Goal: Task Accomplishment & Management: Use online tool/utility

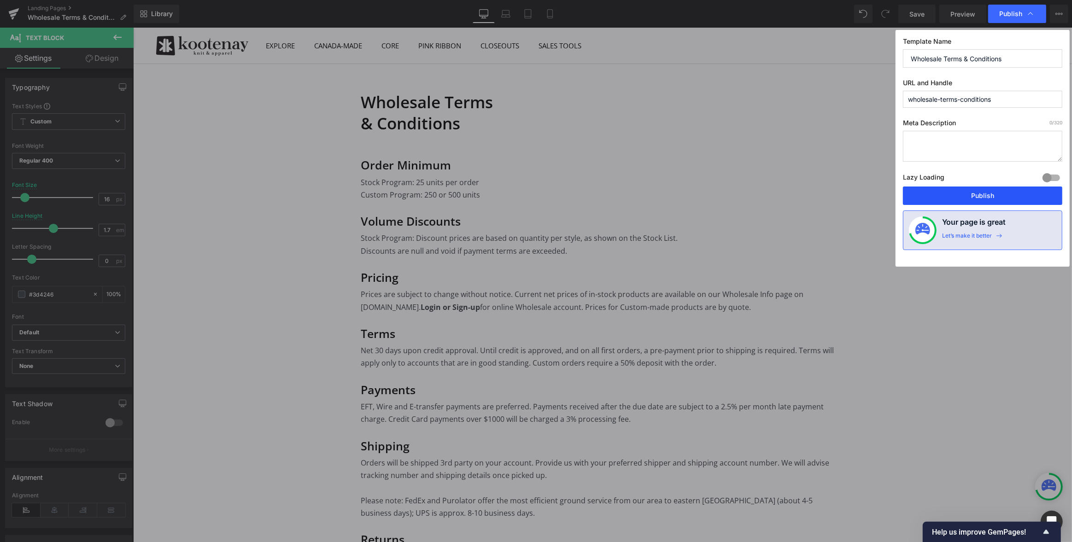
click at [980, 194] on button "Publish" at bounding box center [982, 196] width 159 height 18
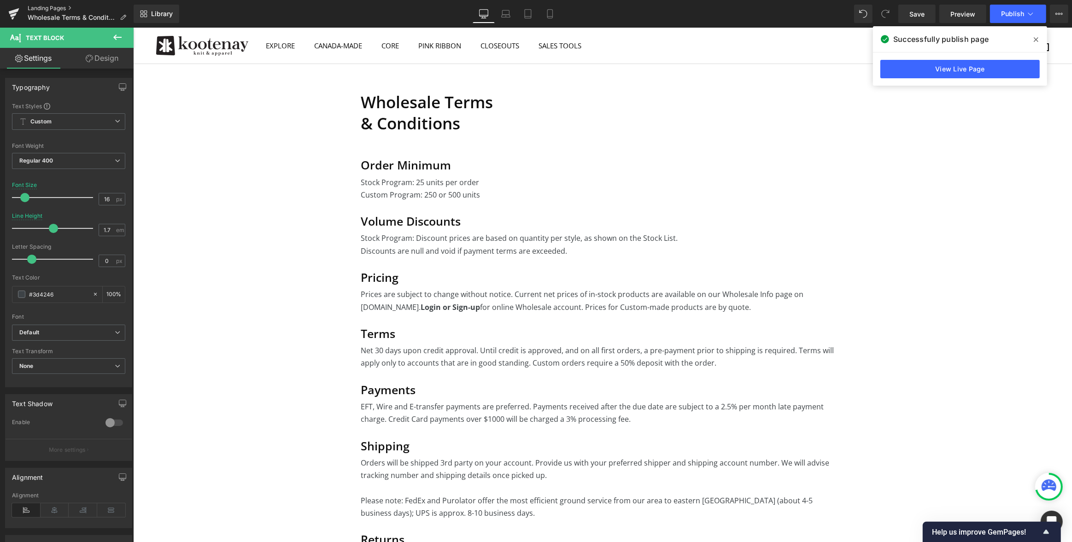
click at [43, 7] on link "Landing Pages" at bounding box center [81, 8] width 106 height 7
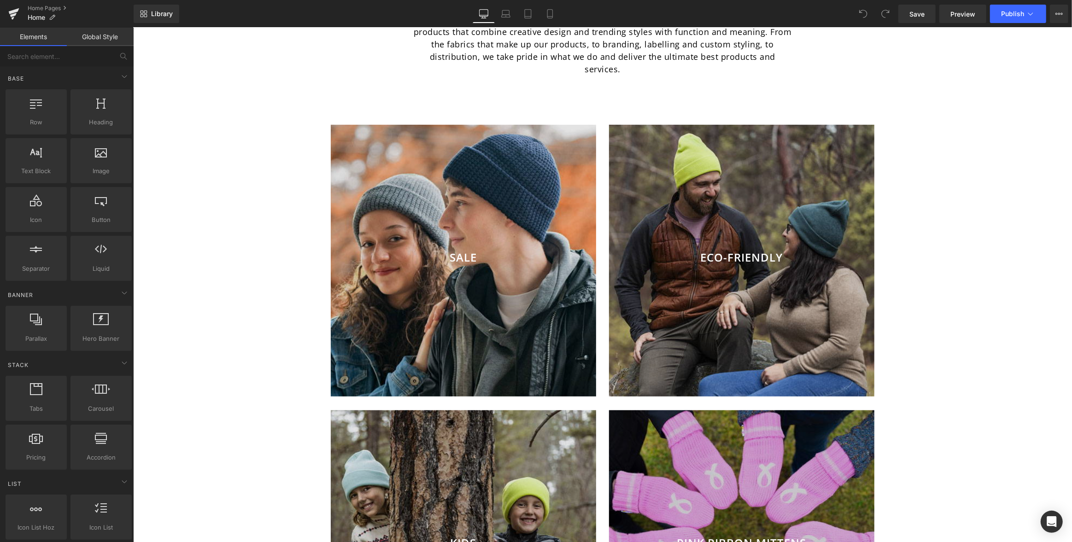
scroll to position [502, 0]
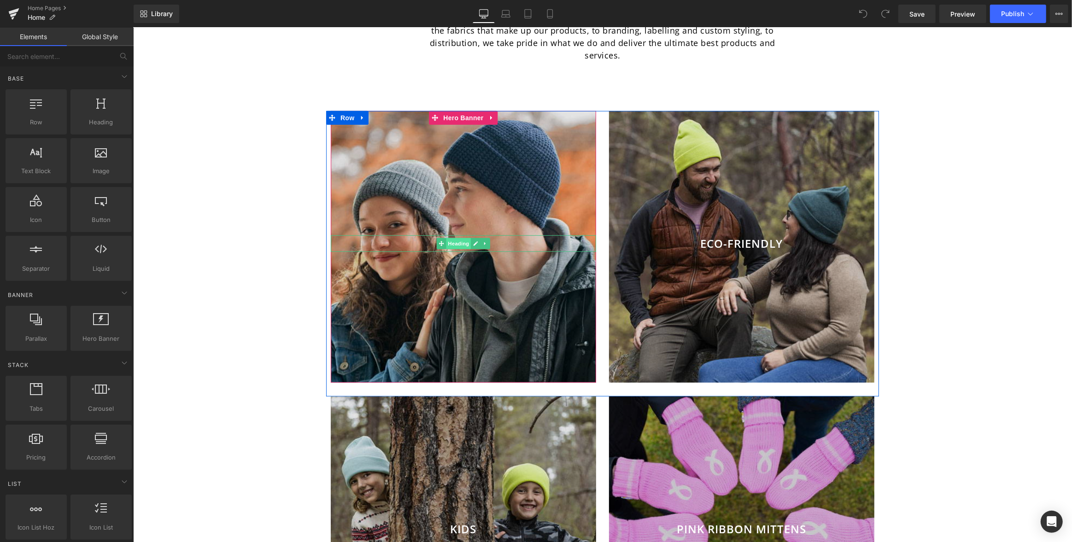
click at [461, 238] on span "Heading" at bounding box center [458, 243] width 25 height 11
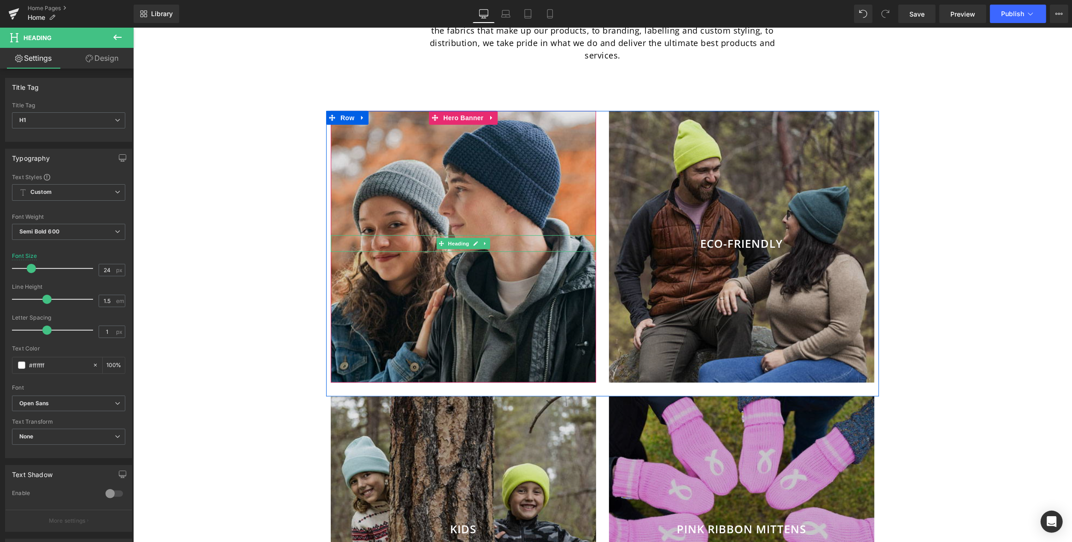
click at [503, 235] on h1 "SALE" at bounding box center [462, 243] width 265 height 17
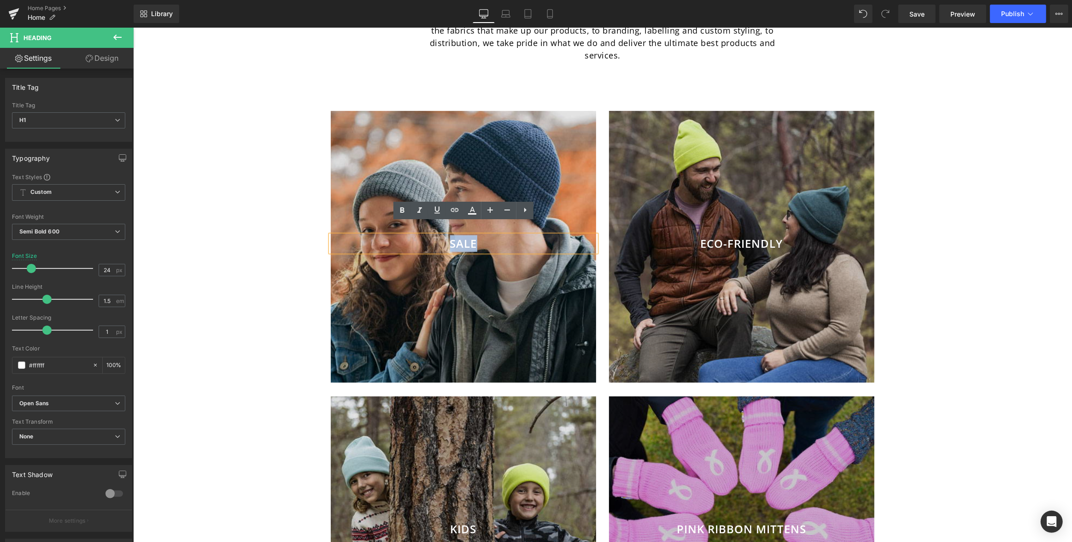
drag, startPoint x: 483, startPoint y: 230, endPoint x: 448, endPoint y: 230, distance: 35.5
click at [448, 235] on h1 "SALE" at bounding box center [462, 243] width 265 height 17
click at [254, 162] on div "Image Row THE 2025 PINK MITTEN CAMPAIGN Text Block Buy 2, Get 1 Free & Show Sup…" at bounding box center [602, 448] width 939 height 1773
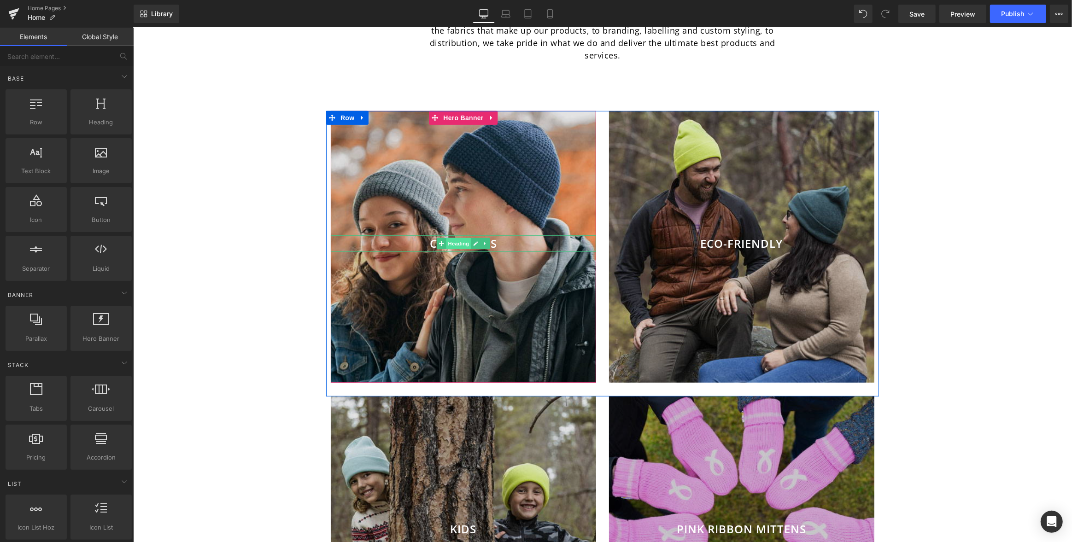
click at [461, 238] on span "Heading" at bounding box center [458, 243] width 25 height 11
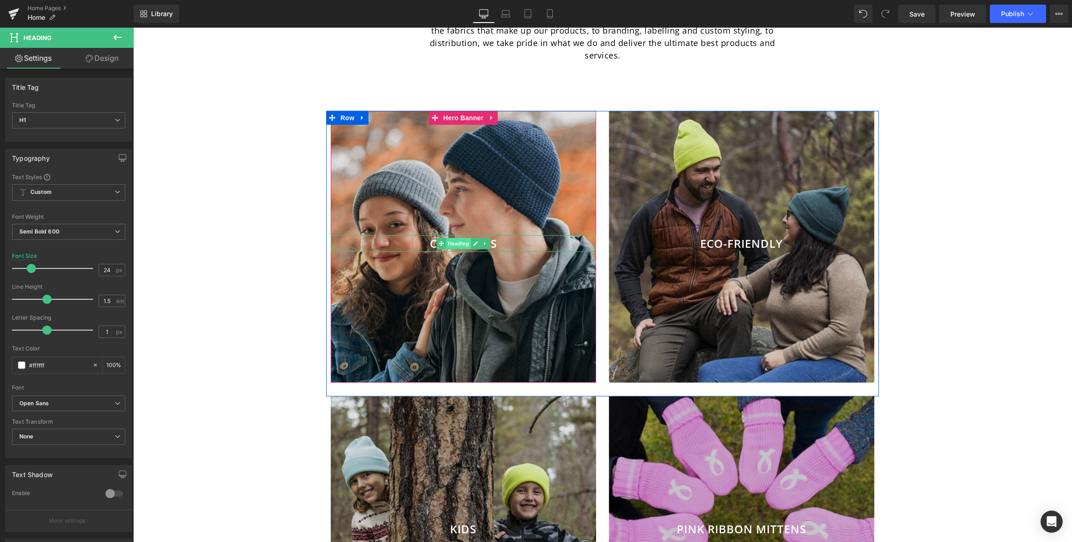
click at [463, 238] on span "Heading" at bounding box center [458, 243] width 25 height 11
click at [534, 235] on h1 "CLOSEOUTS" at bounding box center [462, 243] width 265 height 17
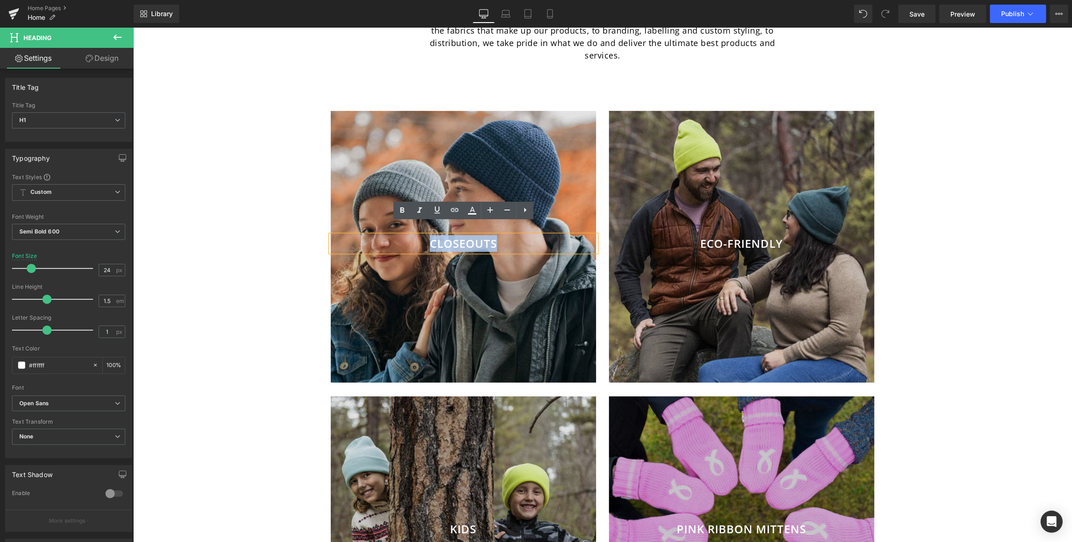
drag, startPoint x: 451, startPoint y: 229, endPoint x: 411, endPoint y: 228, distance: 39.6
click at [411, 235] on h1 "CLOSEOUTS" at bounding box center [462, 243] width 265 height 17
click at [210, 168] on div "Image Row THE 2025 PINK MITTEN CAMPAIGN Text Block Buy 2, Get 1 Free & Show Sup…" at bounding box center [602, 448] width 939 height 1773
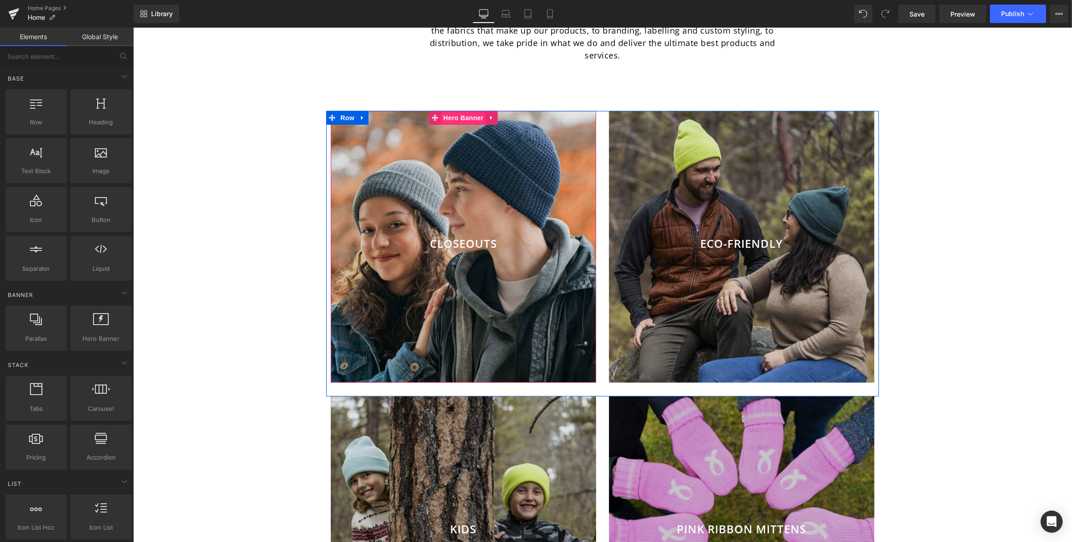
click at [460, 111] on span "Hero Banner" at bounding box center [462, 118] width 45 height 14
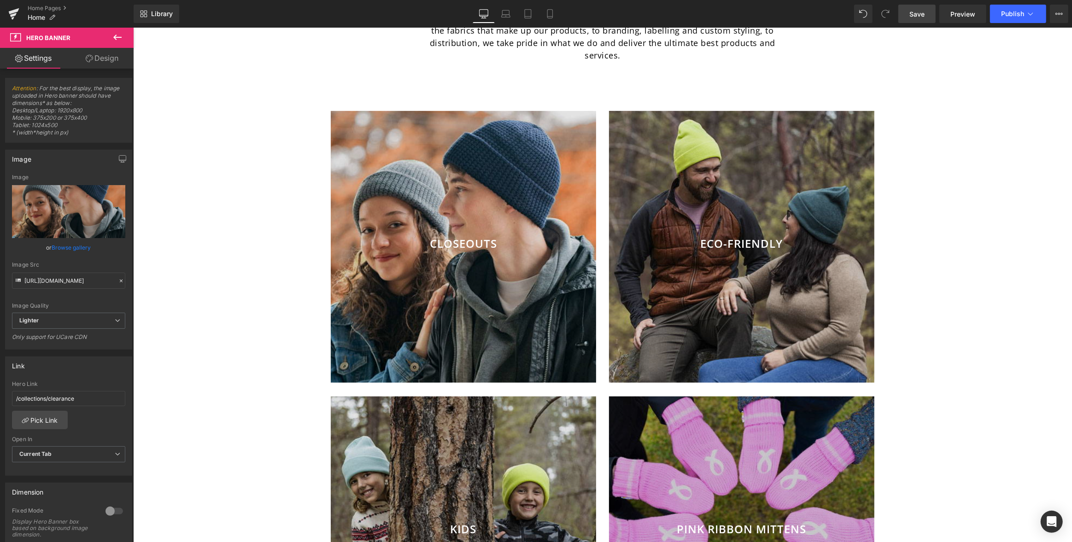
click at [919, 16] on span "Save" at bounding box center [916, 14] width 15 height 10
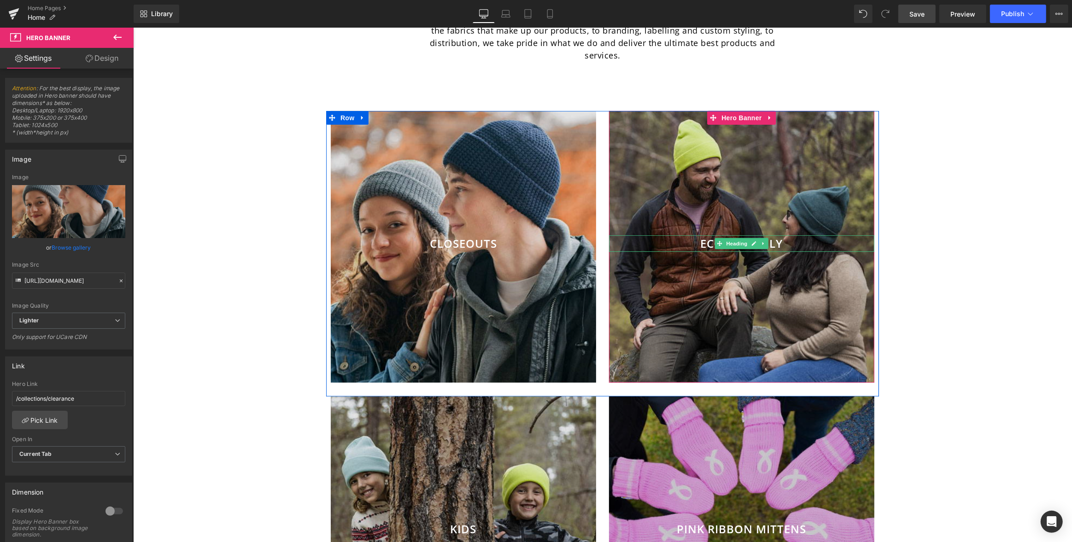
click at [777, 235] on h1 "ECO-FRIENDLY" at bounding box center [740, 243] width 265 height 17
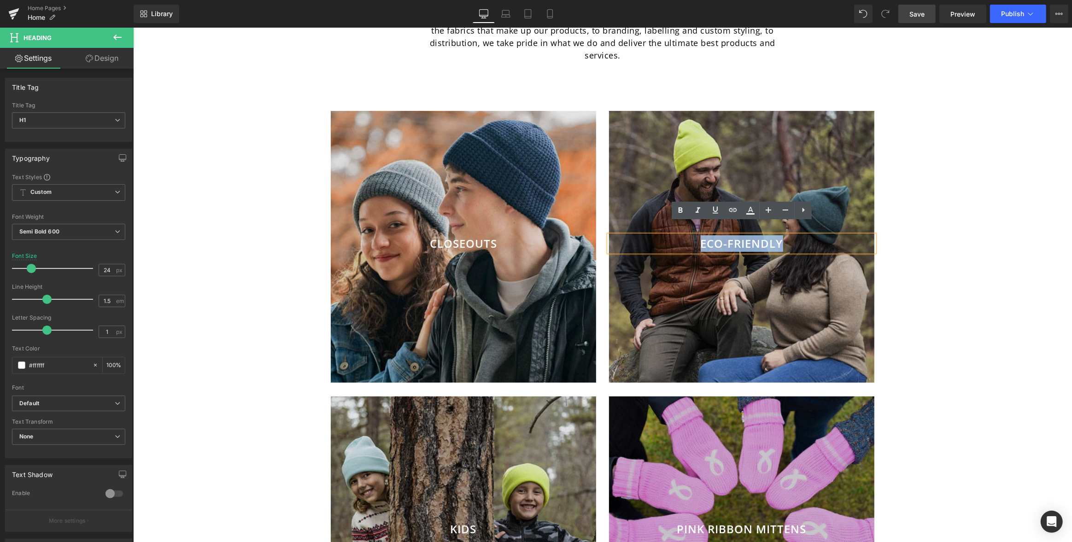
drag, startPoint x: 790, startPoint y: 230, endPoint x: 690, endPoint y: 228, distance: 100.4
click at [689, 235] on h1 "ECO-FRIENDLY" at bounding box center [740, 243] width 265 height 17
click at [907, 186] on div "Image Row THE 2025 PINK MITTEN CAMPAIGN Text Block Buy 2, Get 1 Free & Show Sup…" at bounding box center [602, 448] width 939 height 1773
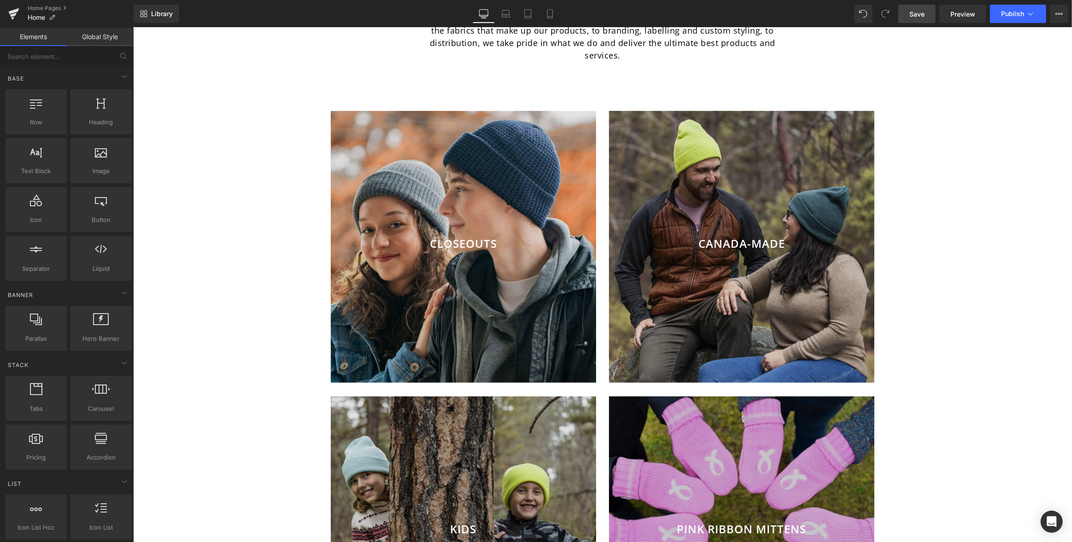
click at [714, 211] on div at bounding box center [740, 247] width 265 height 272
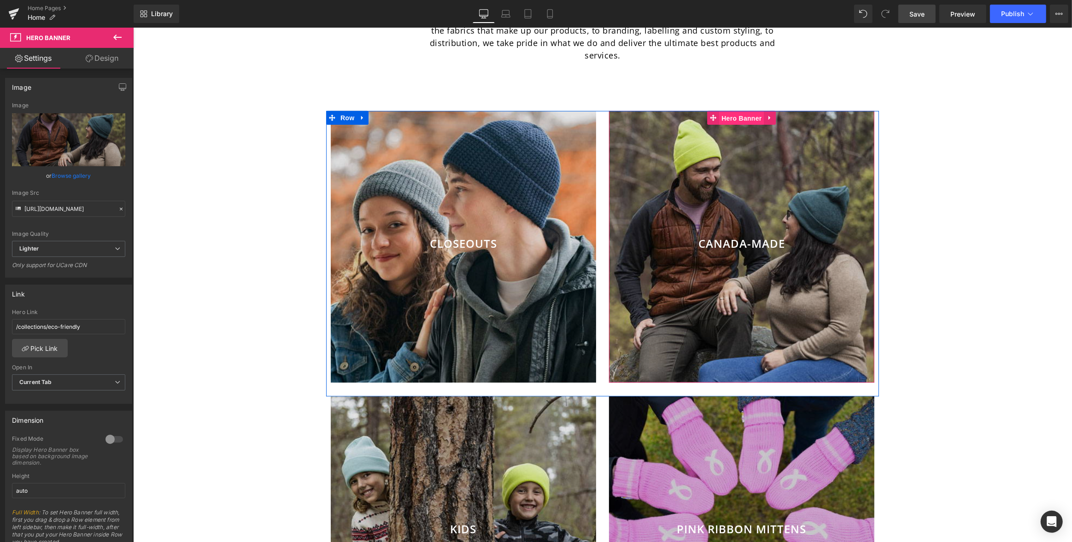
click at [746, 111] on span "Hero Banner" at bounding box center [741, 118] width 45 height 14
drag, startPoint x: 94, startPoint y: 324, endPoint x: 0, endPoint y: 322, distance: 93.5
click at [0, 322] on div "Link /collections/eco-friendly Hero Link /collections/eco-friendly Pick Link Cu…" at bounding box center [69, 341] width 138 height 126
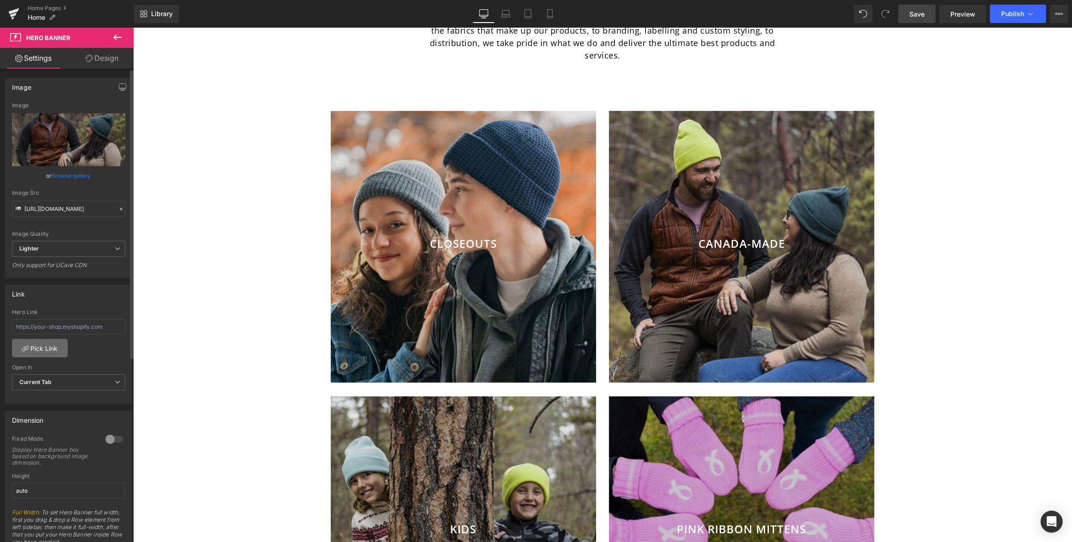
click at [41, 347] on link "Pick Link" at bounding box center [40, 348] width 56 height 18
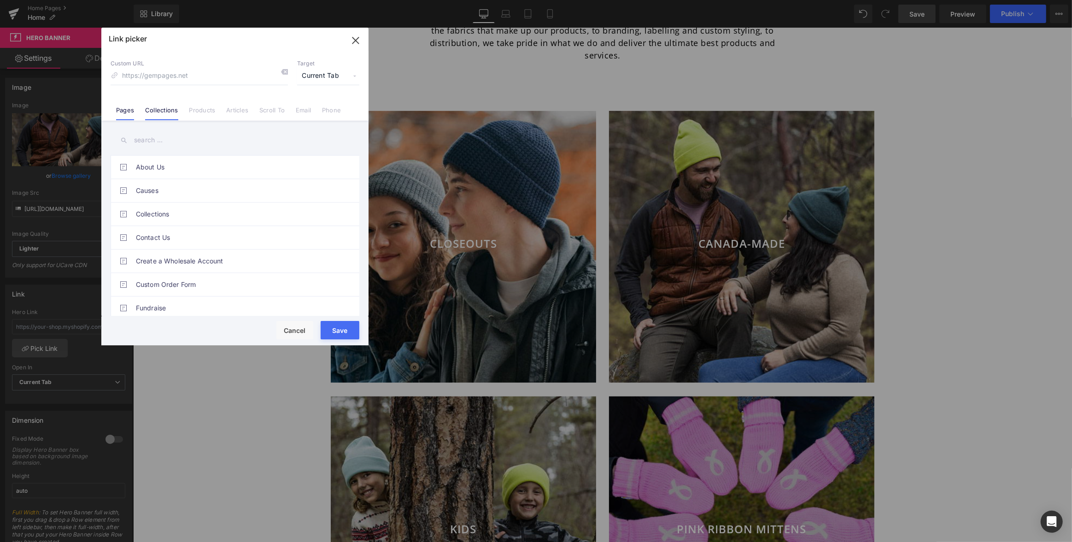
click at [164, 111] on link "Collections" at bounding box center [161, 113] width 33 height 14
click at [183, 283] on link "CANADA MADE 2025" at bounding box center [237, 284] width 203 height 23
type input "/collections/canada-made-2025"
click at [339, 330] on button "Save" at bounding box center [340, 330] width 39 height 18
type input "/collections/canada-made-2025"
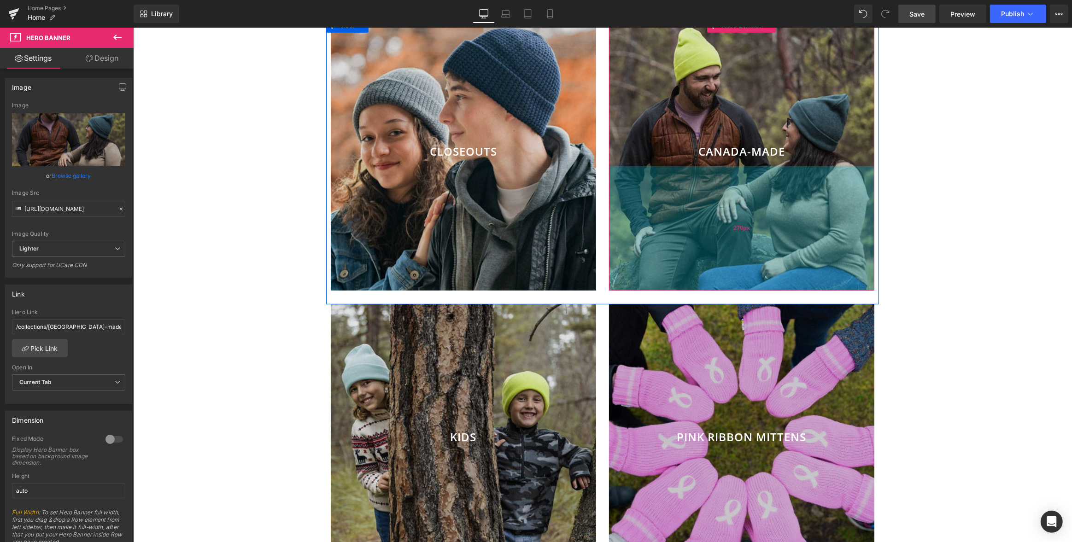
scroll to position [623, 0]
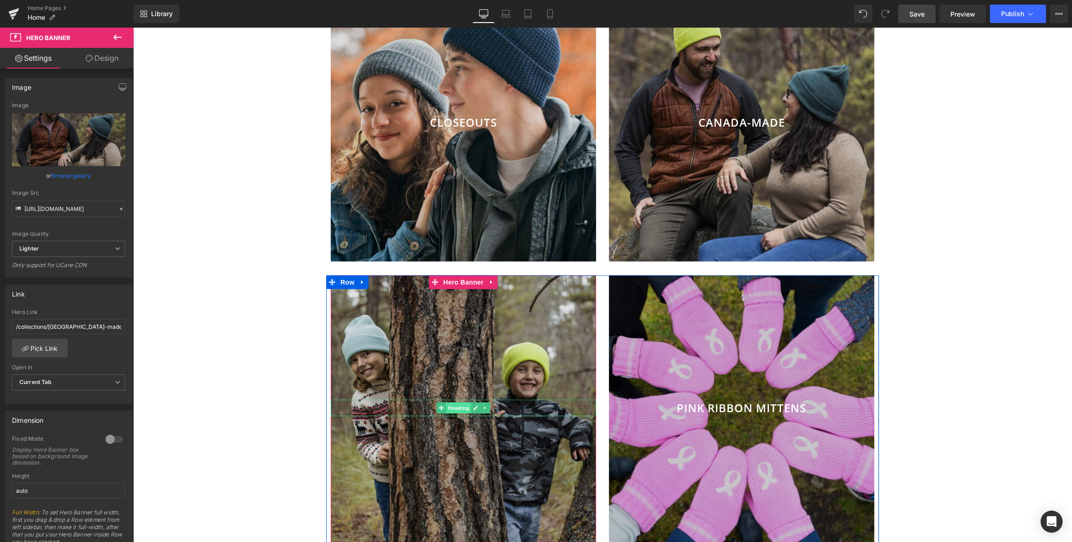
click at [461, 403] on span "Heading" at bounding box center [458, 408] width 25 height 11
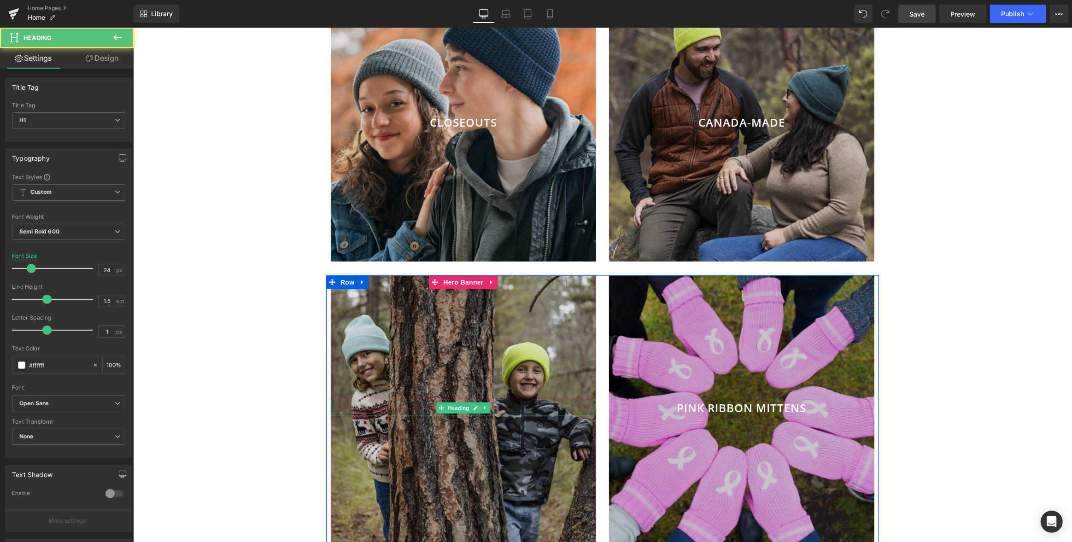
click at [502, 400] on h1 "KIDS" at bounding box center [462, 408] width 265 height 17
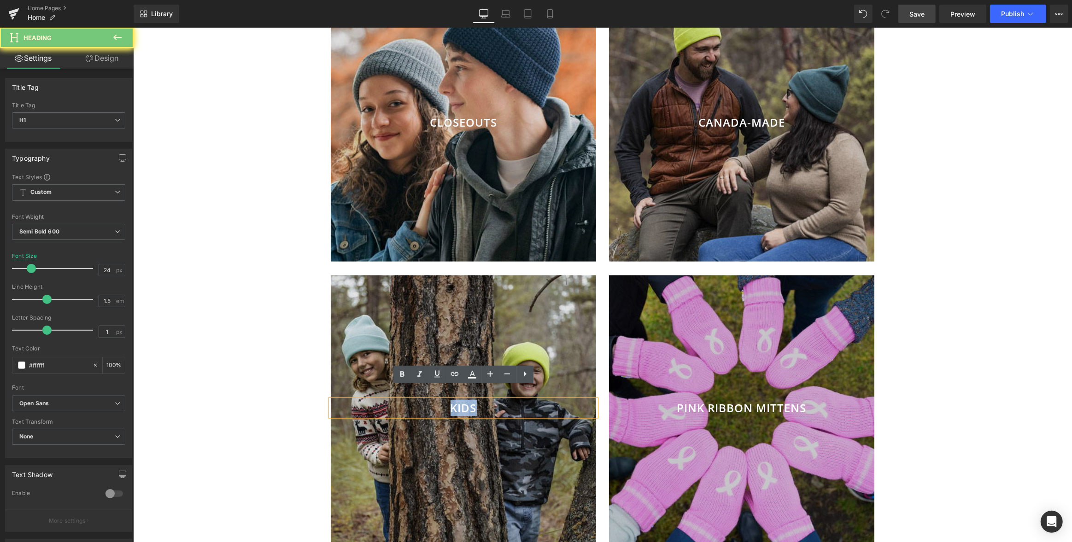
drag, startPoint x: 452, startPoint y: 395, endPoint x: 444, endPoint y: 395, distance: 7.8
click at [444, 400] on h1 "KIDS" at bounding box center [462, 408] width 265 height 17
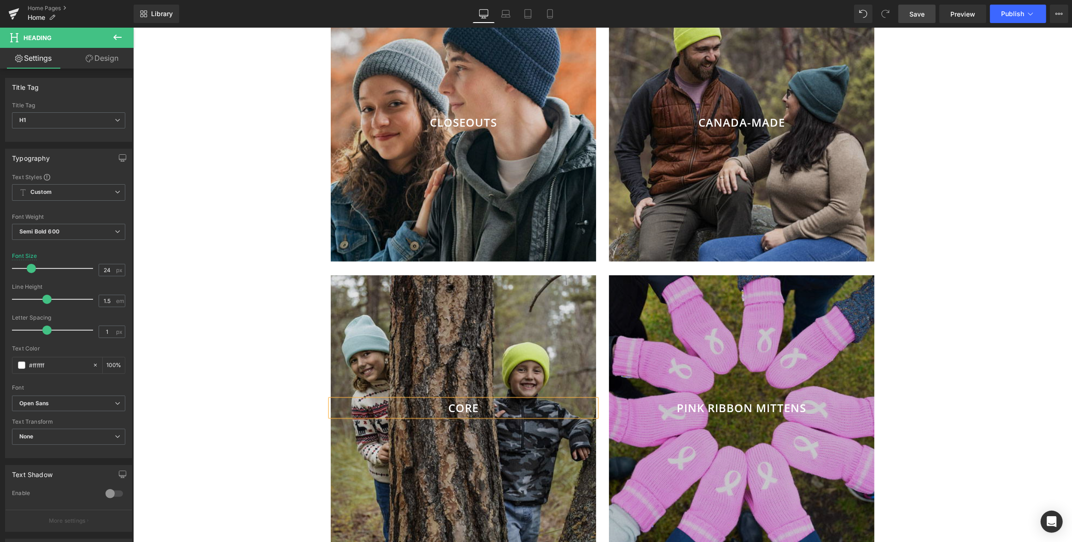
click at [239, 306] on div "Image Row THE 2025 PINK MITTEN CAMPAIGN Text Block Buy 2, Get 1 Free & Show Sup…" at bounding box center [602, 327] width 939 height 1773
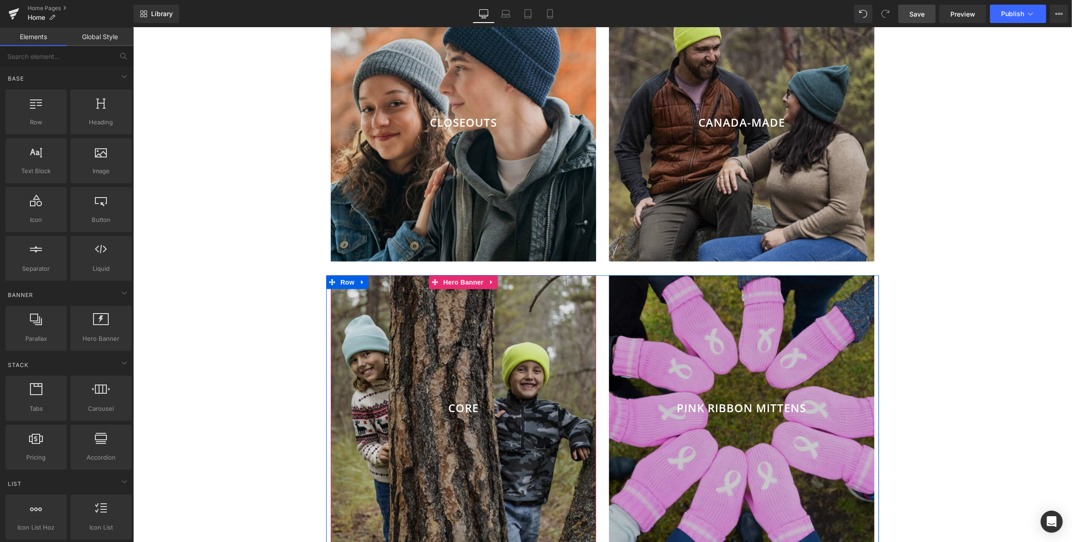
click at [455, 319] on div at bounding box center [462, 411] width 265 height 272
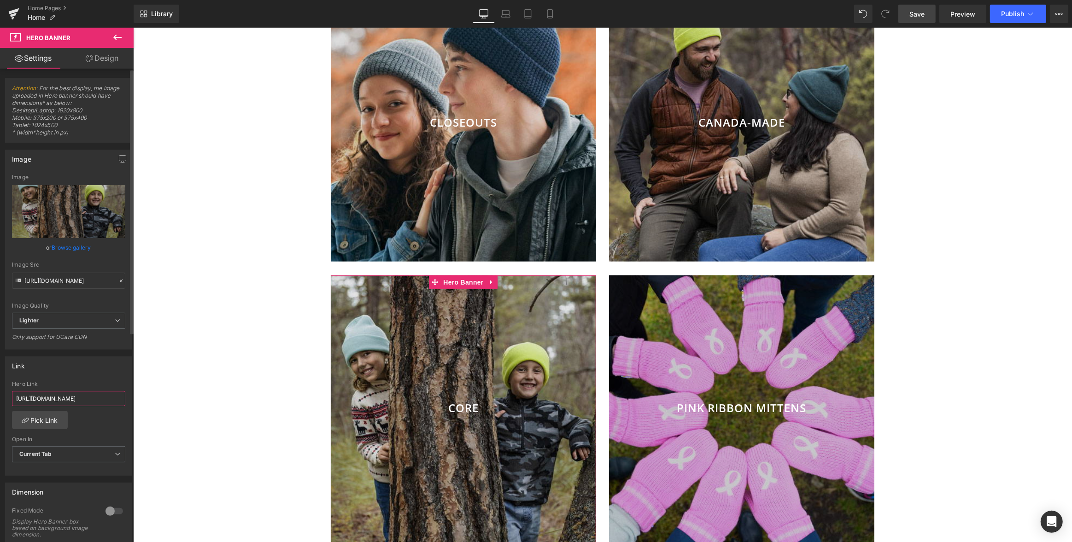
click at [69, 398] on input "https://kootenayknit.com/collections/eco-friendly-kids-beanies" at bounding box center [68, 398] width 113 height 15
click at [53, 418] on link "Pick Link" at bounding box center [40, 420] width 56 height 18
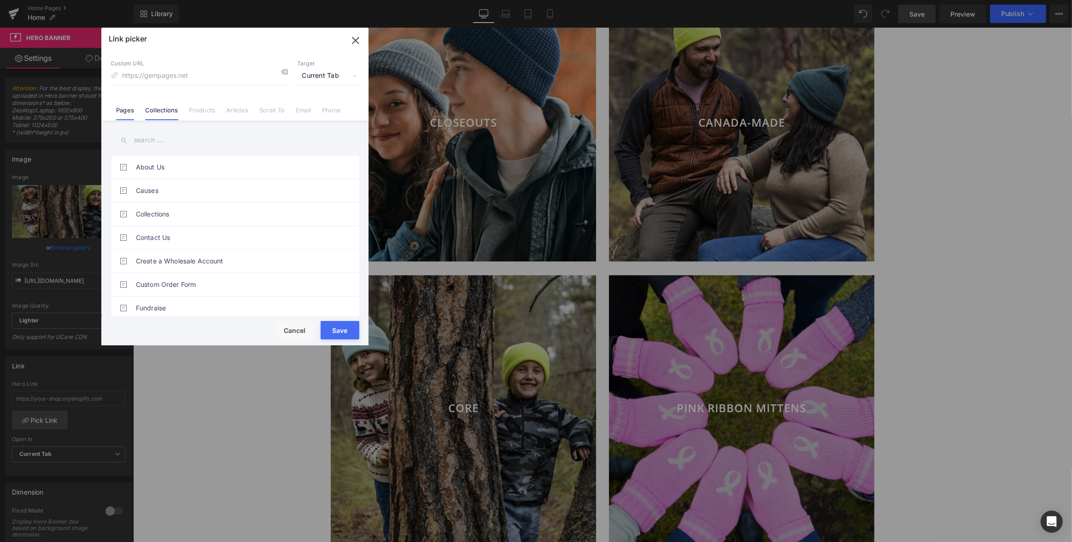
click at [163, 106] on link "Collections" at bounding box center [161, 113] width 33 height 14
click at [187, 232] on link "CORE COLLECTION 2025" at bounding box center [237, 235] width 203 height 23
type input "/collections/core-collection-2025"
click at [335, 334] on button "Save" at bounding box center [340, 330] width 39 height 18
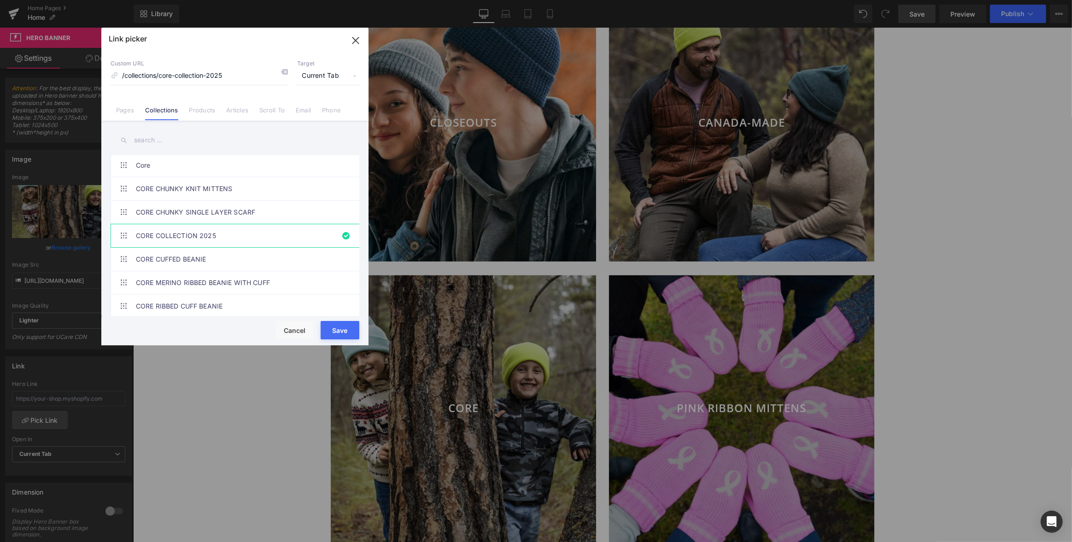
type input "/collections/core-collection-2025"
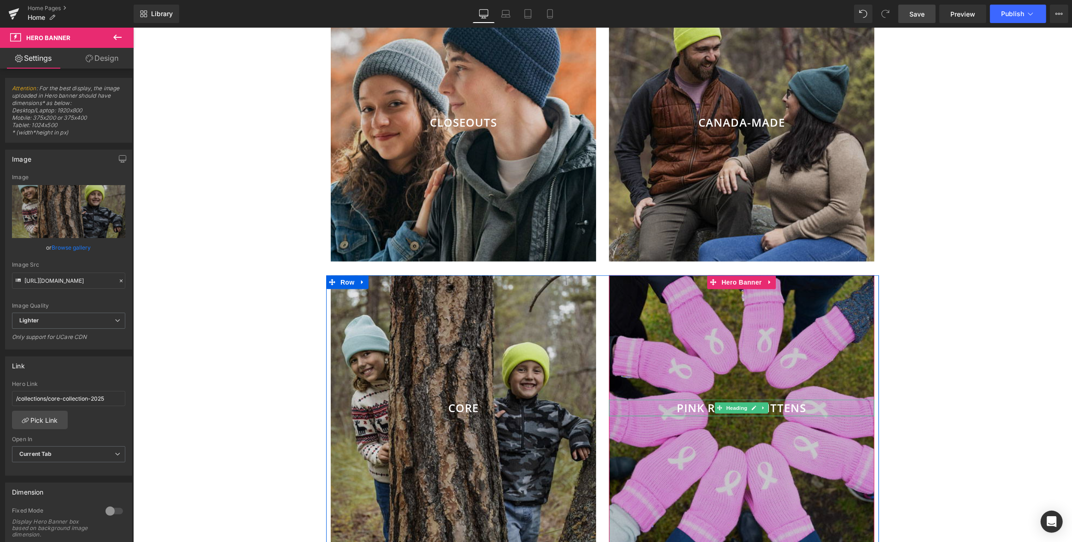
click at [776, 400] on h1 "PINK RIBBON MITTENS" at bounding box center [740, 408] width 265 height 17
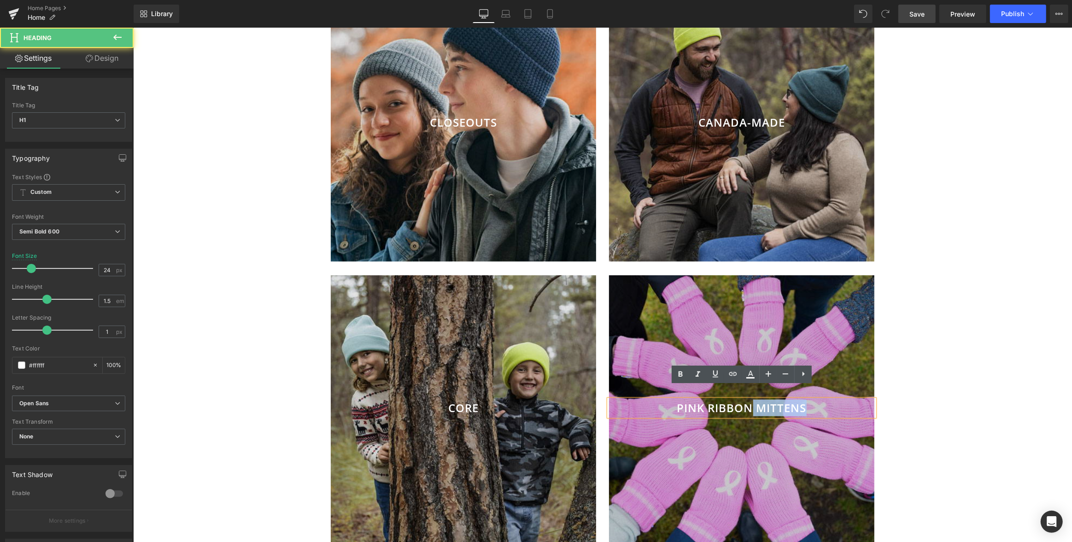
drag, startPoint x: 754, startPoint y: 392, endPoint x: 833, endPoint y: 392, distance: 79.7
click at [831, 400] on h1 "PINK RIBBON MITTENS" at bounding box center [740, 408] width 265 height 17
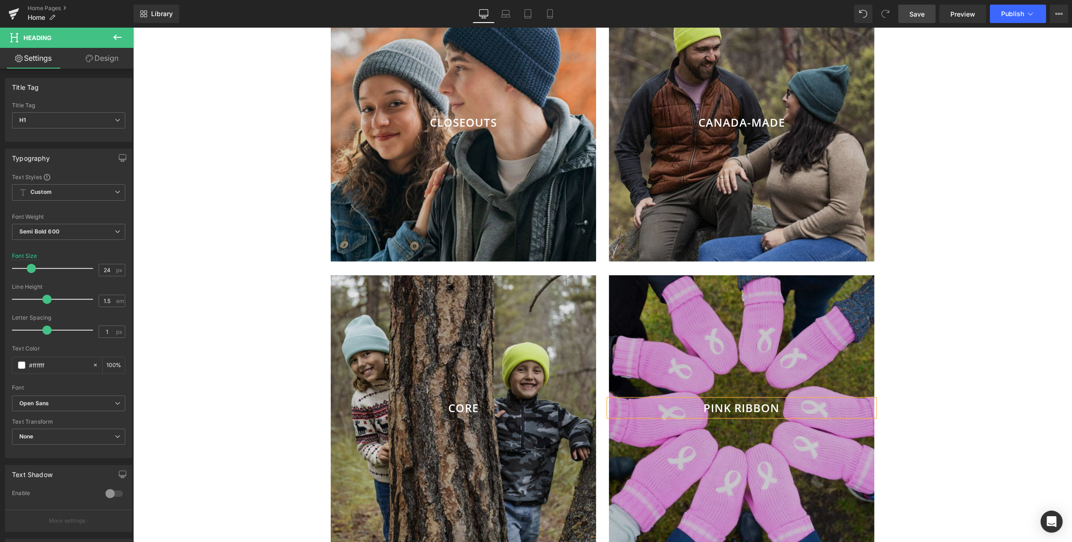
click at [911, 355] on div "Image Row THE 2025 PINK MITTEN CAMPAIGN Text Block Buy 2, Get 1 Free & Show Sup…" at bounding box center [602, 327] width 939 height 1773
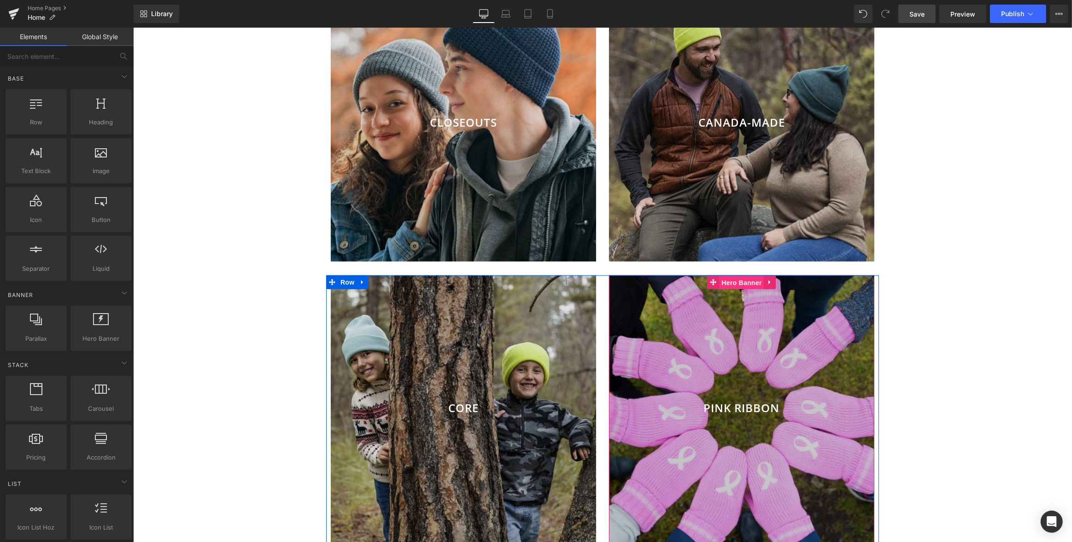
click at [741, 276] on span "Hero Banner" at bounding box center [741, 283] width 45 height 14
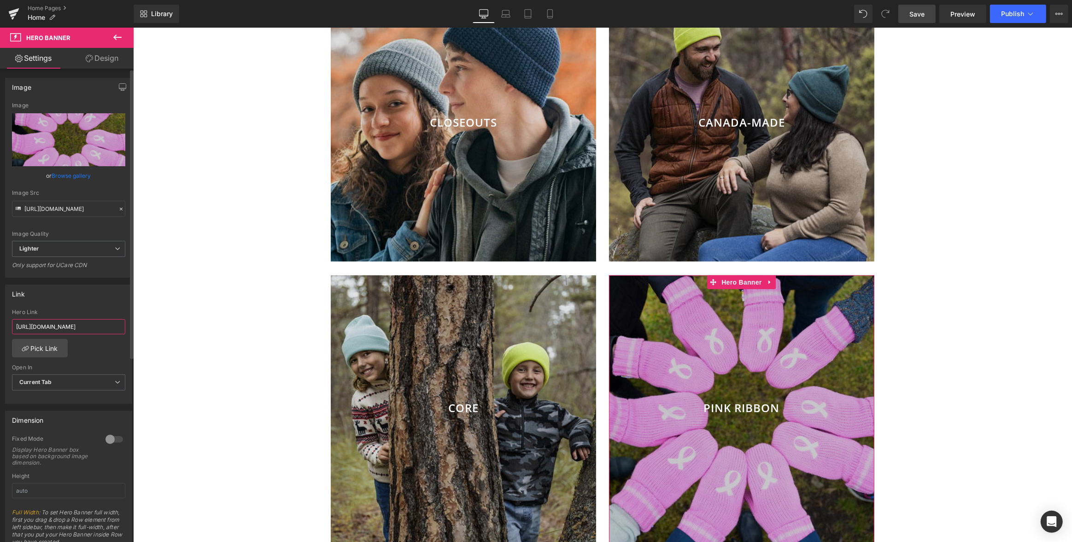
click at [68, 325] on input "https://kootenayknit.com/collections/pink-ribbon/products/pink-ribbon-chunky-kn…" at bounding box center [68, 326] width 113 height 15
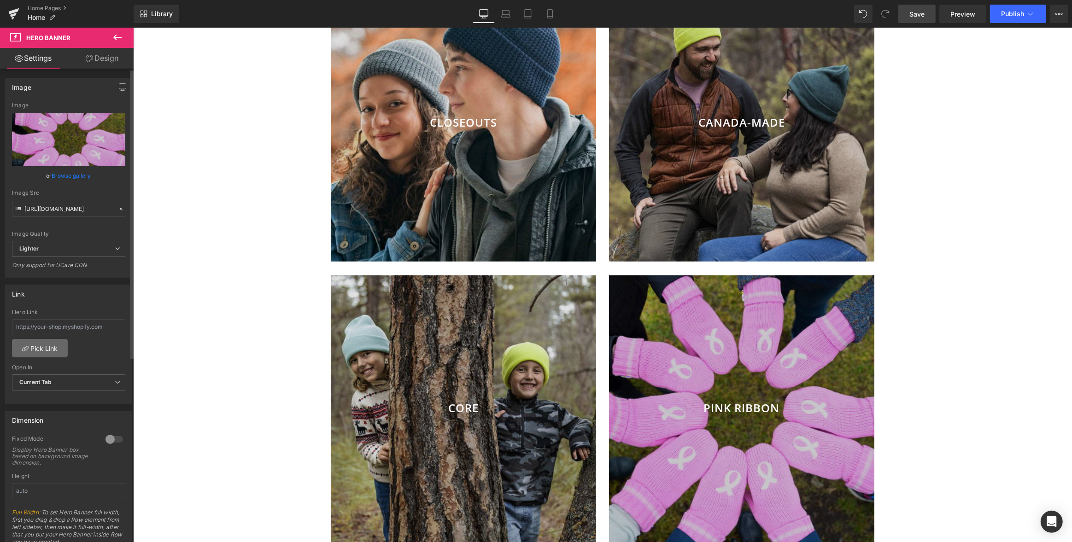
click at [44, 347] on link "Pick Link" at bounding box center [40, 348] width 56 height 18
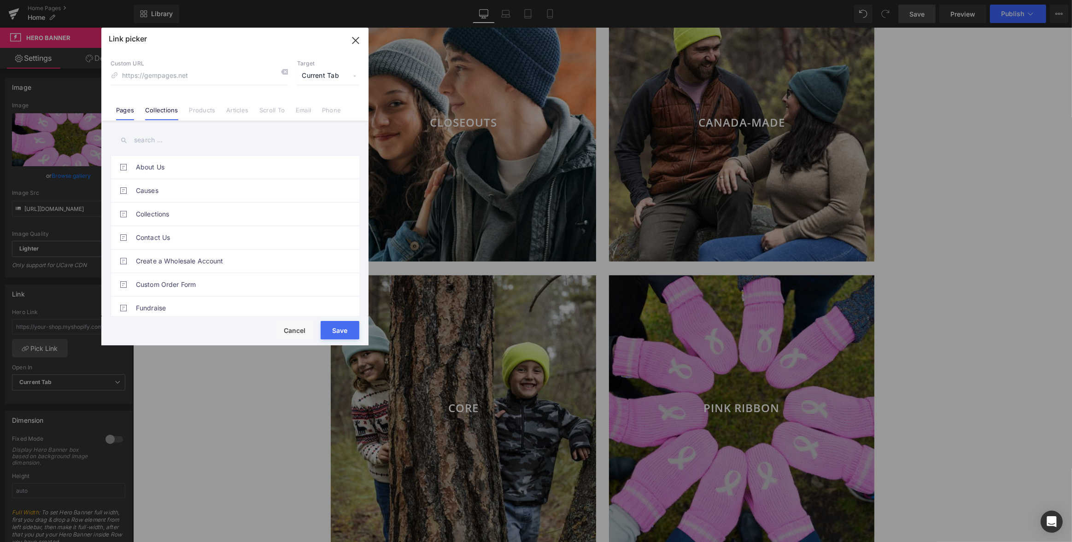
click at [168, 108] on link "Collections" at bounding box center [161, 113] width 33 height 14
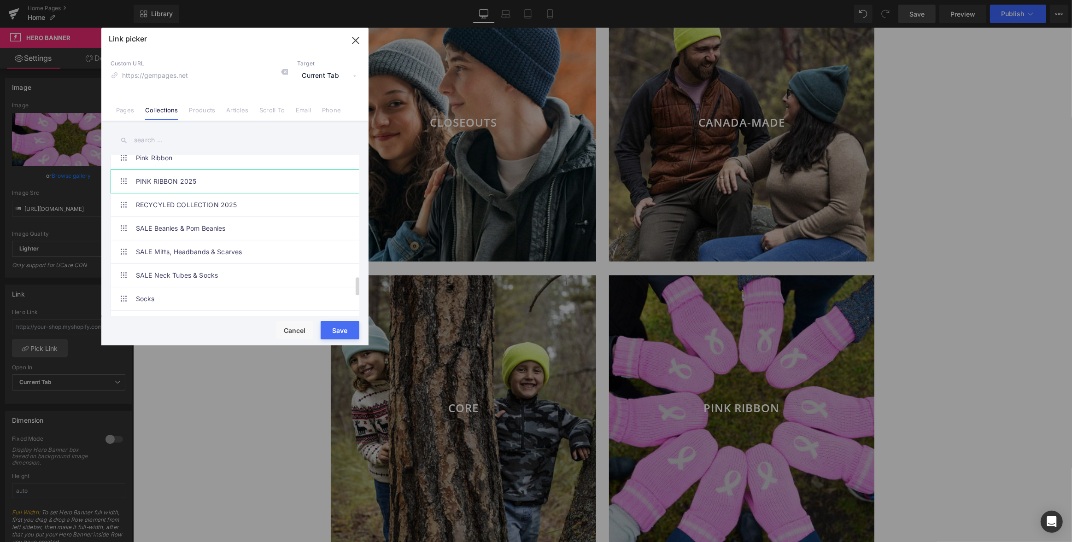
click at [213, 174] on link "PINK RIBBON 2025" at bounding box center [237, 181] width 203 height 23
type input "/collections/pink-ribbon-2025"
click at [346, 329] on button "Save" at bounding box center [340, 330] width 39 height 18
type input "/collections/pink-ribbon-2025"
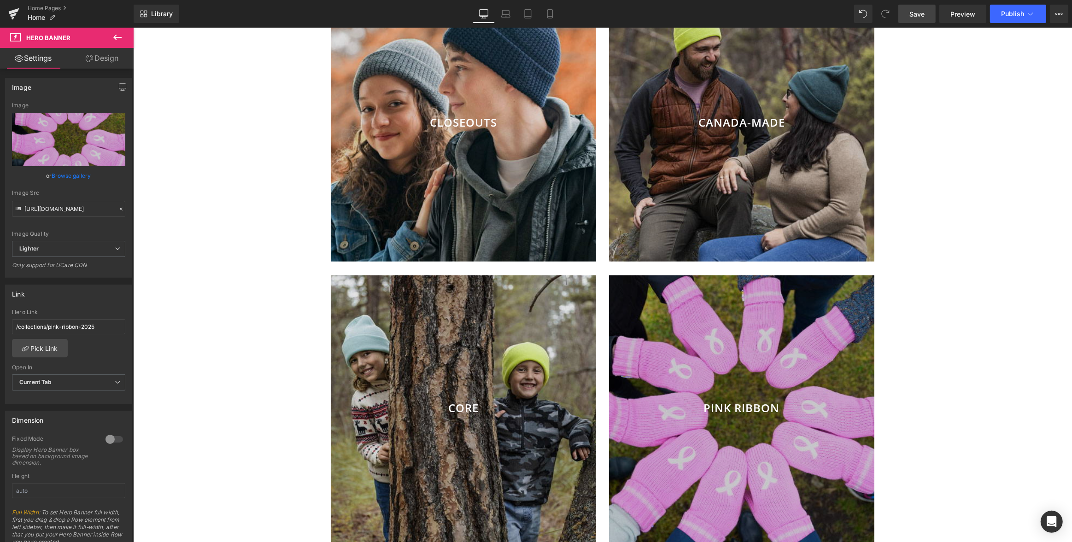
click at [921, 17] on span "Save" at bounding box center [916, 14] width 15 height 10
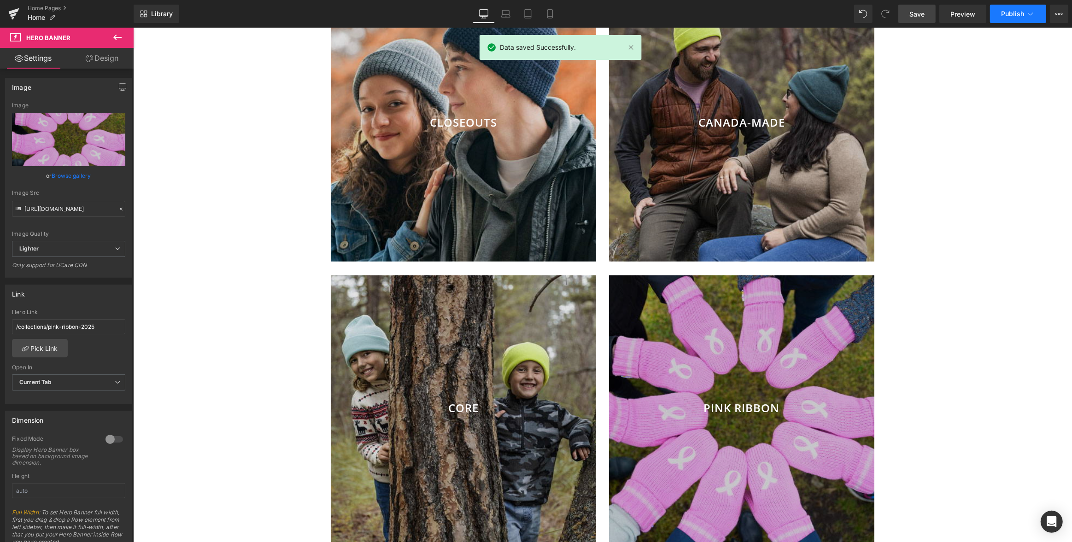
click at [1003, 16] on span "Publish" at bounding box center [1012, 13] width 23 height 7
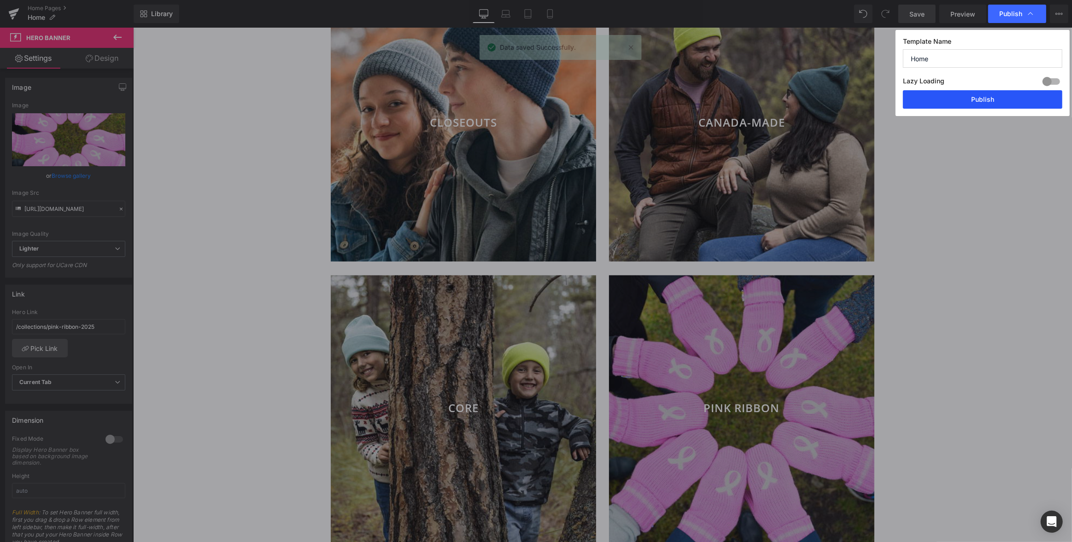
click at [971, 99] on button "Publish" at bounding box center [982, 99] width 159 height 18
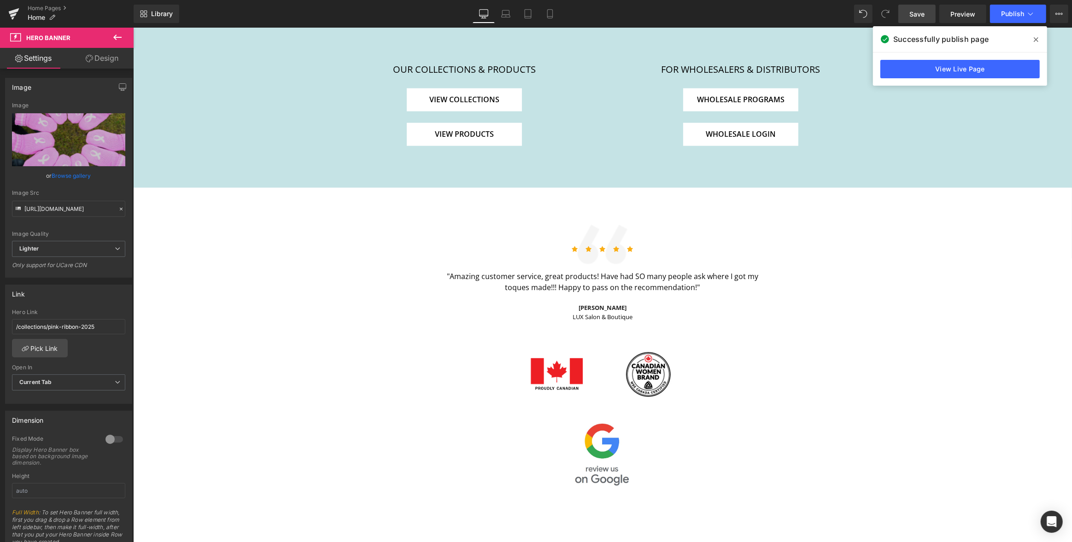
scroll to position [1047, 0]
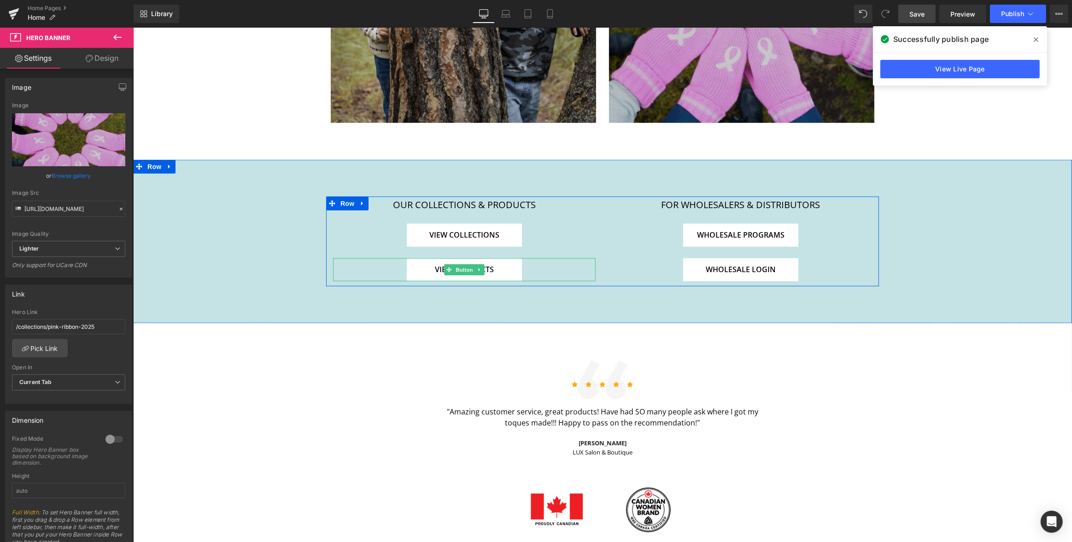
click at [497, 258] on link "VIEW PRODUCTS" at bounding box center [463, 269] width 115 height 23
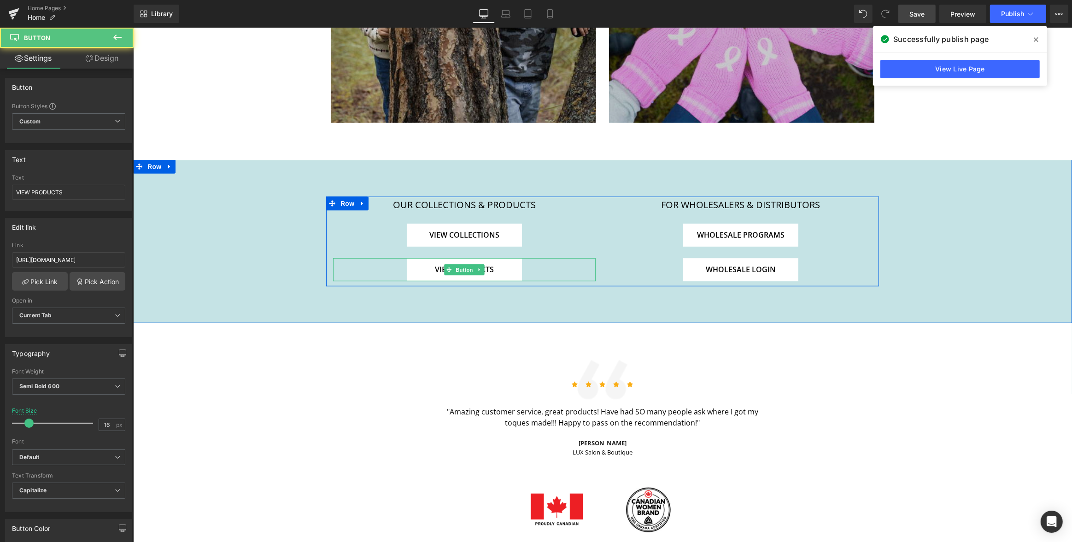
click at [439, 263] on span "VIEW PRODUCTS" at bounding box center [463, 269] width 59 height 12
click at [510, 258] on link "VIEW PRODUCTS" at bounding box center [463, 269] width 115 height 23
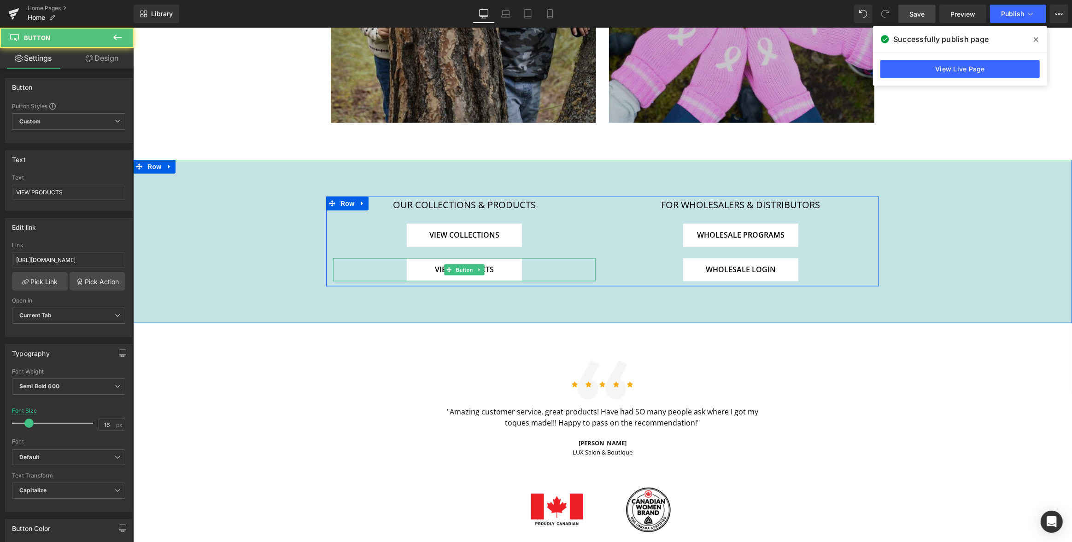
click at [510, 258] on link "VIEW PRODUCTS" at bounding box center [463, 269] width 115 height 23
click at [462, 264] on span "Button" at bounding box center [463, 269] width 21 height 11
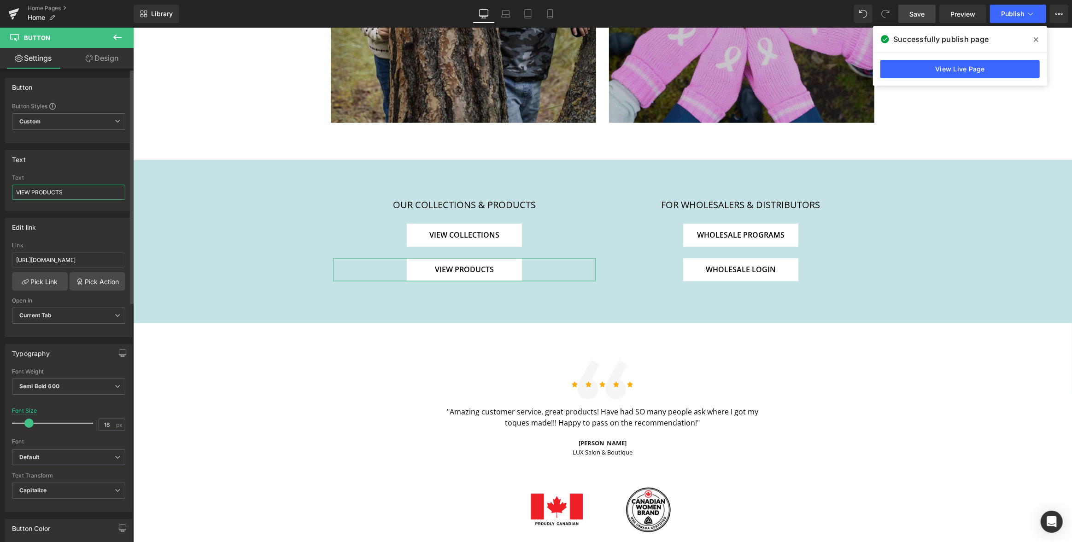
drag, startPoint x: 63, startPoint y: 192, endPoint x: 32, endPoint y: 192, distance: 30.9
click at [32, 192] on input "VIEW PRODUCTS" at bounding box center [68, 192] width 113 height 15
type input "VIEW CAUSES"
click at [67, 259] on input "https://kootenayknit.com/collections/all" at bounding box center [68, 259] width 113 height 15
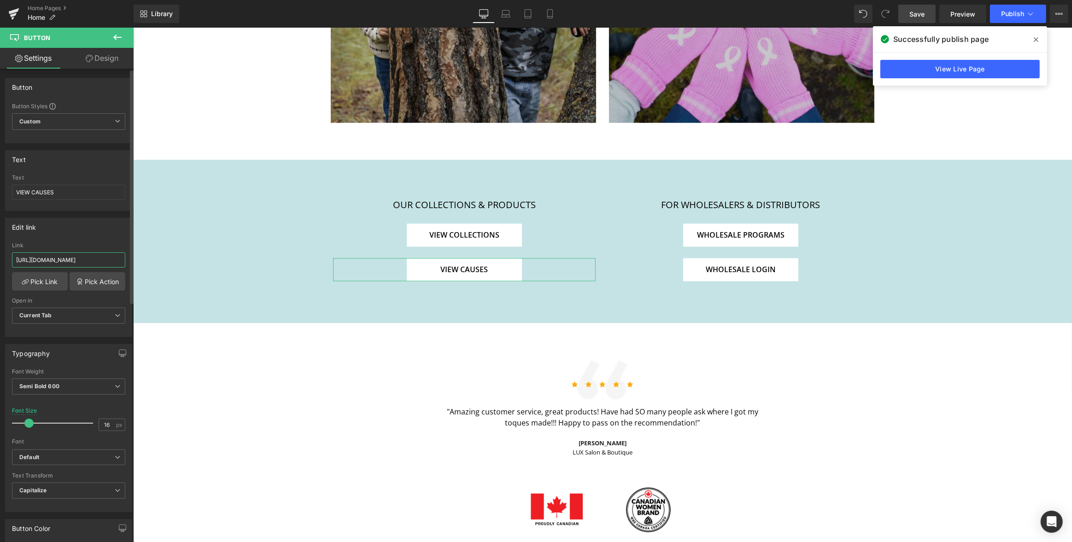
click at [67, 259] on input "https://kootenayknit.com/collections/all" at bounding box center [68, 259] width 113 height 15
click at [42, 280] on link "Pick Link" at bounding box center [40, 281] width 56 height 18
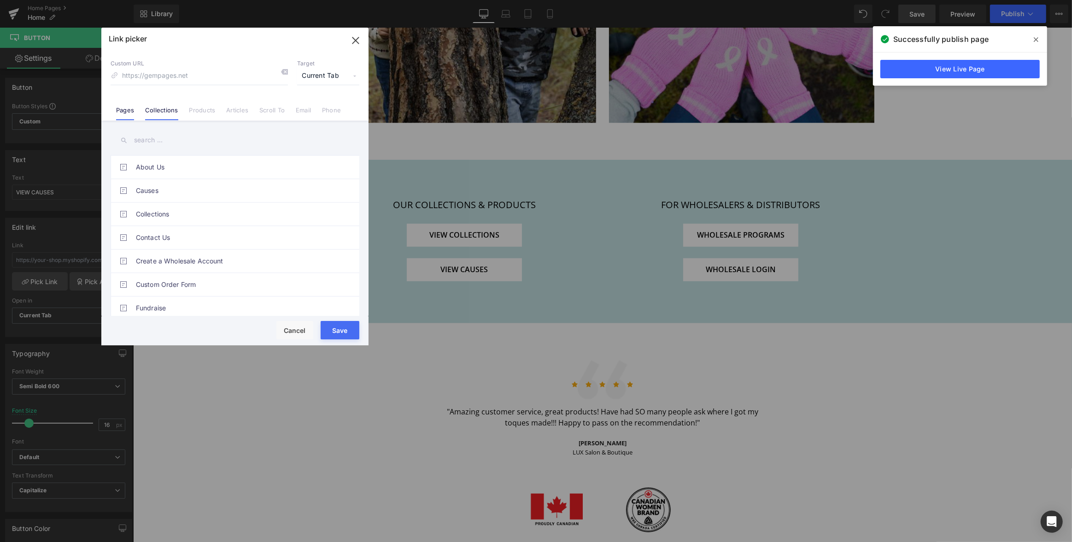
click at [159, 107] on link "Collections" at bounding box center [161, 113] width 33 height 14
click at [124, 111] on link "Pages" at bounding box center [125, 113] width 18 height 14
click at [169, 190] on link "Causes" at bounding box center [237, 190] width 203 height 23
type input "/pages/causes"
click at [336, 327] on button "Save" at bounding box center [340, 330] width 39 height 18
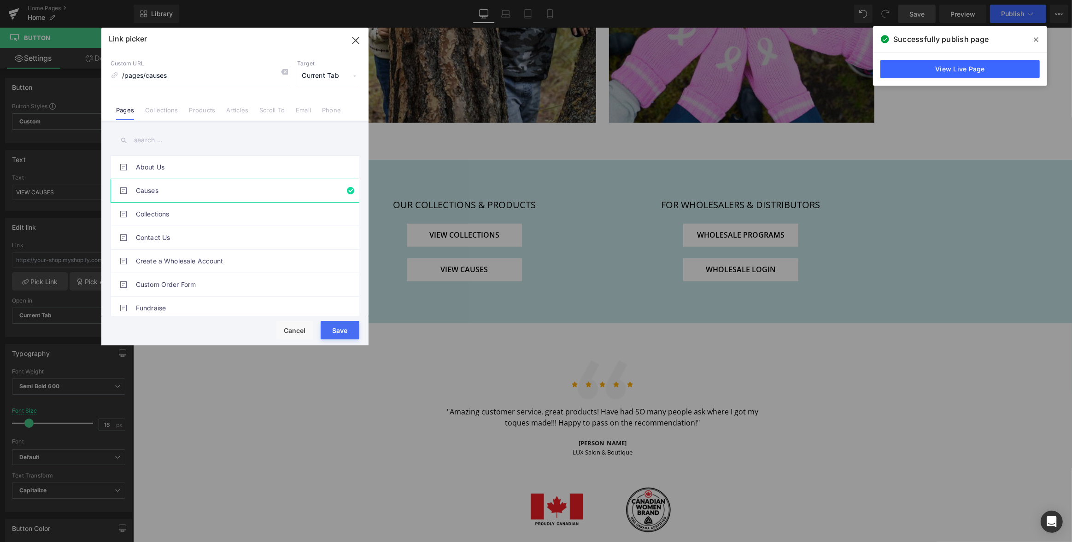
type input "/pages/causes"
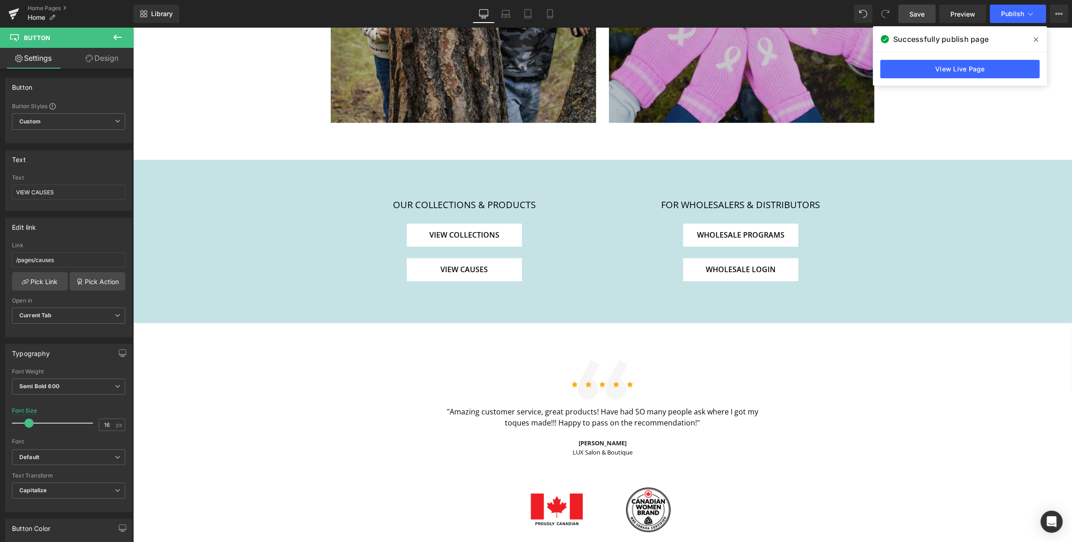
click at [919, 6] on link "Save" at bounding box center [916, 14] width 37 height 18
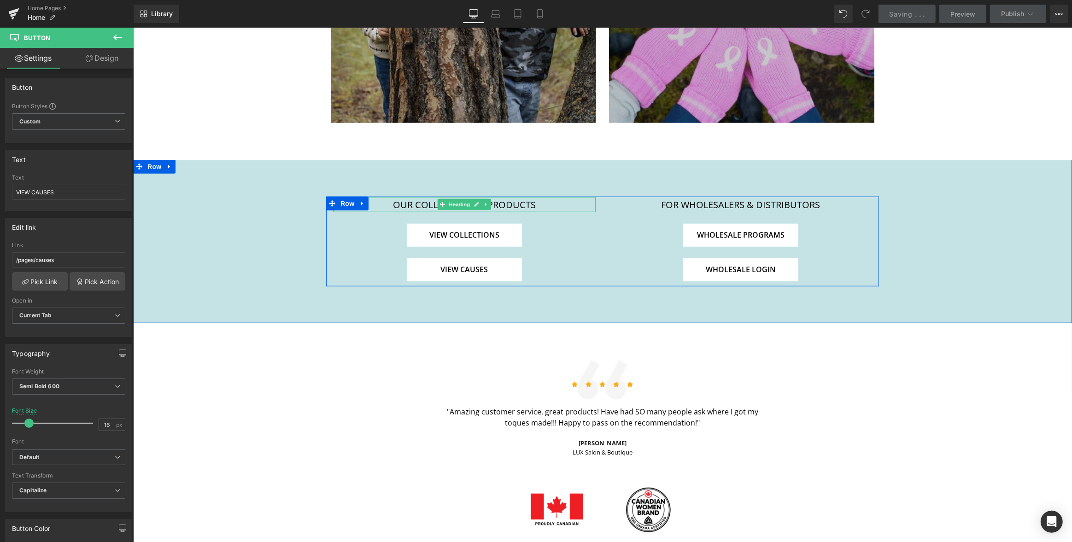
drag, startPoint x: 517, startPoint y: 194, endPoint x: 545, endPoint y: 191, distance: 27.8
click at [517, 197] on h1 "our Collections & Products" at bounding box center [464, 204] width 263 height 15
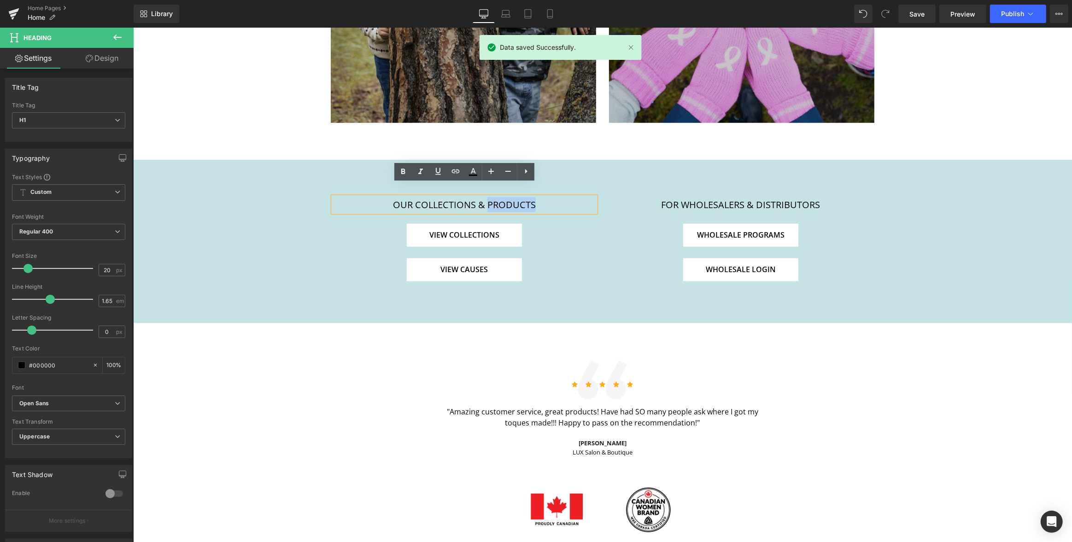
drag, startPoint x: 545, startPoint y: 191, endPoint x: 489, endPoint y: 190, distance: 55.7
click at [489, 197] on h1 "our Collections & Products" at bounding box center [464, 204] width 263 height 15
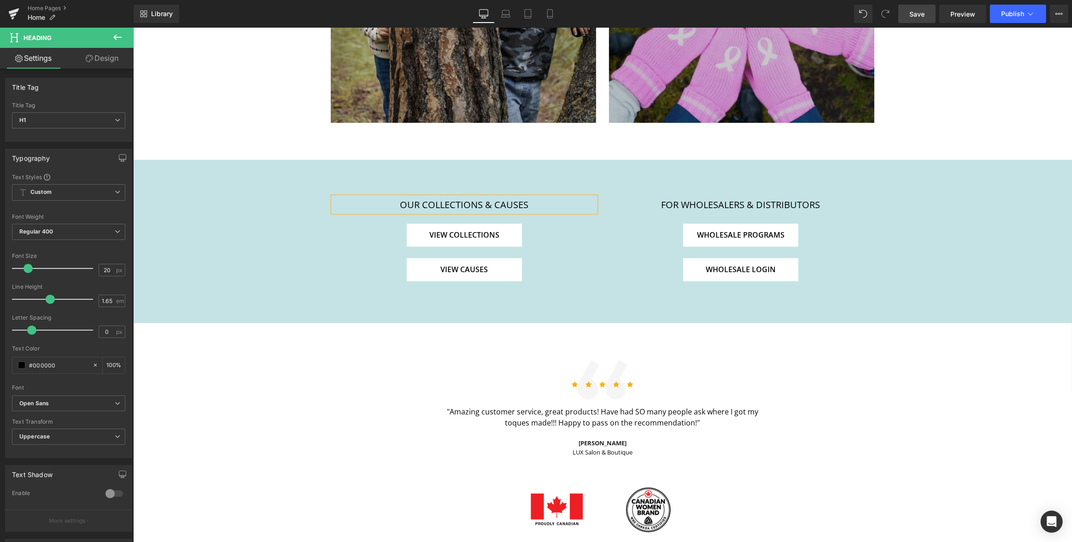
click at [919, 14] on span "Save" at bounding box center [916, 14] width 15 height 10
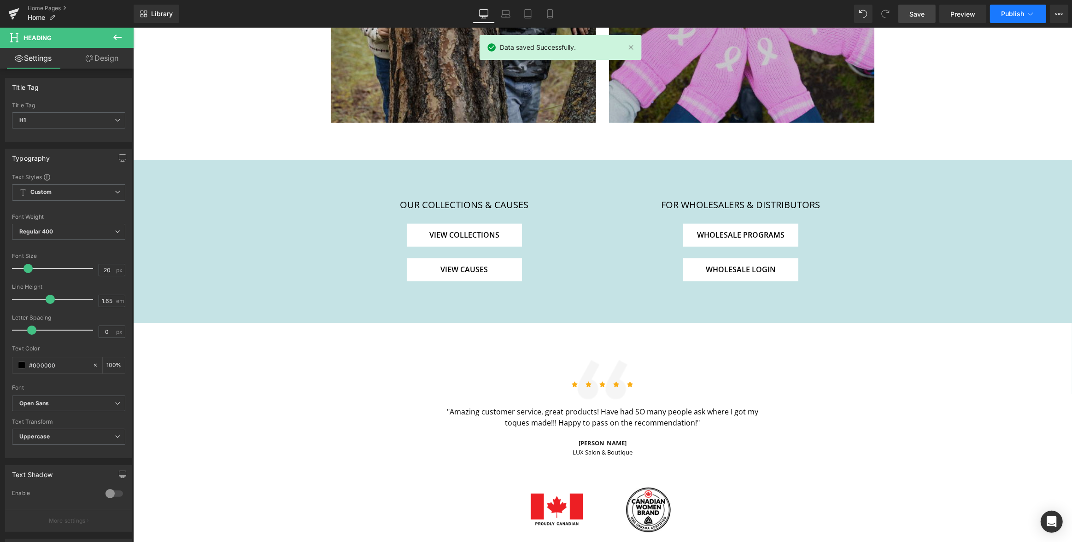
click at [1009, 16] on span "Publish" at bounding box center [1012, 13] width 23 height 7
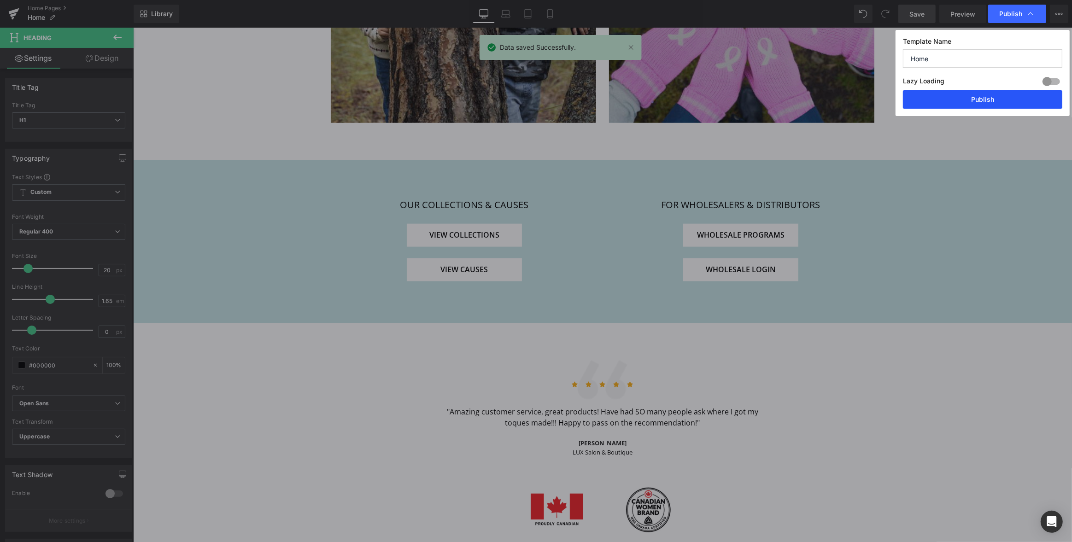
click at [990, 99] on button "Publish" at bounding box center [982, 99] width 159 height 18
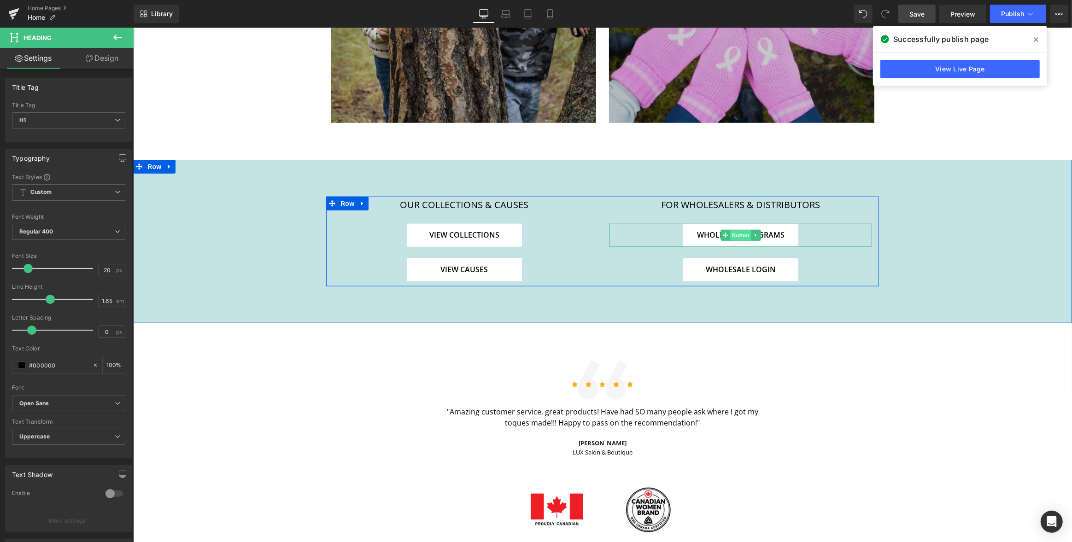
click at [736, 230] on span "Button" at bounding box center [740, 235] width 21 height 11
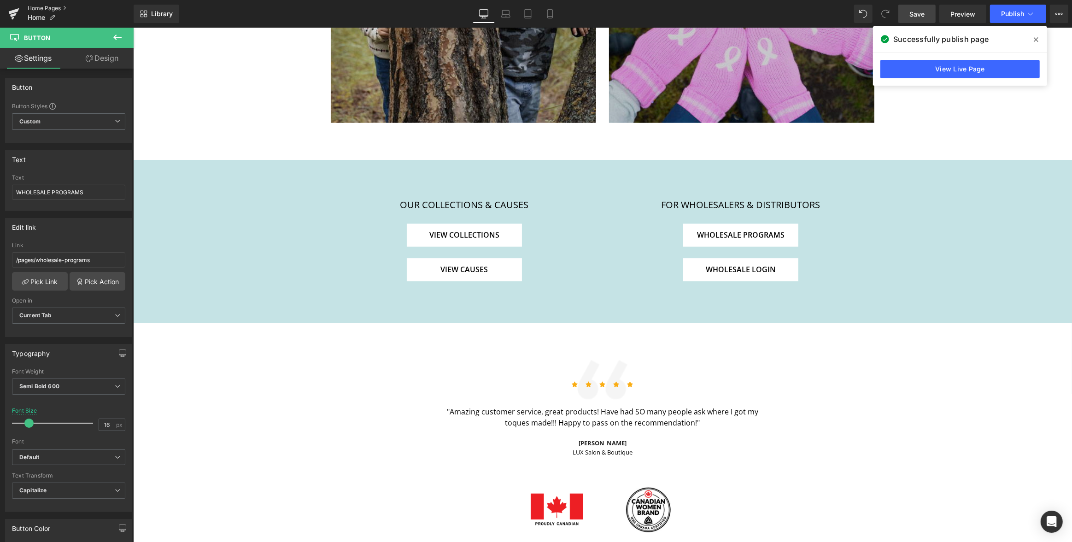
click at [44, 6] on link "Home Pages" at bounding box center [81, 8] width 106 height 7
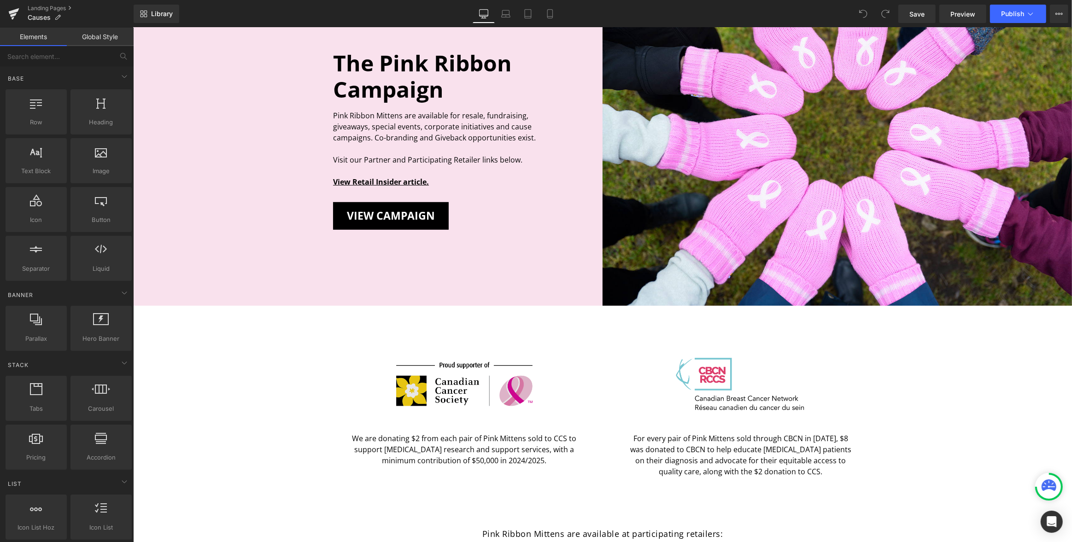
scroll to position [568, 0]
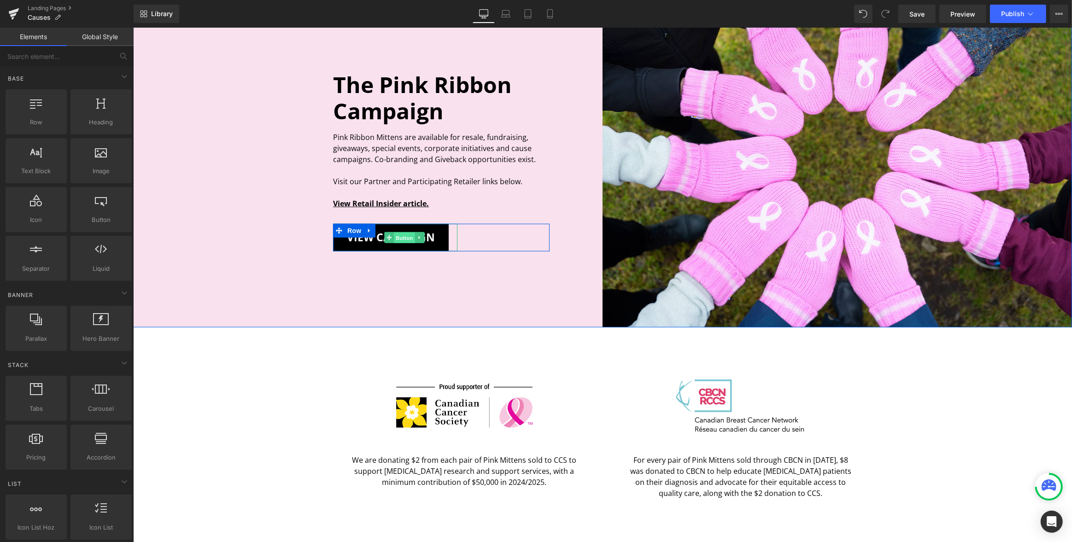
click at [399, 239] on span "Button" at bounding box center [403, 238] width 21 height 11
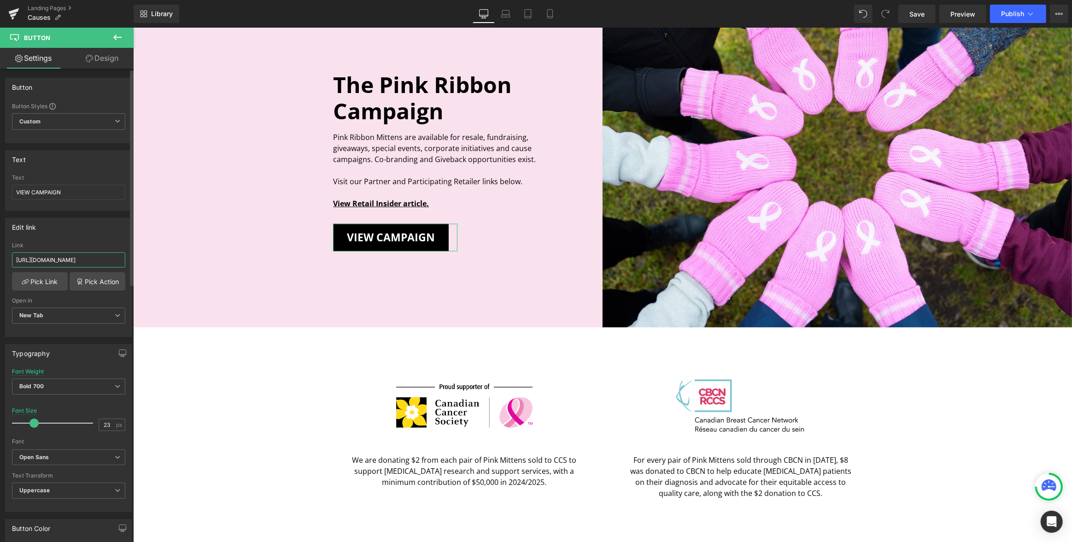
click at [57, 258] on input "https://www.dropbox.com/scl/fi/l0206l5ratotzbof3tf3m/2025-Kootenay-Pink-Mitten-…" at bounding box center [68, 259] width 113 height 15
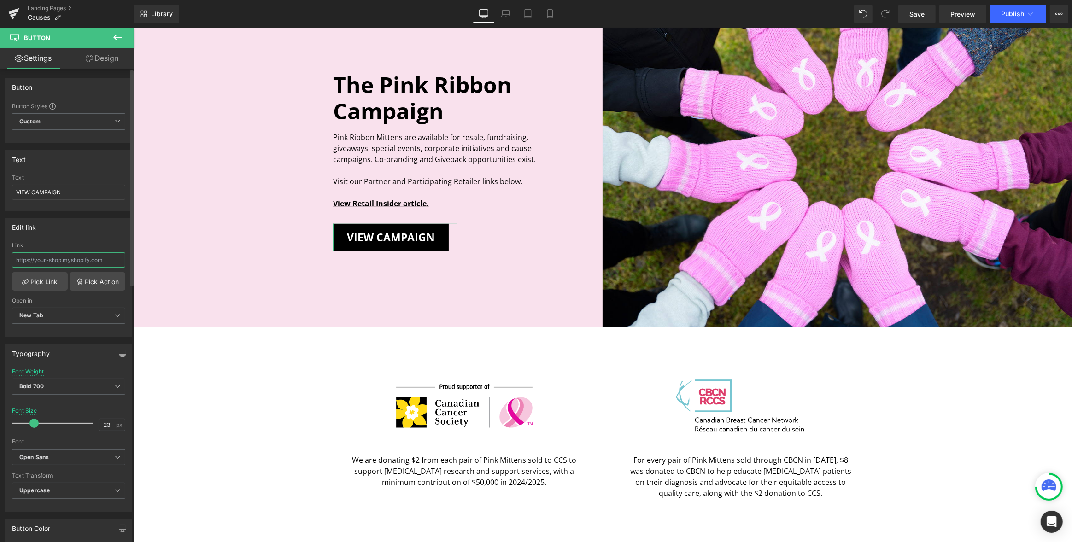
paste input "https://www.dropbox.com/scl/fi/7d845mudjz01utce1ogaf/2025-Kootenay-Pink-Mitten-…"
type input "https://www.dropbox.com/scl/fi/7d845mudjz01utce1ogaf/2025-Kootenay-Pink-Mitten-…"
click at [82, 236] on div "Edit link https://www.dropbox.com/scl/fi/7d845mudjz01utce1ogaf/2025-Kootenay-Pi…" at bounding box center [68, 277] width 127 height 119
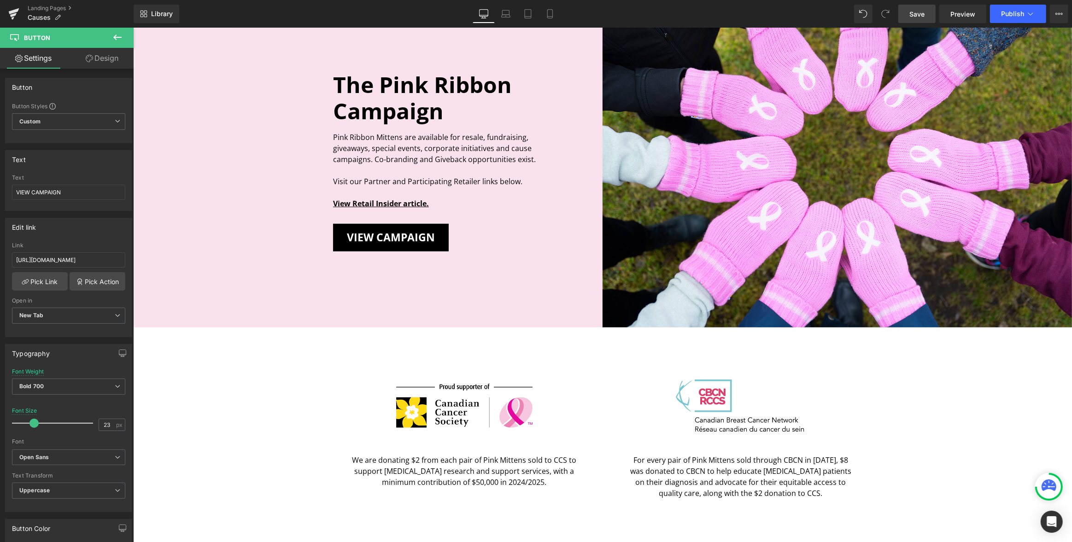
click at [915, 14] on span "Save" at bounding box center [916, 14] width 15 height 10
click at [1016, 16] on span "Publish" at bounding box center [1012, 13] width 23 height 7
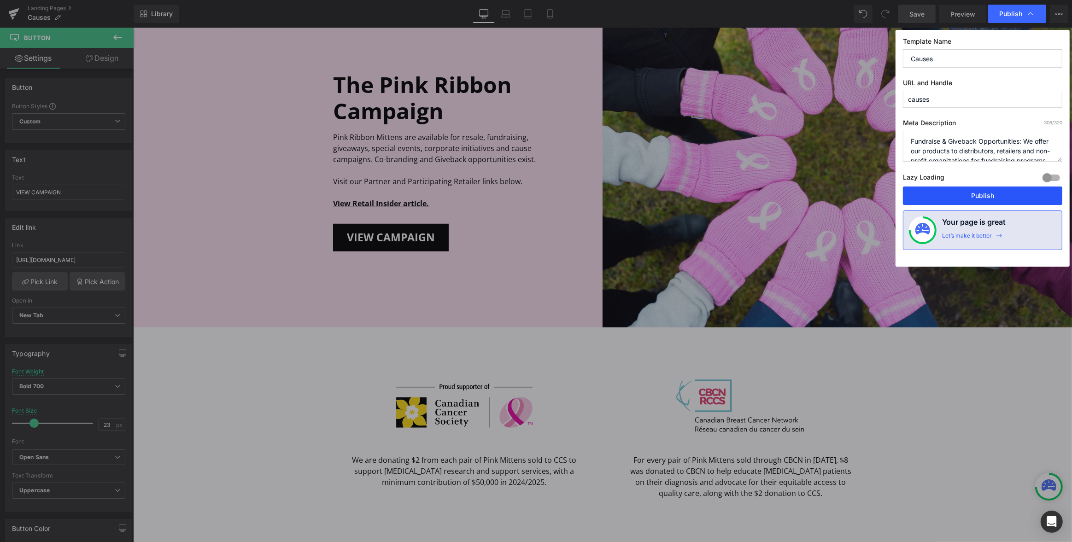
click at [992, 197] on button "Publish" at bounding box center [982, 196] width 159 height 18
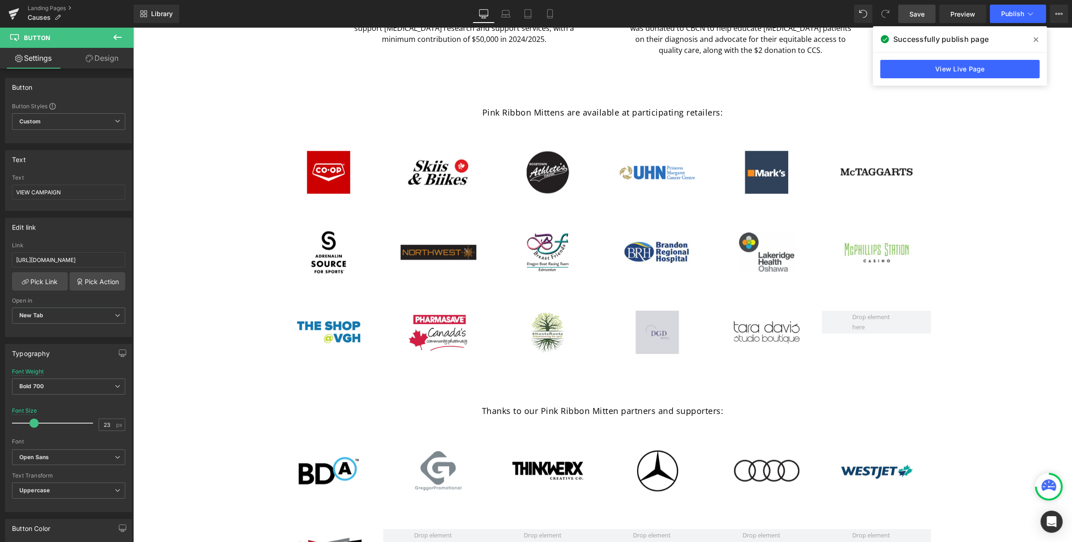
scroll to position [1011, 0]
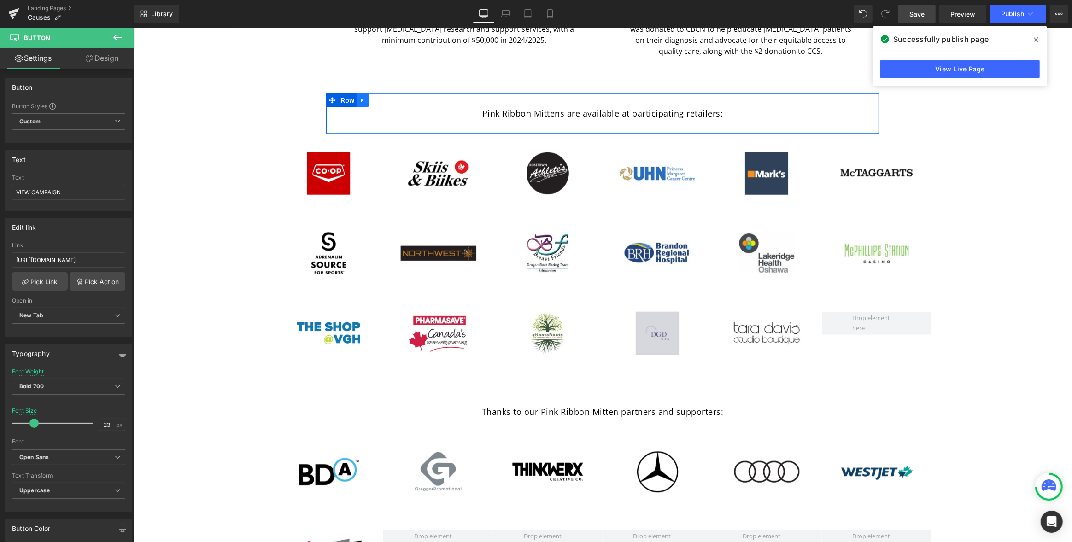
click at [361, 100] on icon at bounding box center [362, 101] width 2 height 4
click at [362, 101] on icon at bounding box center [362, 100] width 6 height 6
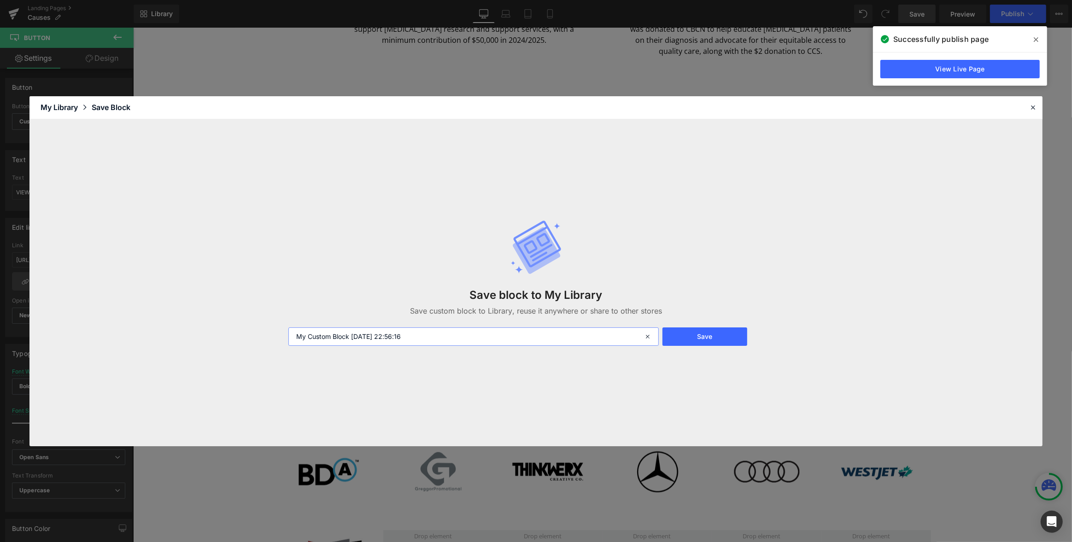
drag, startPoint x: 426, startPoint y: 335, endPoint x: 246, endPoint y: 329, distance: 180.2
click at [243, 330] on div "Save block to My Library Save custom block to Library, reuse it anywhere or sha…" at bounding box center [535, 282] width 1013 height 327
type input "P"
type input "Pink Mittens Partners Header"
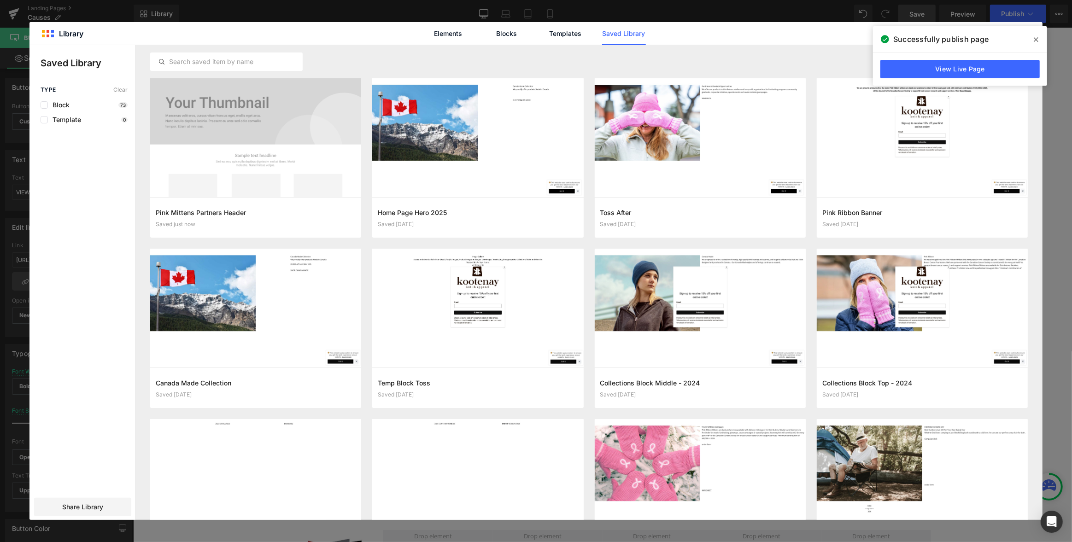
click at [1037, 38] on icon at bounding box center [1036, 39] width 5 height 5
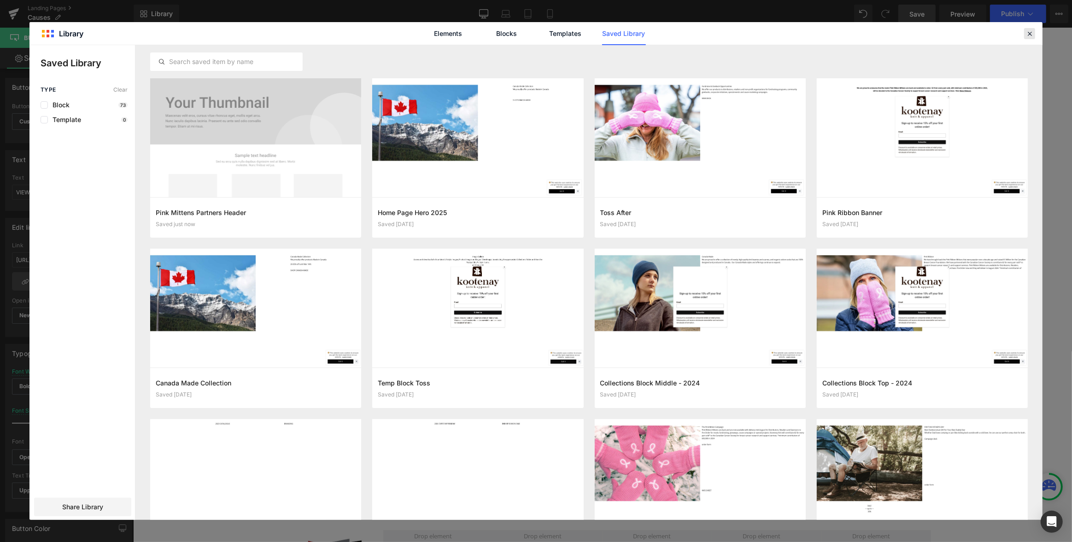
click at [1028, 33] on icon at bounding box center [1029, 33] width 8 height 8
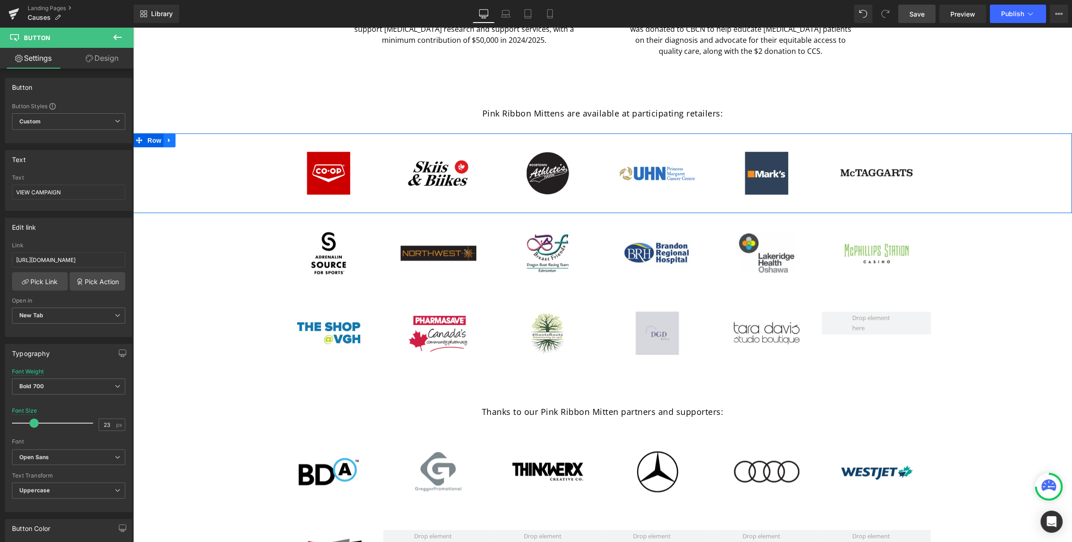
click at [168, 138] on icon at bounding box center [169, 140] width 6 height 7
click at [167, 140] on icon at bounding box center [169, 140] width 6 height 6
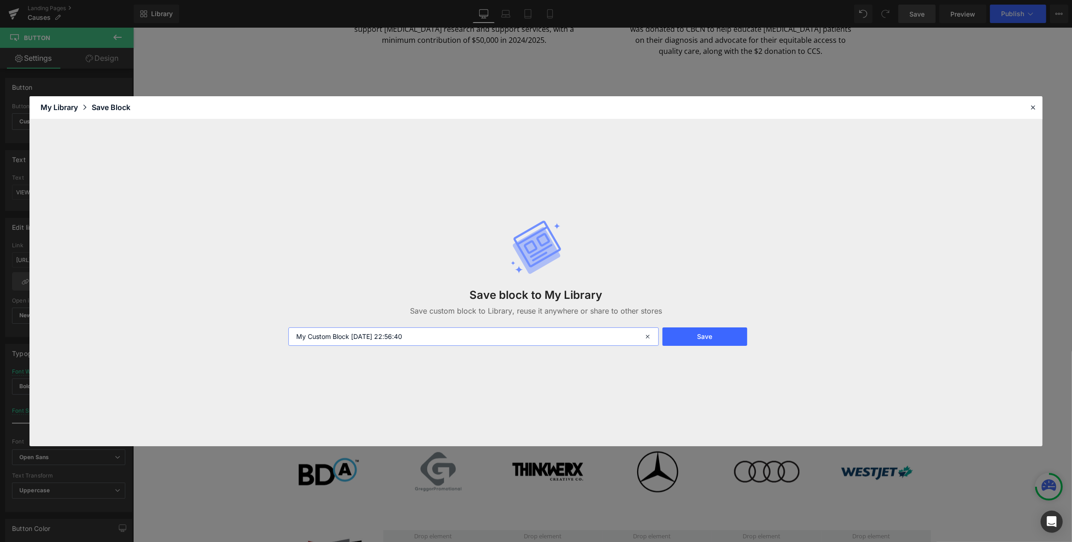
drag, startPoint x: 424, startPoint y: 339, endPoint x: 236, endPoint y: 329, distance: 188.7
click at [236, 329] on div "Save block to My Library Save custom block to Library, reuse it anywhere or sha…" at bounding box center [535, 282] width 1013 height 327
drag, startPoint x: 372, startPoint y: 335, endPoint x: 275, endPoint y: 336, distance: 96.7
click at [275, 336] on div "Save block to My Library Save custom block to Library, reuse it anywhere or sha…" at bounding box center [535, 282] width 1013 height 327
type input "Pink Mitten Partner 1"
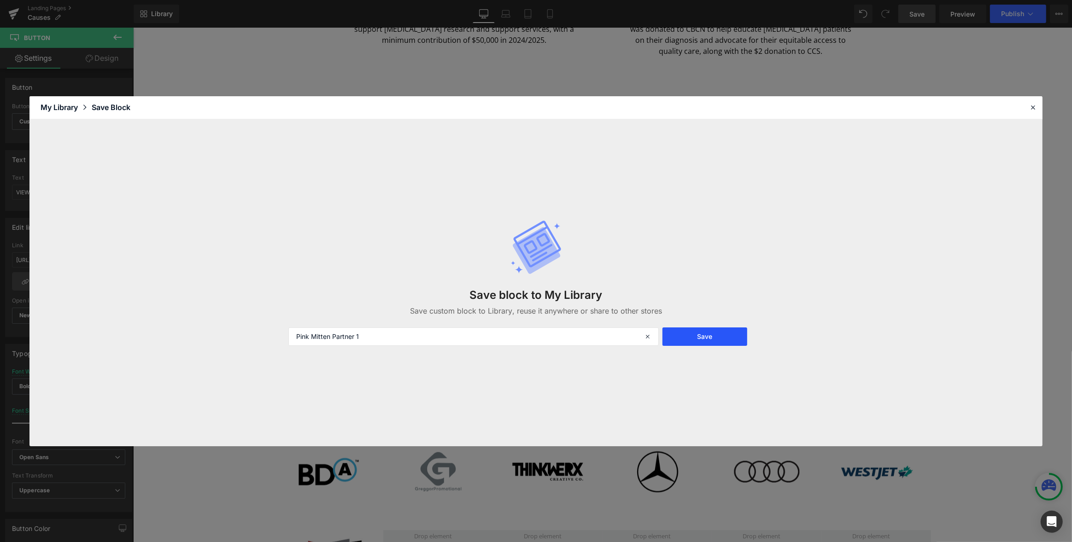
click at [711, 336] on button "Save" at bounding box center [704, 337] width 84 height 18
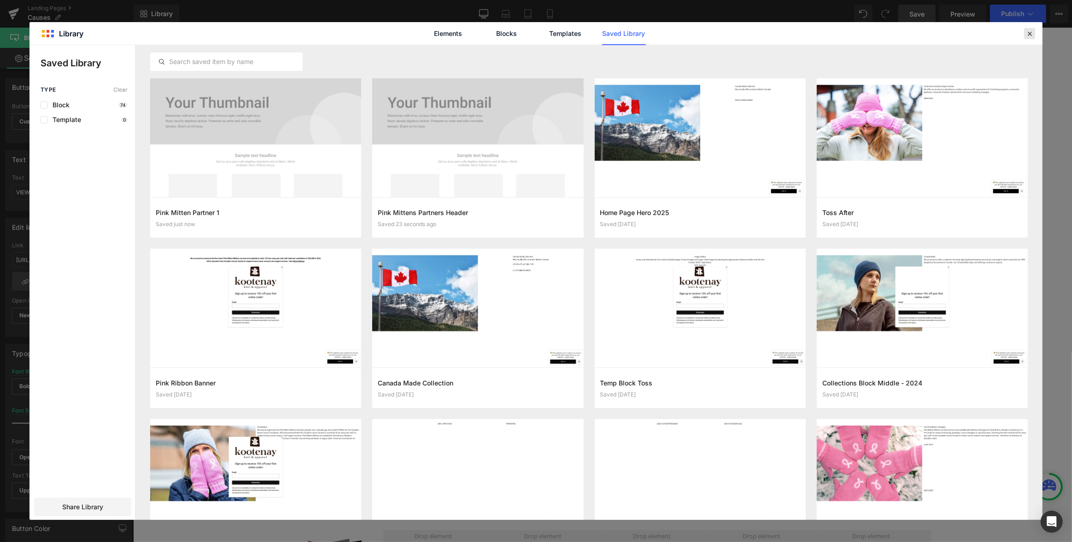
drag, startPoint x: 1034, startPoint y: 32, endPoint x: 714, endPoint y: 64, distance: 321.7
click at [1034, 32] on div at bounding box center [1029, 33] width 11 height 11
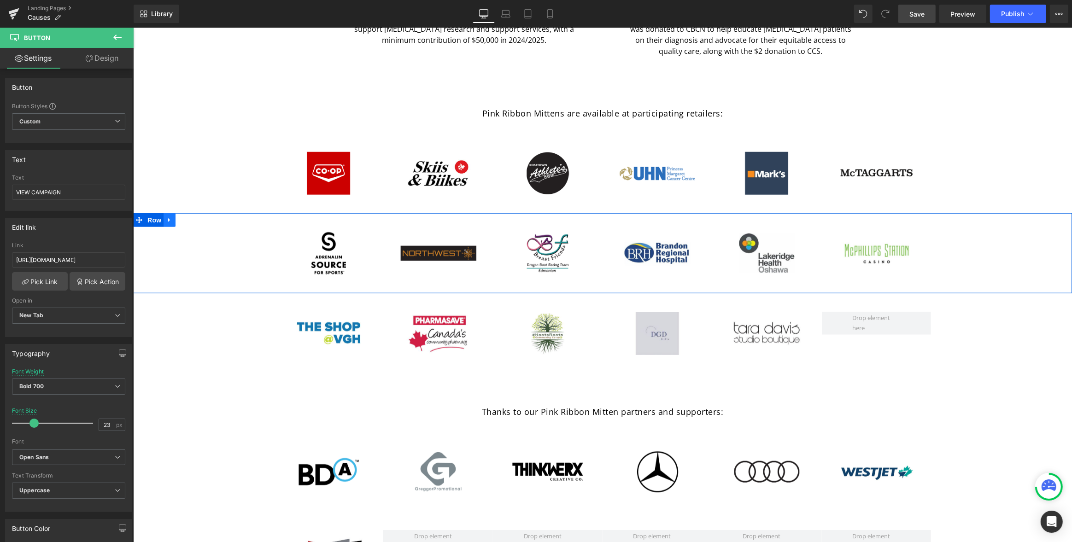
click at [168, 219] on icon at bounding box center [169, 220] width 2 height 4
click at [171, 221] on icon at bounding box center [169, 220] width 6 height 7
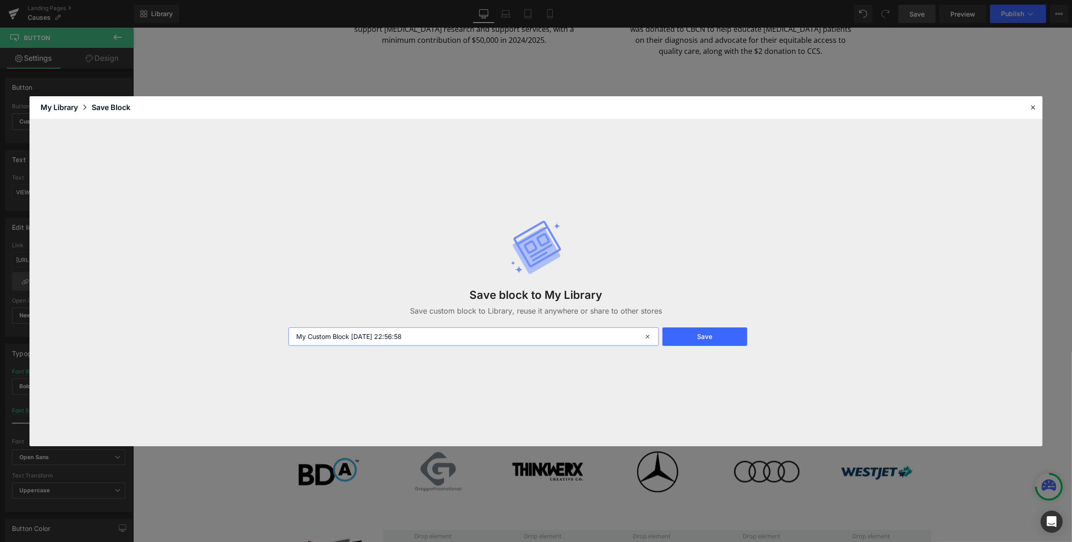
drag, startPoint x: 425, startPoint y: 334, endPoint x: 276, endPoint y: 338, distance: 149.3
click at [199, 328] on div "Save block to My Library Save custom block to Library, reuse it anywhere or sha…" at bounding box center [535, 282] width 1013 height 327
drag, startPoint x: 408, startPoint y: 336, endPoint x: 248, endPoint y: 336, distance: 159.4
click at [248, 336] on div "Save block to My Library Save custom block to Library, reuse it anywhere or sha…" at bounding box center [535, 282] width 1013 height 327
paste input "Pink Mitten Partner 1"
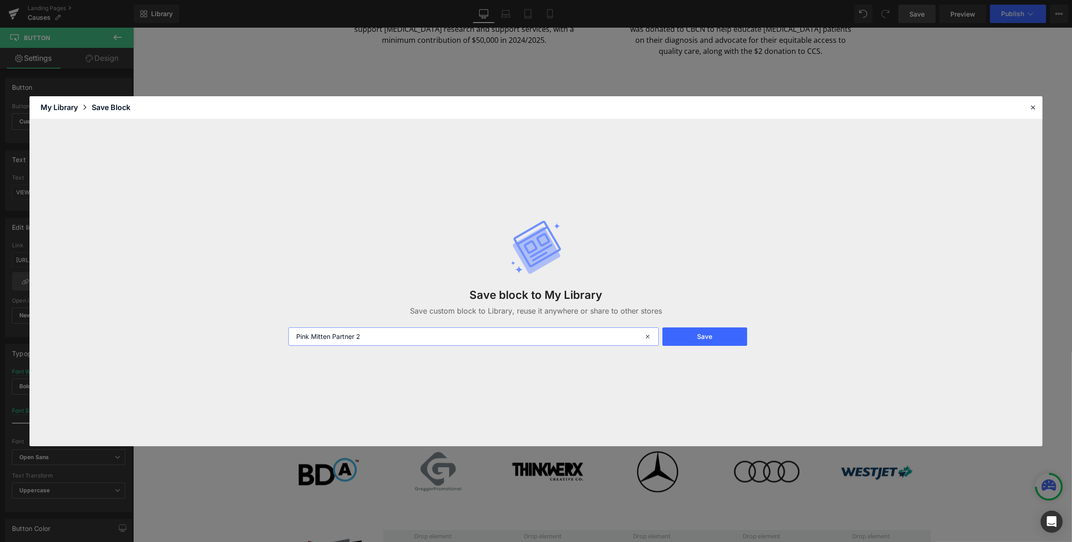
type input "Pink Mitten Partner 2"
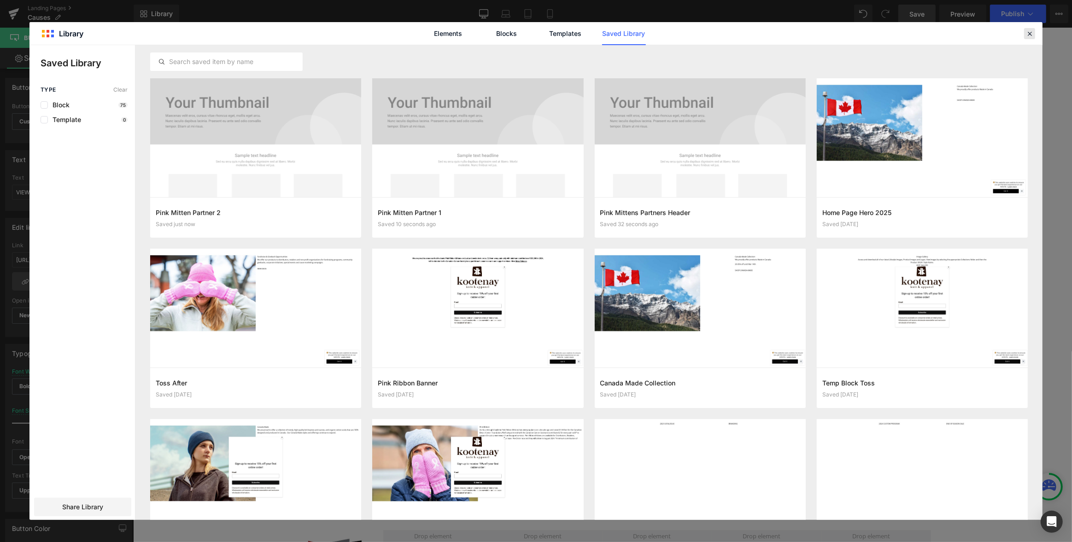
click at [1030, 33] on icon at bounding box center [1029, 33] width 8 height 8
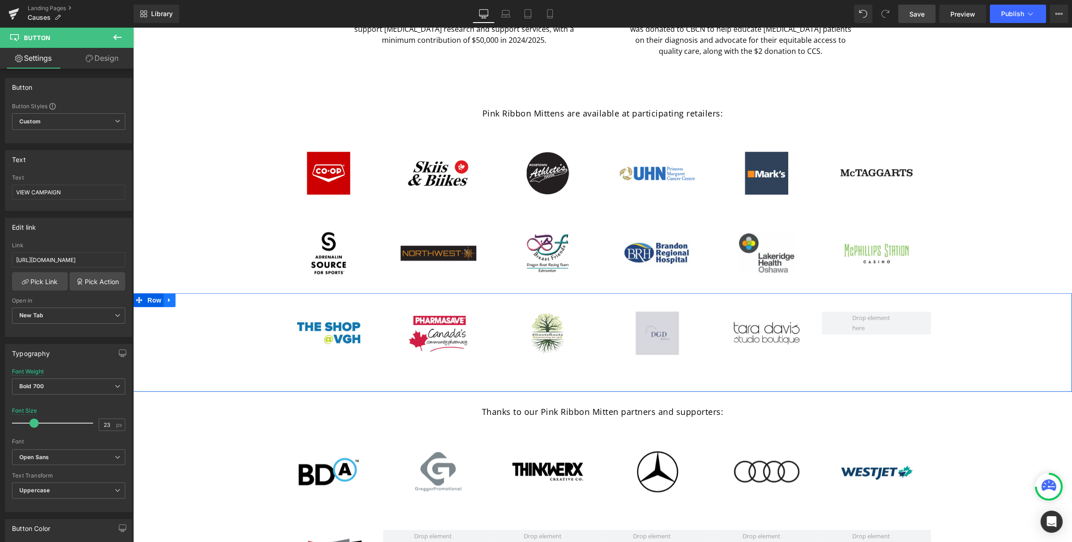
click at [170, 302] on icon at bounding box center [169, 300] width 6 height 7
click at [169, 301] on icon at bounding box center [169, 300] width 6 height 6
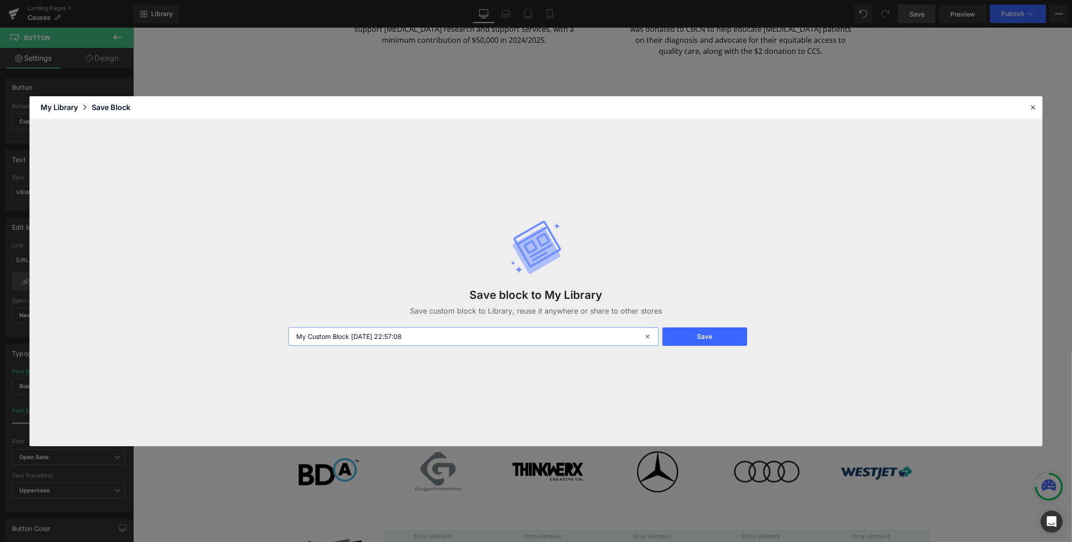
drag, startPoint x: 385, startPoint y: 337, endPoint x: 226, endPoint y: 334, distance: 158.5
click at [226, 334] on div "Save block to My Library Save custom block to Library, reuse it anywhere or sha…" at bounding box center [535, 282] width 1013 height 327
paste input "Pink Mitten Partner 1"
type input "Pink Mitten Partner 3"
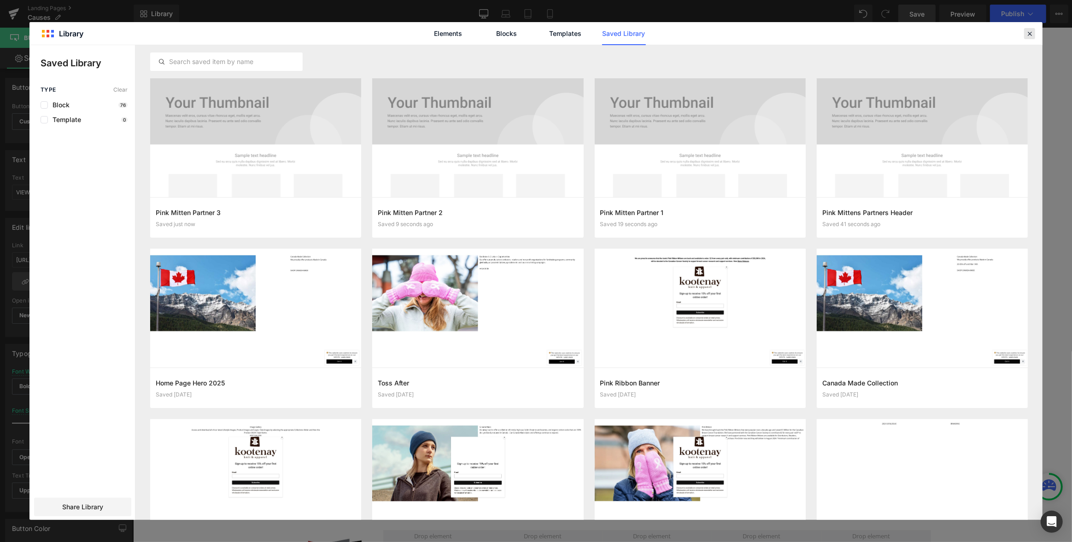
click at [1031, 35] on icon at bounding box center [1029, 33] width 8 height 8
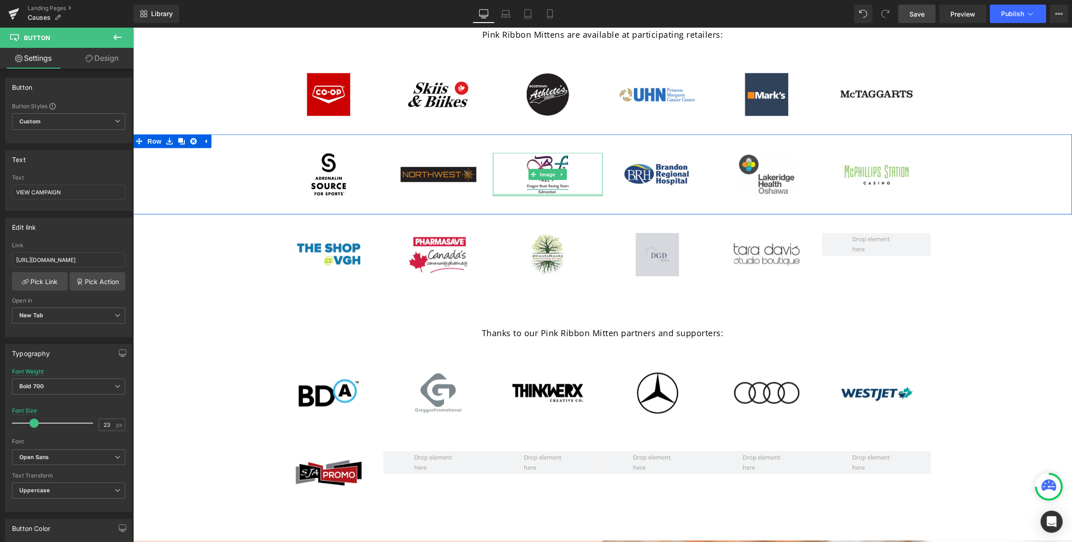
scroll to position [1100, 0]
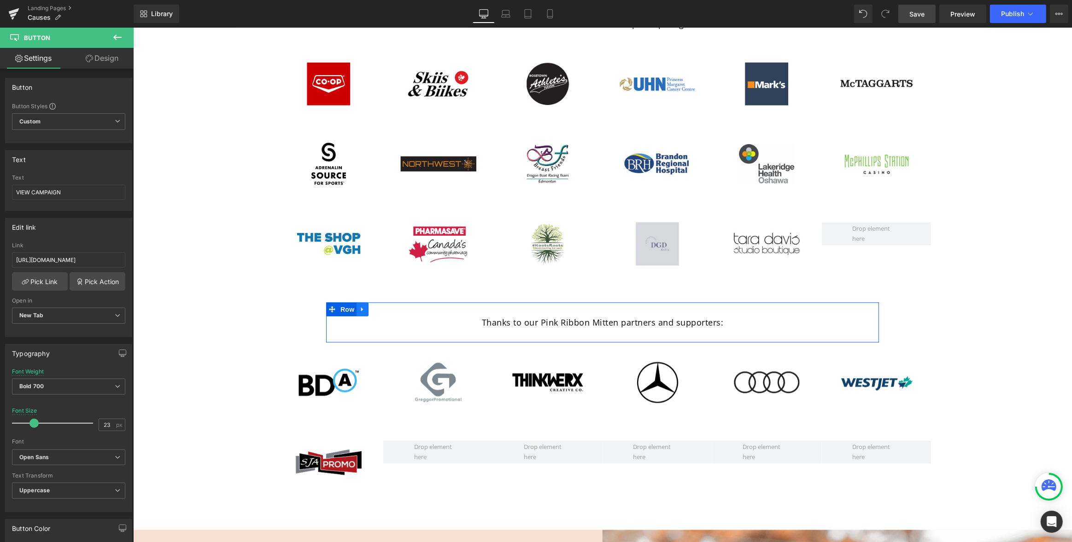
click at [362, 310] on icon at bounding box center [362, 309] width 6 height 7
click at [363, 310] on icon at bounding box center [362, 309] width 6 height 7
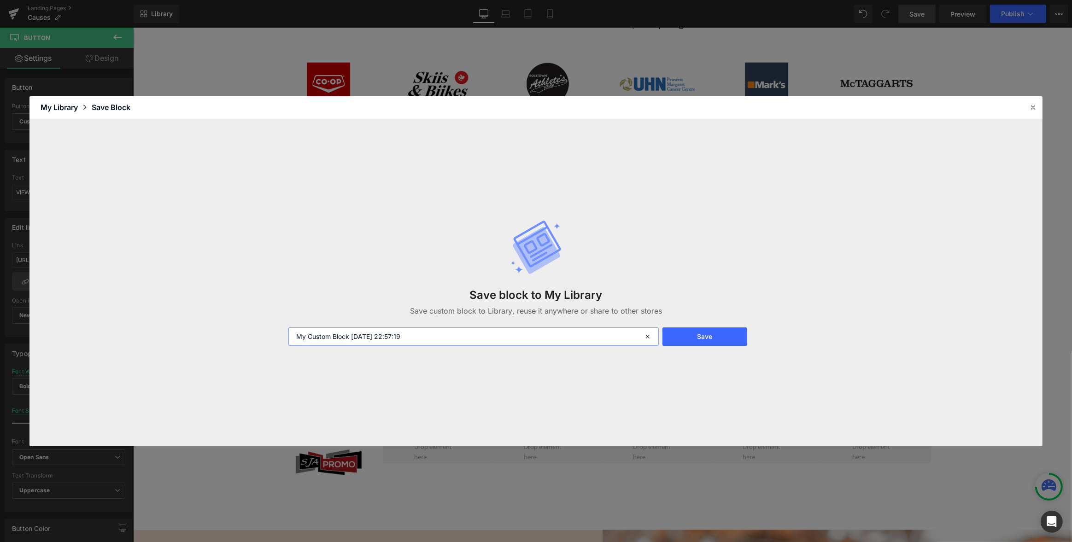
drag, startPoint x: 421, startPoint y: 335, endPoint x: 273, endPoint y: 336, distance: 148.8
click at [273, 336] on div "Save block to My Library Save custom block to Library, reuse it anywhere or sha…" at bounding box center [535, 282] width 1013 height 327
type input "Pink Mitten Partner Header 2"
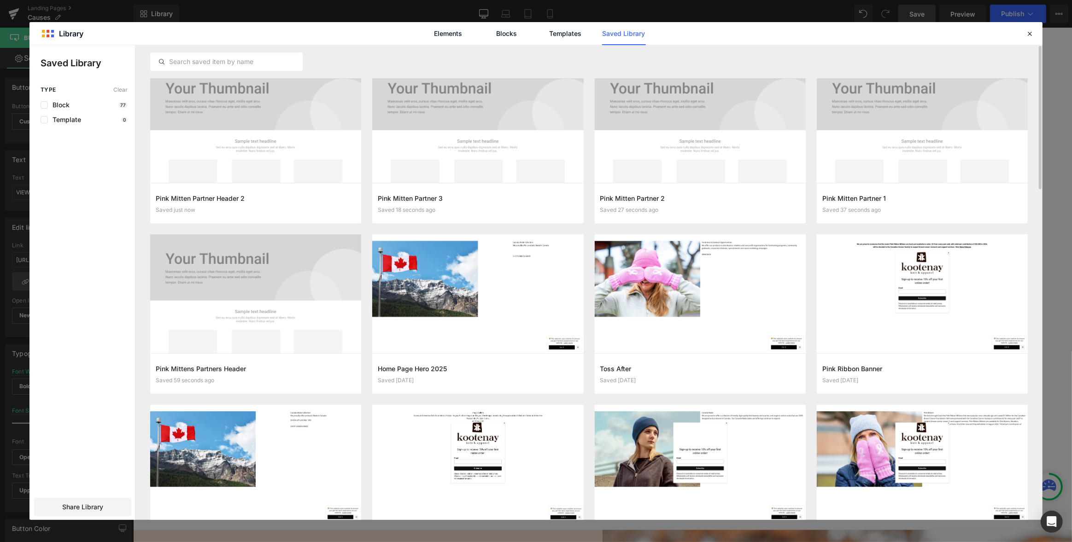
scroll to position [15, 0]
click at [1030, 32] on icon at bounding box center [1029, 33] width 8 height 8
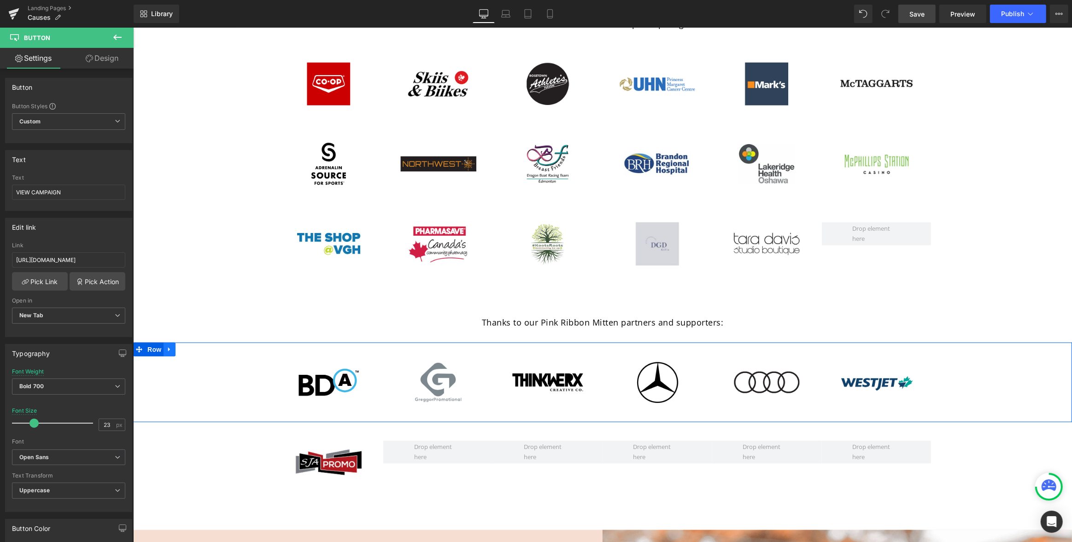
click at [168, 350] on icon at bounding box center [169, 349] width 2 height 4
click at [171, 351] on icon at bounding box center [169, 349] width 6 height 6
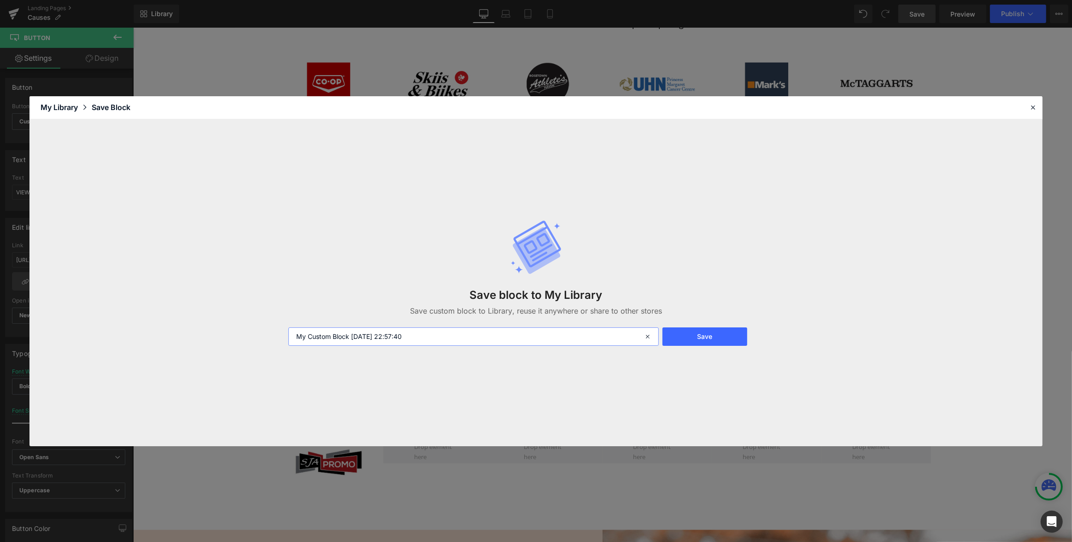
drag, startPoint x: 423, startPoint y: 337, endPoint x: 194, endPoint y: 335, distance: 228.9
click at [194, 335] on div "Save block to My Library Save custom block to Library, reuse it anywhere or sha…" at bounding box center [535, 282] width 1013 height 327
paste input "Pink Mitten Partner 1"
type input "Pink Mitten Partner 6"
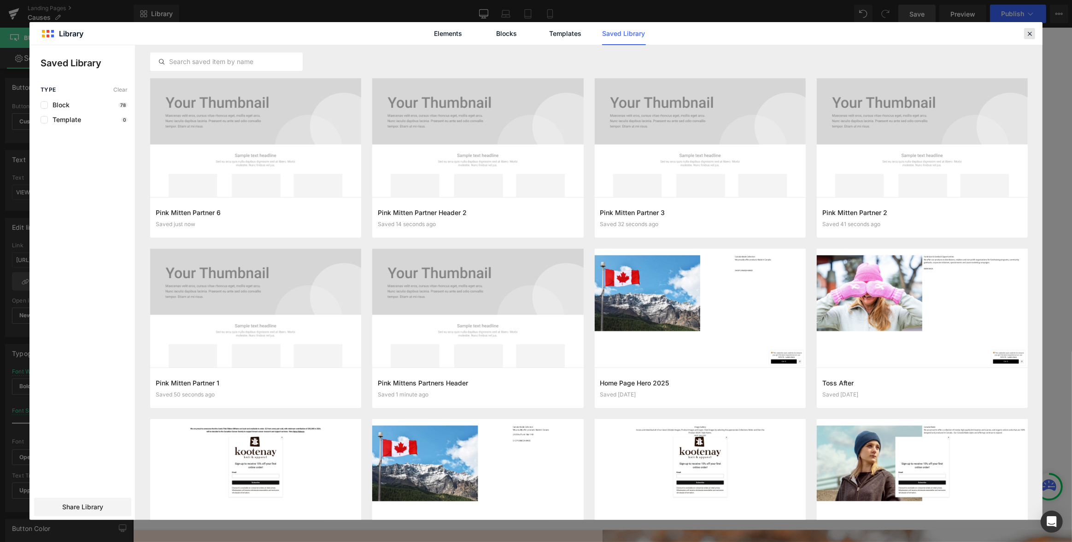
click at [1030, 34] on icon at bounding box center [1029, 33] width 8 height 8
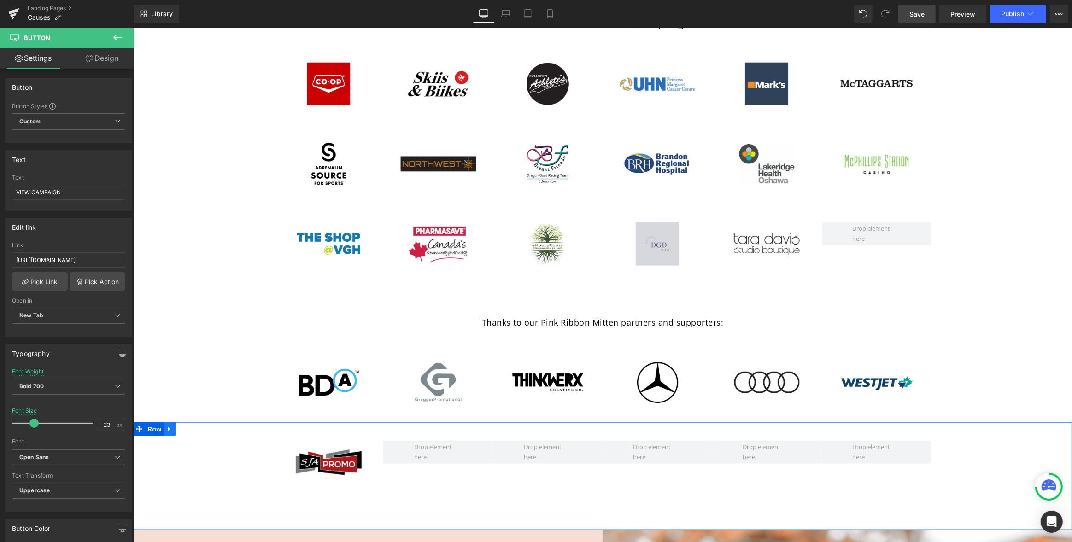
click at [169, 431] on icon at bounding box center [169, 429] width 6 height 7
click at [170, 429] on icon at bounding box center [169, 429] width 6 height 6
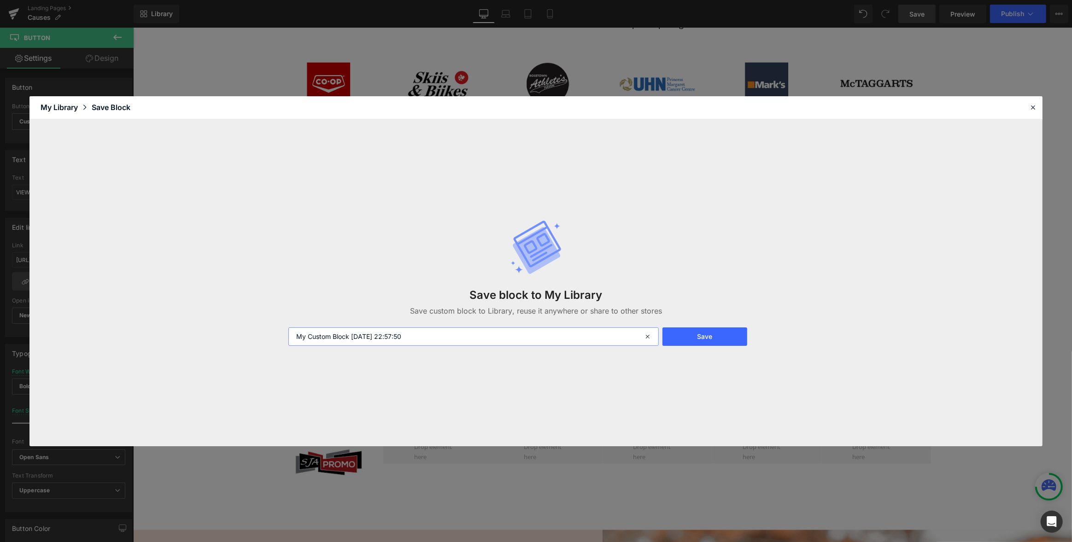
drag, startPoint x: 304, startPoint y: 335, endPoint x: 221, endPoint y: 335, distance: 83.4
click at [220, 335] on div "Save block to My Library Save custom block to Library, reuse it anywhere or sha…" at bounding box center [535, 282] width 1013 height 327
paste input "Pink Mitten Partner 1"
type input "Pink Mitten Partner 5"
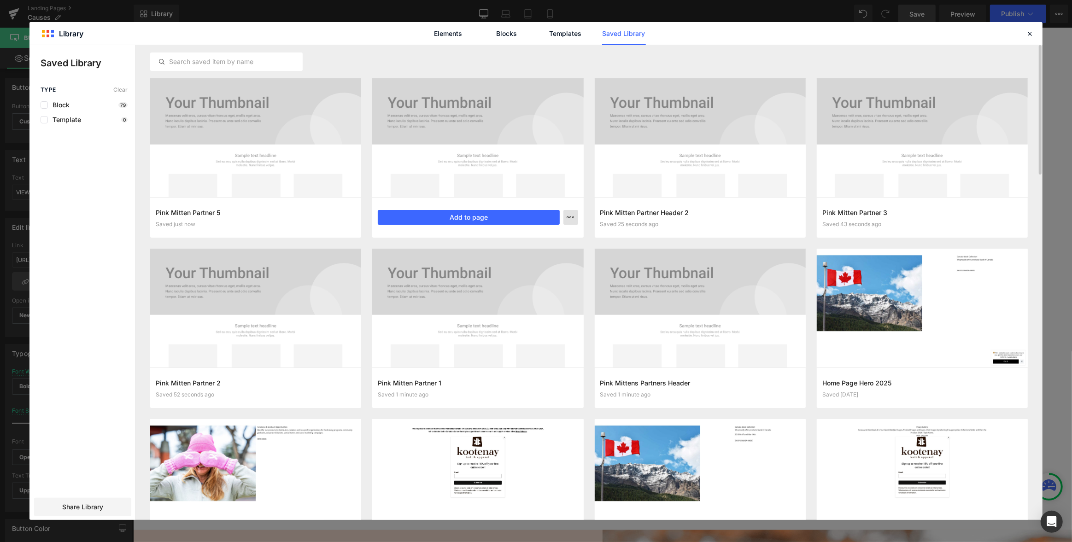
click at [570, 216] on icon "button" at bounding box center [570, 217] width 7 height 7
click at [521, 235] on div "Rename" at bounding box center [525, 237] width 105 height 19
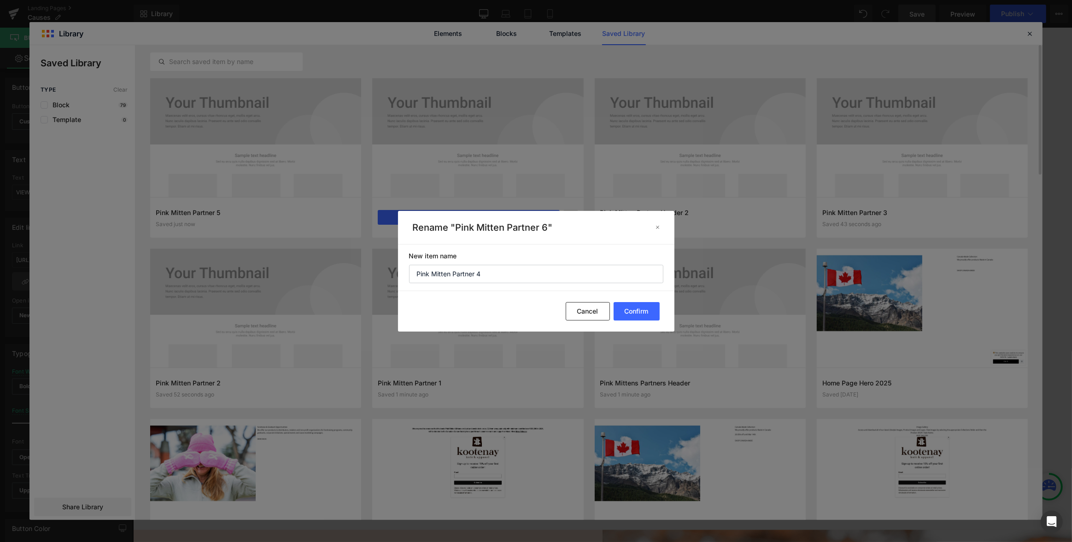
type input "Pink Mitten Partner 4"
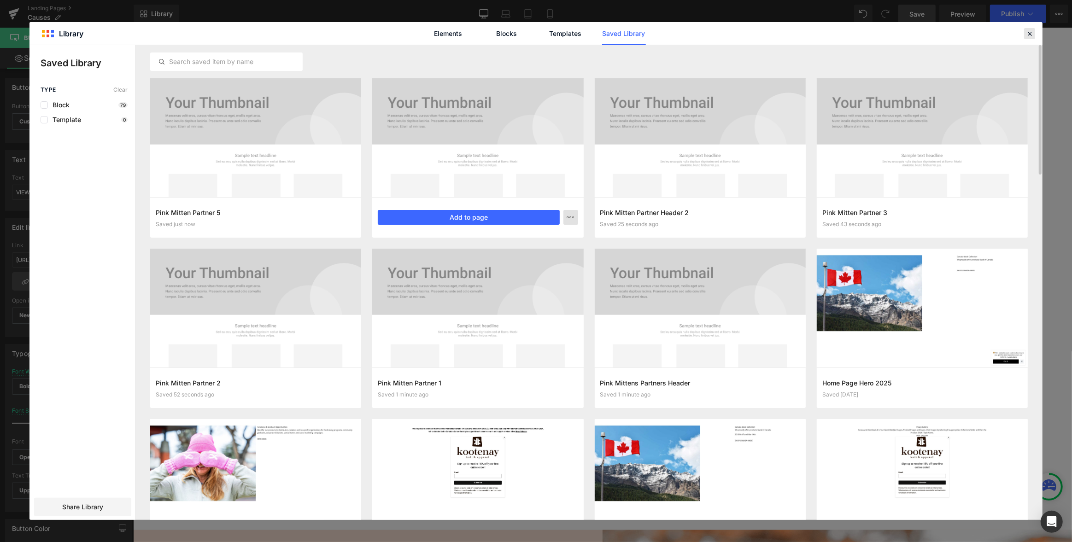
click at [1032, 33] on icon at bounding box center [1029, 33] width 8 height 8
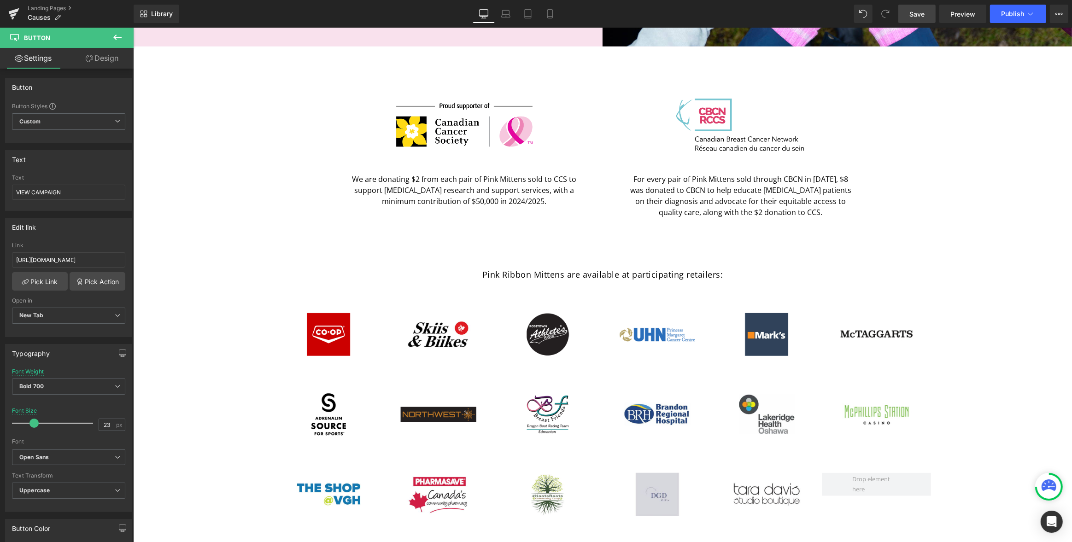
scroll to position [843, 0]
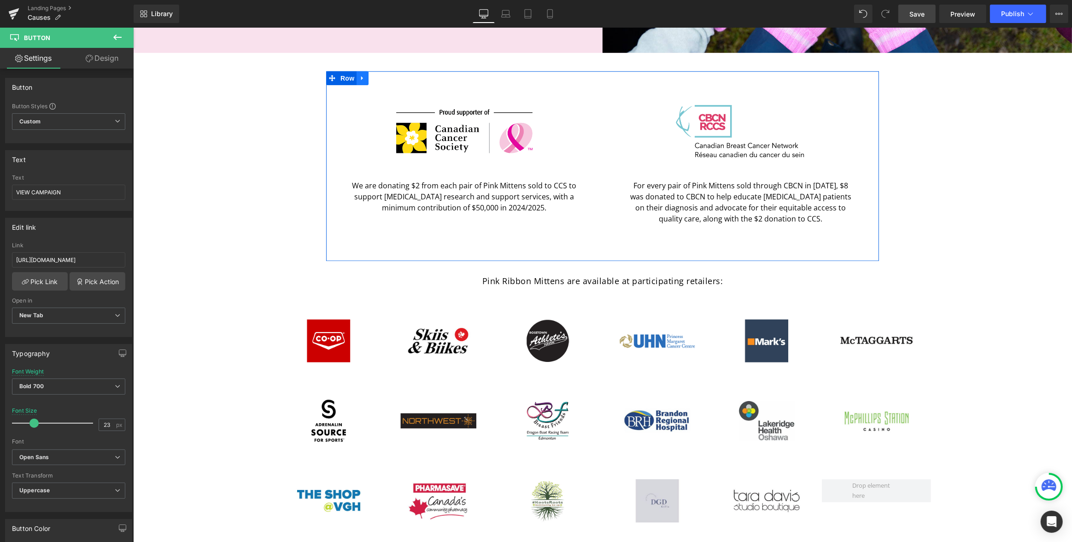
click at [361, 77] on icon at bounding box center [362, 78] width 2 height 4
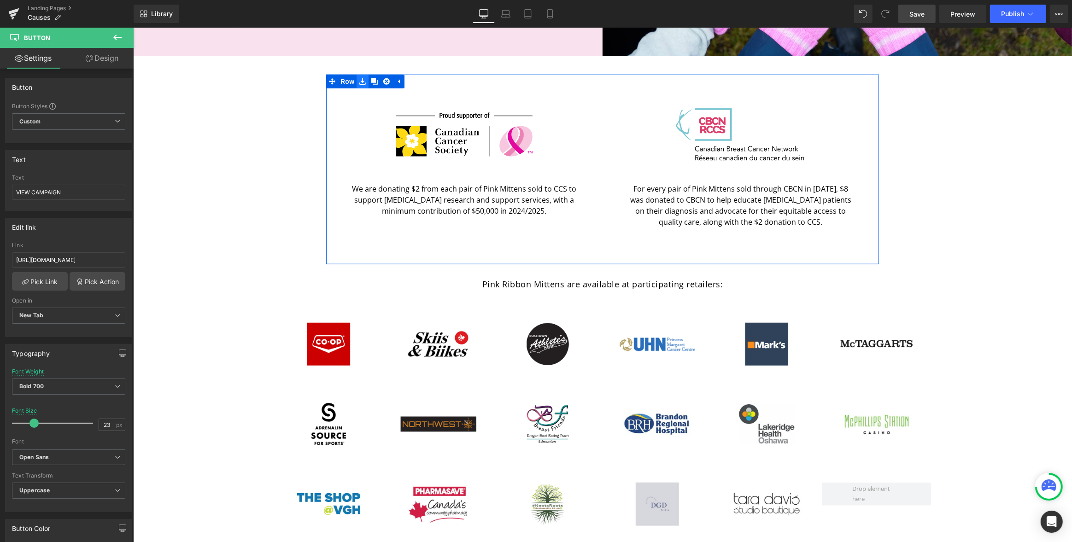
click at [361, 82] on icon at bounding box center [362, 81] width 6 height 6
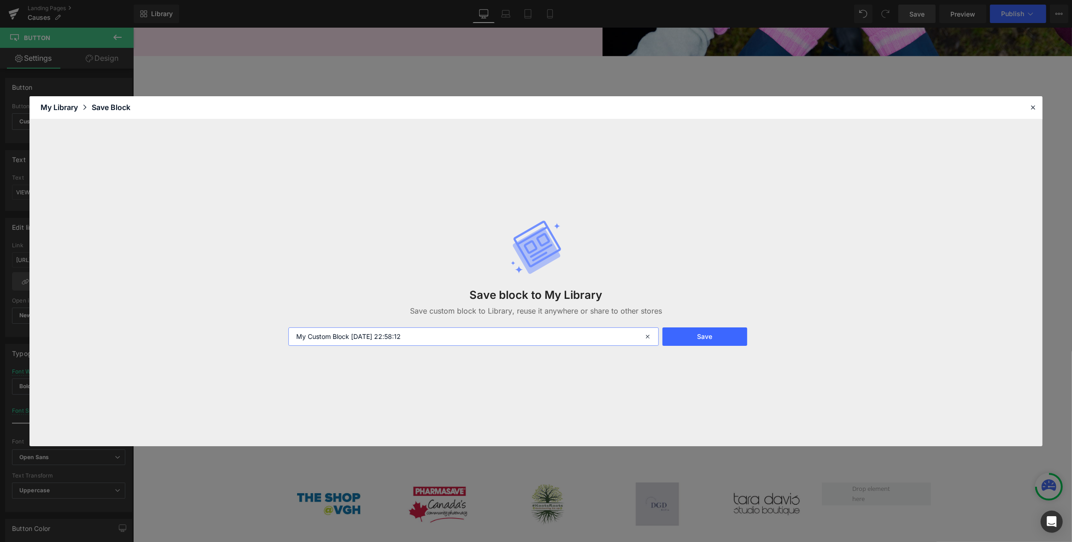
drag, startPoint x: 404, startPoint y: 336, endPoint x: 223, endPoint y: 333, distance: 181.1
click at [223, 333] on div "Save block to My Library Save custom block to Library, reuse it anywhere or sha…" at bounding box center [535, 282] width 1013 height 327
type input "Main Cancer Logo Block"
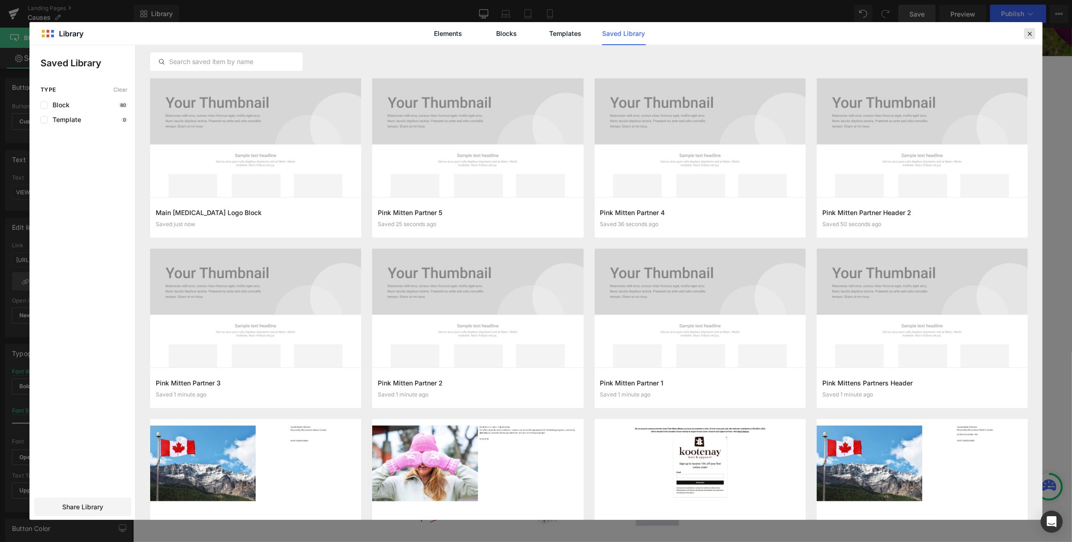
click at [1030, 32] on icon at bounding box center [1029, 33] width 8 height 8
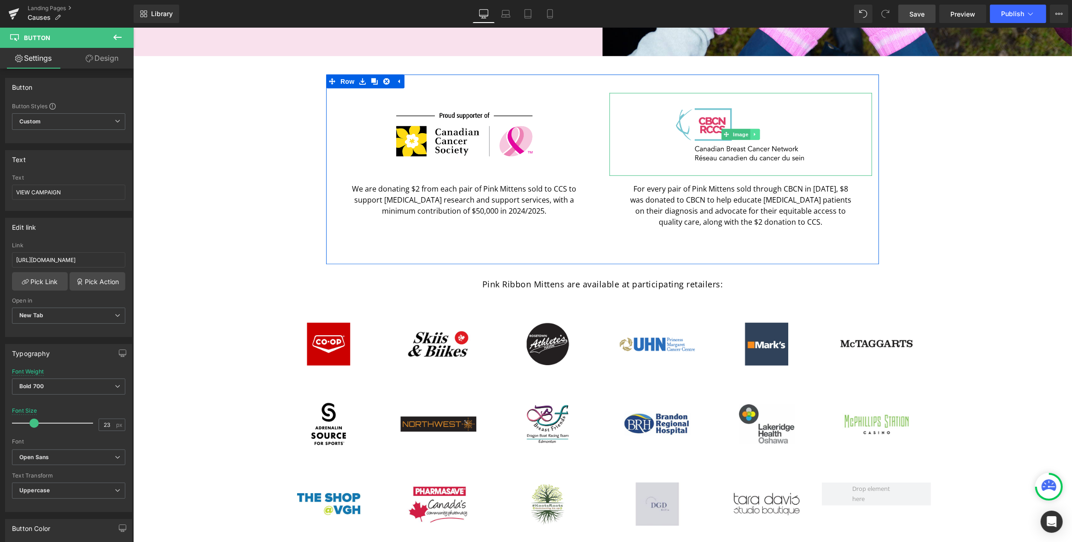
click at [755, 134] on icon at bounding box center [754, 135] width 5 height 6
click at [759, 135] on icon at bounding box center [759, 135] width 5 height 6
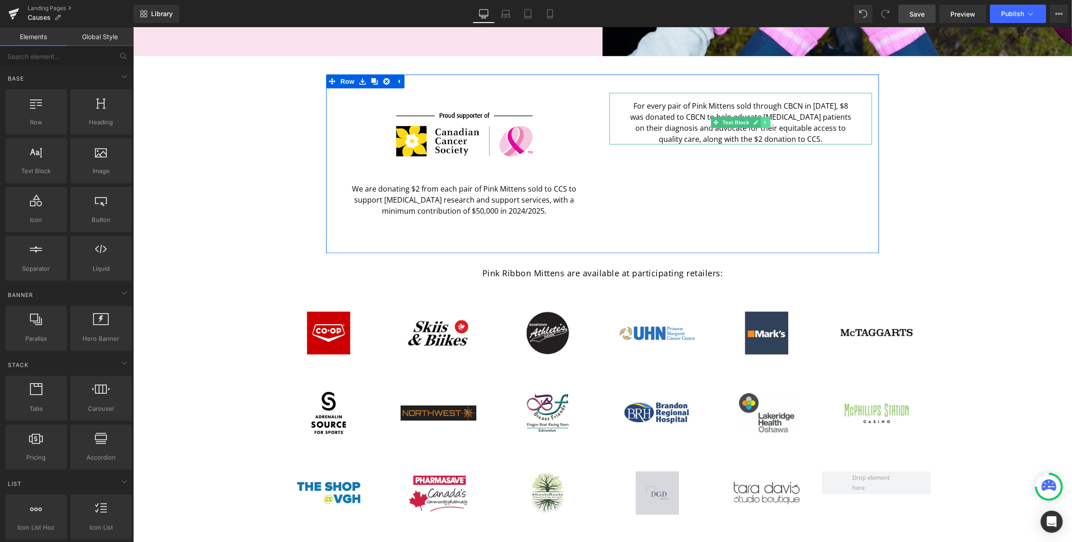
click at [765, 123] on icon at bounding box center [764, 122] width 1 height 3
click at [770, 123] on icon at bounding box center [769, 122] width 5 height 5
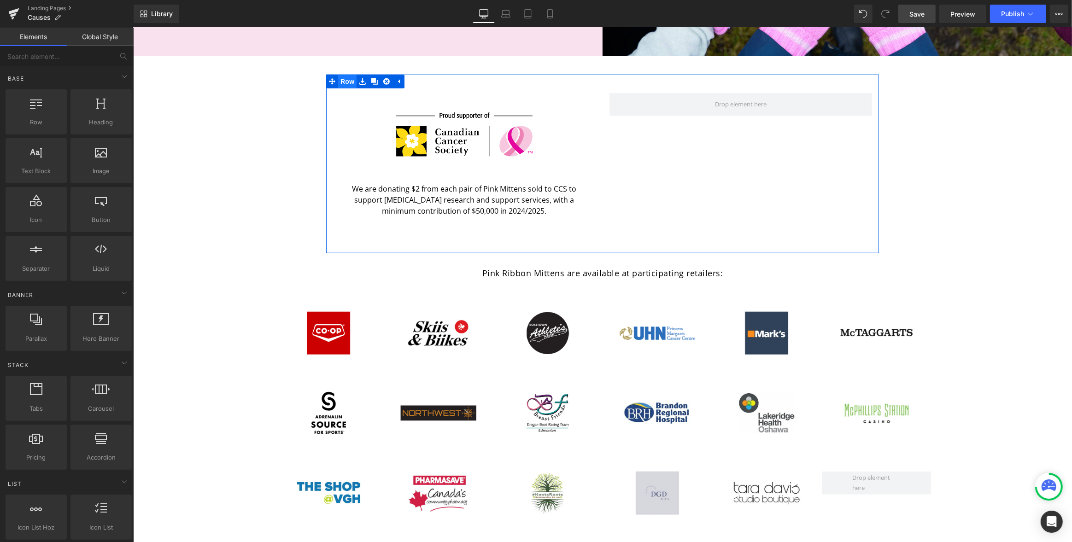
click at [345, 80] on span "Row" at bounding box center [347, 82] width 18 height 14
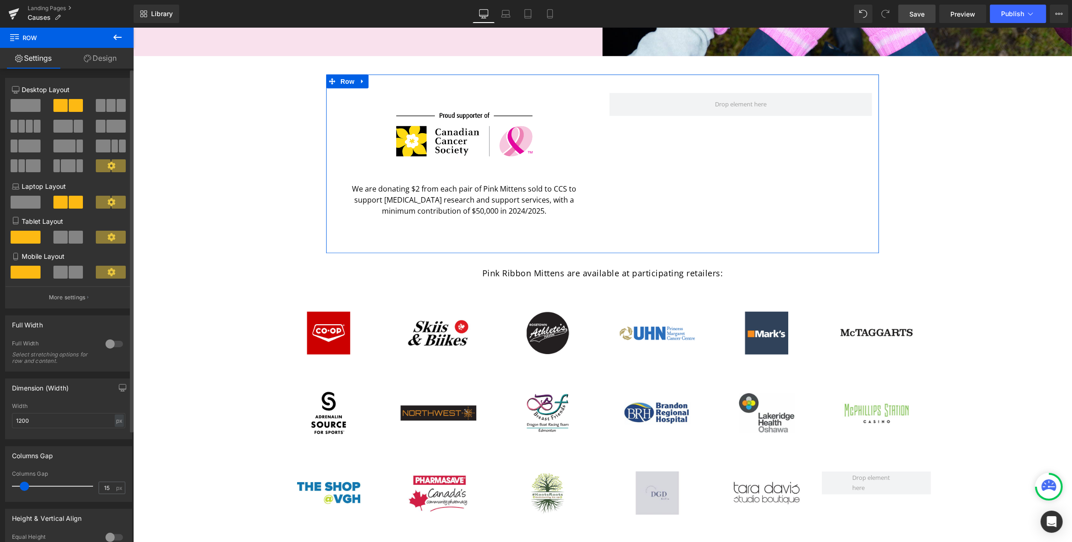
click at [24, 109] on span at bounding box center [26, 105] width 30 height 13
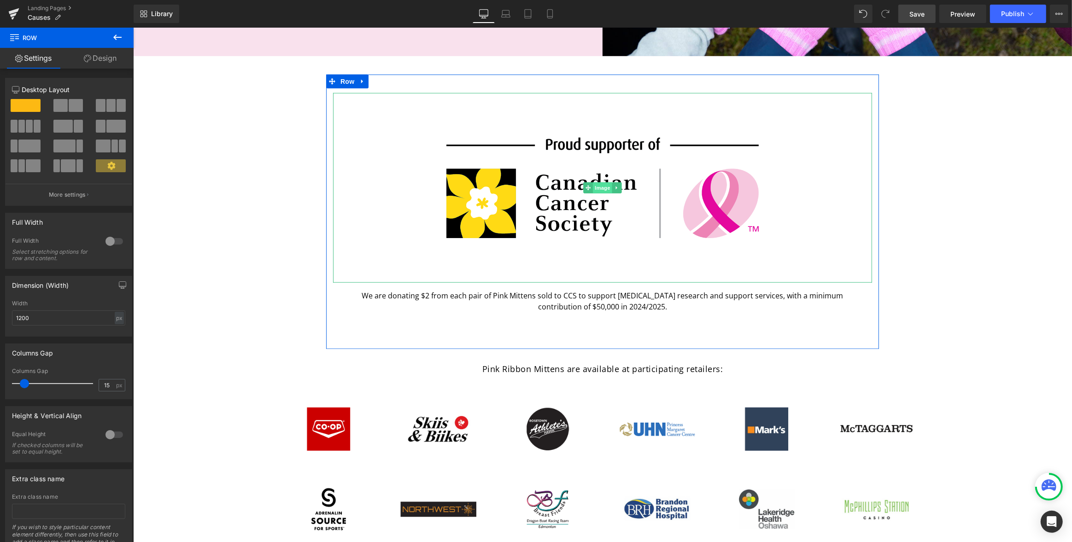
click at [600, 187] on span "Image" at bounding box center [601, 187] width 19 height 11
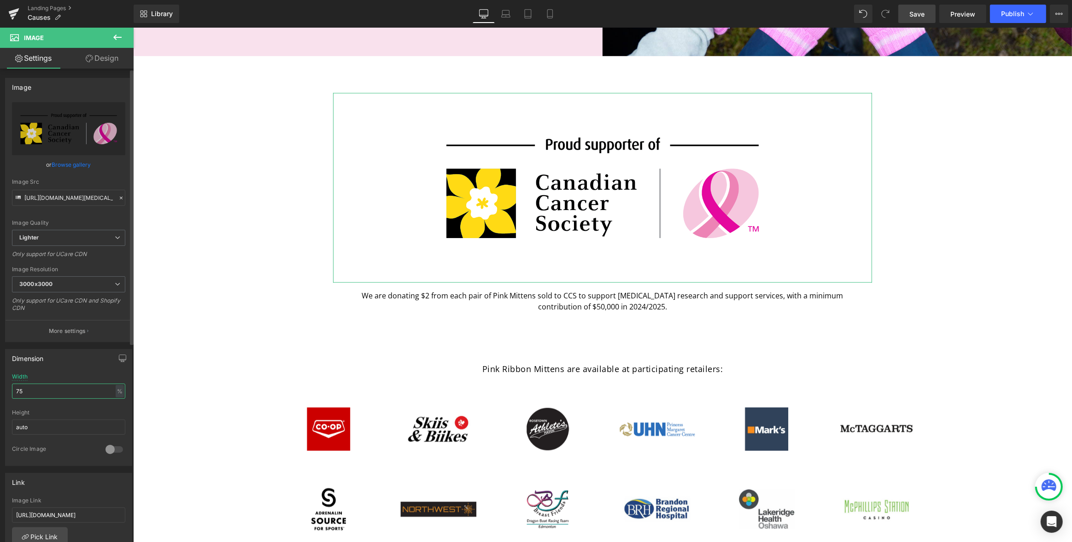
drag, startPoint x: 32, startPoint y: 390, endPoint x: 8, endPoint y: 389, distance: 23.5
click at [8, 389] on div "75% Width 75 % % px auto Height auto 0 Circle Image" at bounding box center [69, 420] width 126 height 92
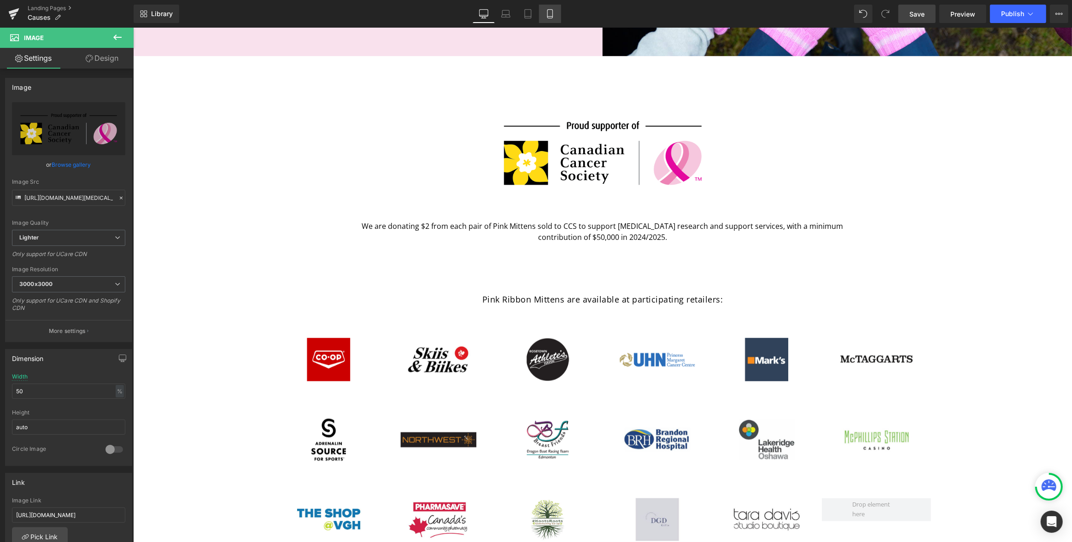
click at [548, 12] on icon at bounding box center [549, 13] width 9 height 9
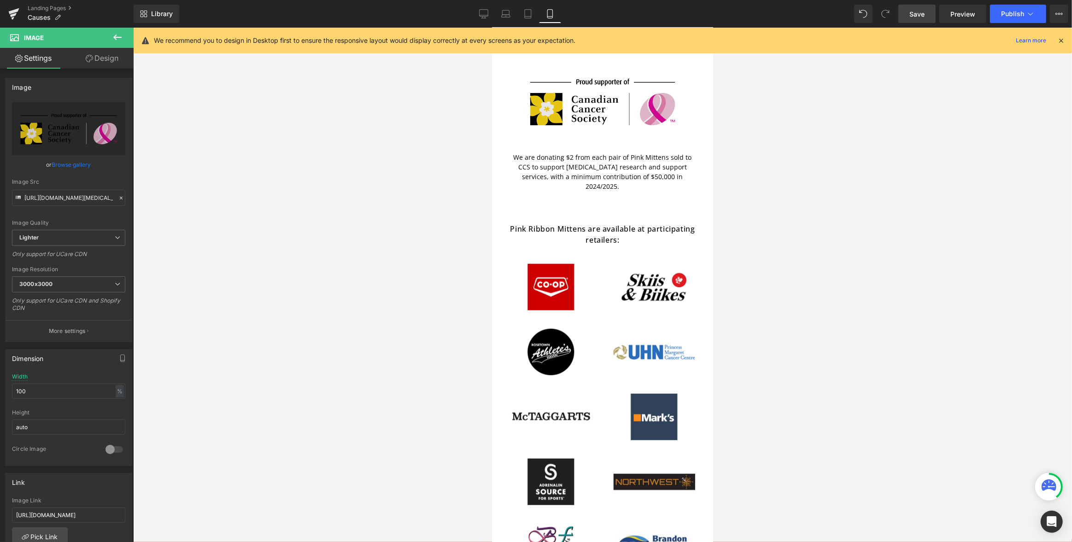
scroll to position [700, 0]
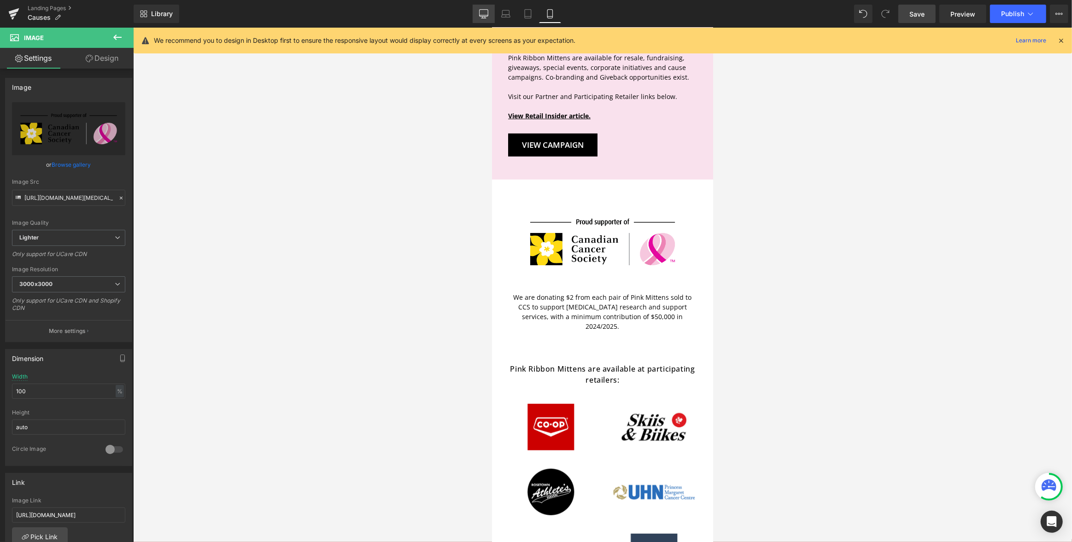
click at [482, 14] on icon at bounding box center [483, 13] width 9 height 9
type input "50"
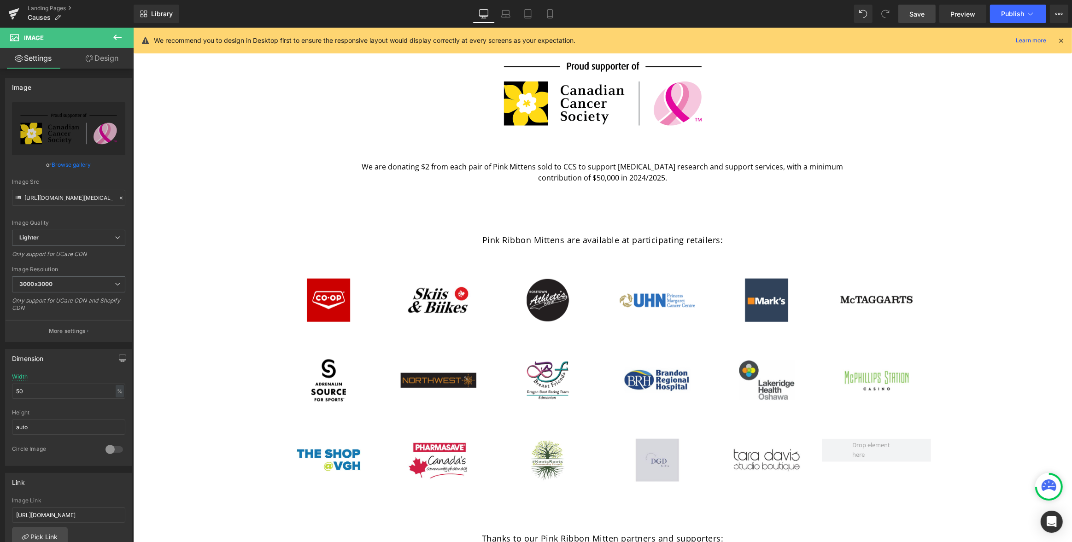
scroll to position [917, 0]
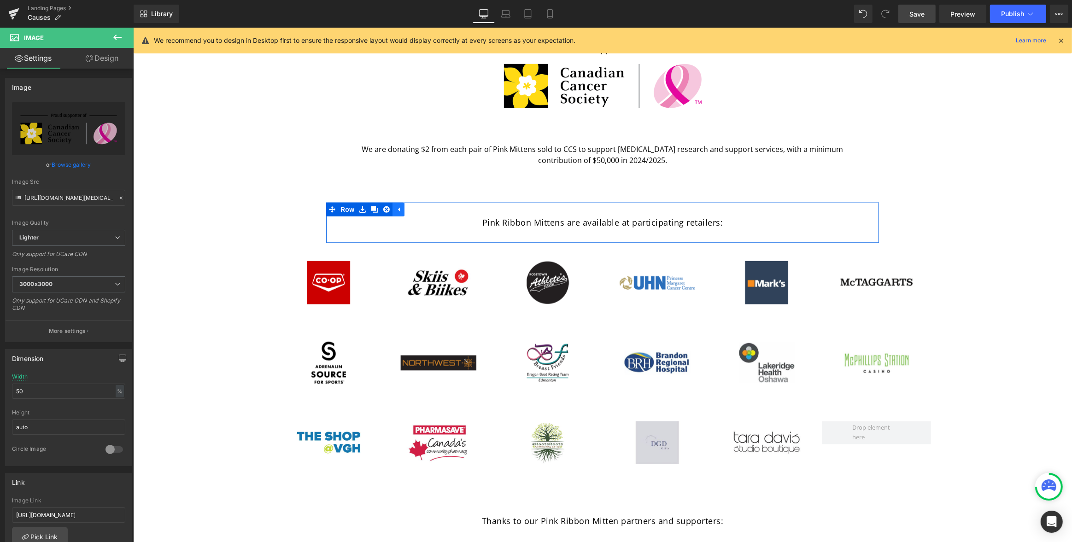
click at [397, 209] on icon at bounding box center [398, 209] width 6 height 7
click at [361, 211] on icon at bounding box center [362, 210] width 2 height 4
click at [385, 211] on icon at bounding box center [386, 210] width 6 height 6
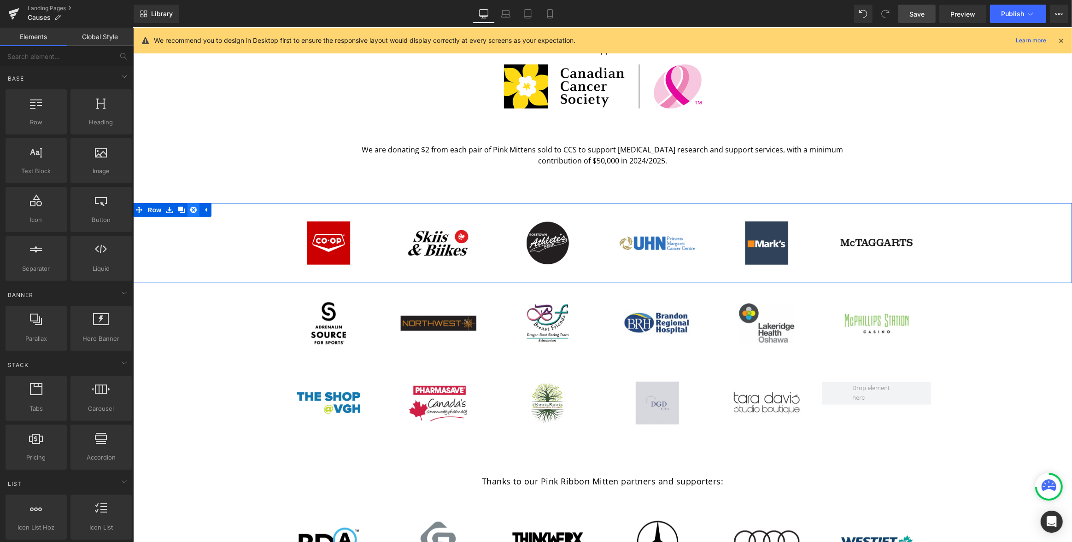
click at [194, 209] on icon at bounding box center [193, 210] width 6 height 6
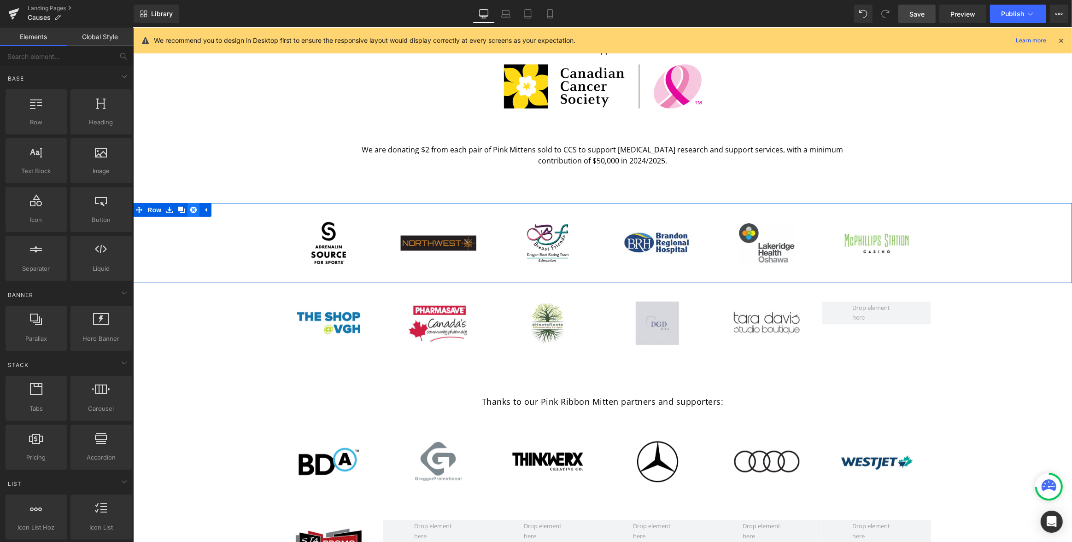
click at [188, 209] on link at bounding box center [193, 210] width 12 height 14
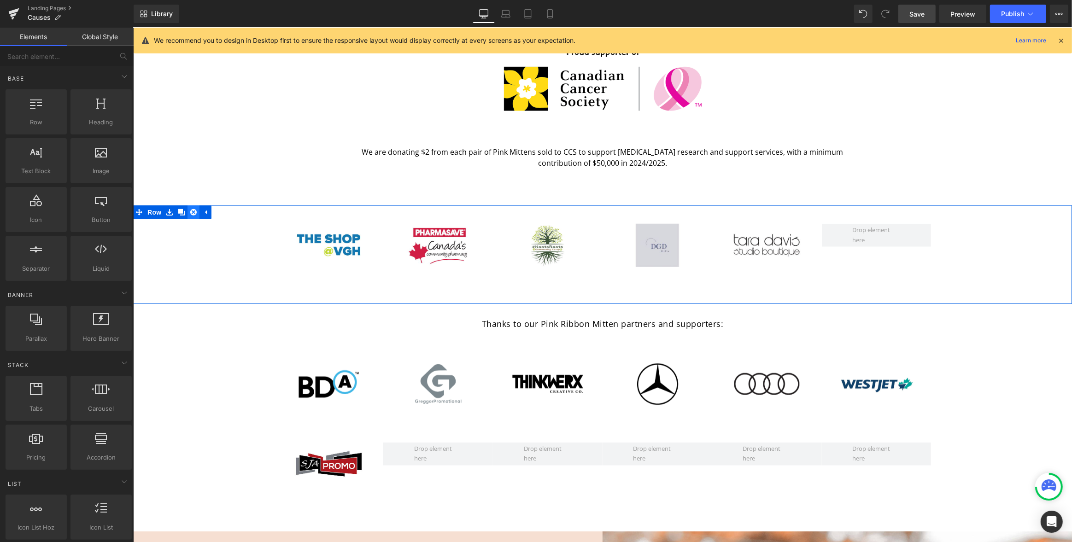
click at [189, 212] on link at bounding box center [193, 212] width 12 height 14
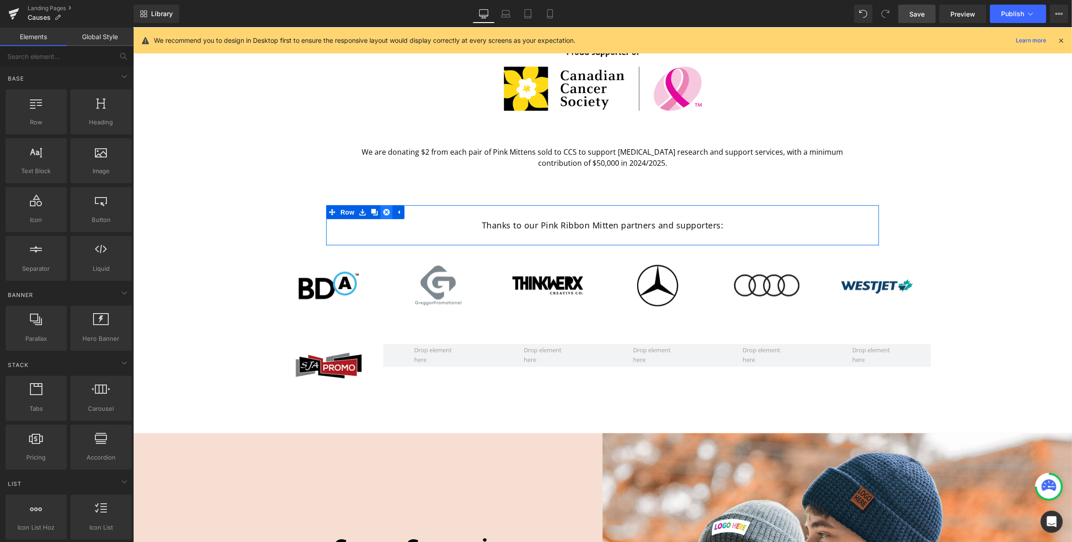
click at [383, 212] on icon at bounding box center [386, 212] width 6 height 6
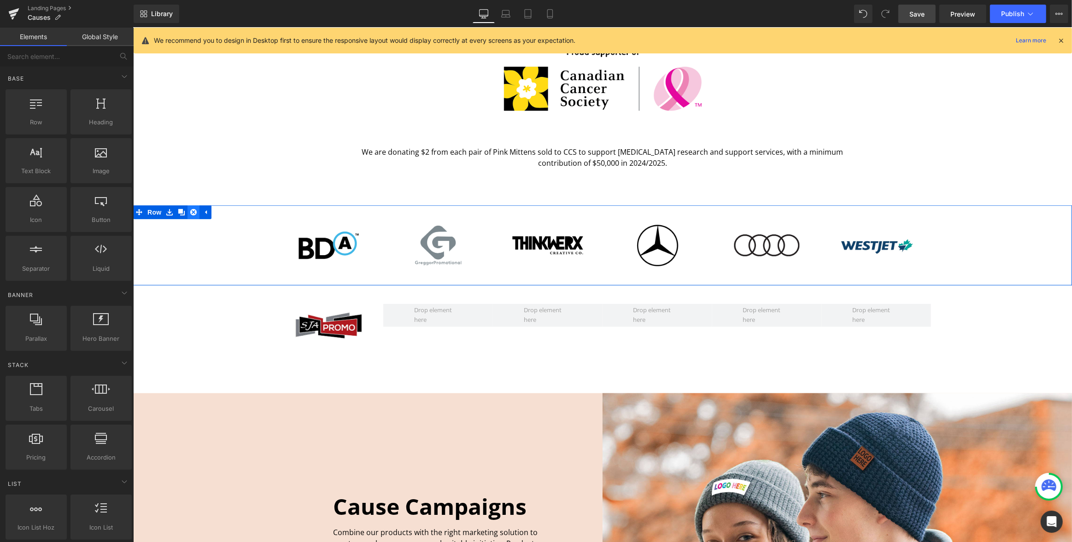
click at [193, 211] on icon at bounding box center [193, 212] width 6 height 6
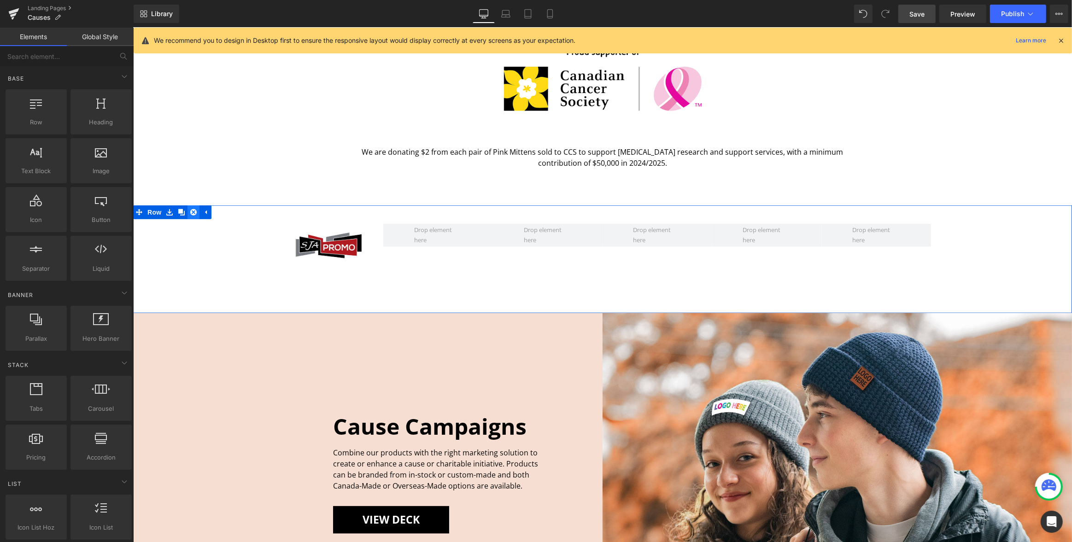
click at [193, 212] on icon at bounding box center [193, 212] width 6 height 7
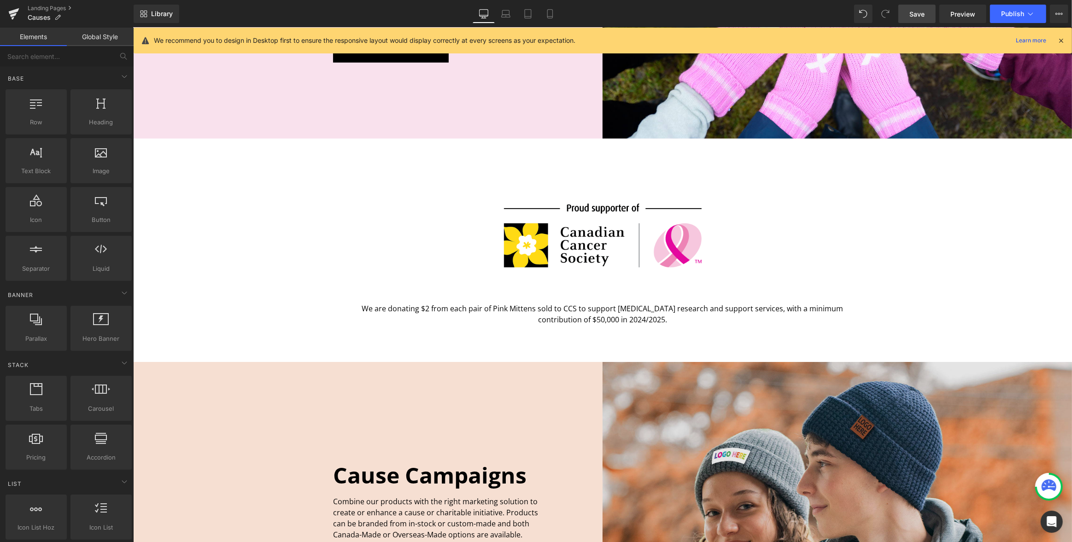
scroll to position [756, 0]
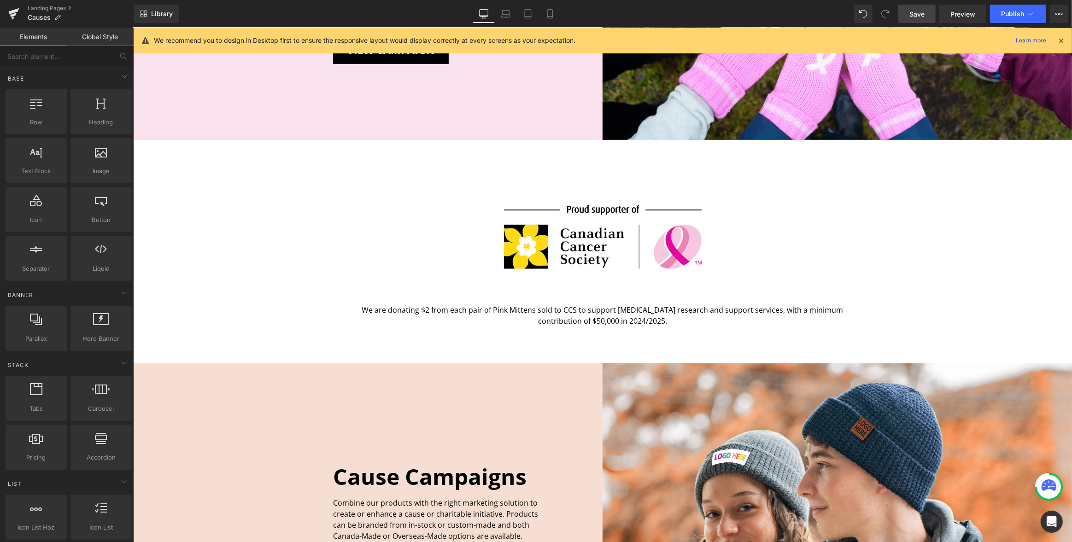
click at [642, 166] on div "Image We are donating $2 from each pair of Pink Mittens sold to CCS to support …" at bounding box center [602, 260] width 553 height 205
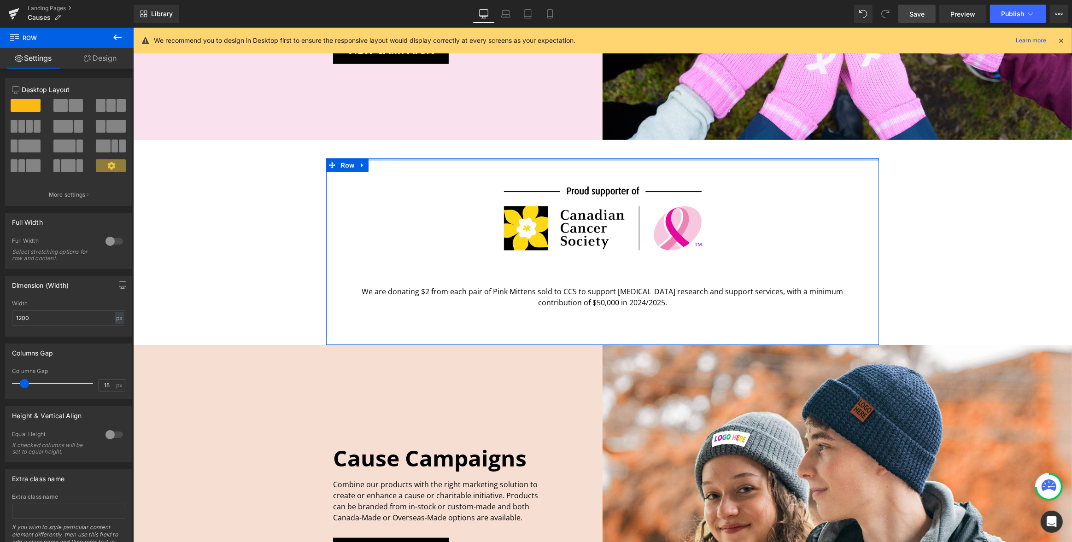
drag, startPoint x: 665, startPoint y: 175, endPoint x: 949, endPoint y: 205, distance: 285.3
click at [665, 152] on div "Image Row Fundraise & Giveback Opportunities Heading We offer our products to d…" at bounding box center [602, 258] width 939 height 1901
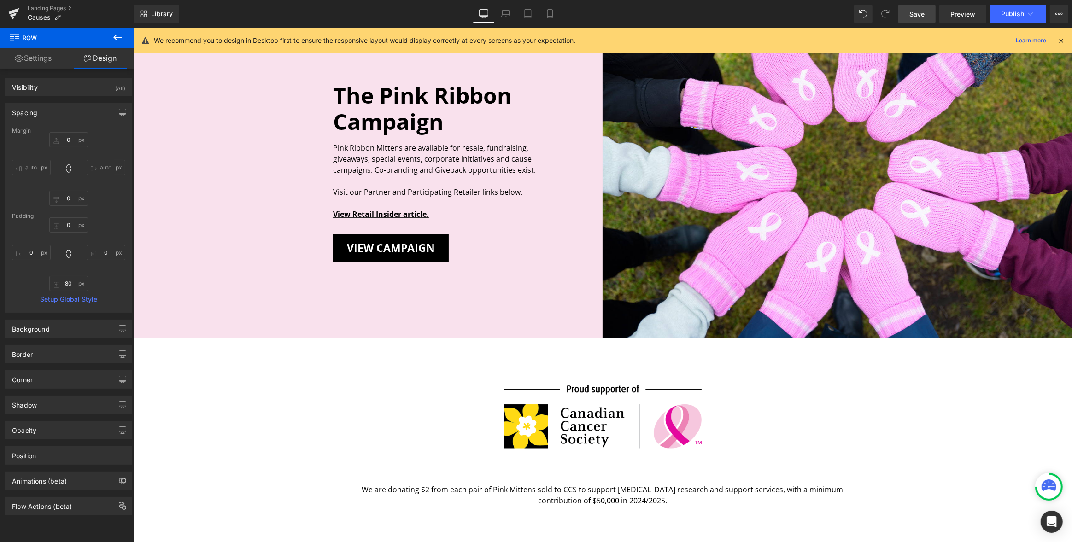
scroll to position [668, 0]
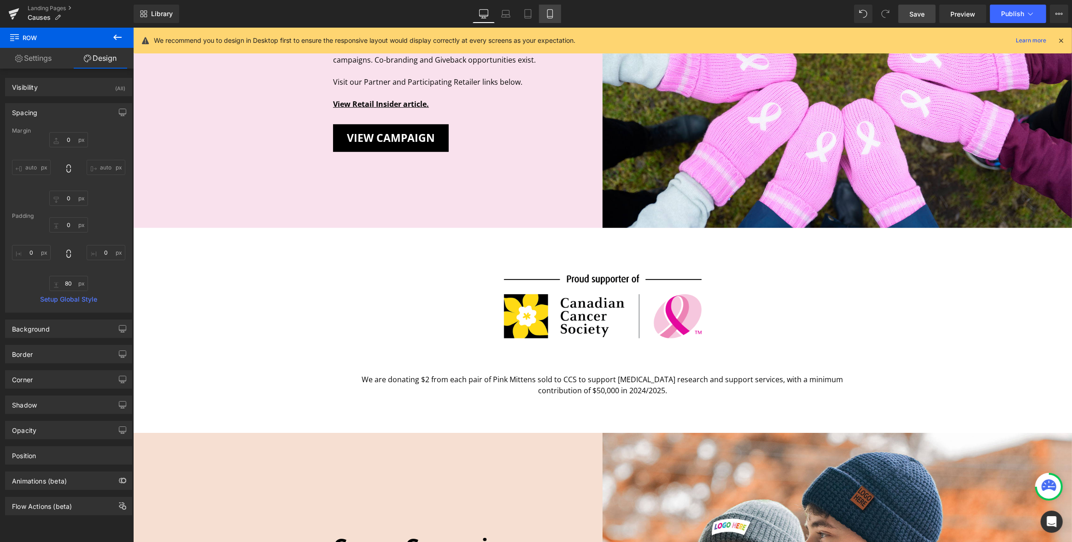
click at [550, 10] on icon at bounding box center [549, 13] width 9 height 9
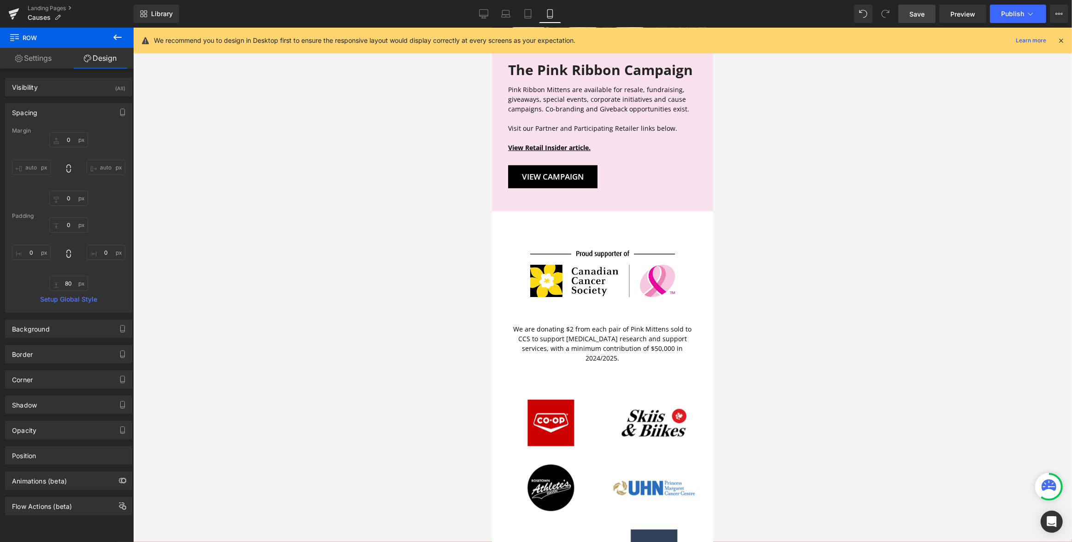
type input "0"
type input "12"
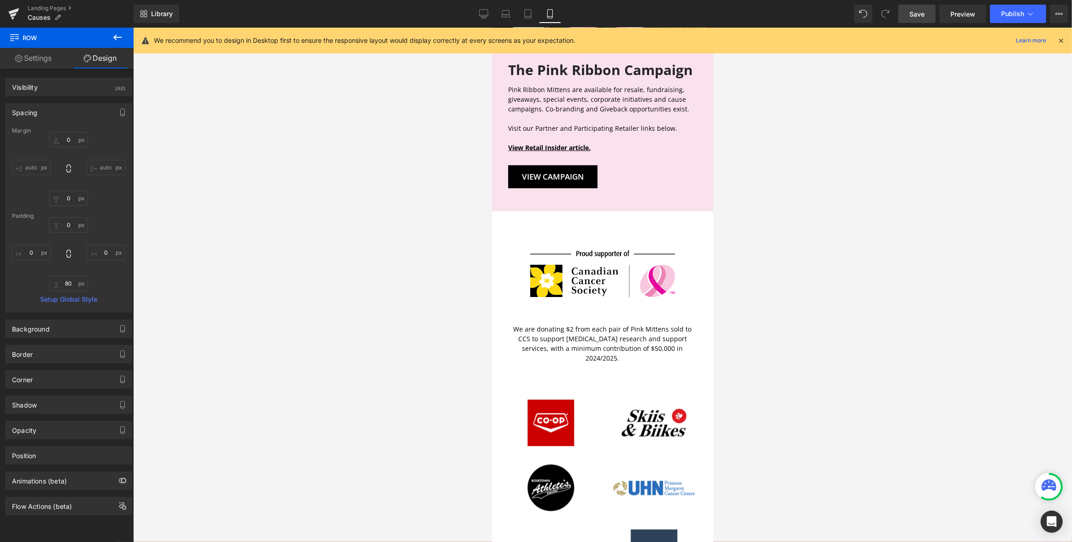
type input "0"
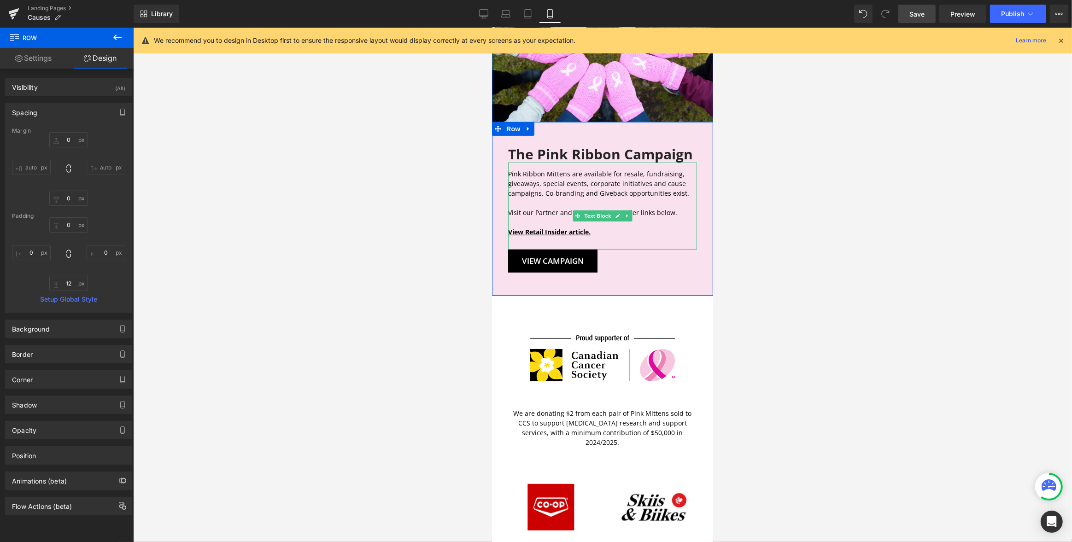
scroll to position [583, 0]
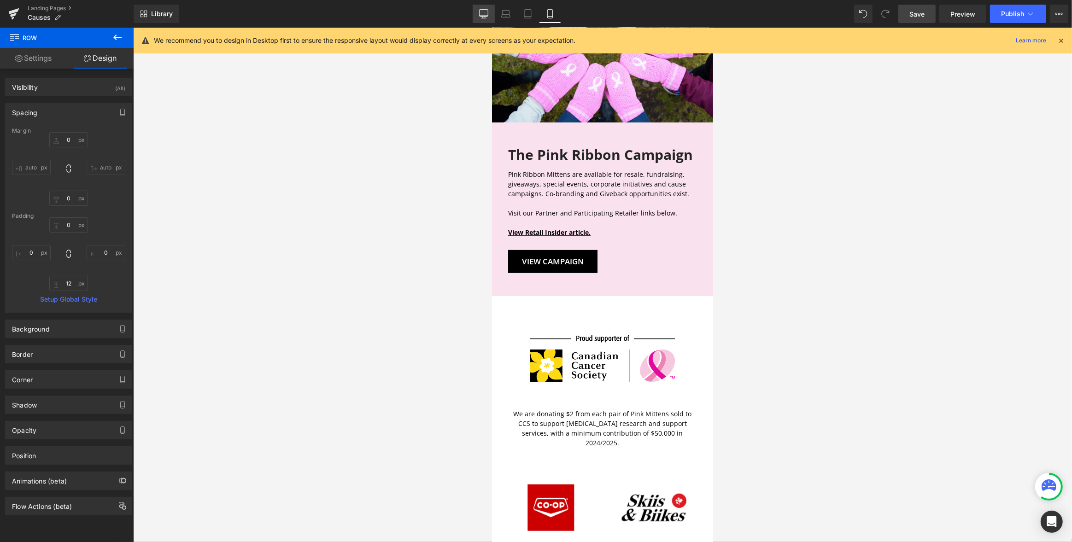
click at [483, 16] on icon at bounding box center [483, 13] width 9 height 9
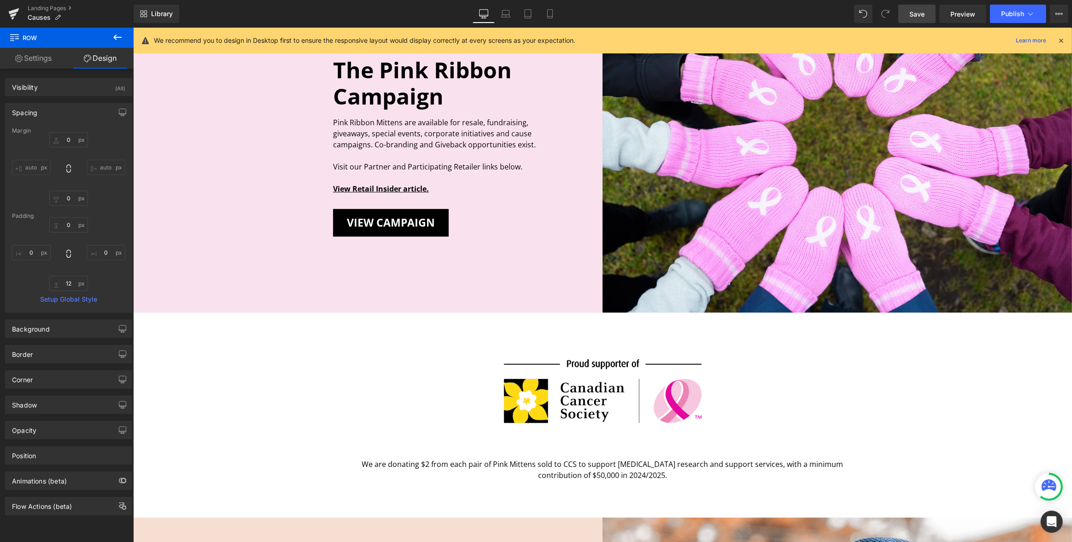
type input "0"
type input "80"
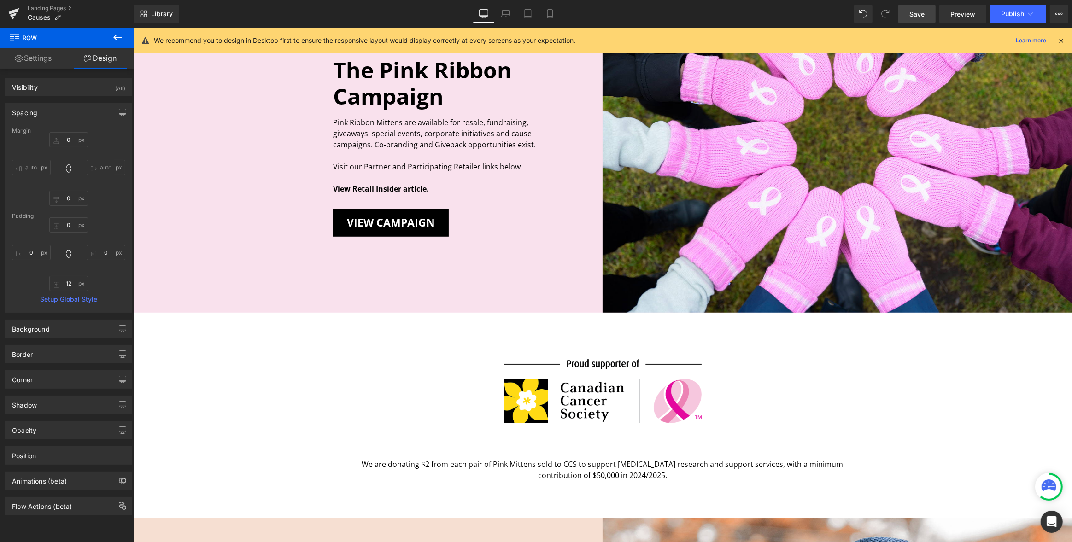
type input "0"
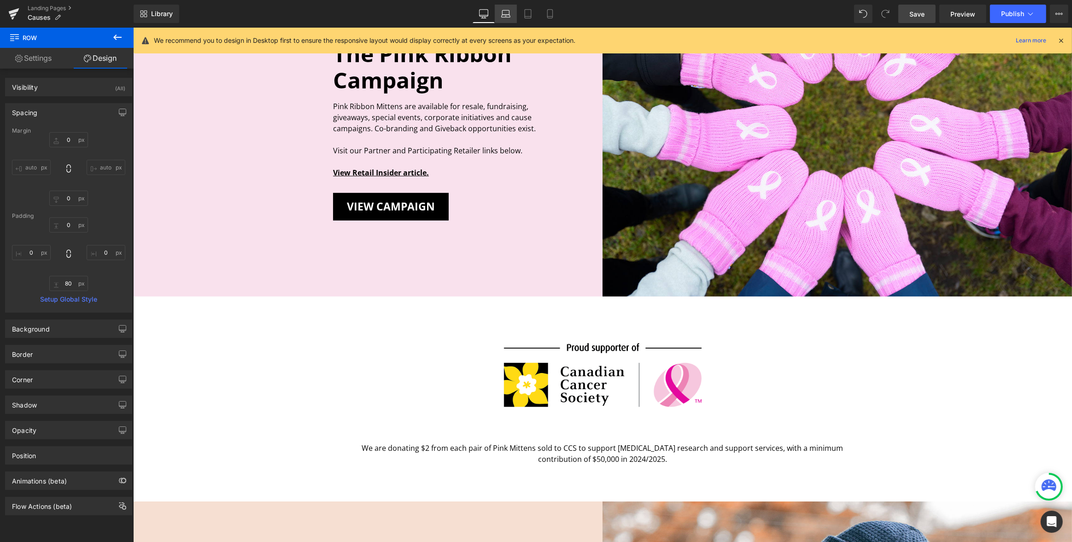
click at [502, 14] on icon at bounding box center [505, 13] width 9 height 9
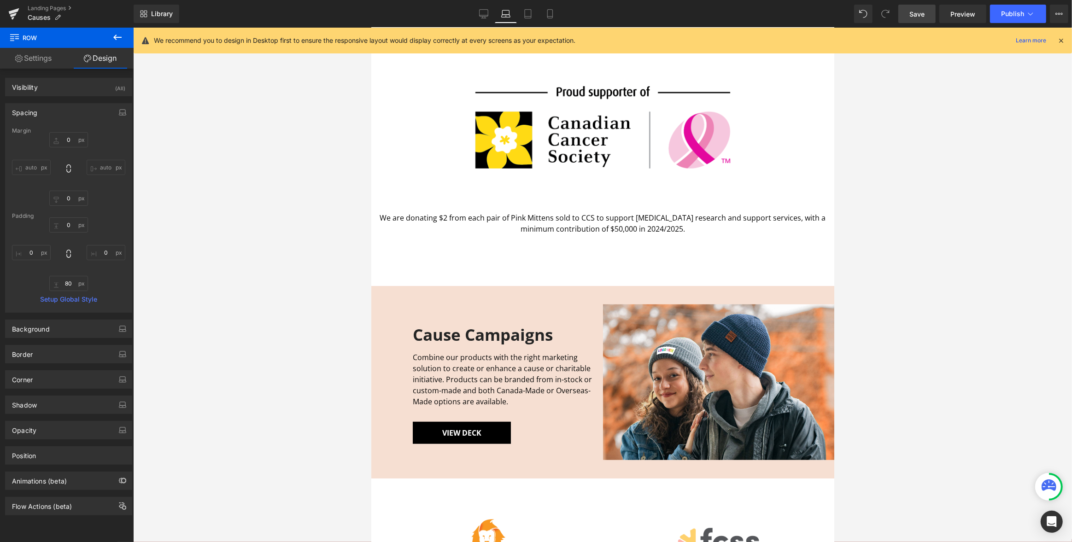
type input "0"
type input "40"
type input "0"
type input "80"
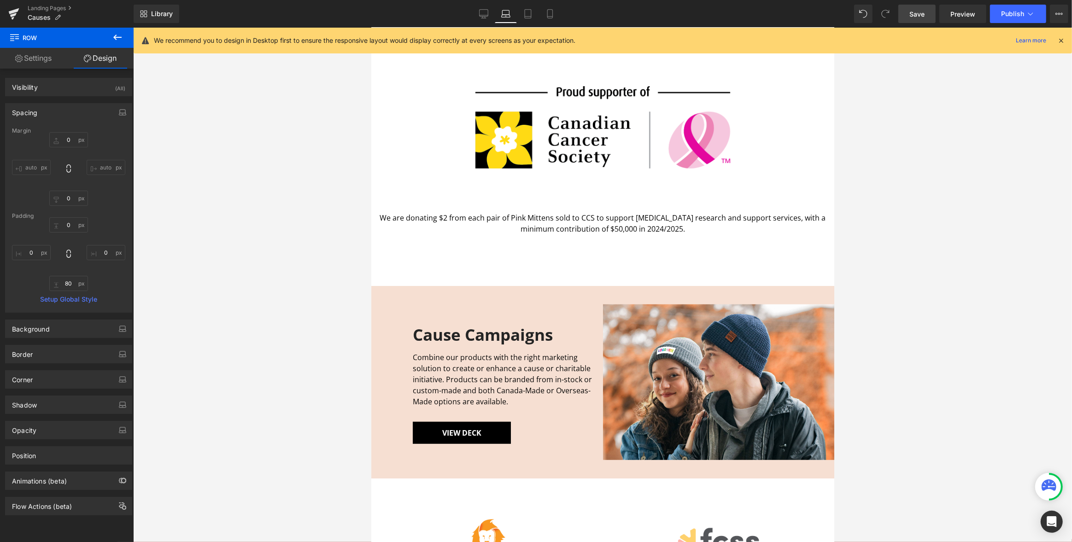
type input "0"
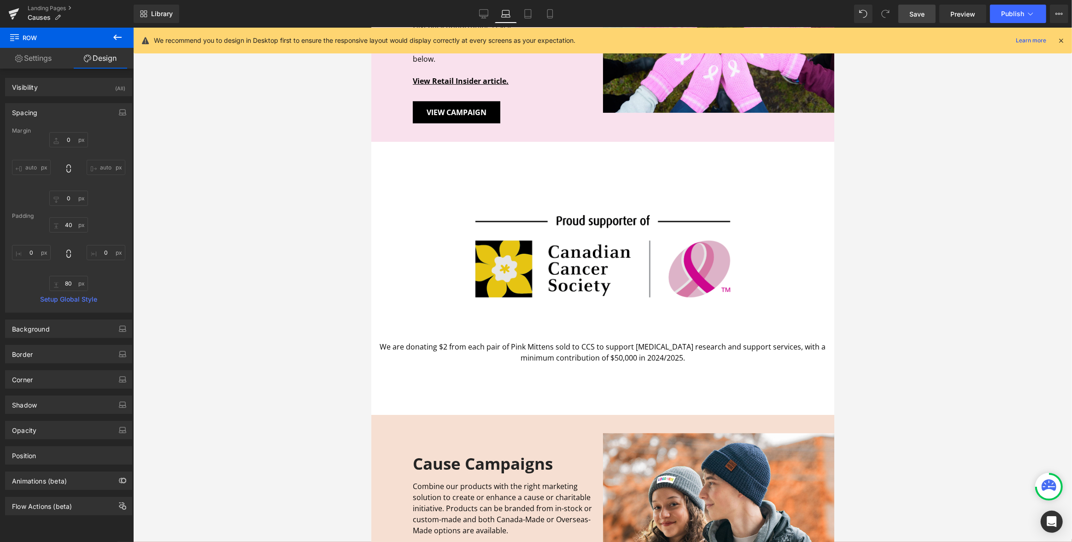
scroll to position [492, 0]
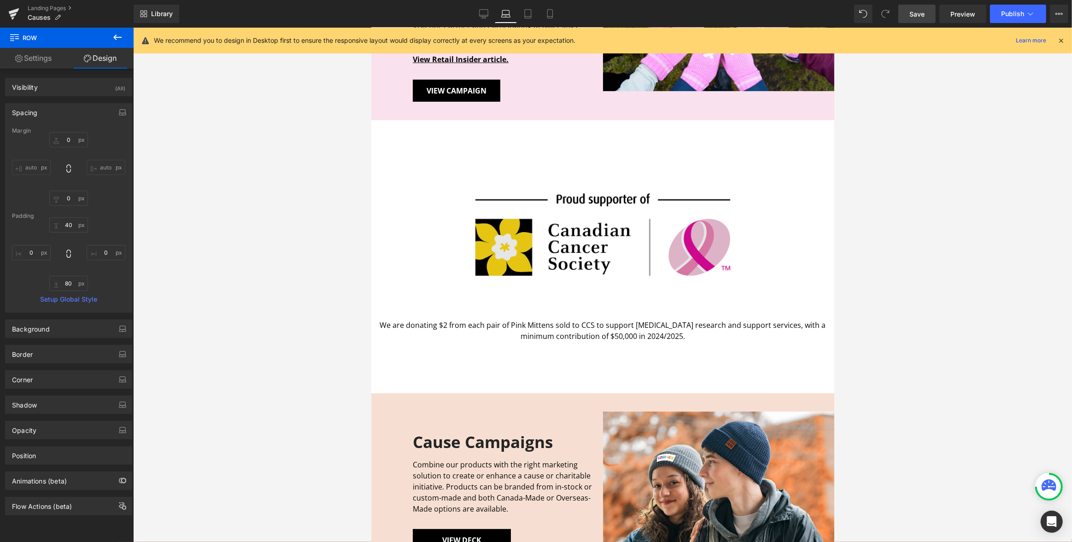
click at [613, 245] on img at bounding box center [602, 234] width 337 height 155
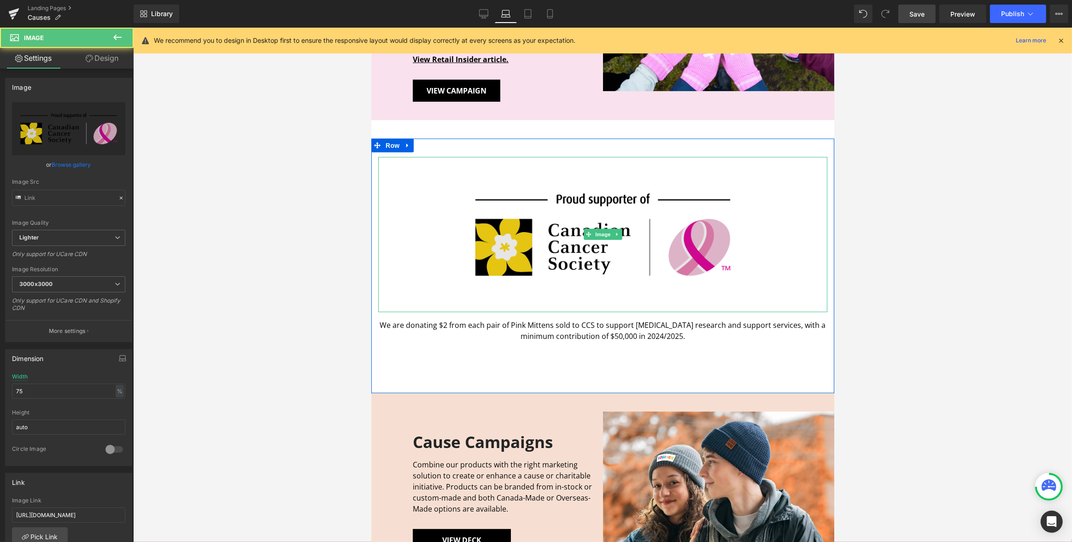
type input "https://ucarecdn.com/1719aa33-e157-425f-96dc-0873a086fb7c/-/format/auto/-/previ…"
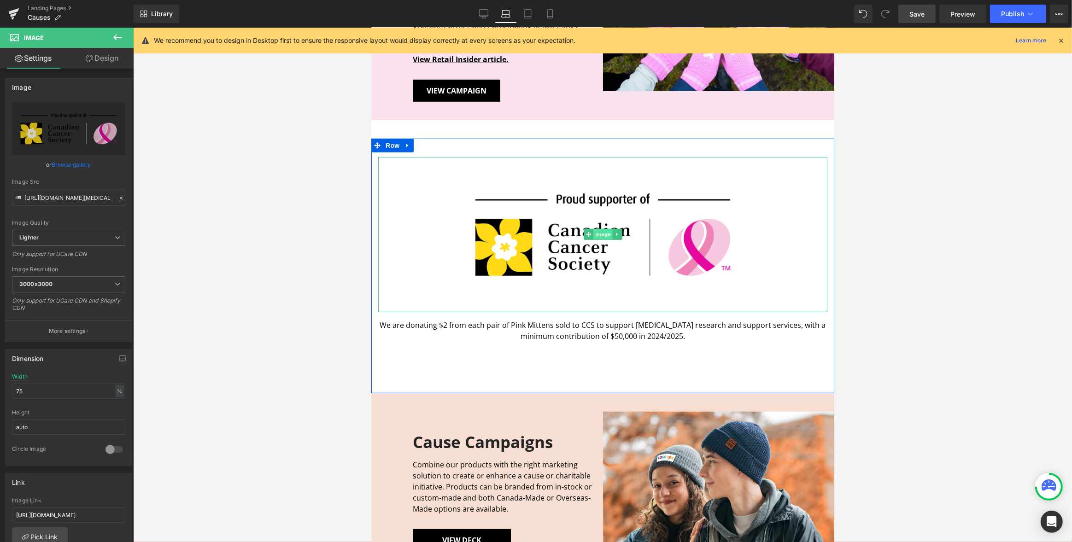
click at [602, 236] on span "Image" at bounding box center [602, 234] width 19 height 11
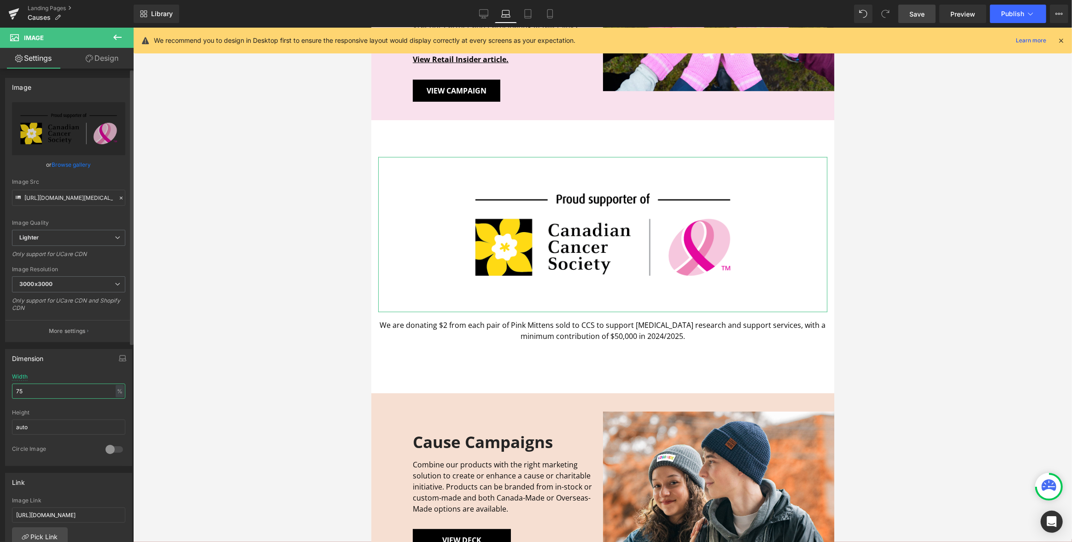
drag, startPoint x: 25, startPoint y: 388, endPoint x: 7, endPoint y: 388, distance: 17.5
click at [7, 388] on div "75% Width 75 % % px auto Height auto 0 Circle Image" at bounding box center [69, 420] width 126 height 92
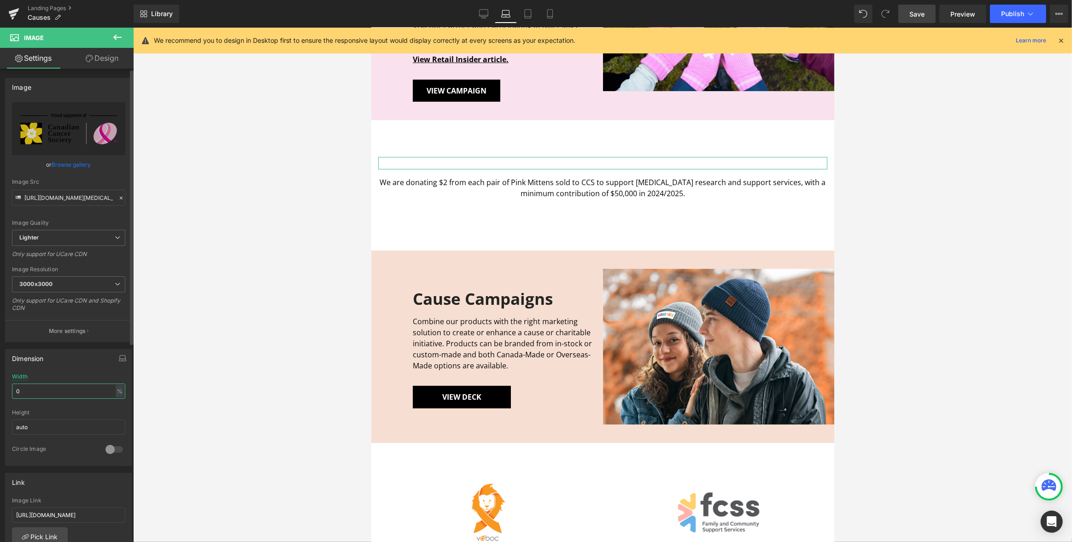
drag, startPoint x: 25, startPoint y: 386, endPoint x: 4, endPoint y: 387, distance: 21.2
click at [4, 387] on div "Dimension 0% Width 0 % % px auto Height auto 0 Circle Image" at bounding box center [69, 404] width 138 height 124
drag, startPoint x: 21, startPoint y: 389, endPoint x: 11, endPoint y: 389, distance: 9.7
click at [11, 389] on div "0% Width 0 % % px auto Height auto 0 Circle Image" at bounding box center [69, 420] width 126 height 92
type input "50"
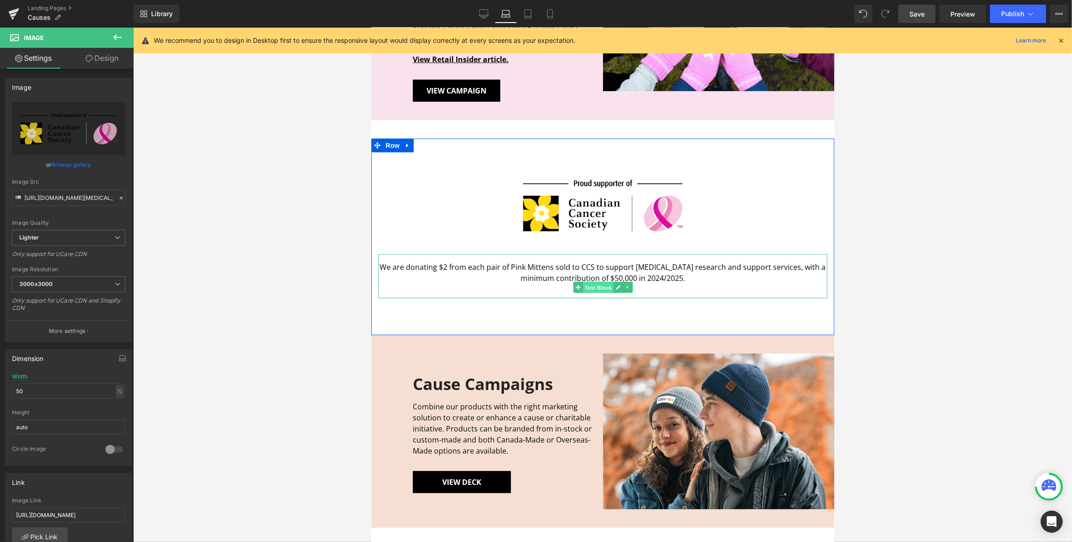
click at [600, 287] on span "Text Block" at bounding box center [597, 287] width 30 height 11
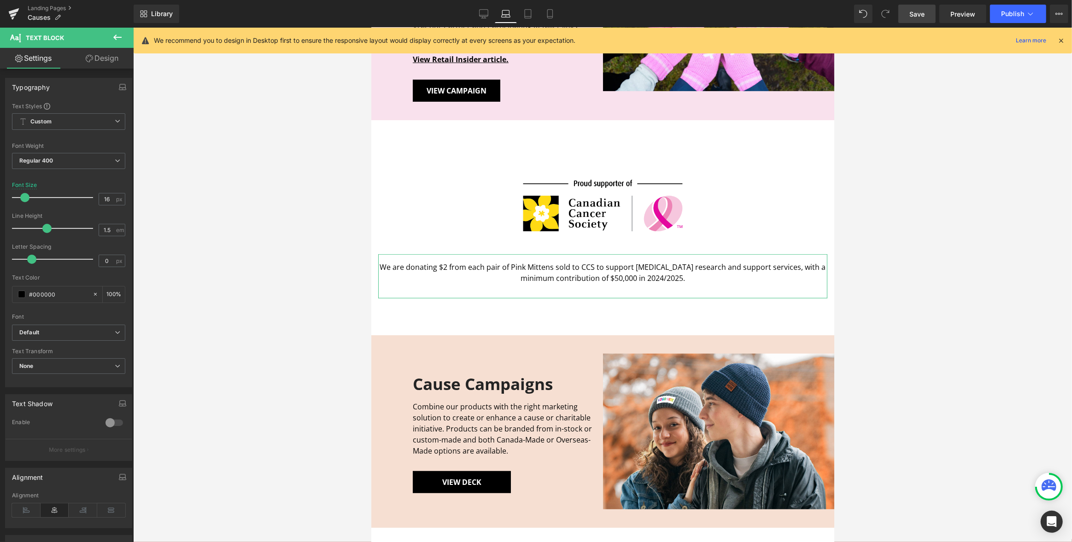
click at [107, 59] on link "Design" at bounding box center [102, 58] width 67 height 21
click at [0, 0] on div "Spacing" at bounding box center [0, 0] width 0 height 0
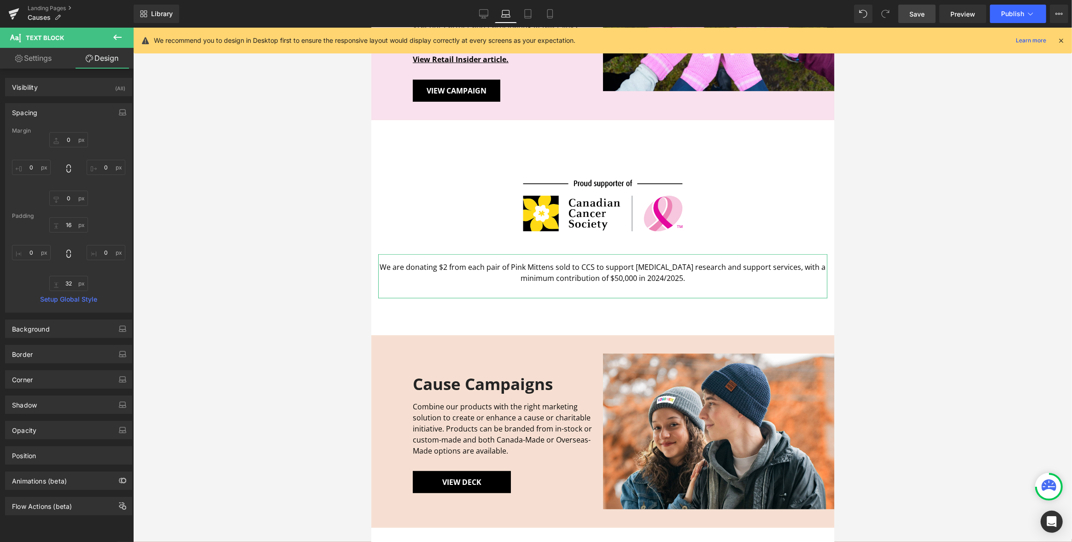
type input "0"
type input "16"
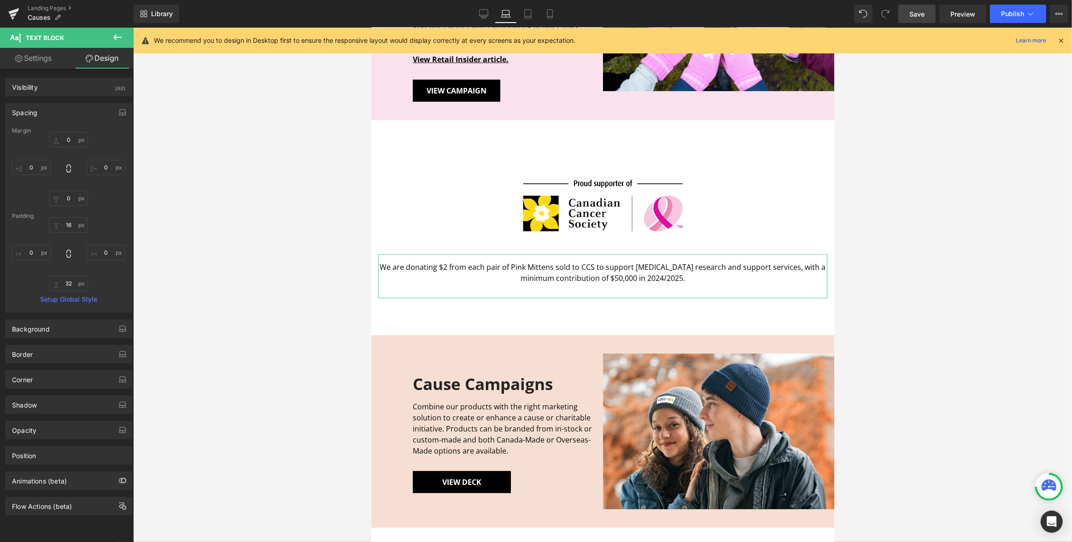
type input "0"
type input "32"
click at [37, 249] on input "0" at bounding box center [31, 252] width 39 height 15
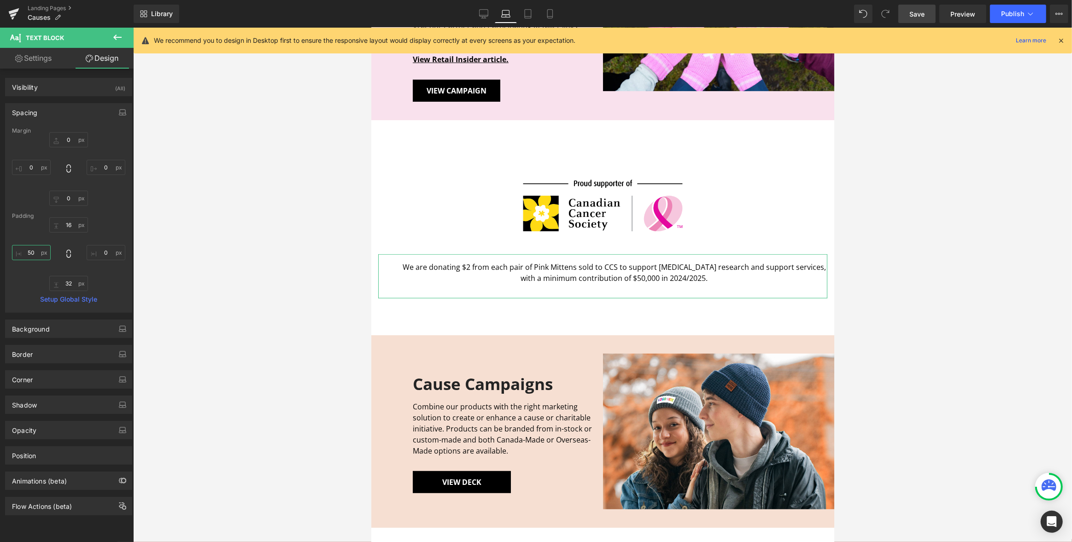
click at [40, 250] on input "50" at bounding box center [31, 252] width 39 height 15
type input "100"
click at [105, 252] on input "0" at bounding box center [106, 252] width 39 height 15
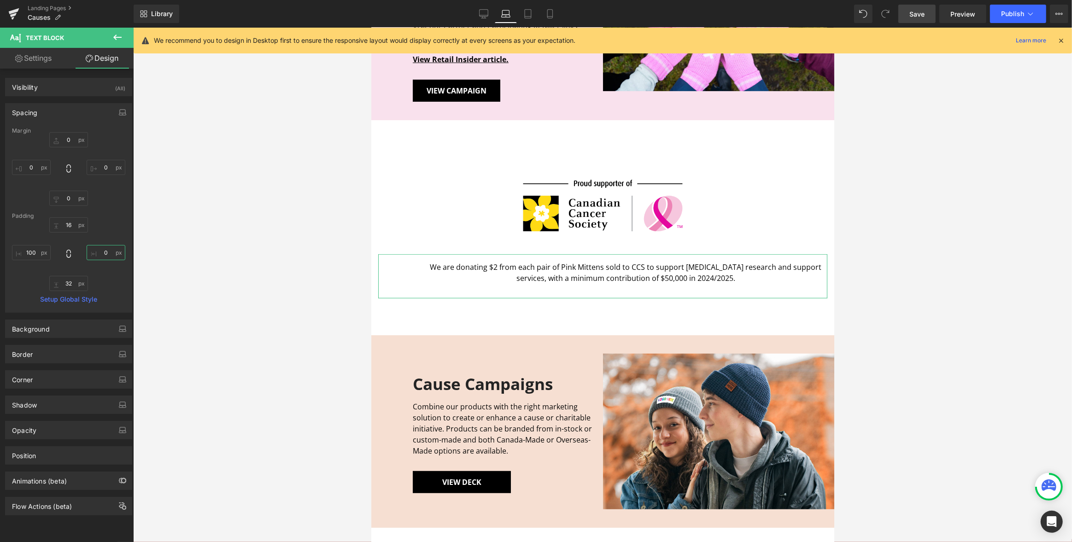
click at [105, 252] on input "0" at bounding box center [106, 252] width 39 height 15
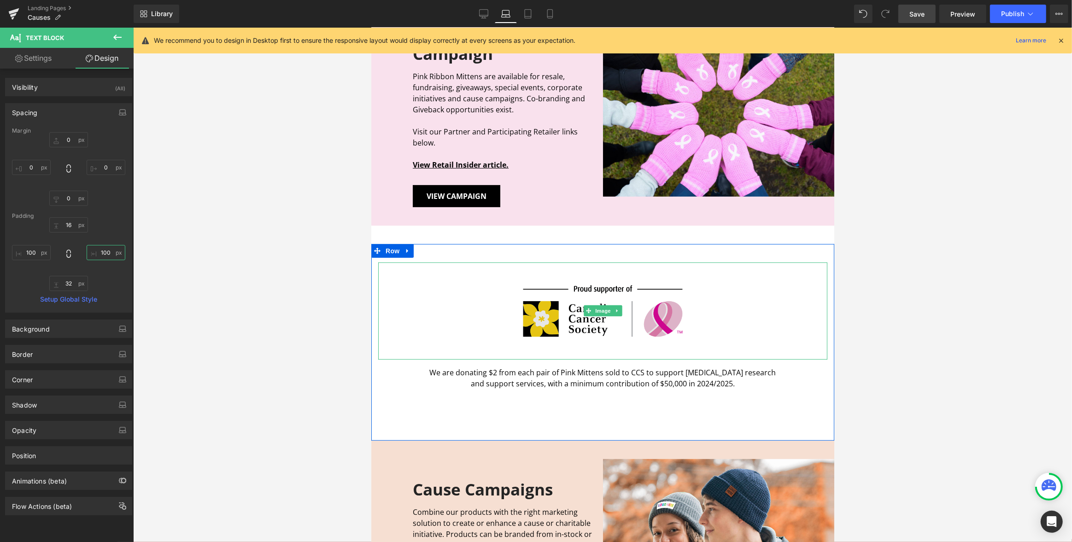
scroll to position [375, 0]
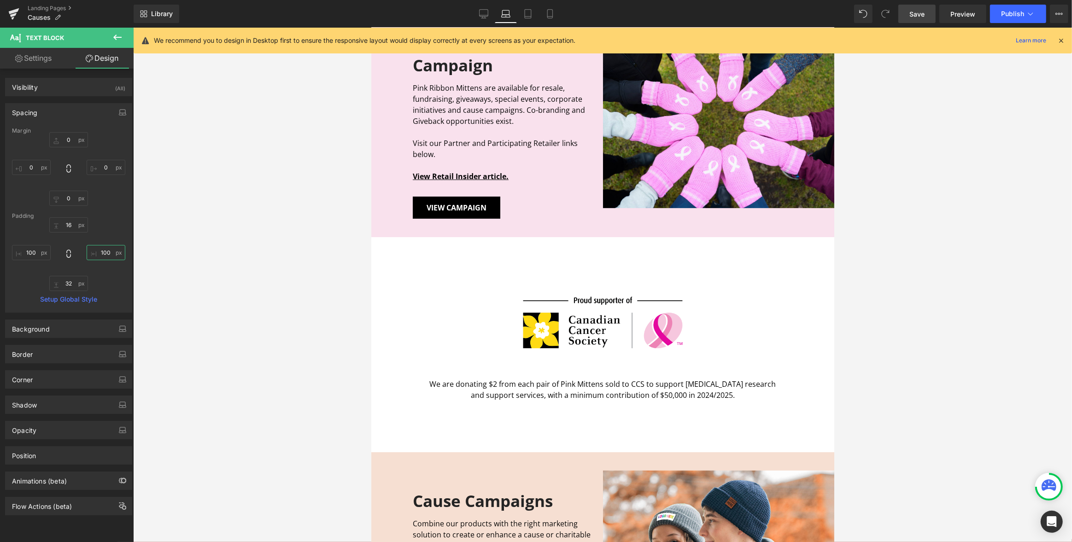
type input "100"
click at [921, 11] on span "Save" at bounding box center [916, 14] width 15 height 10
click at [411, 257] on link at bounding box center [407, 263] width 12 height 14
drag, startPoint x: 615, startPoint y: 84, endPoint x: 394, endPoint y: 261, distance: 283.4
click at [394, 261] on span "Row" at bounding box center [392, 263] width 18 height 14
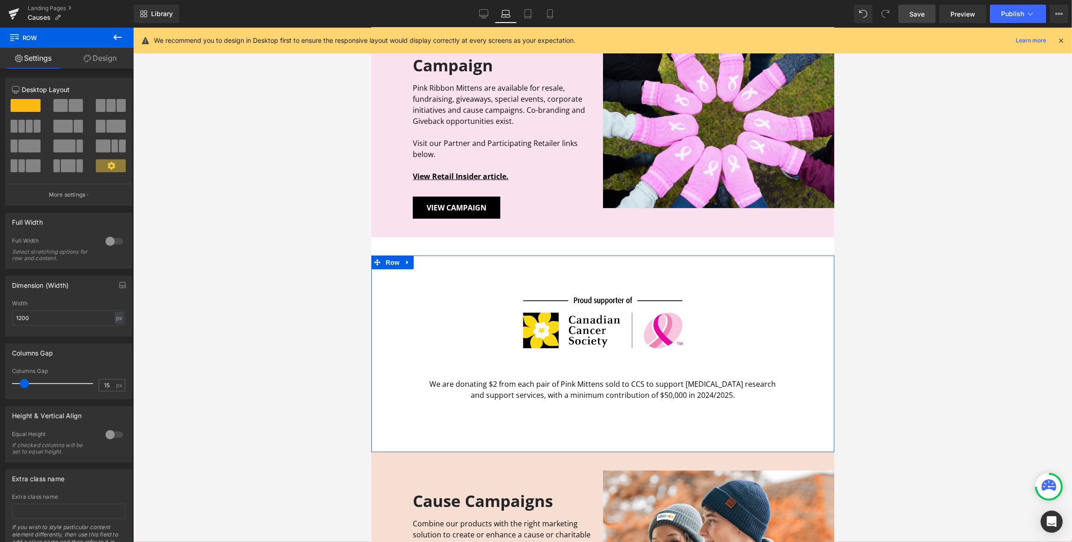
drag, startPoint x: 105, startPoint y: 56, endPoint x: 66, endPoint y: 114, distance: 69.6
click at [106, 56] on link "Design" at bounding box center [100, 58] width 67 height 21
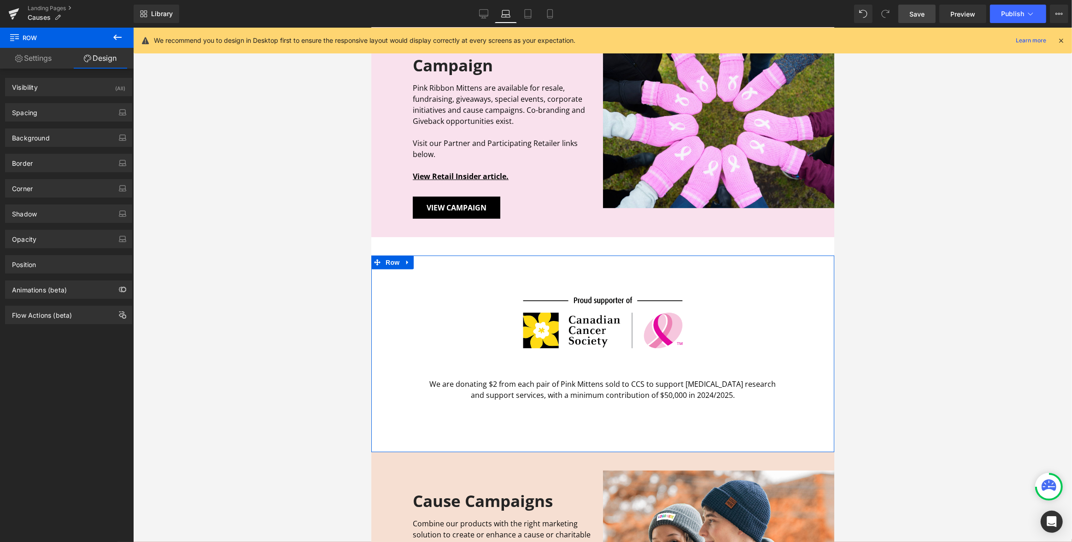
drag, startPoint x: 66, startPoint y: 114, endPoint x: 67, endPoint y: 130, distance: 16.1
click at [66, 114] on div "Spacing" at bounding box center [69, 113] width 126 height 18
type input "0"
type input "40"
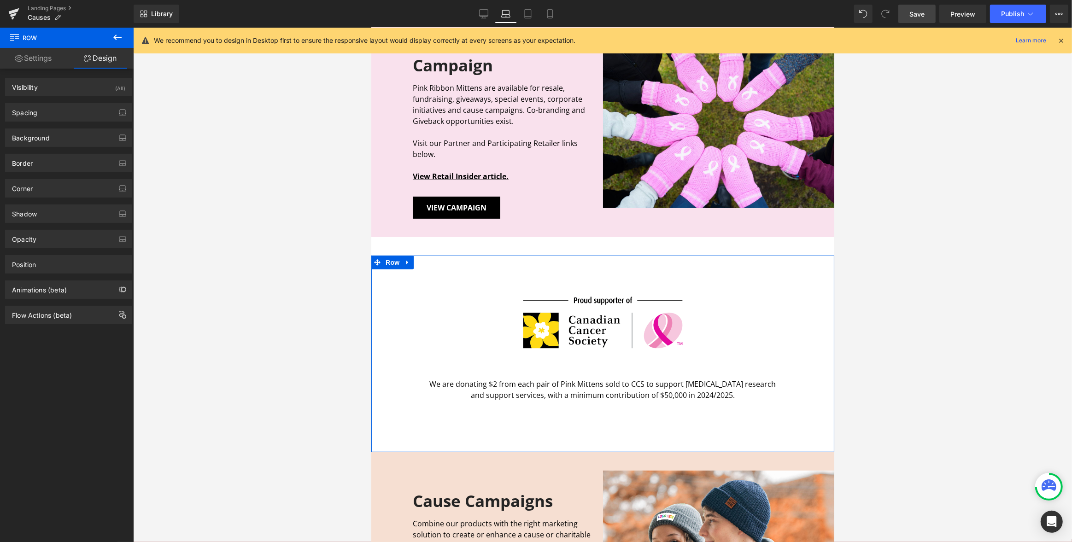
type input "0"
type input "80"
type input "0"
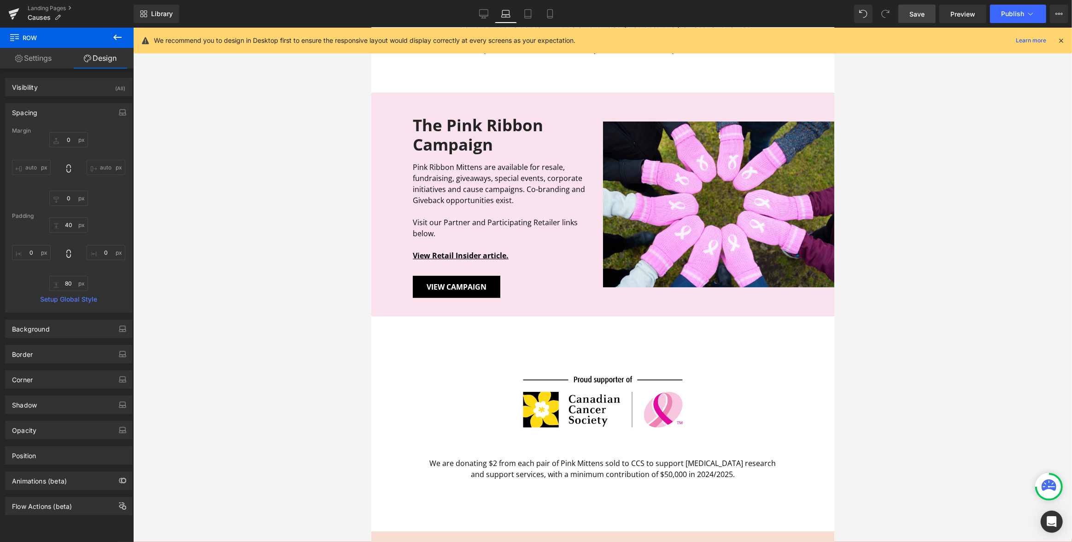
scroll to position [293, 0]
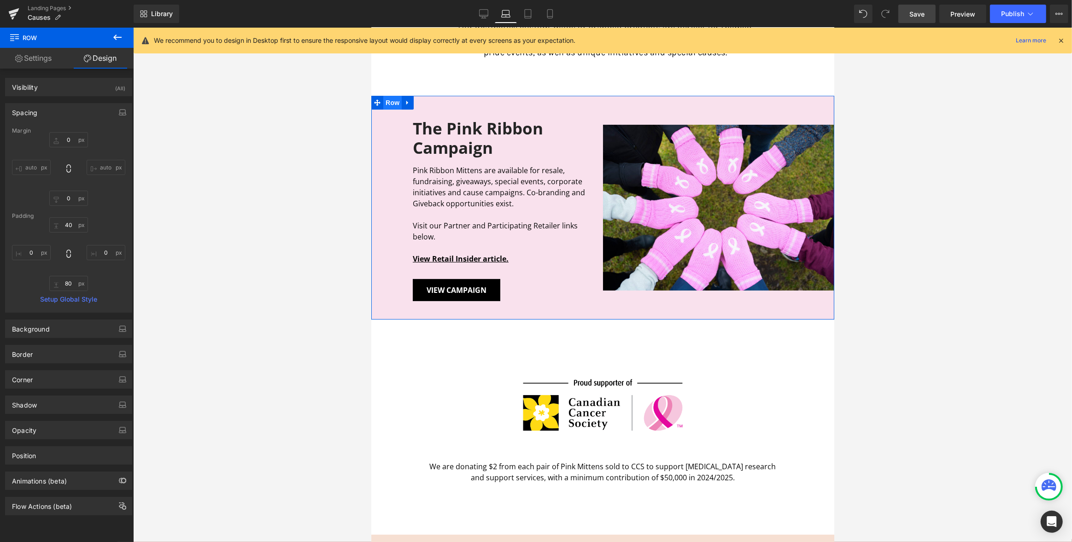
click at [390, 101] on span "Row" at bounding box center [392, 103] width 18 height 14
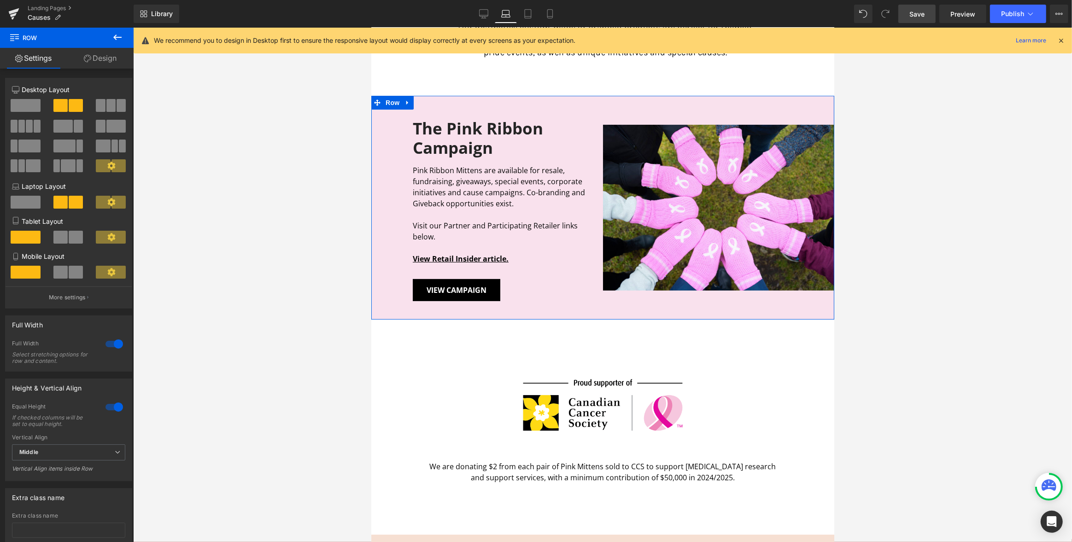
click at [104, 58] on link "Design" at bounding box center [100, 58] width 67 height 21
click at [0, 0] on div "Spacing" at bounding box center [0, 0] width 0 height 0
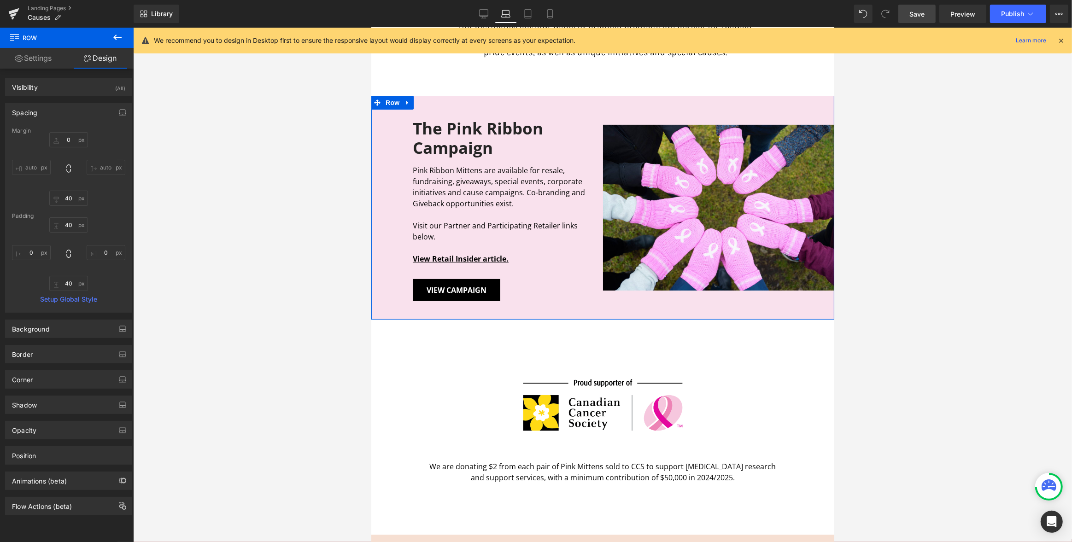
type input "0"
type input "40"
type input "0"
type input "40"
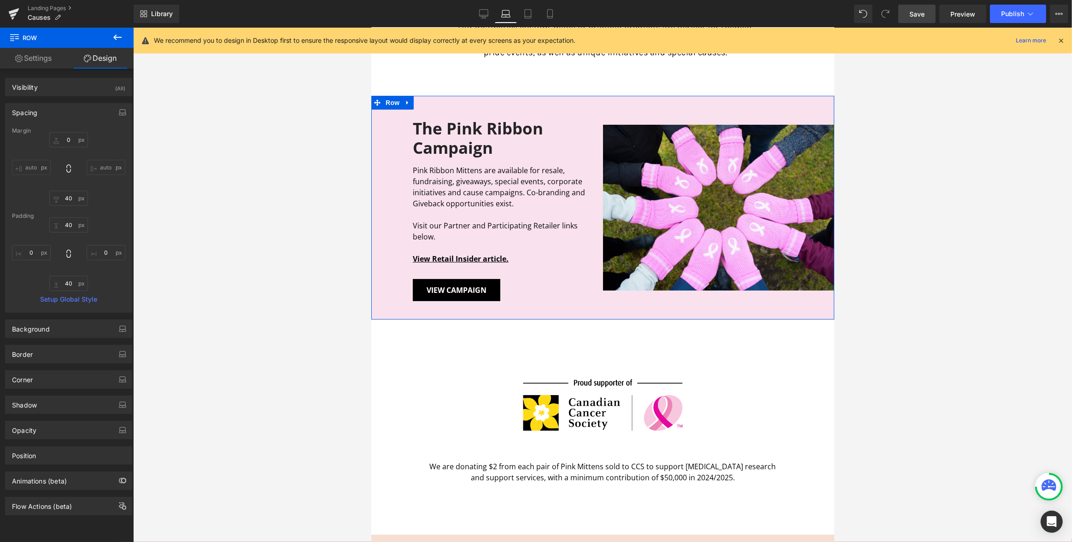
type input "0"
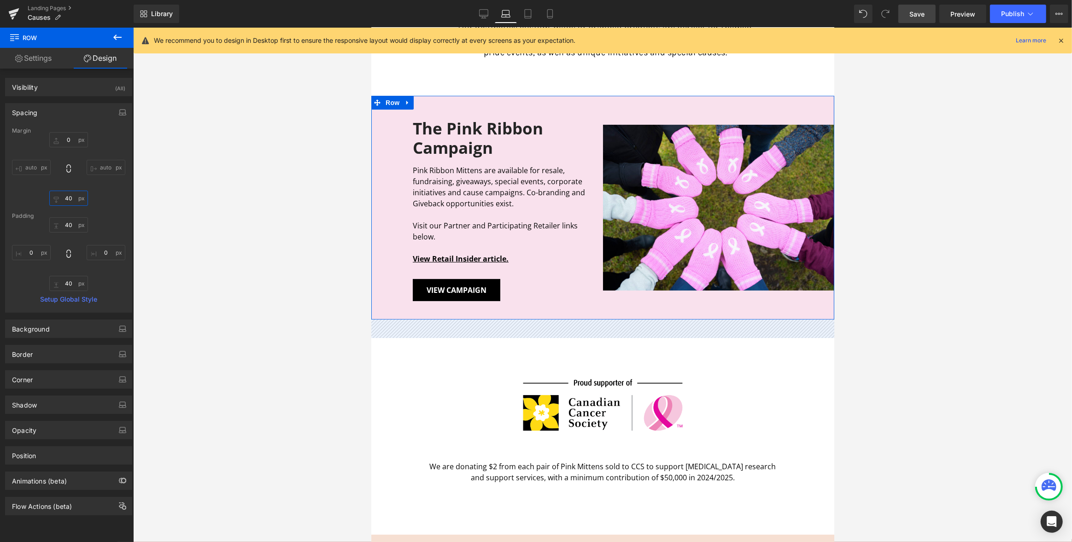
click at [71, 196] on input "40" at bounding box center [68, 198] width 39 height 15
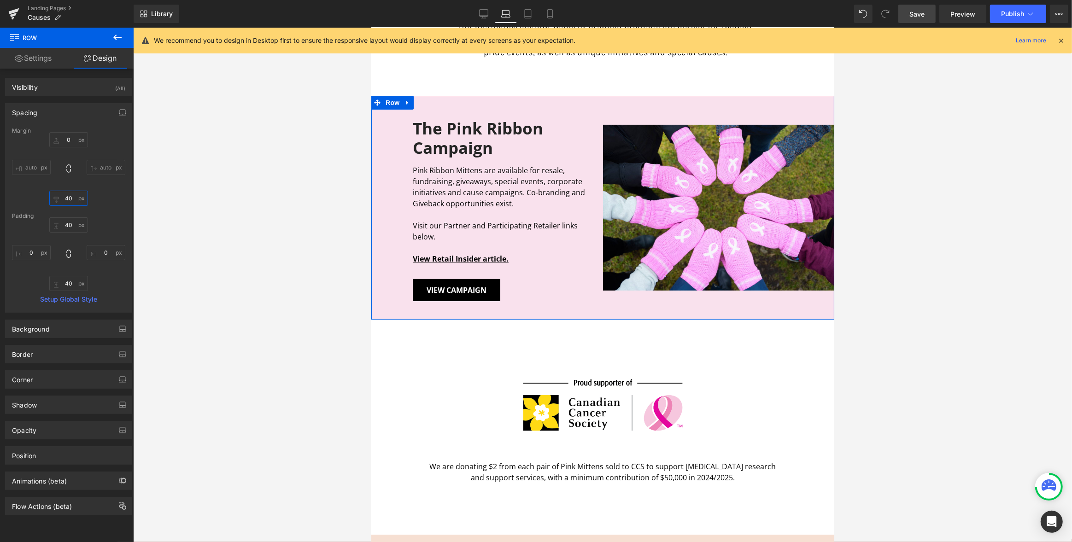
click at [71, 196] on input "40" at bounding box center [68, 198] width 39 height 15
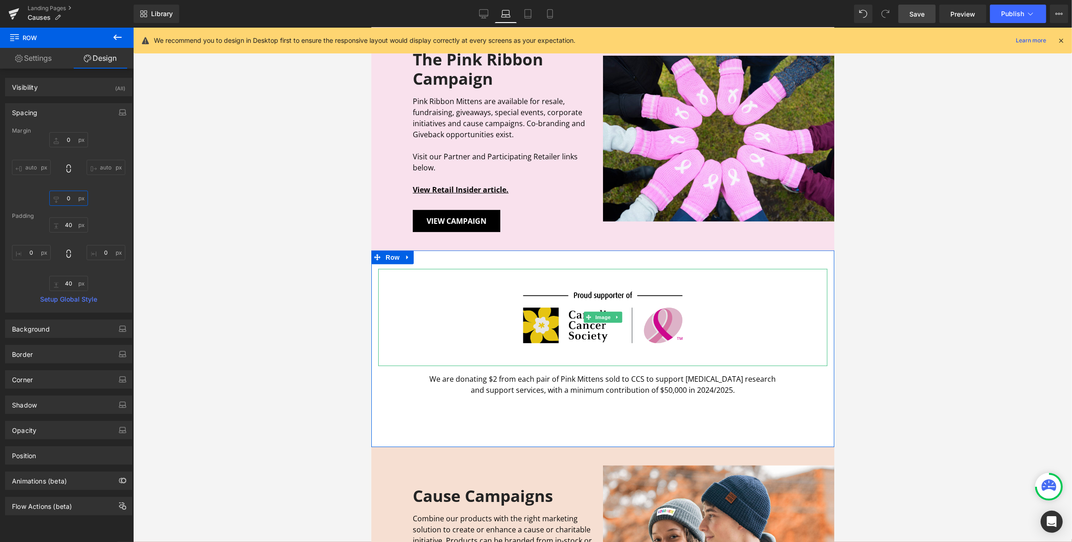
scroll to position [361, 0]
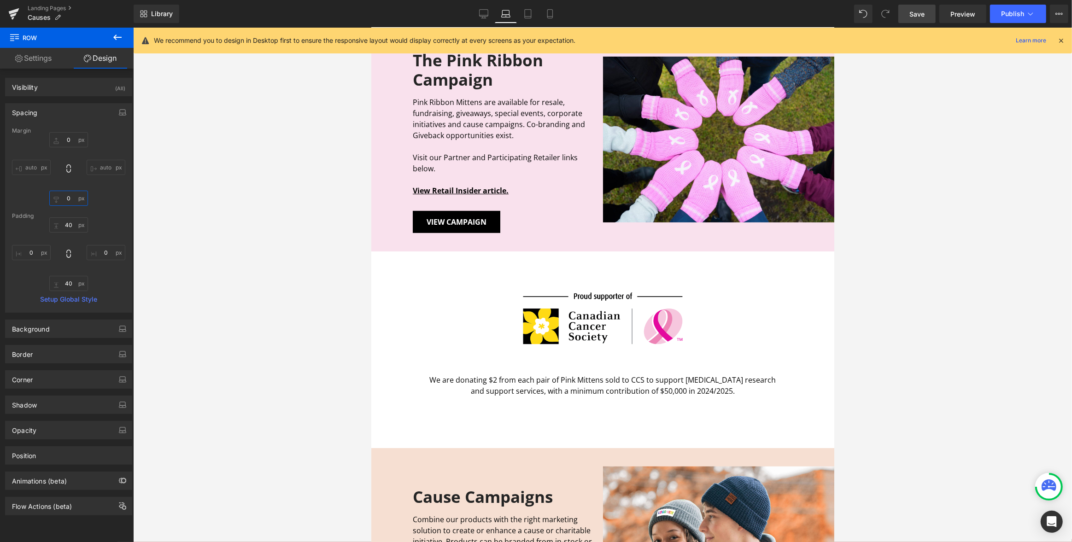
type input "0"
click at [918, 15] on span "Save" at bounding box center [916, 14] width 15 height 10
click at [489, 14] on link "Desktop" at bounding box center [484, 14] width 22 height 18
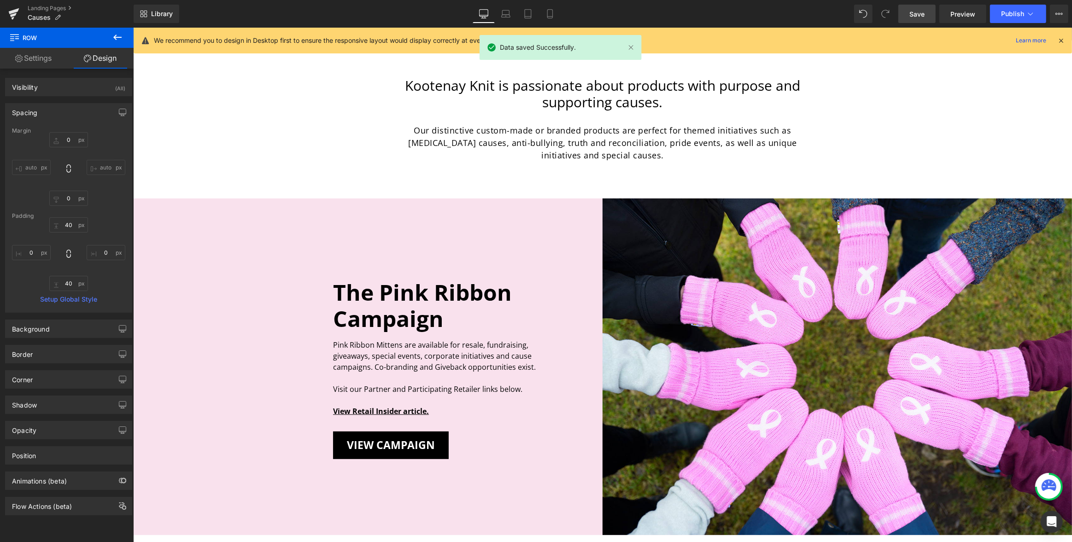
type input "0"
type input "40"
type input "0"
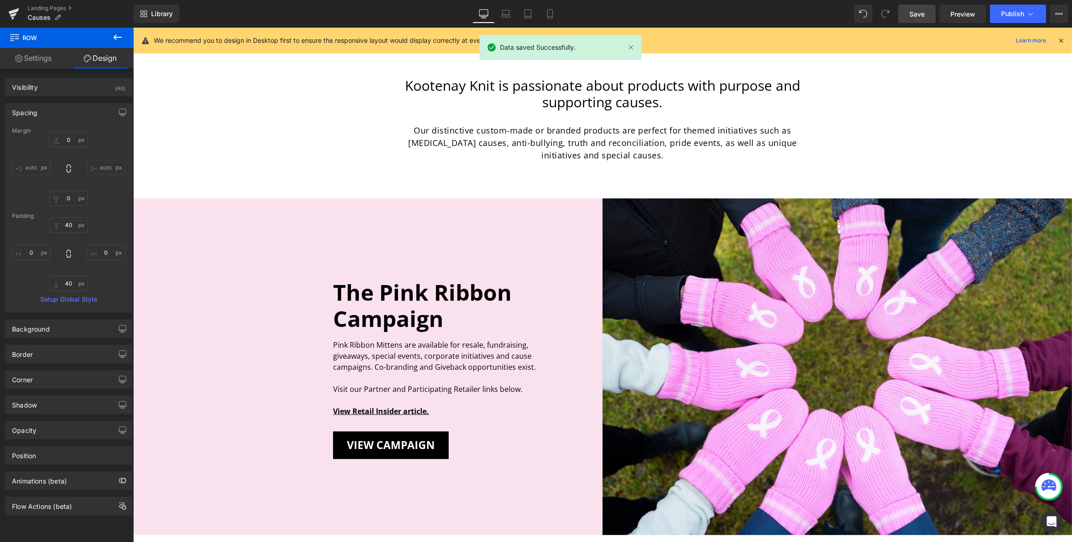
type input "0"
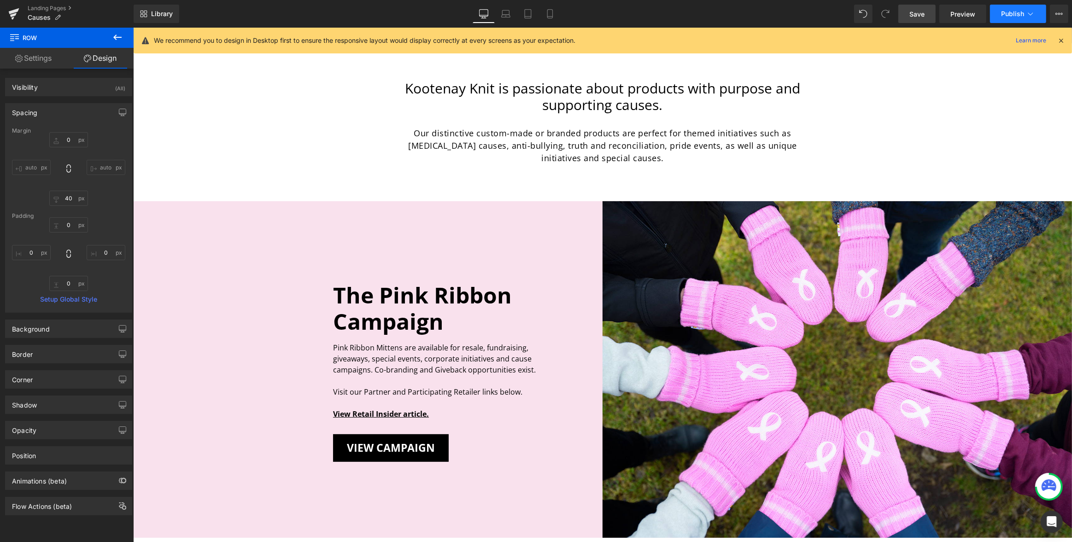
click at [1014, 14] on span "Publish" at bounding box center [1012, 13] width 23 height 7
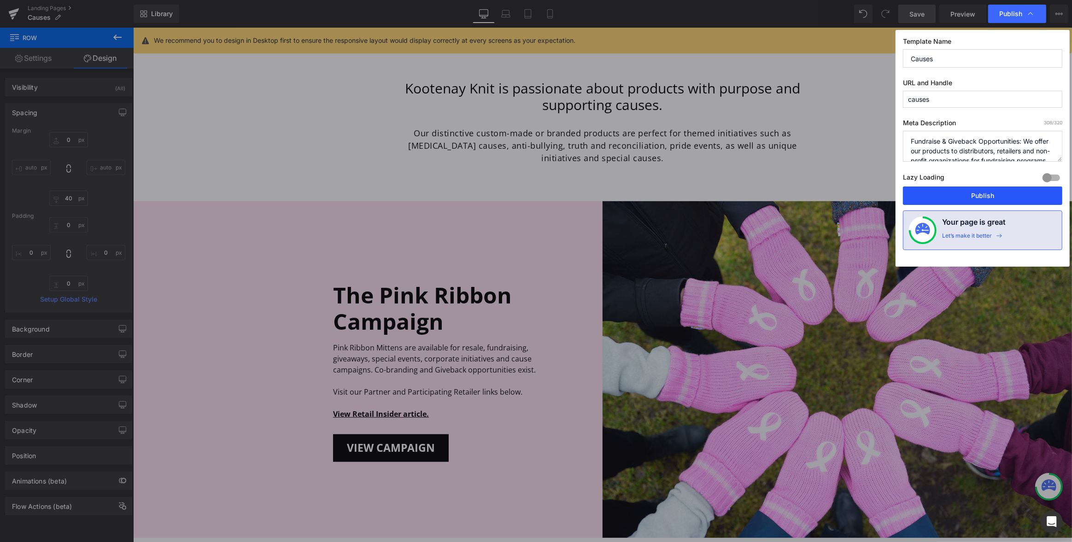
click at [974, 195] on button "Publish" at bounding box center [982, 196] width 159 height 18
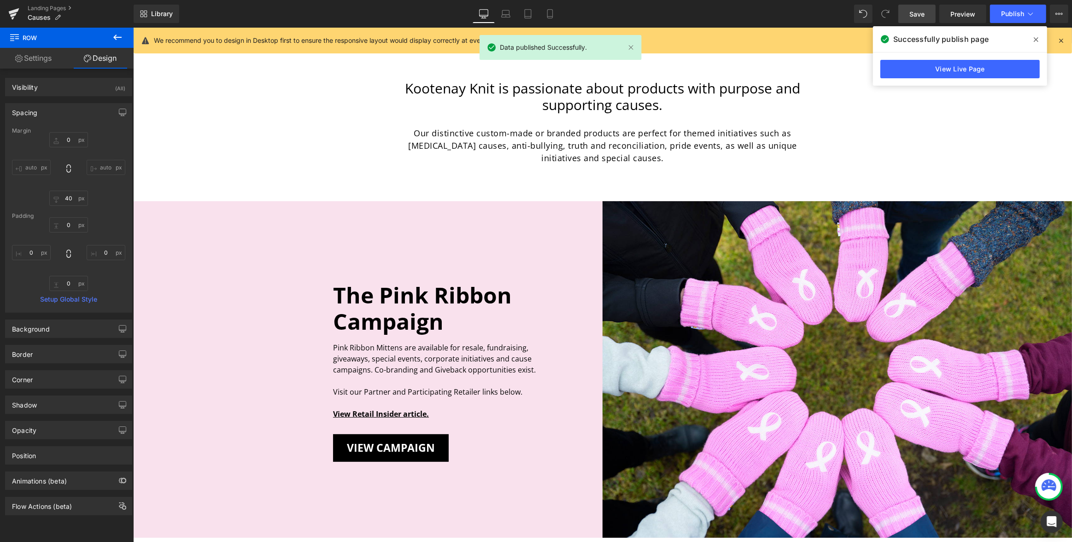
drag, startPoint x: 1061, startPoint y: 38, endPoint x: 928, endPoint y: 10, distance: 136.2
click at [1061, 38] on icon at bounding box center [1061, 40] width 8 height 8
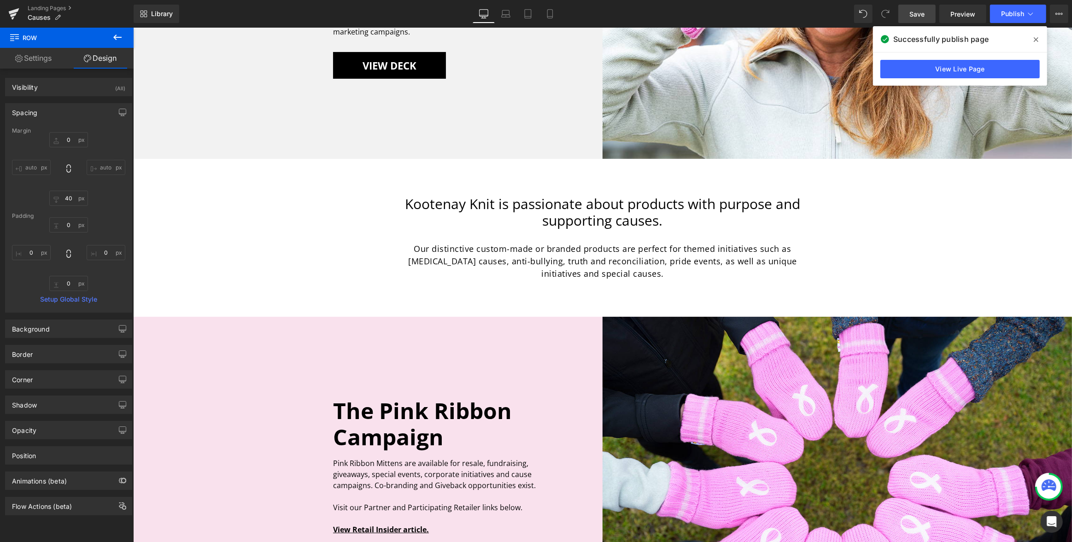
scroll to position [0, 0]
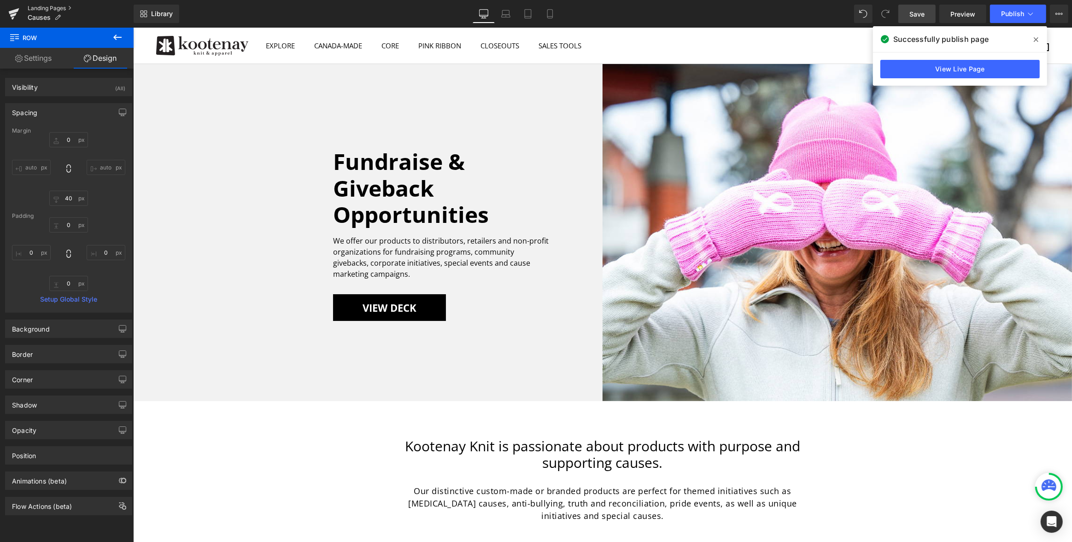
click at [48, 10] on link "Landing Pages" at bounding box center [81, 8] width 106 height 7
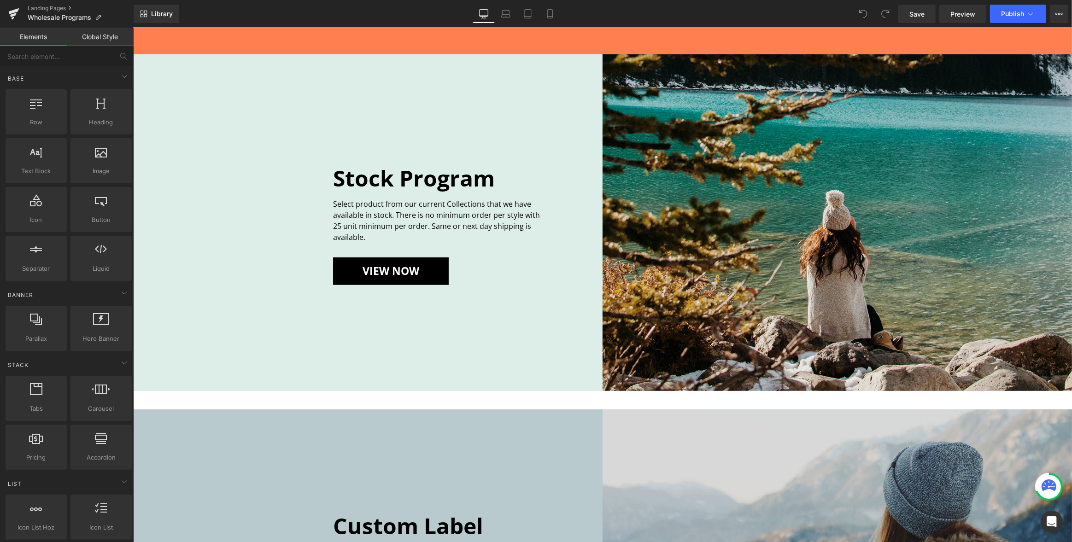
scroll to position [722, 0]
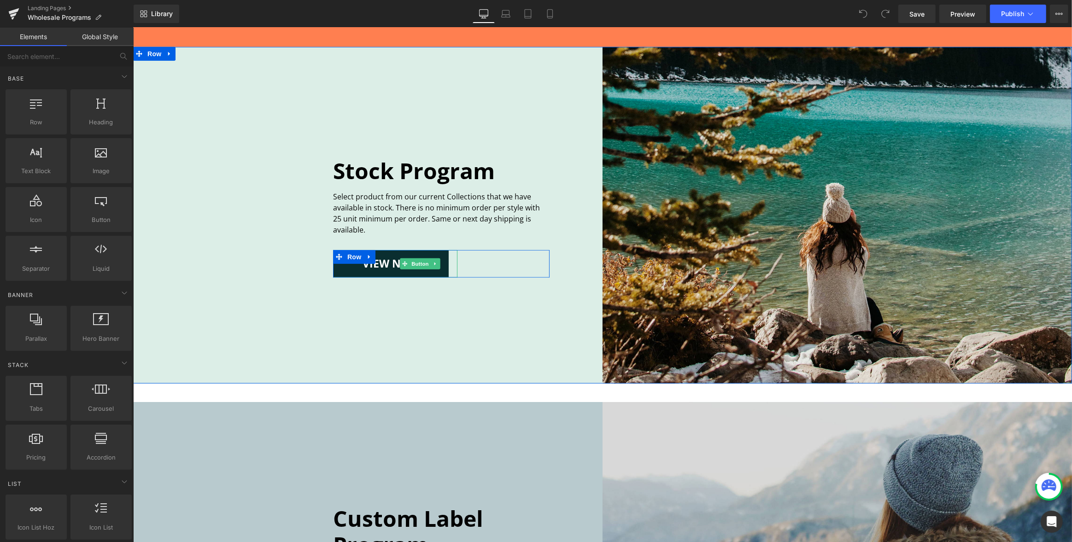
click at [390, 265] on span "View Now" at bounding box center [390, 264] width 57 height 18
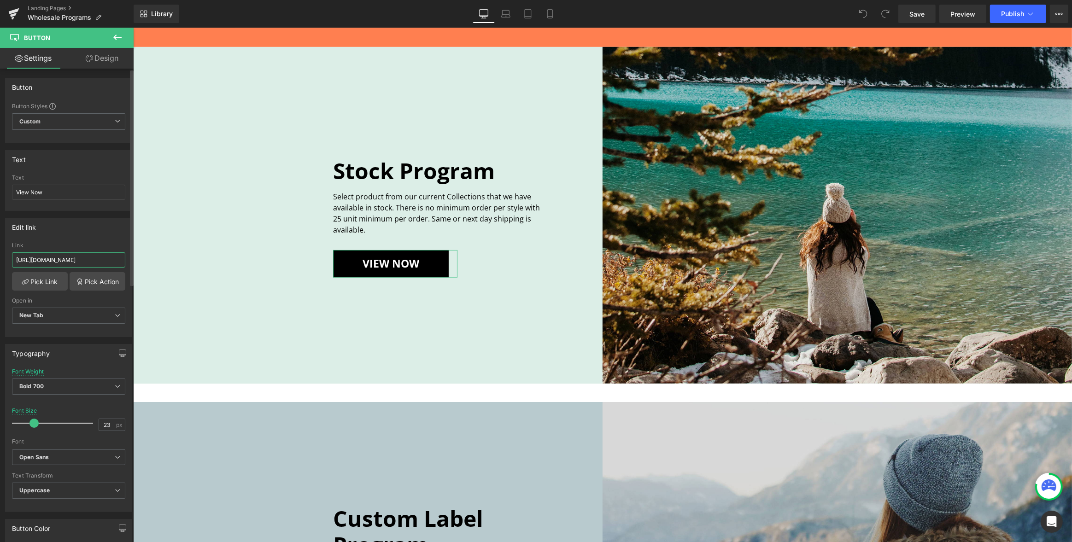
click at [42, 262] on input "https://www.dropbox.com/s/tl27p6z44ajv36f/KOOTENAY%20STOCK%20LIST%20-%20MSRP.pd…" at bounding box center [68, 259] width 113 height 15
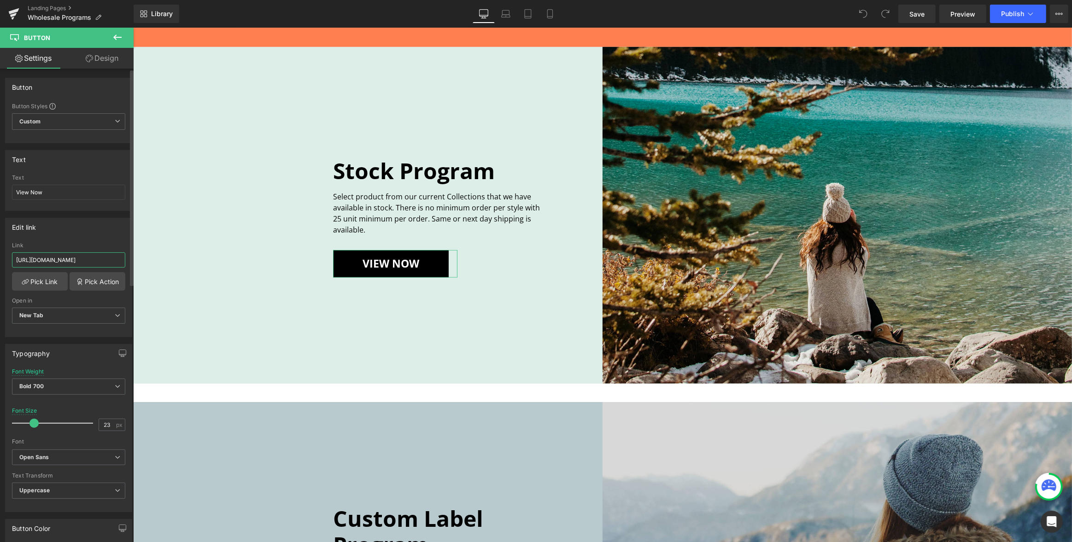
type input "https://www.dropbox.com/scl/fi/pooz2cfker948ip803gbo/Kootenay-Stock-List_-A.pdf…"
click at [76, 229] on div "Edit link" at bounding box center [69, 227] width 126 height 18
click at [913, 13] on span "Save" at bounding box center [916, 14] width 15 height 10
click at [1018, 14] on span "Publish" at bounding box center [1012, 13] width 23 height 7
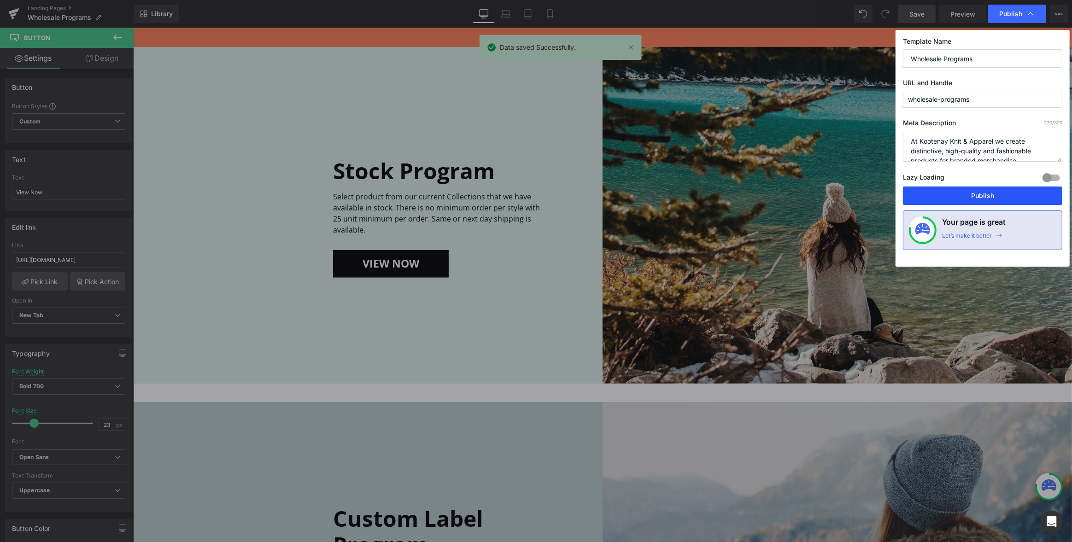
click at [984, 196] on button "Publish" at bounding box center [982, 196] width 159 height 18
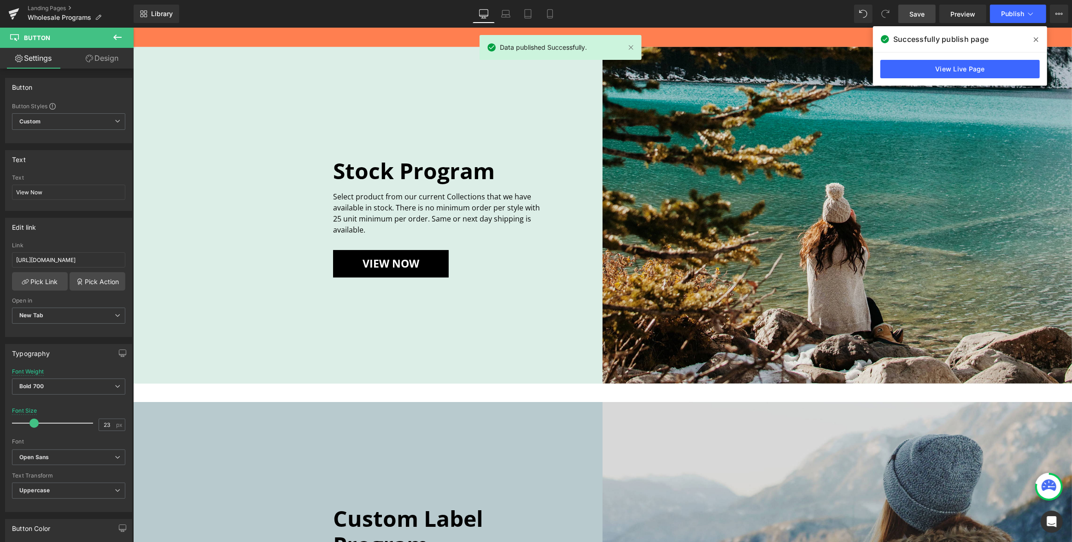
click at [1034, 39] on icon at bounding box center [1036, 39] width 5 height 7
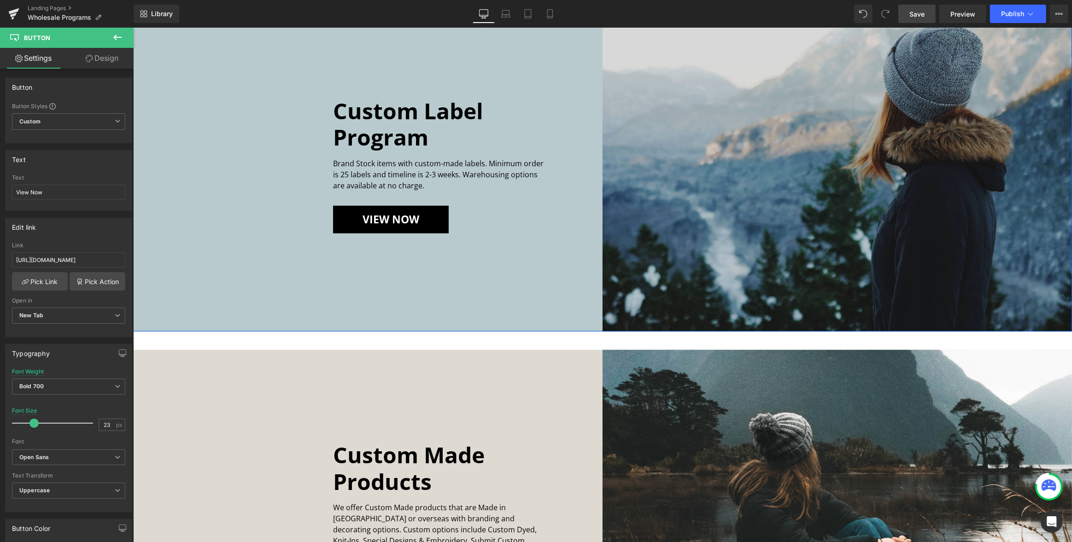
scroll to position [1120, 0]
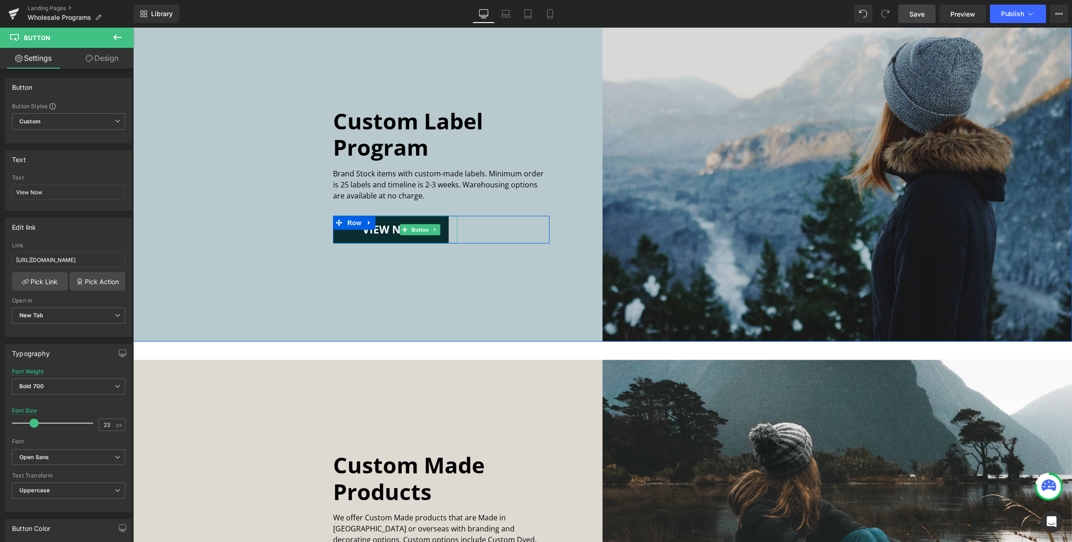
click at [385, 230] on span "VIEW NOW" at bounding box center [390, 230] width 57 height 18
click at [58, 258] on input "https://www.dropbox.com/s/ccc7b74iteq8zty/Custom%20Label%20Info_CF.pdf?dl=0" at bounding box center [68, 259] width 113 height 15
drag, startPoint x: 58, startPoint y: 258, endPoint x: 69, endPoint y: 257, distance: 10.8
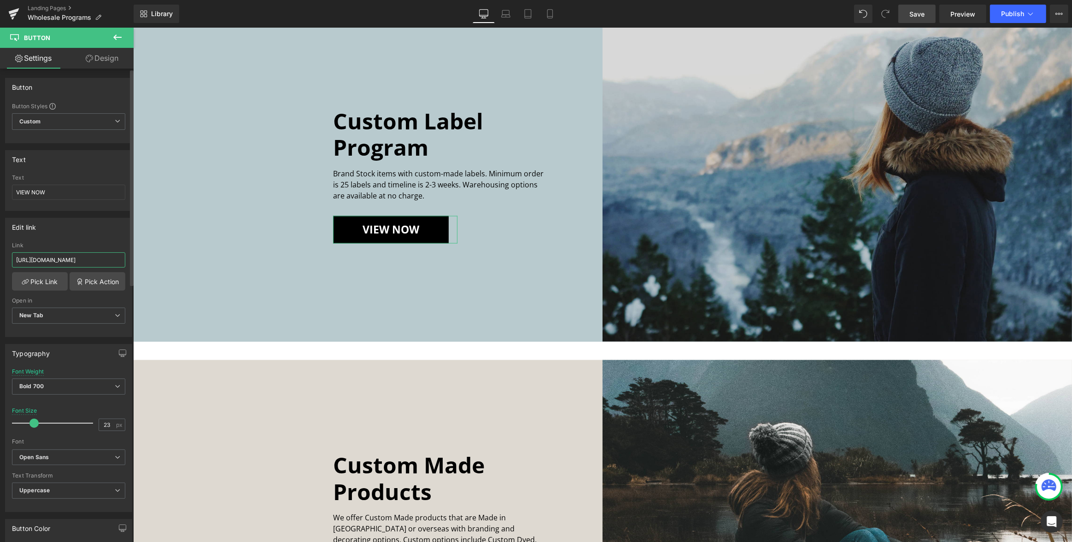
click at [59, 258] on input "https://www.dropbox.com/s/ccc7b74iteq8zty/Custom%20Label%20Info_CF.pdf?dl=0" at bounding box center [68, 259] width 113 height 15
type input "https://www.dropbox.com/scl/fi/nnk788xp0fcptdmofjxdo/2025-Kootenay-Custom-Brand…"
click at [925, 14] on link "Save" at bounding box center [916, 14] width 37 height 18
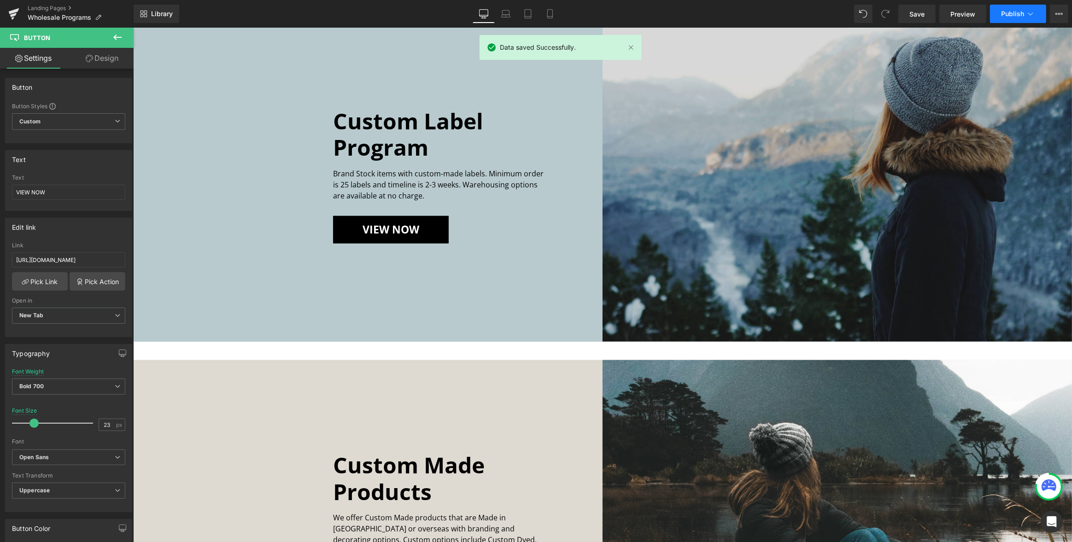
click at [1006, 16] on span "Publish" at bounding box center [1012, 13] width 23 height 7
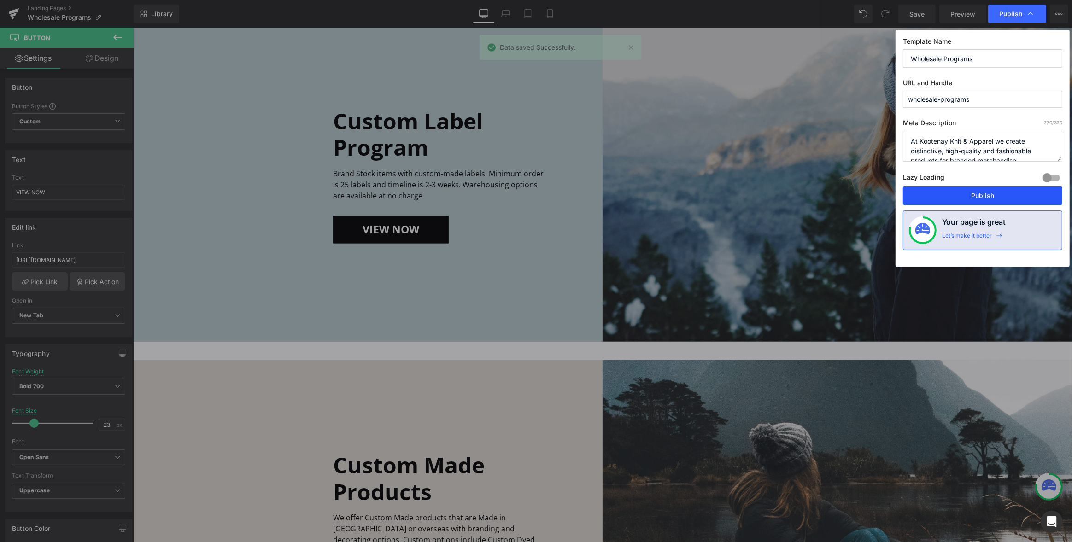
drag, startPoint x: 975, startPoint y: 191, endPoint x: 842, endPoint y: 164, distance: 136.0
click at [975, 191] on button "Publish" at bounding box center [982, 196] width 159 height 18
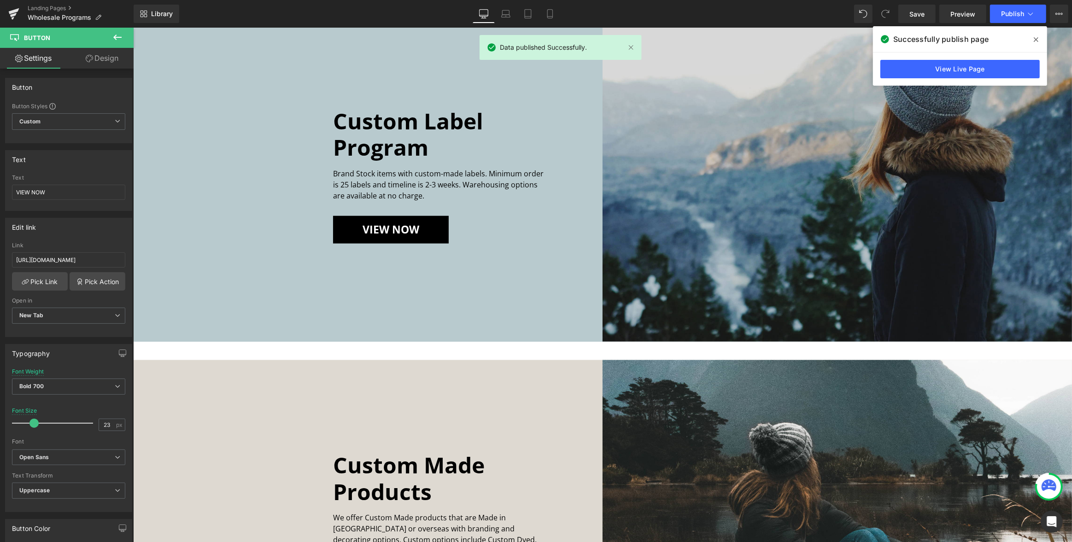
click at [1038, 41] on span at bounding box center [1036, 39] width 15 height 15
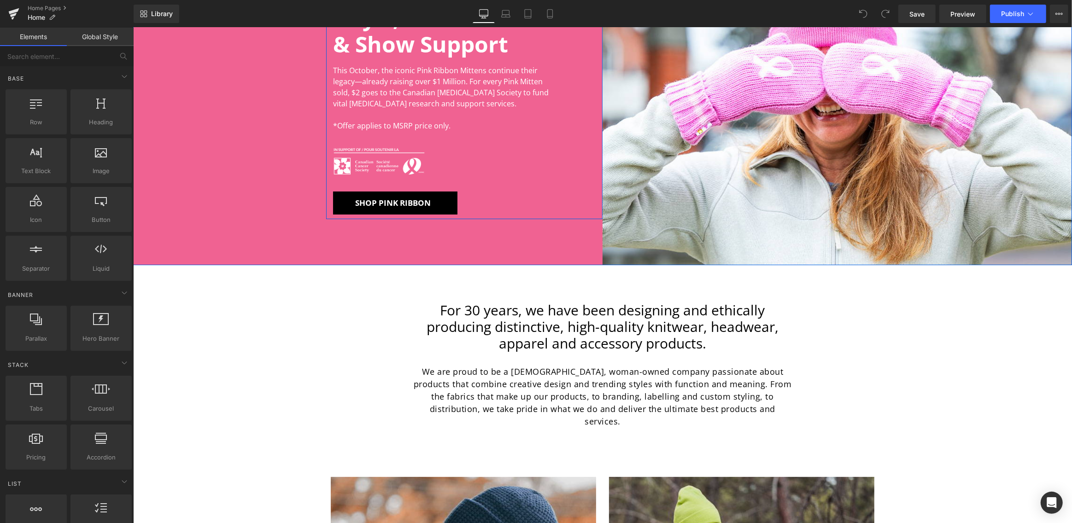
scroll to position [152, 0]
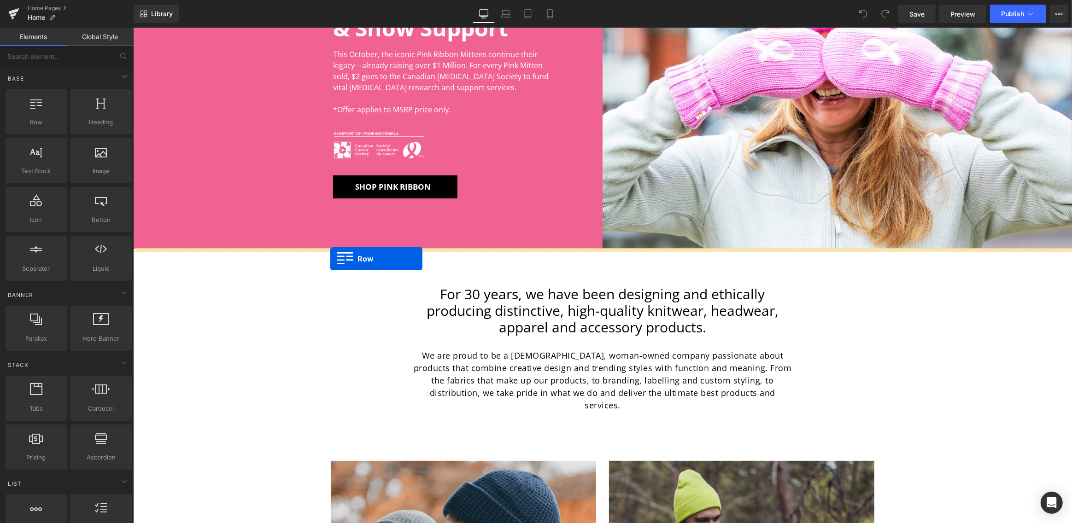
drag, startPoint x: 163, startPoint y: 140, endPoint x: 330, endPoint y: 259, distance: 205.0
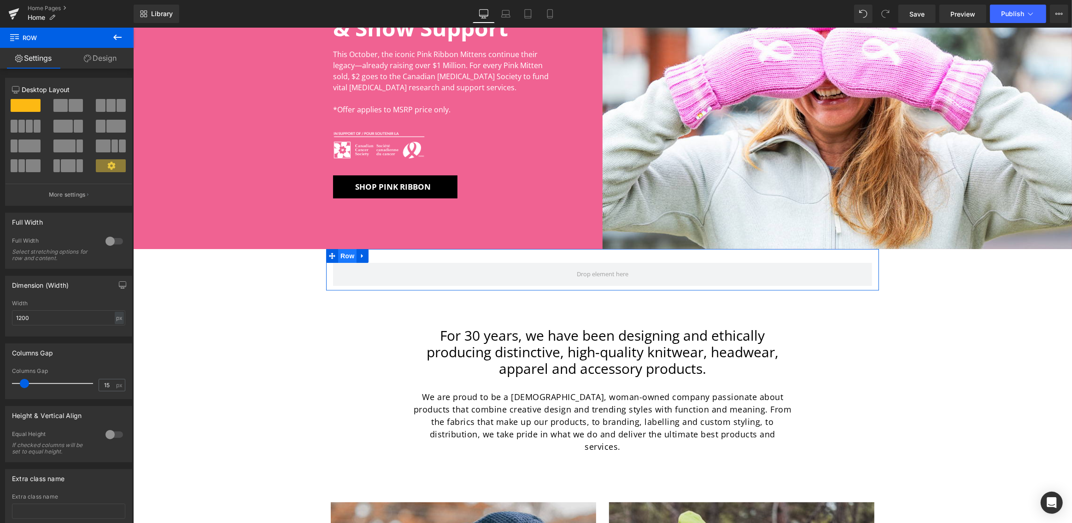
click at [347, 255] on span "Row" at bounding box center [347, 256] width 18 height 14
click at [111, 241] on div at bounding box center [114, 241] width 22 height 15
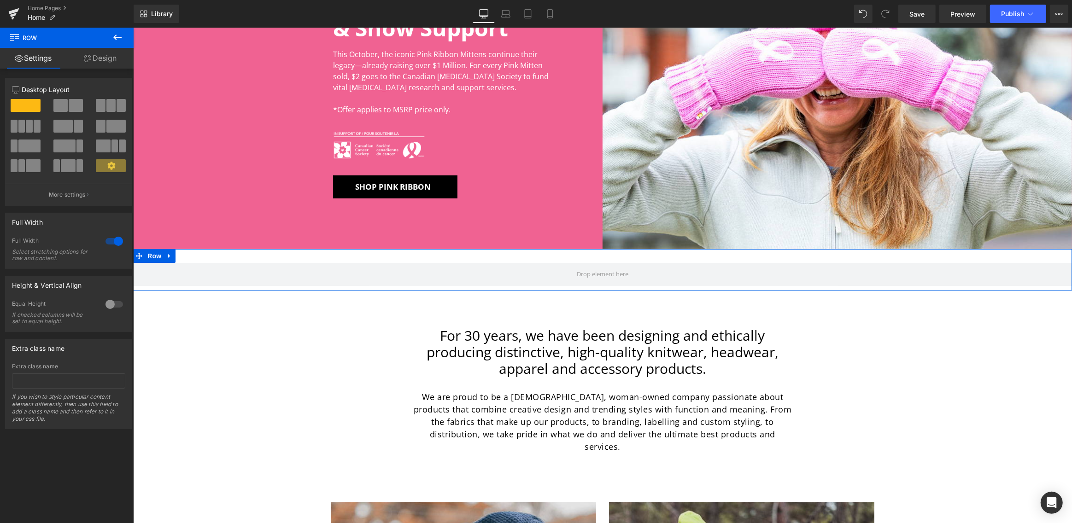
click at [66, 104] on button at bounding box center [68, 105] width 31 height 13
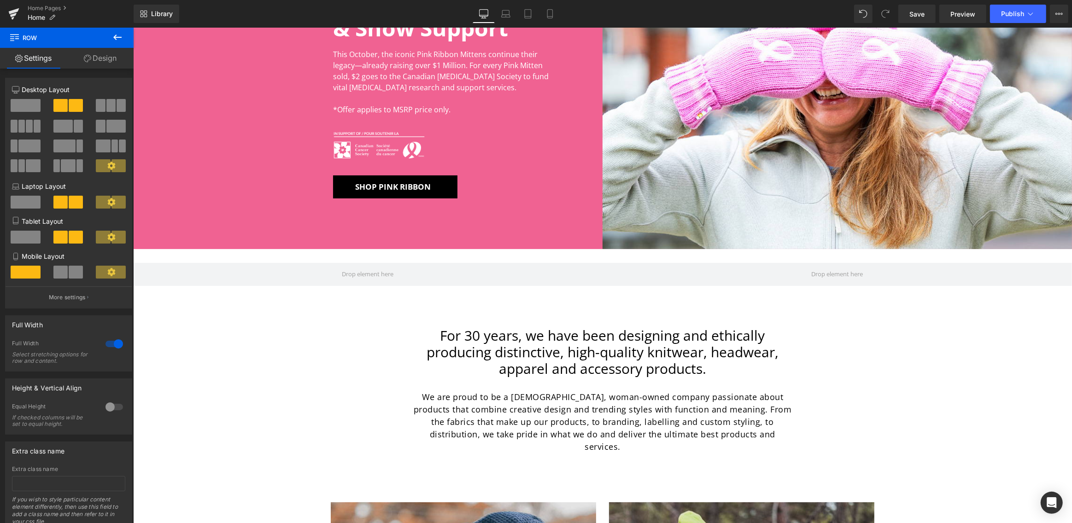
click at [117, 33] on icon at bounding box center [117, 37] width 11 height 11
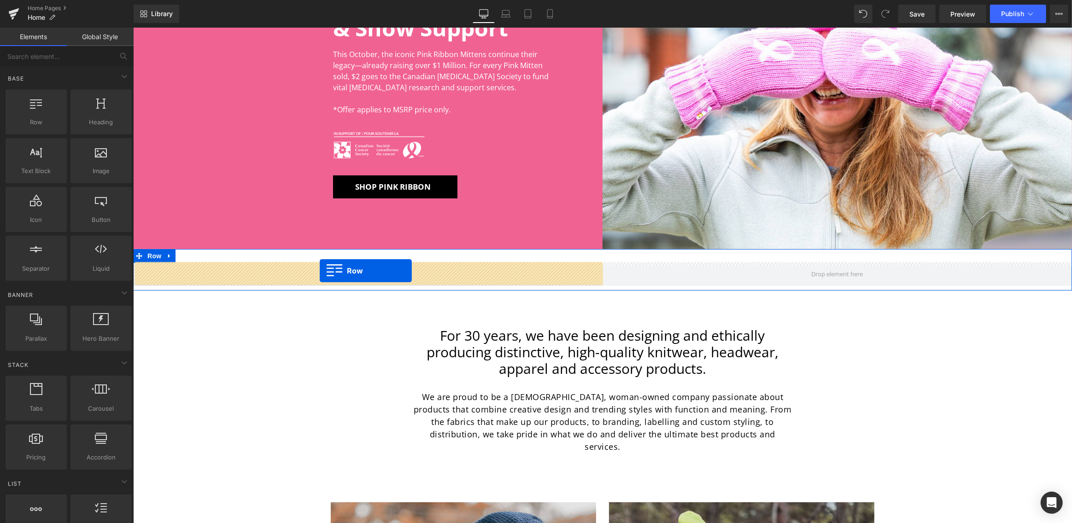
drag, startPoint x: 180, startPoint y: 137, endPoint x: 319, endPoint y: 271, distance: 193.2
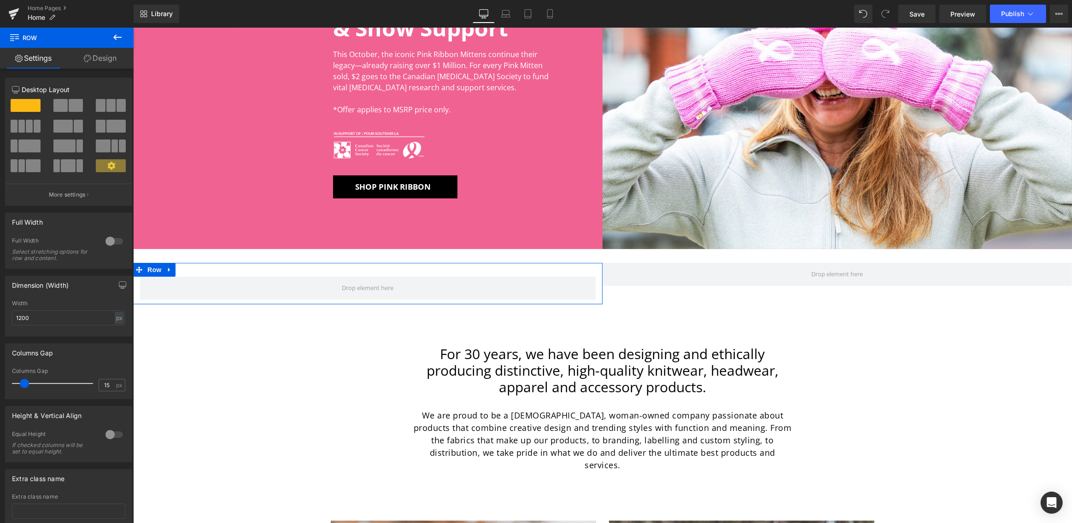
click at [103, 59] on link "Design" at bounding box center [100, 58] width 67 height 21
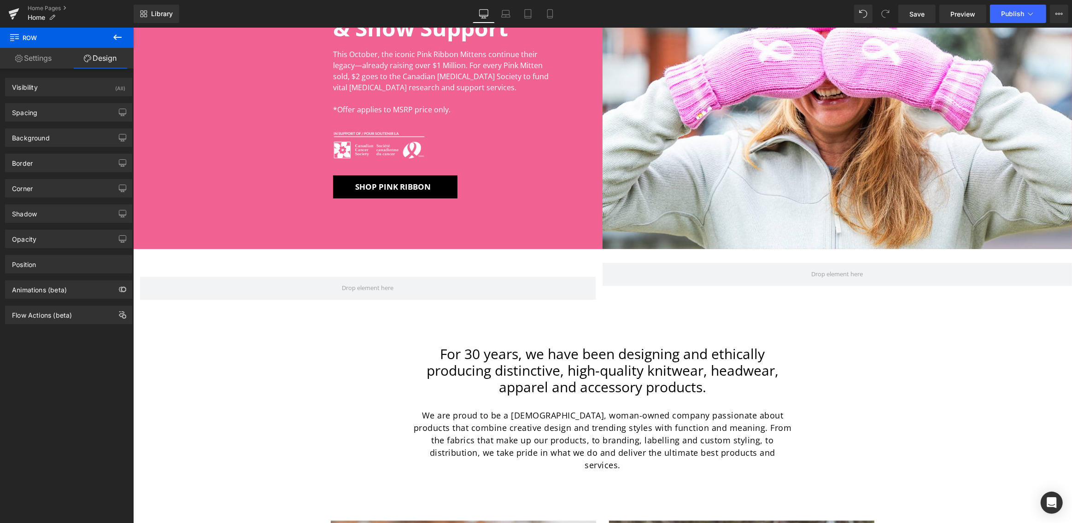
click at [113, 35] on icon at bounding box center [117, 37] width 11 height 11
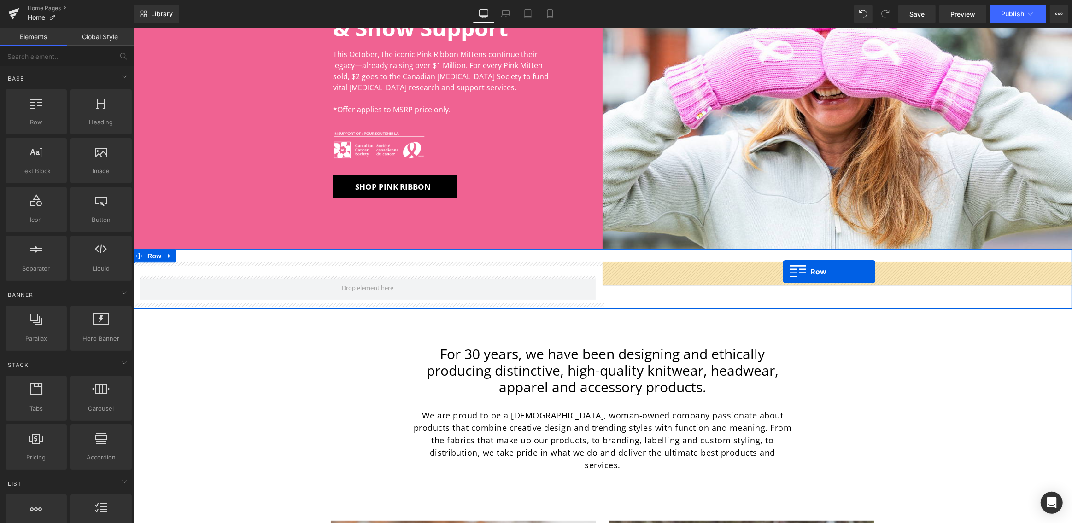
drag, startPoint x: 222, startPoint y: 151, endPoint x: 783, endPoint y: 272, distance: 573.4
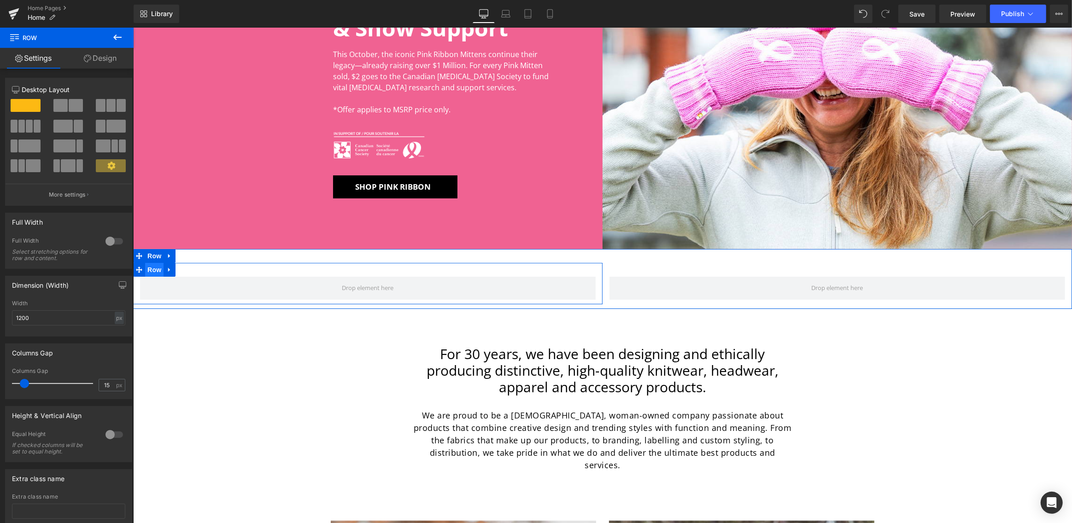
click at [153, 270] on span "Row" at bounding box center [154, 270] width 18 height 14
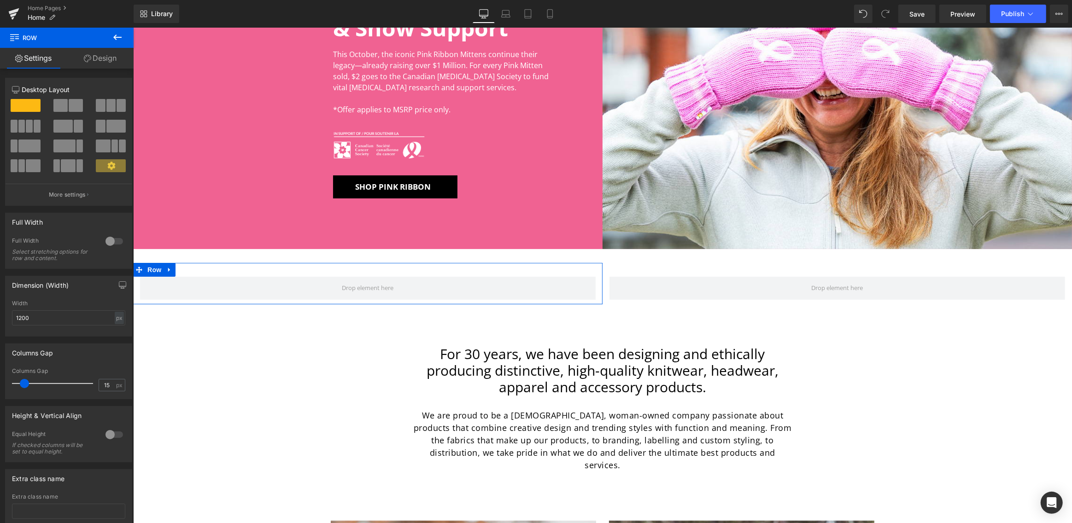
click at [66, 106] on button at bounding box center [68, 105] width 31 height 13
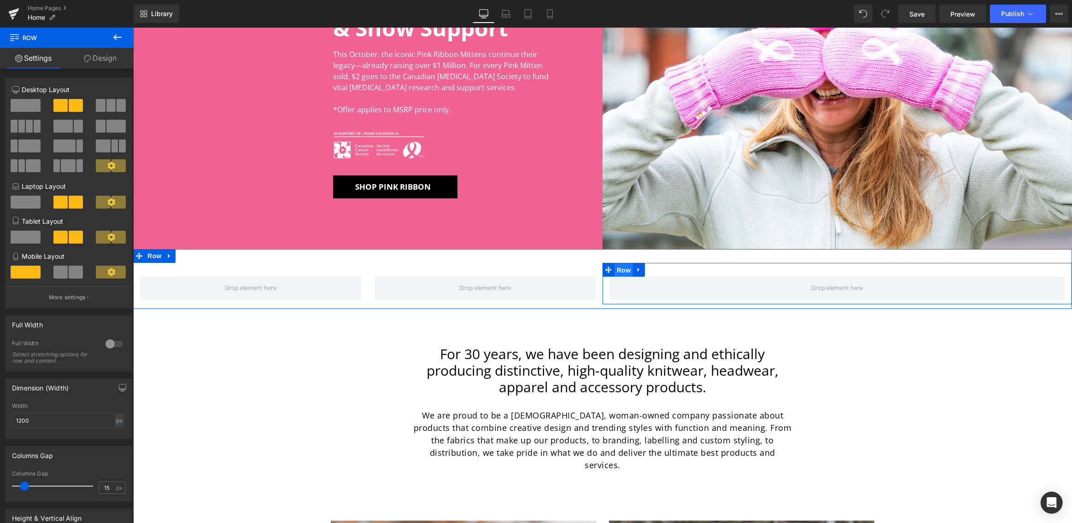
click at [623, 269] on span "Row" at bounding box center [623, 270] width 18 height 14
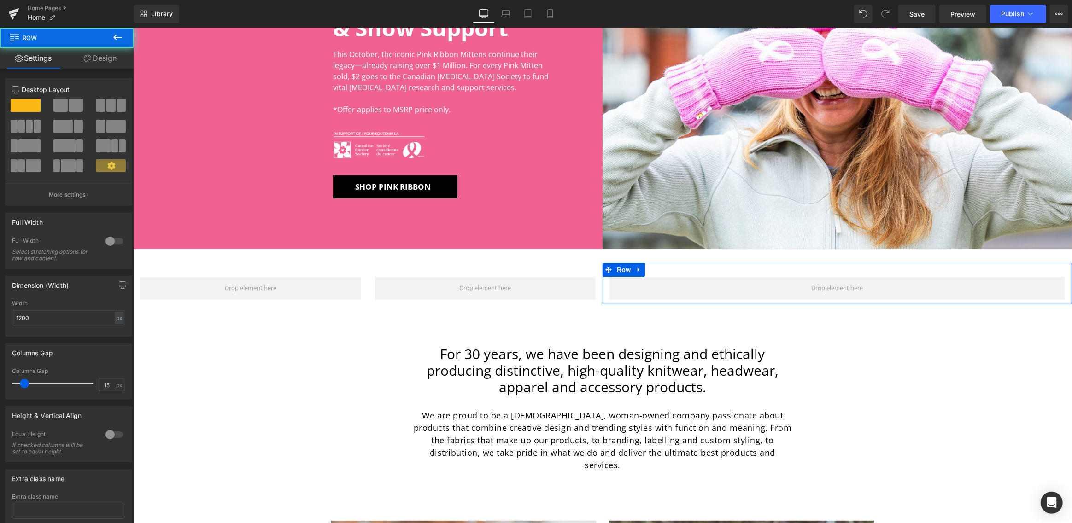
click at [65, 106] on span at bounding box center [60, 105] width 14 height 13
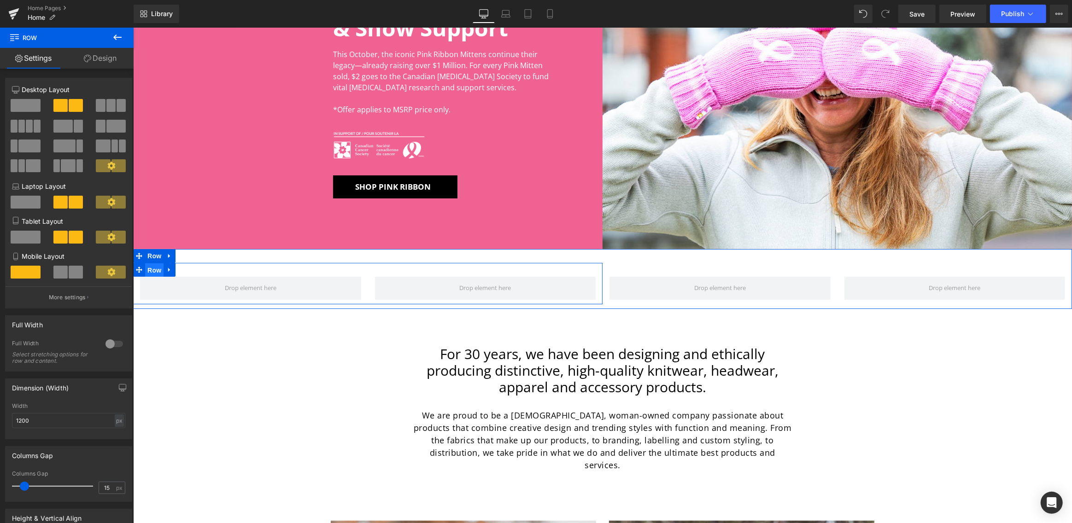
click at [151, 270] on span "Row" at bounding box center [154, 270] width 18 height 14
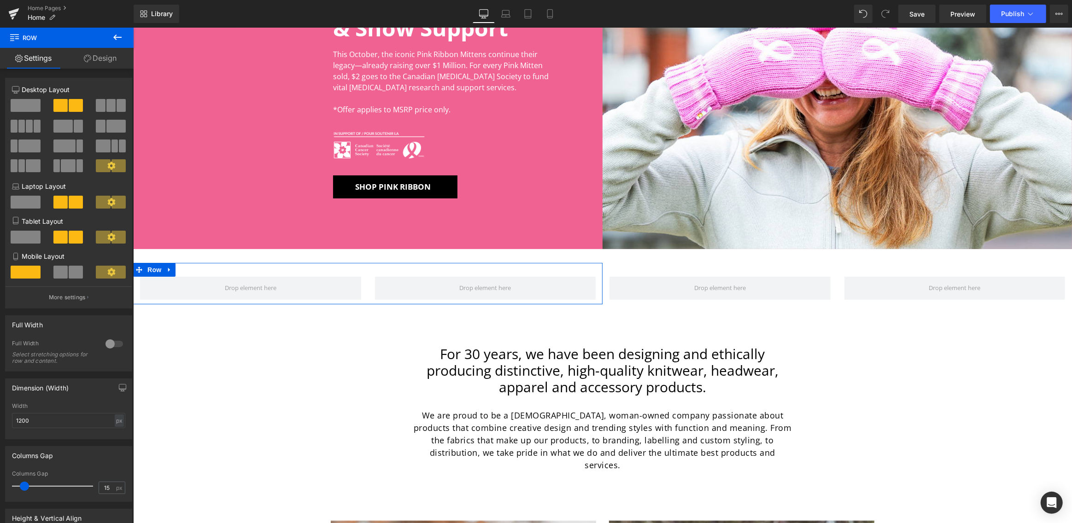
drag, startPoint x: 103, startPoint y: 57, endPoint x: 86, endPoint y: 113, distance: 58.6
click at [103, 57] on link "Design" at bounding box center [100, 58] width 67 height 21
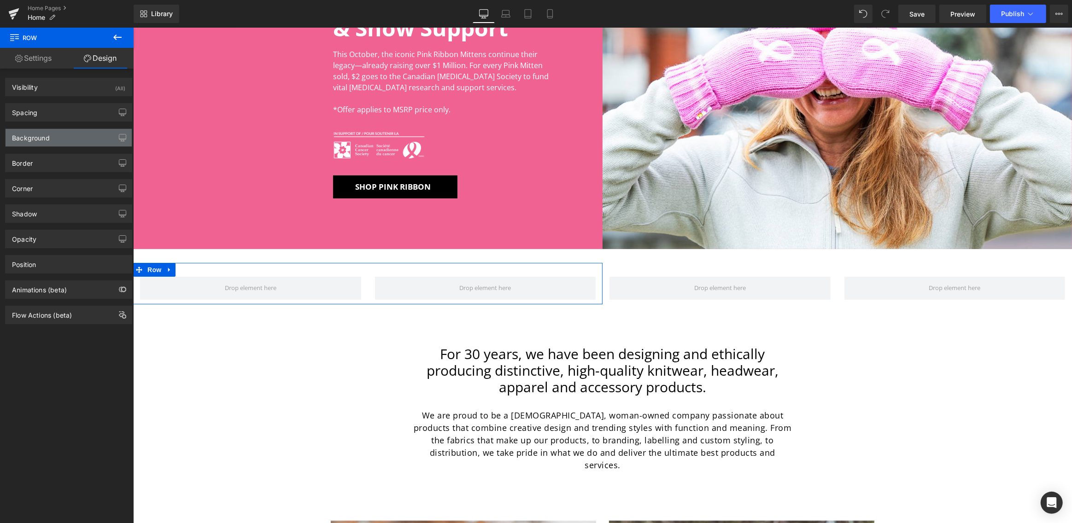
type input "transparent"
type input "0"
click at [60, 138] on div "Background" at bounding box center [69, 138] width 126 height 18
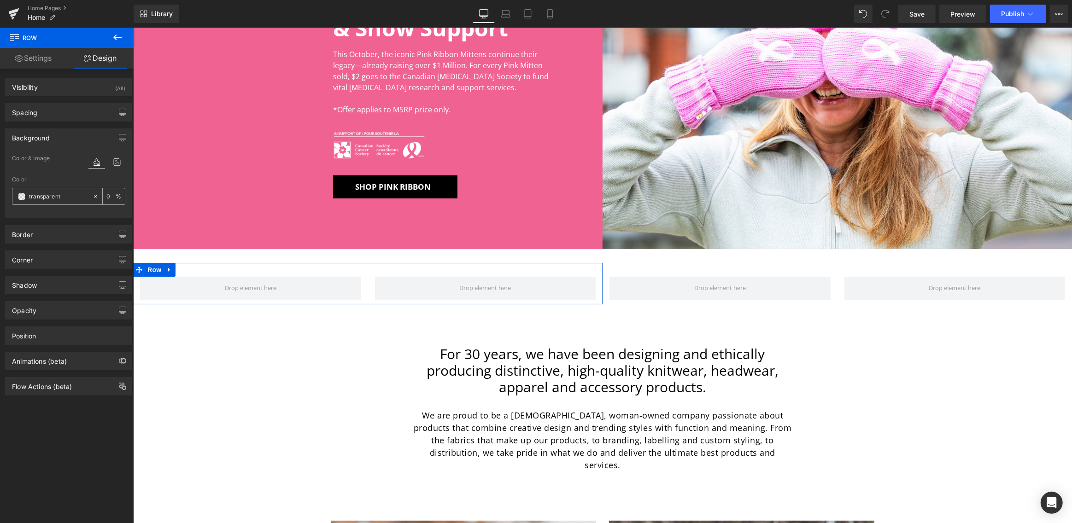
click at [18, 196] on span at bounding box center [21, 196] width 7 height 7
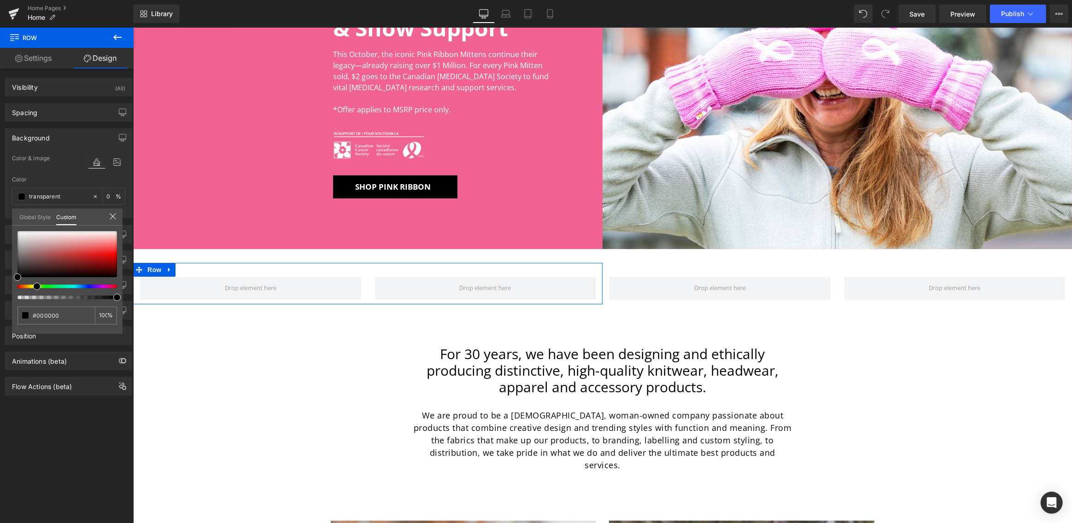
type input "#000000"
type input "100"
type input "#000000"
type input "100"
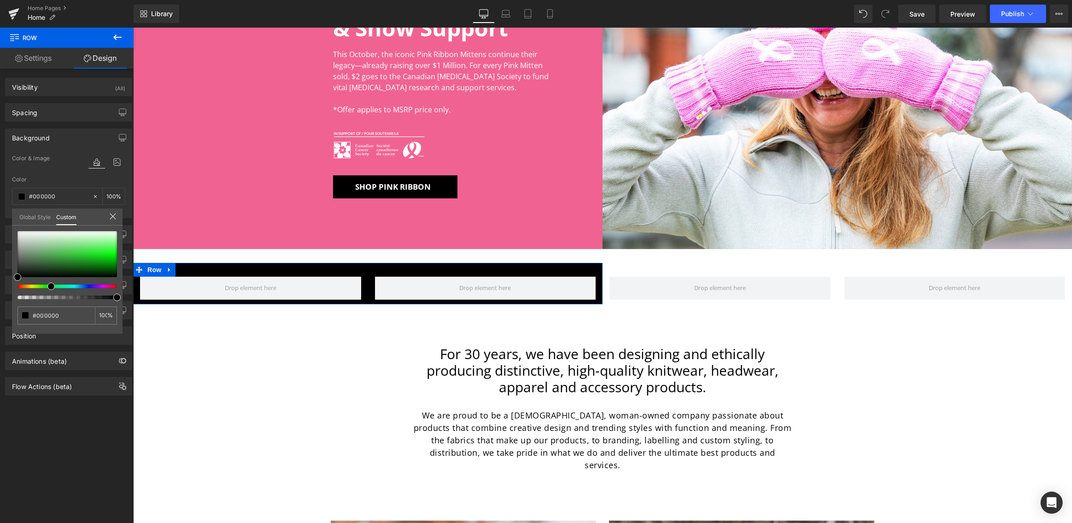
drag, startPoint x: 33, startPoint y: 287, endPoint x: 60, endPoint y: 272, distance: 30.9
click at [47, 285] on div at bounding box center [63, 287] width 99 height 4
type input "#bff6bf"
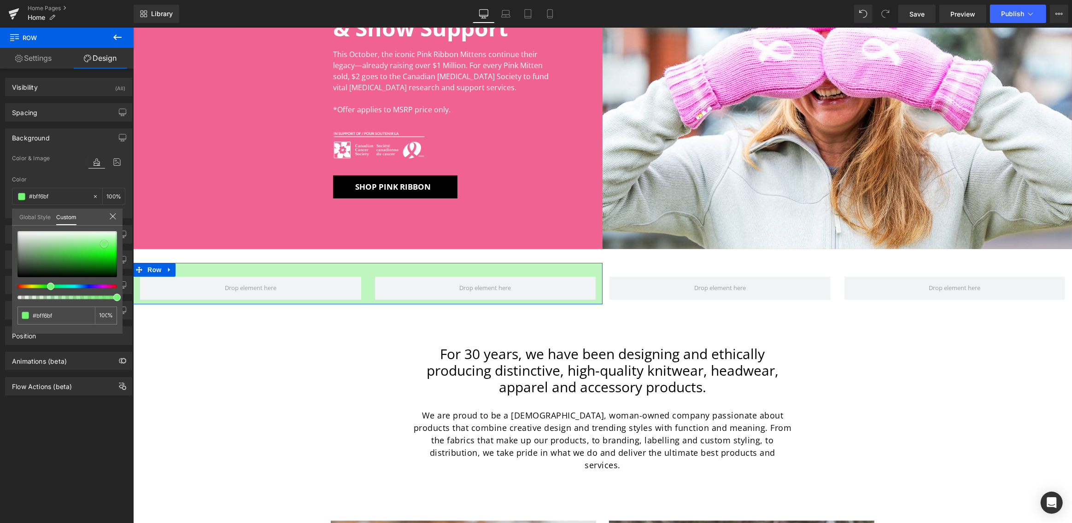
type input "#b1f5b1"
type input "#74f574"
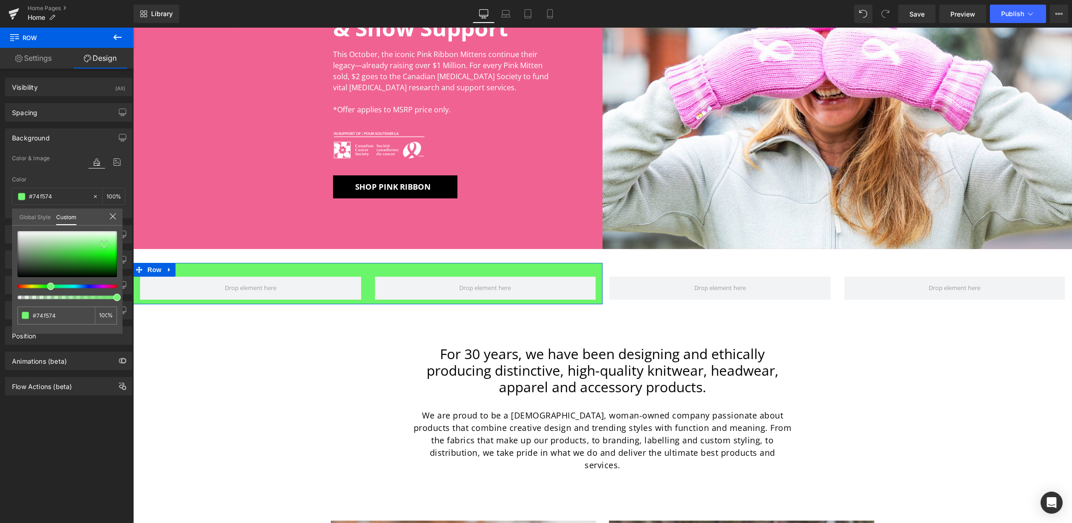
type input "#6af56a"
type input "#54f654"
type input "#43f843"
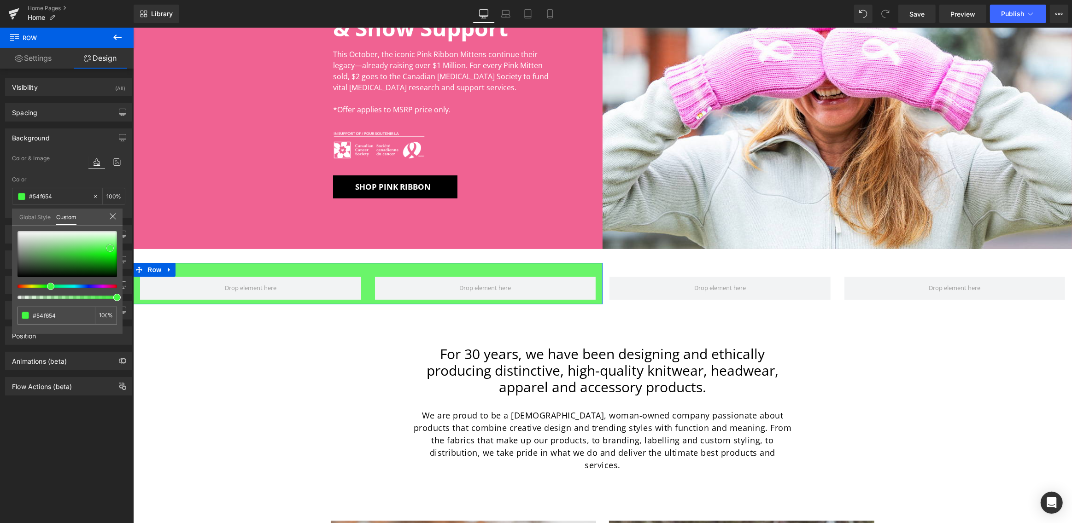
type input "#43f843"
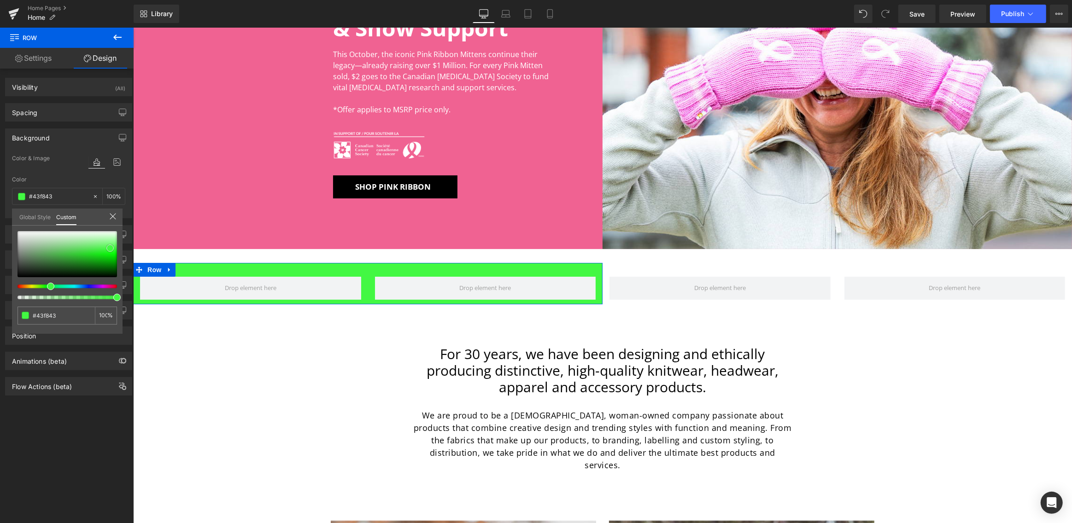
type input "#48f848"
type input "#56f956"
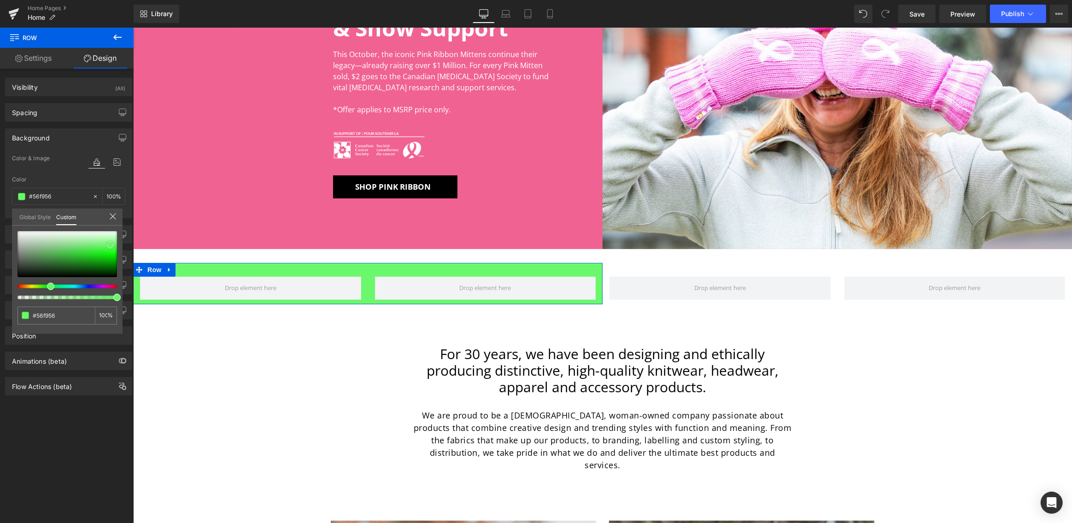
type input "#6cf86c"
type input "#71f971"
type input "#75fa75"
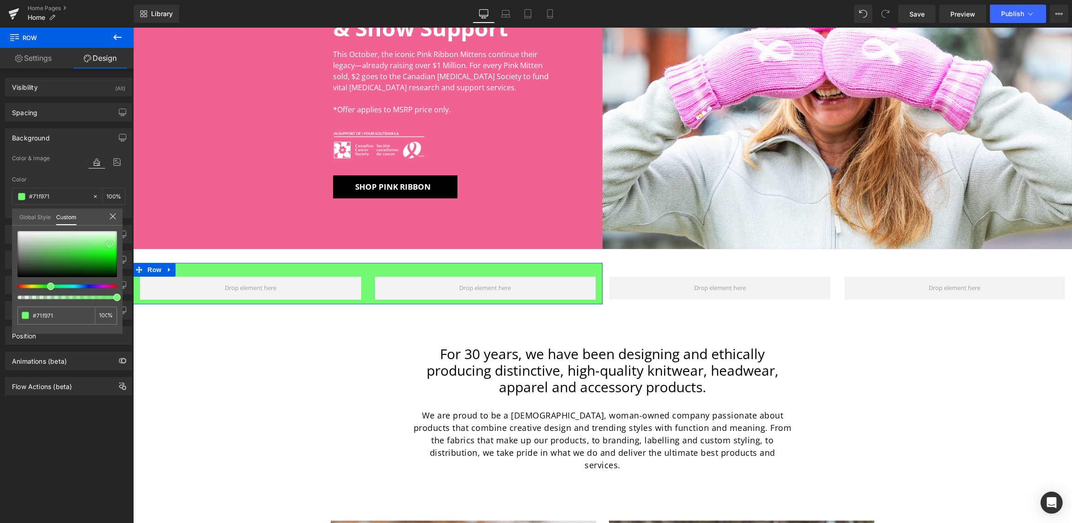
type input "#75fa75"
type input "#7bfd7b"
type input "#7aff7a"
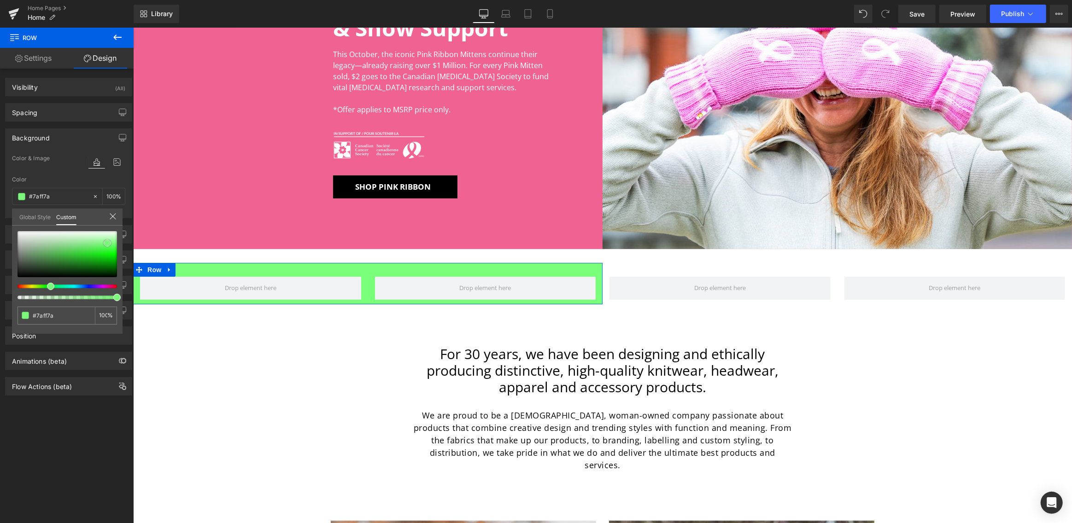
type input "#7bf87b"
drag, startPoint x: 94, startPoint y: 237, endPoint x: 107, endPoint y: 243, distance: 14.2
click at [107, 243] on div at bounding box center [67, 254] width 99 height 46
type input "#7cf88c"
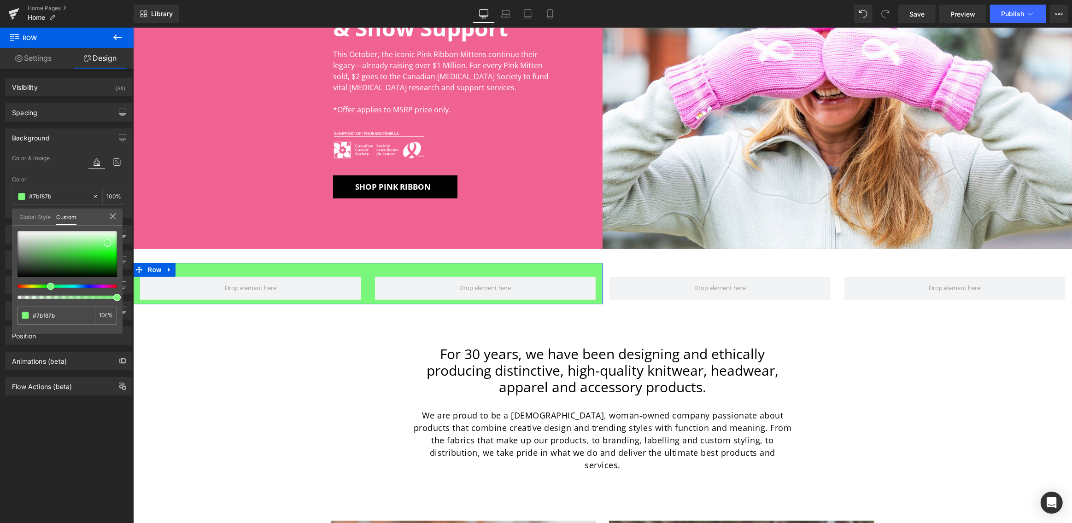
type input "#7cf88c"
type input "#90f87c"
type input "#b6f87c"
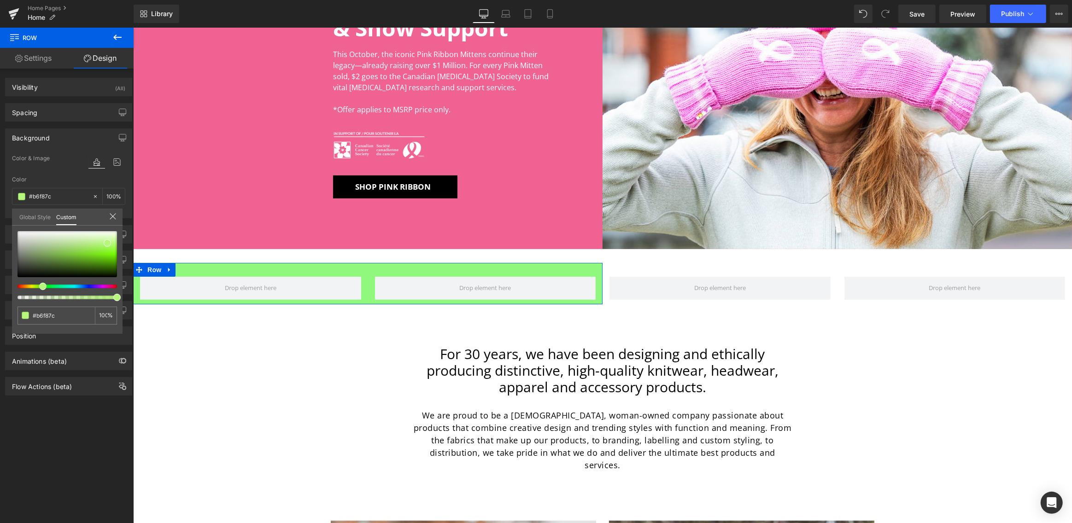
type input "#bef87c"
type input "#c0f87c"
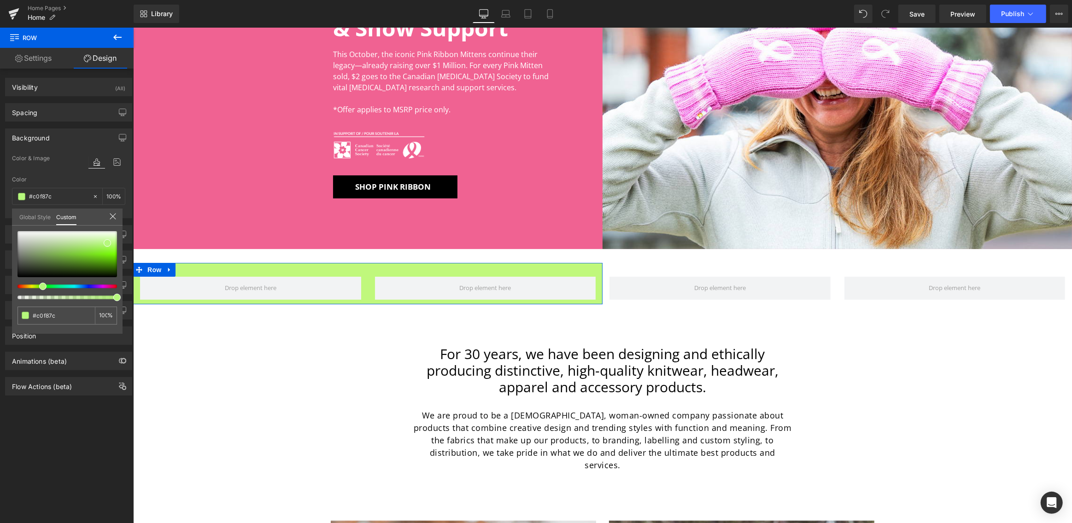
type input "#c8f87c"
type input "#caf87c"
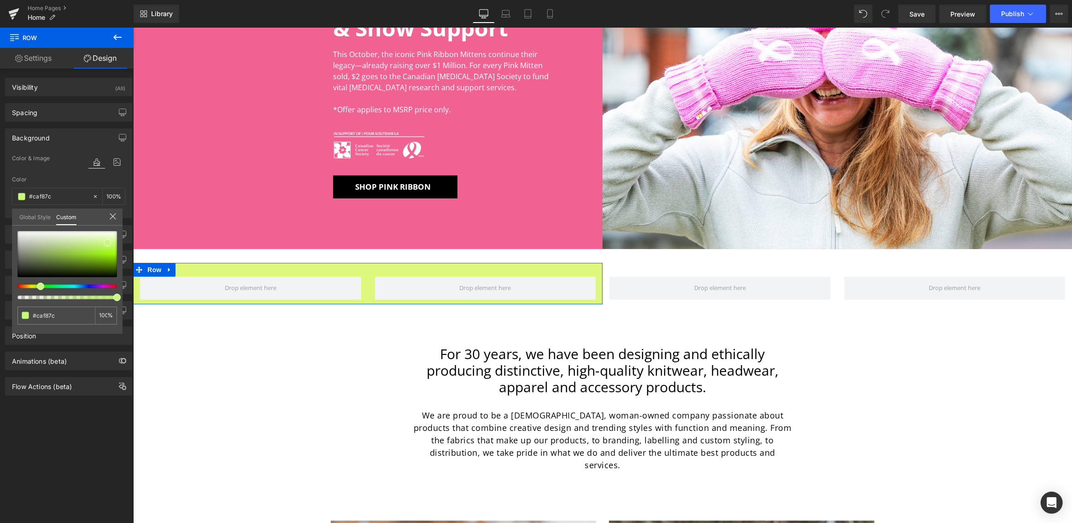
type input "#ddf87c"
type input "#edf87c"
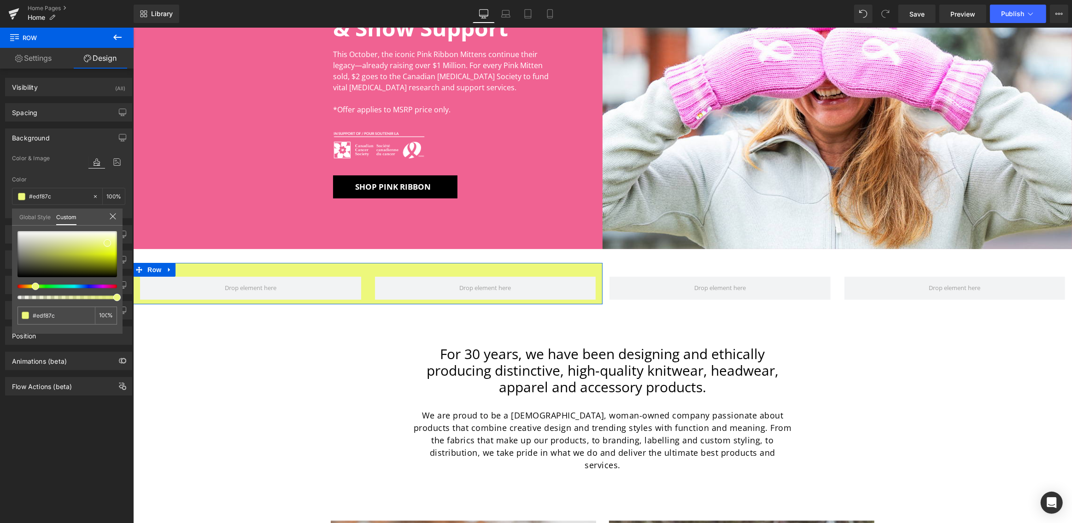
type input "#f1f87c"
type input "#f8e37c"
drag, startPoint x: 49, startPoint y: 286, endPoint x: 27, endPoint y: 286, distance: 22.6
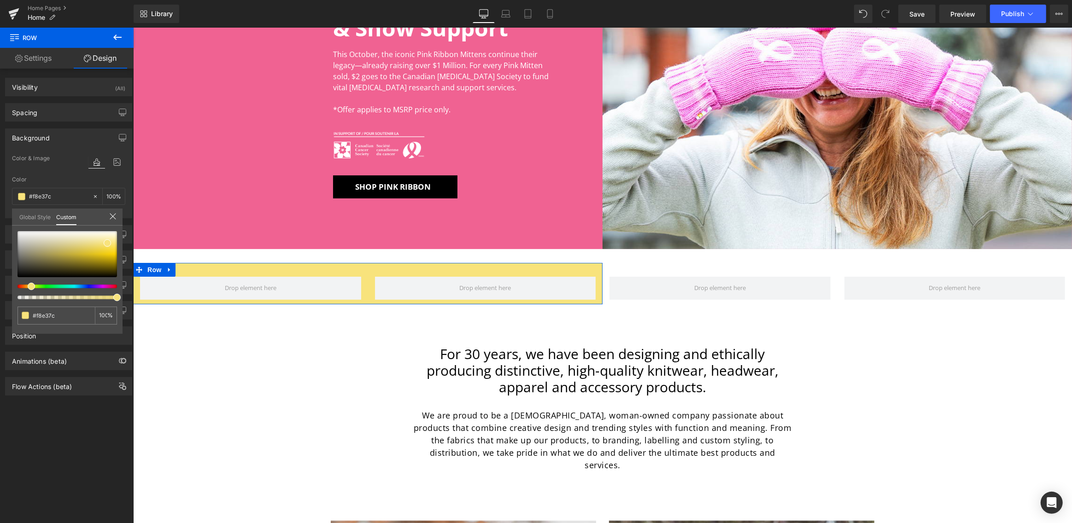
click at [27, 286] on div at bounding box center [63, 287] width 99 height 4
type input "#e9cd3e"
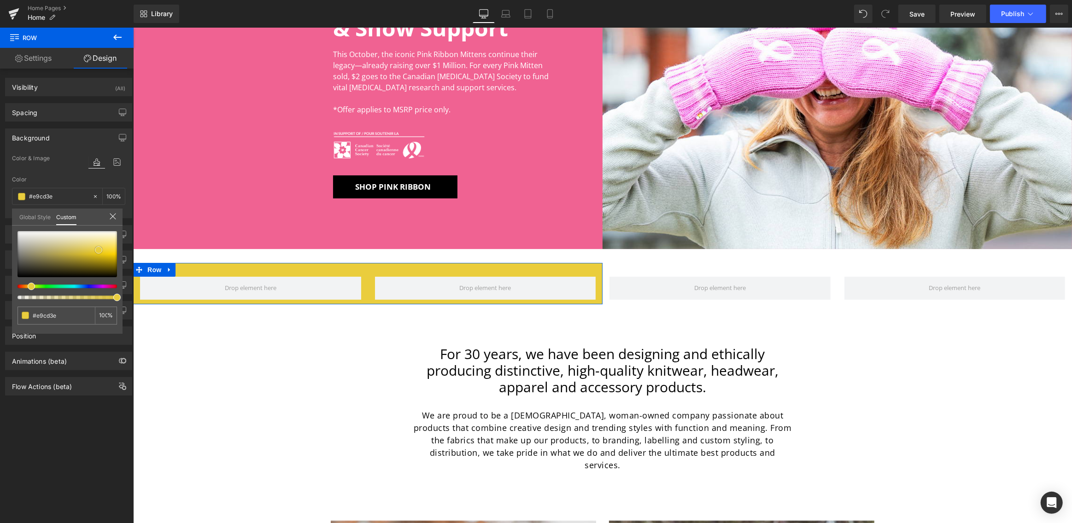
type input "#eacd3d"
type input "#bfa106"
type input "#bc9e04"
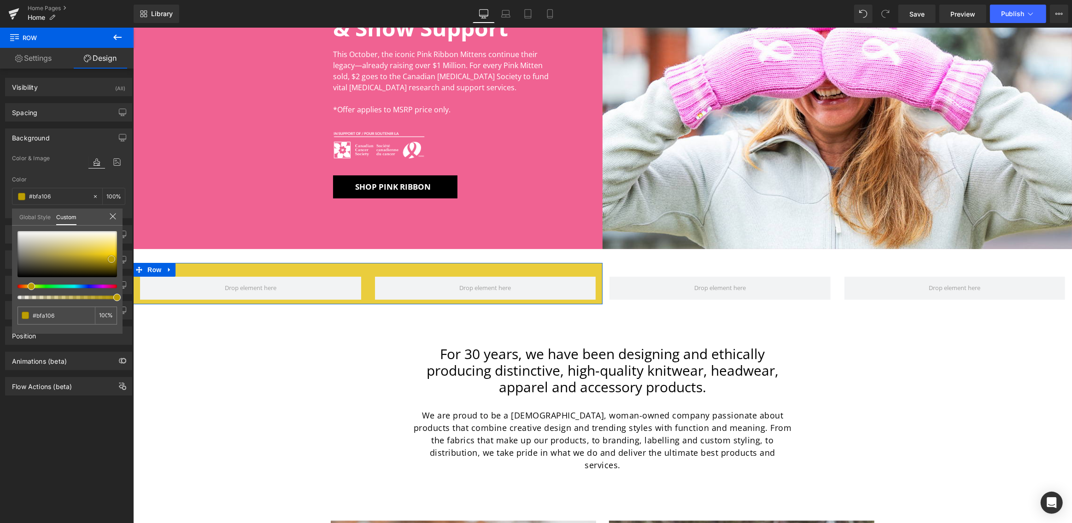
type input "#bc9e04"
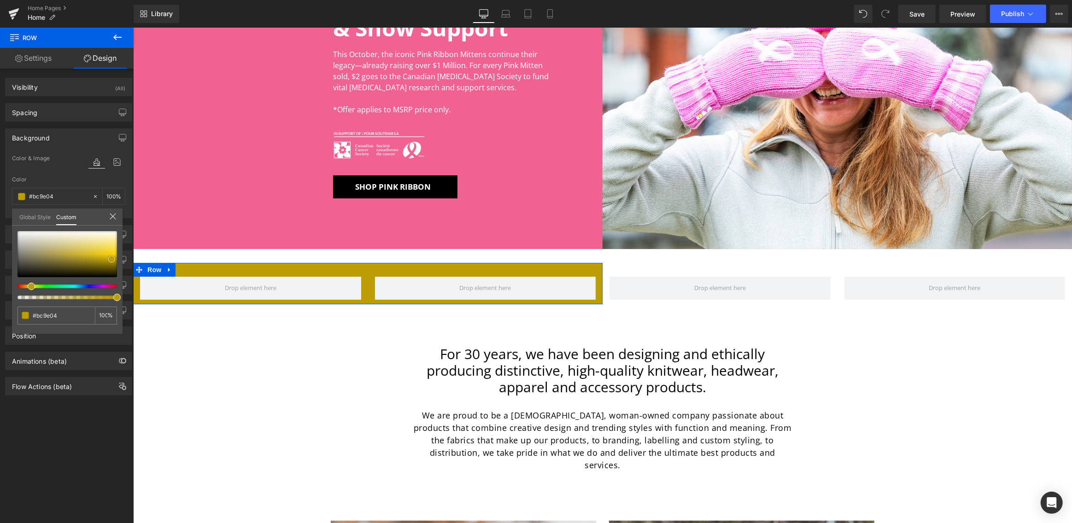
type input "#ba9b01"
type input "#bb9c00"
type input "#bc9d00"
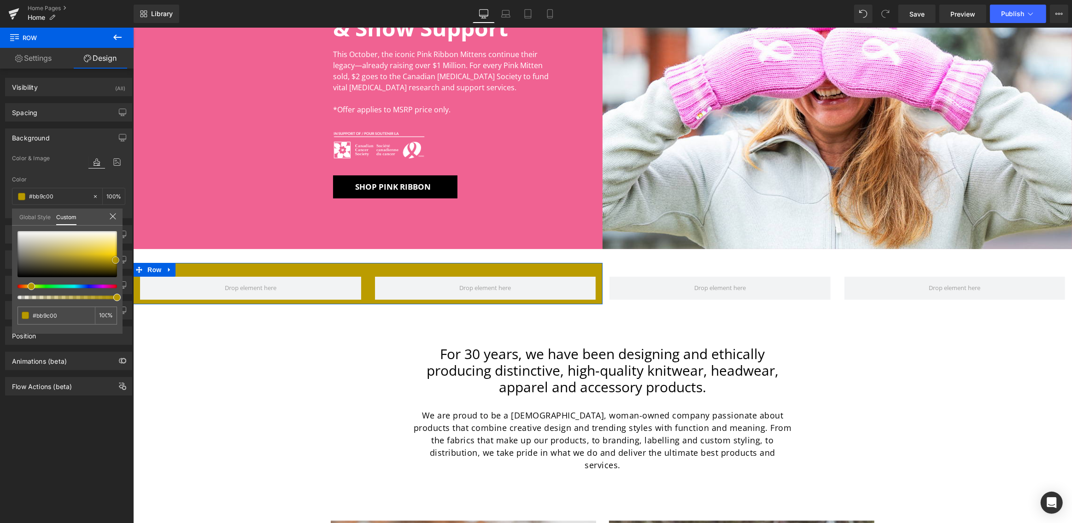
type input "#bc9d00"
type input "#e5c004"
type input "#f1c903"
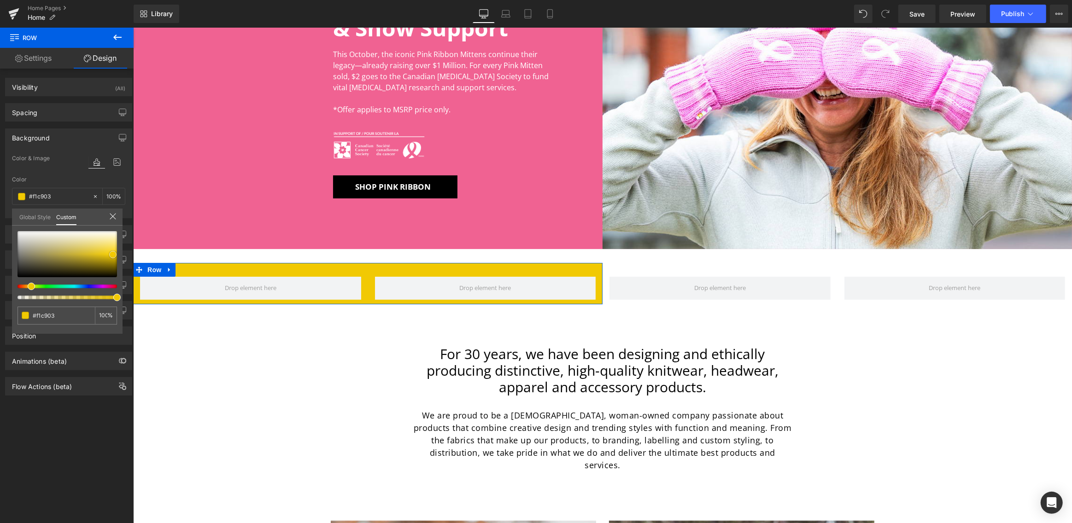
type input "#fad20a"
type input "#fad419"
type input "#fcd511"
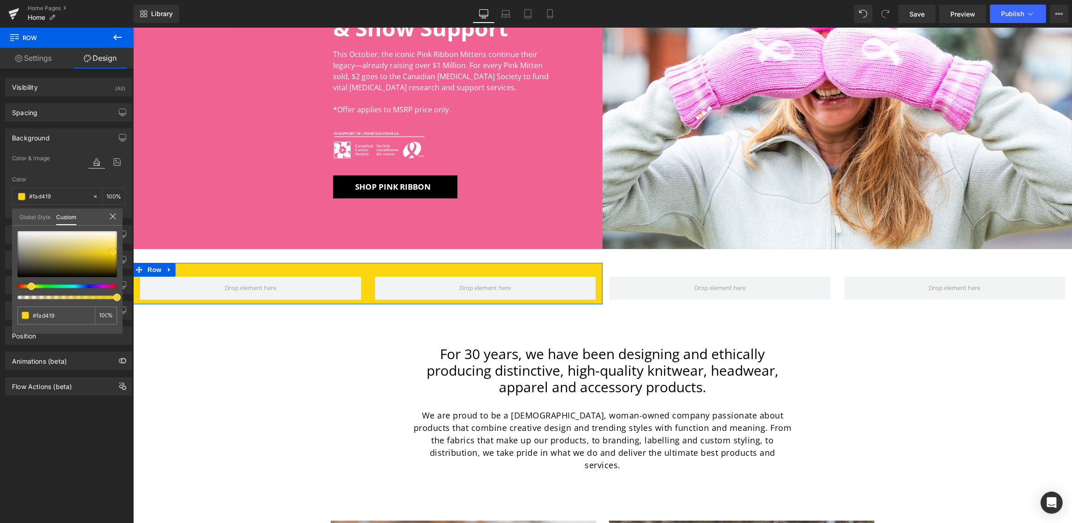
type input "#fcd511"
type input "#fcd40c"
type input "#ffd70f"
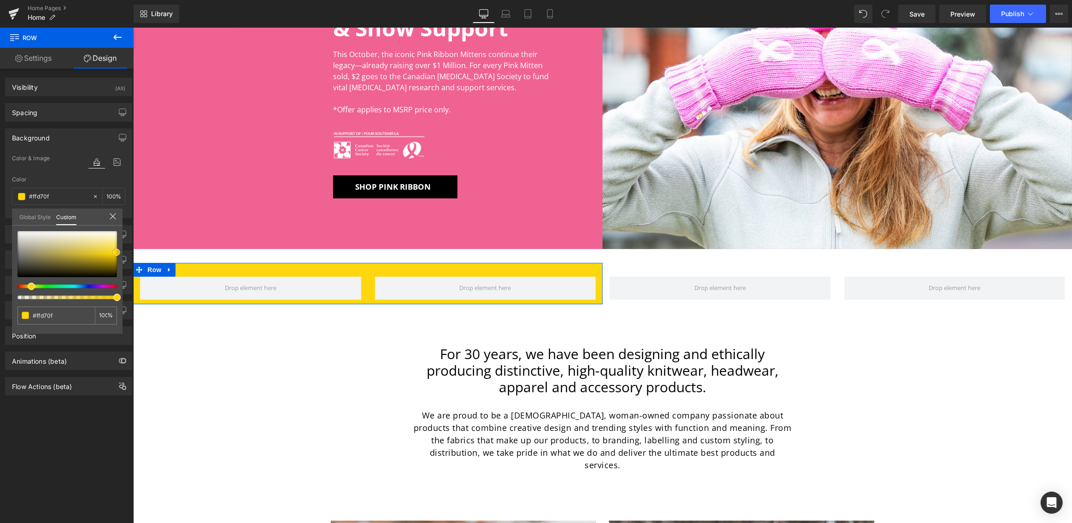
drag, startPoint x: 99, startPoint y: 250, endPoint x: 117, endPoint y: 252, distance: 18.1
click at [117, 252] on div at bounding box center [67, 254] width 99 height 46
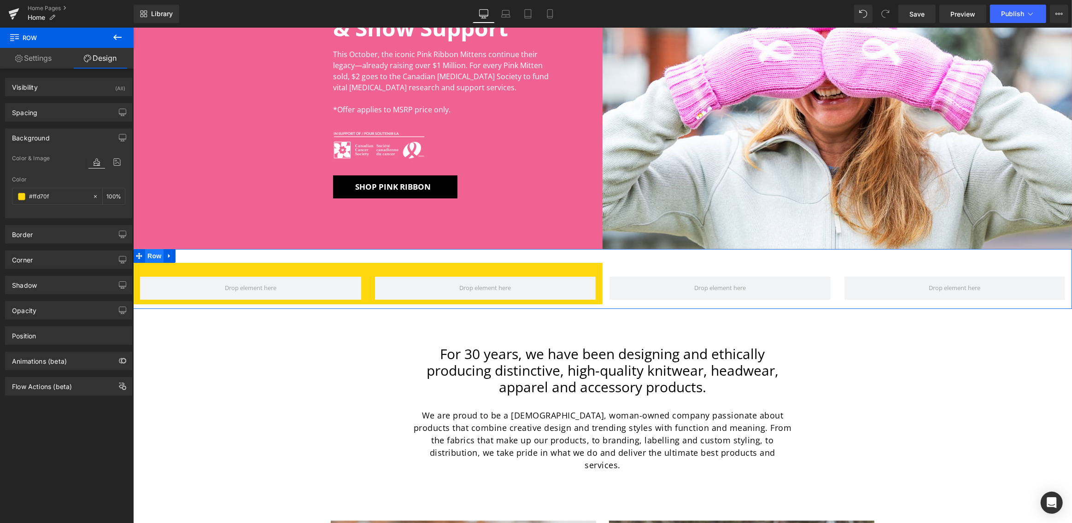
drag, startPoint x: 152, startPoint y: 256, endPoint x: 223, endPoint y: 49, distance: 218.4
click at [152, 256] on span "Row" at bounding box center [154, 256] width 18 height 14
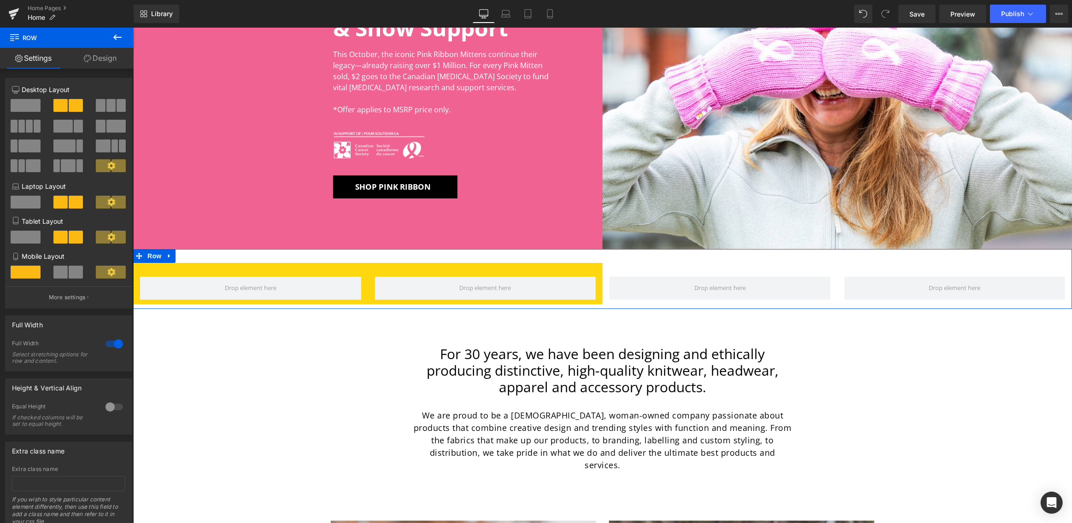
click at [112, 61] on link "Design" at bounding box center [100, 58] width 67 height 21
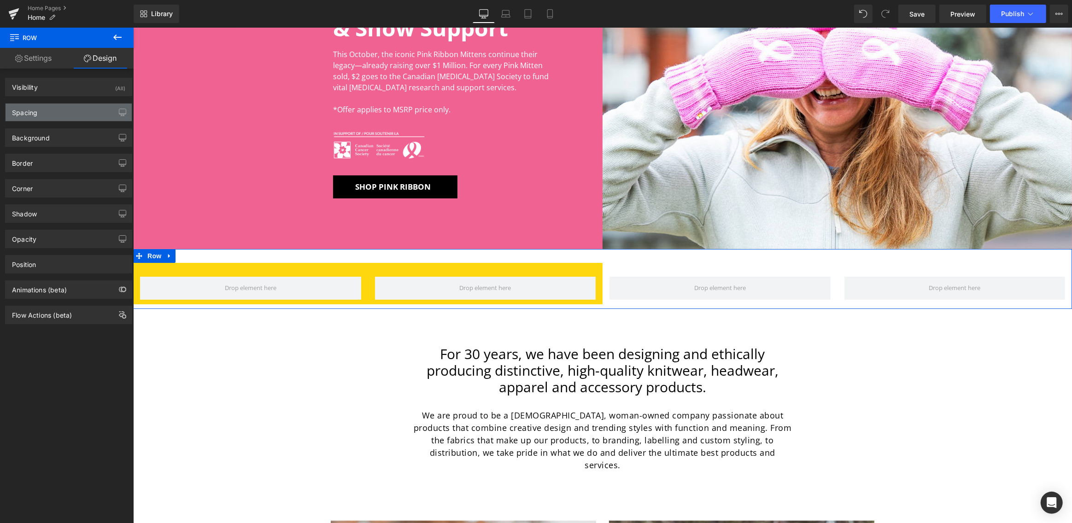
click at [75, 110] on div "Spacing" at bounding box center [69, 113] width 126 height 18
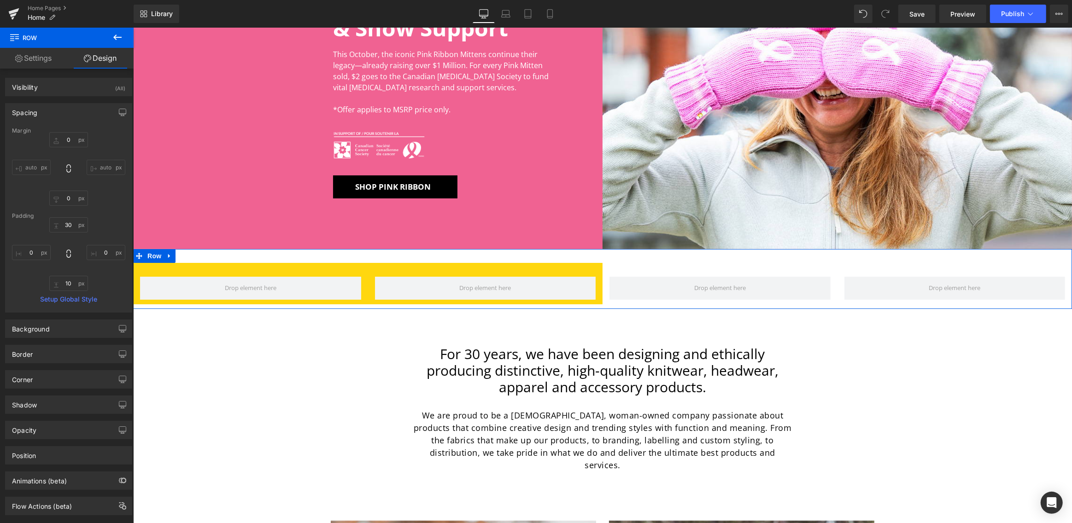
click at [70, 218] on div "Padding" at bounding box center [68, 216] width 113 height 6
click at [68, 221] on input "30" at bounding box center [68, 224] width 39 height 15
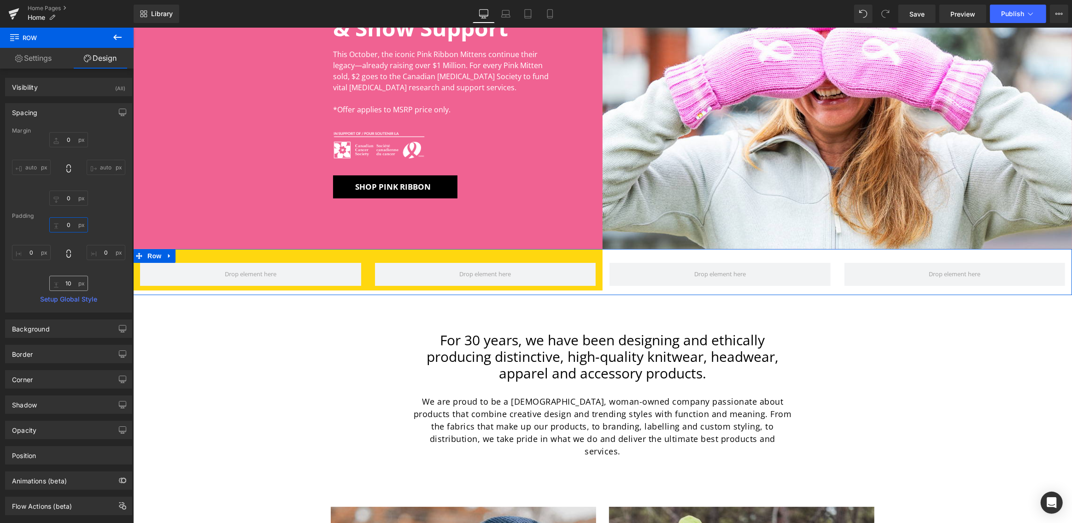
type input "0"
click at [71, 281] on input "10" at bounding box center [68, 283] width 39 height 15
type input "0"
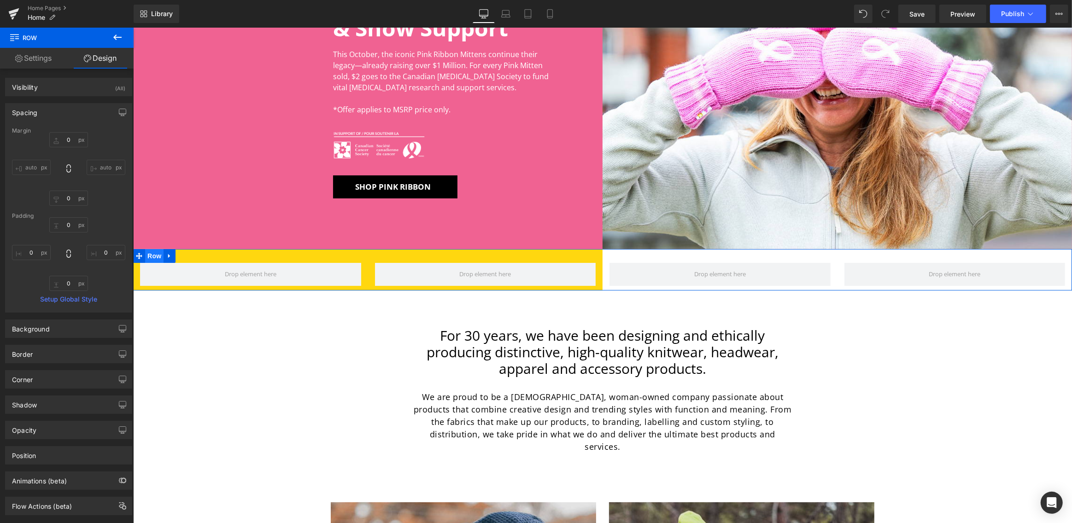
click at [152, 252] on span "Row" at bounding box center [154, 256] width 18 height 14
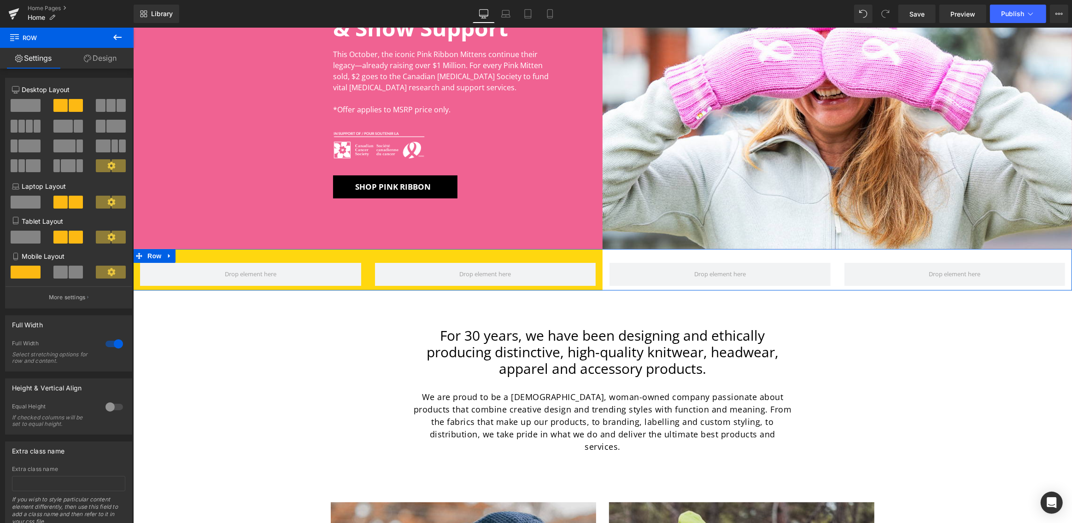
click at [104, 58] on link "Design" at bounding box center [100, 58] width 67 height 21
click at [0, 0] on div "Spacing" at bounding box center [0, 0] width 0 height 0
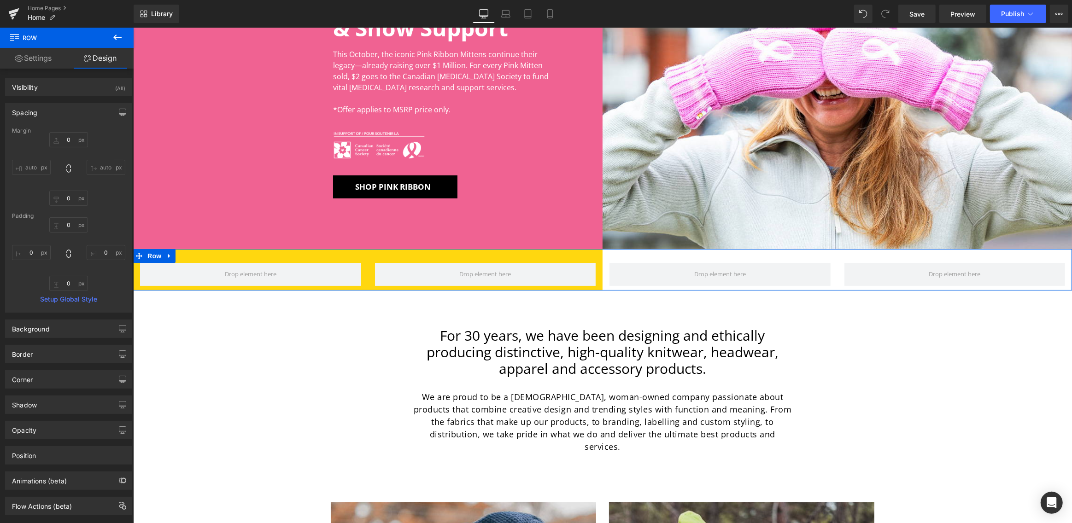
type input "0"
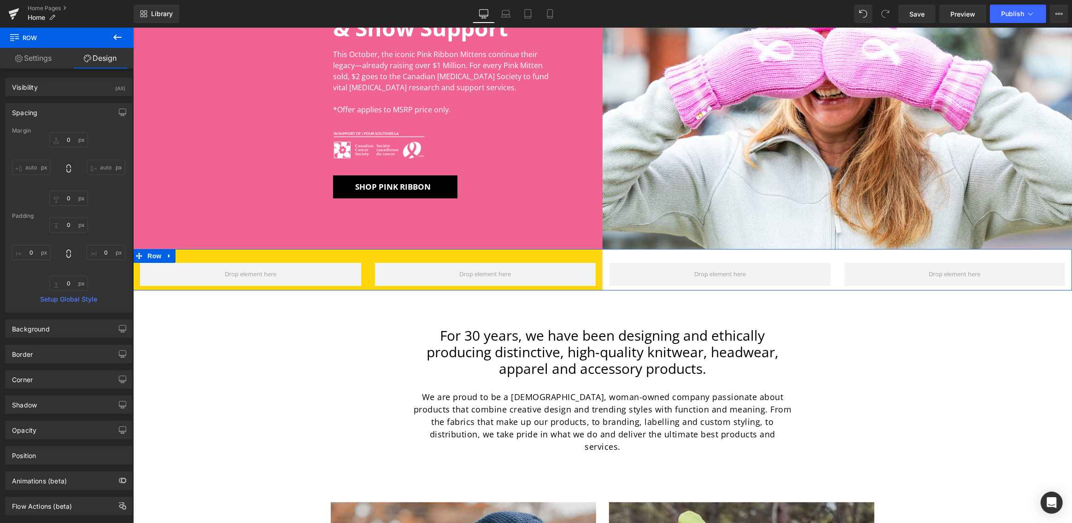
type input "0"
click at [69, 223] on input "0" at bounding box center [68, 224] width 39 height 15
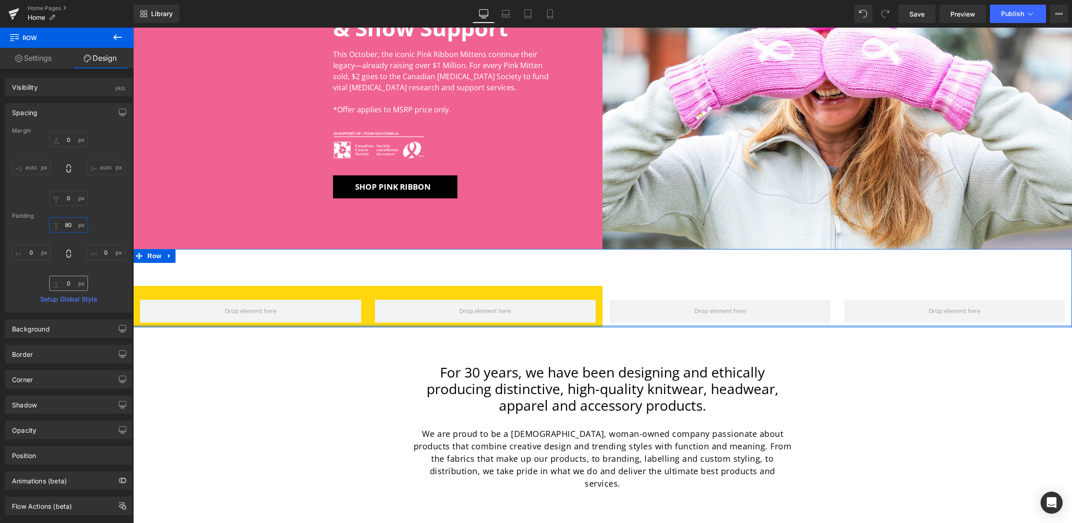
type input "80"
click at [68, 285] on input "0" at bounding box center [68, 283] width 39 height 15
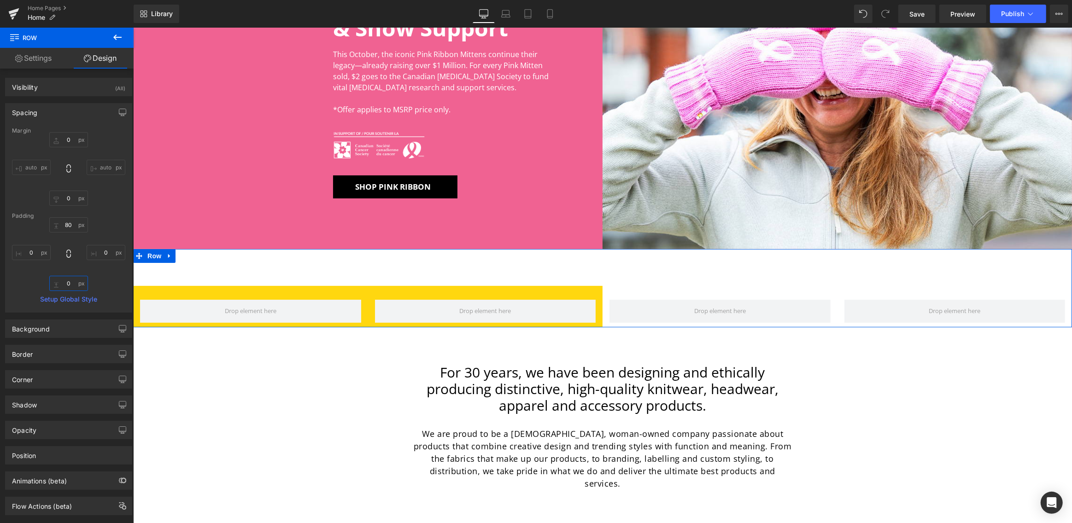
click at [68, 285] on input "0" at bounding box center [68, 283] width 39 height 15
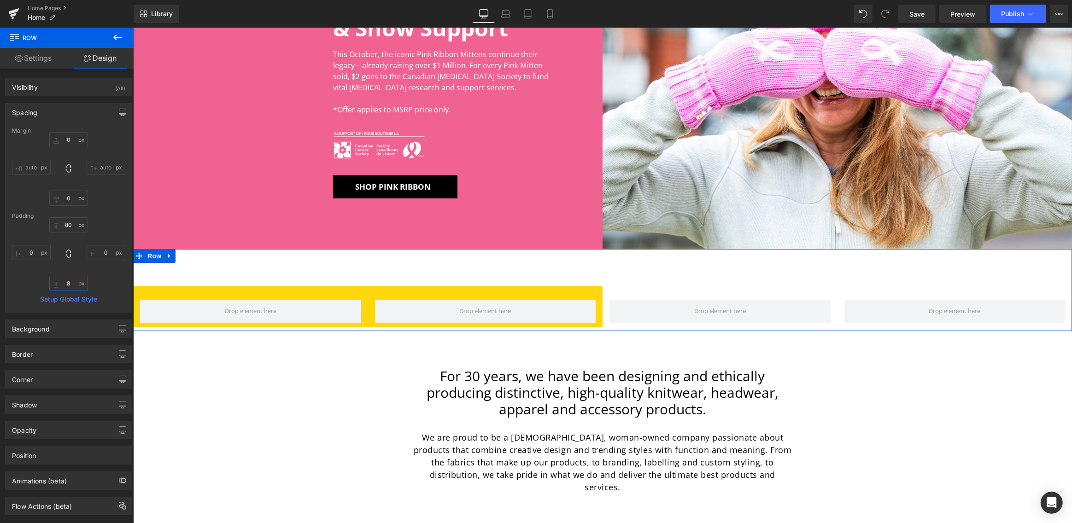
type input "80"
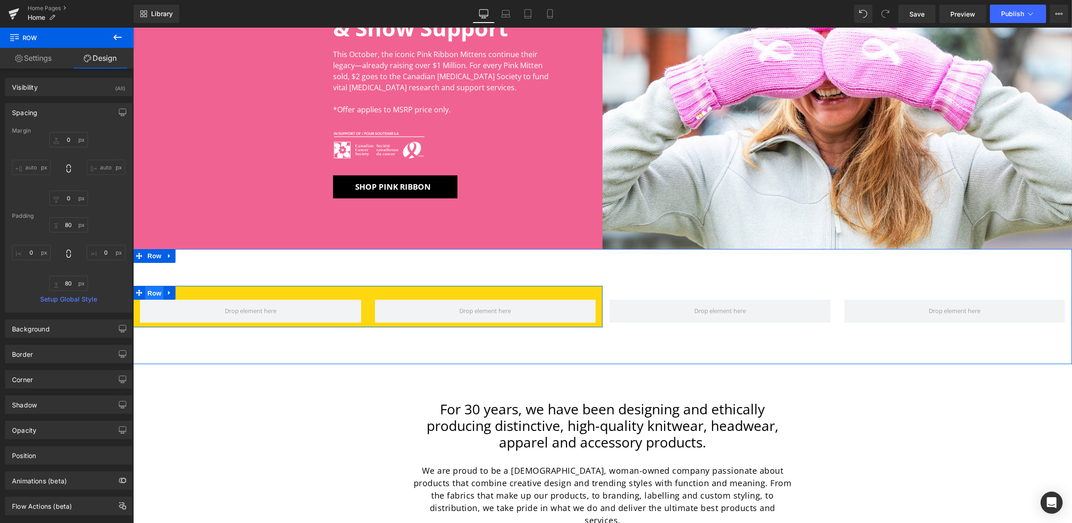
click at [154, 292] on span "Row" at bounding box center [154, 294] width 18 height 14
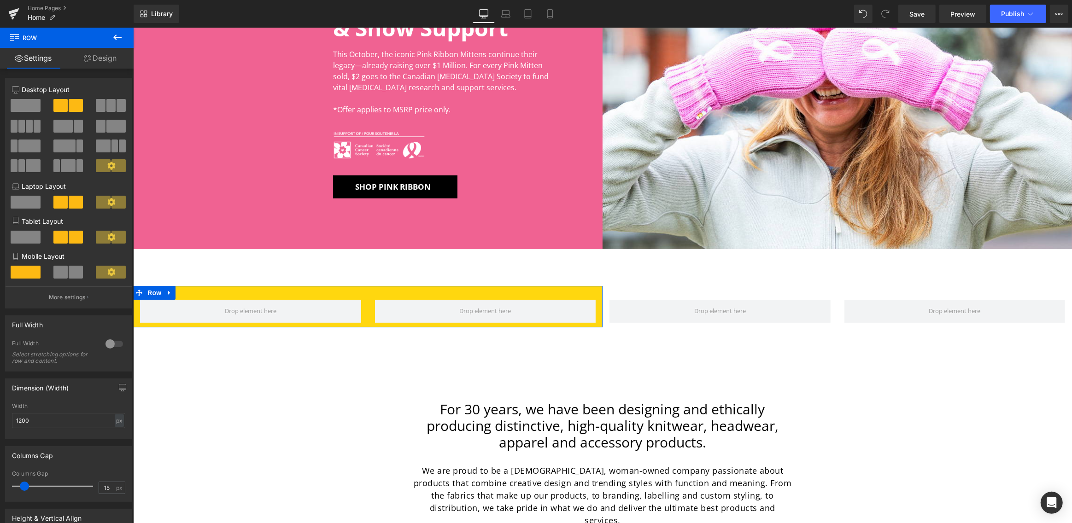
click at [96, 61] on link "Design" at bounding box center [100, 58] width 67 height 21
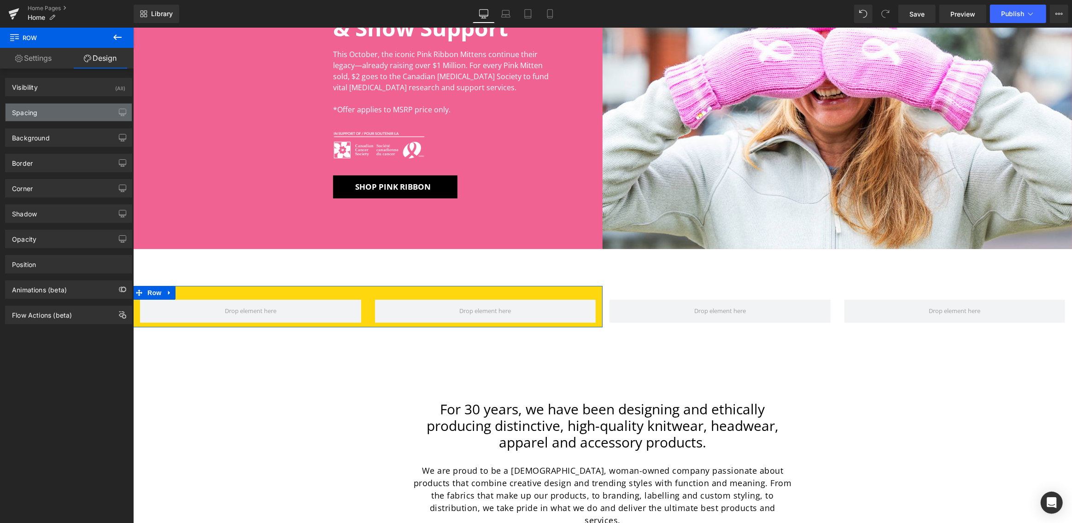
click at [54, 117] on div "Spacing" at bounding box center [69, 113] width 126 height 18
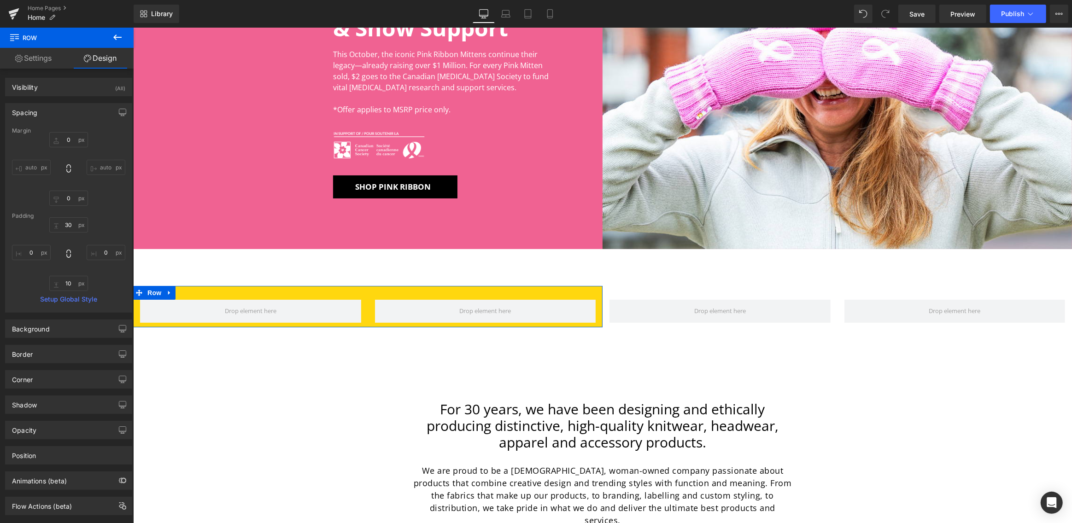
type input "0"
type input "30"
type input "0"
type input "10"
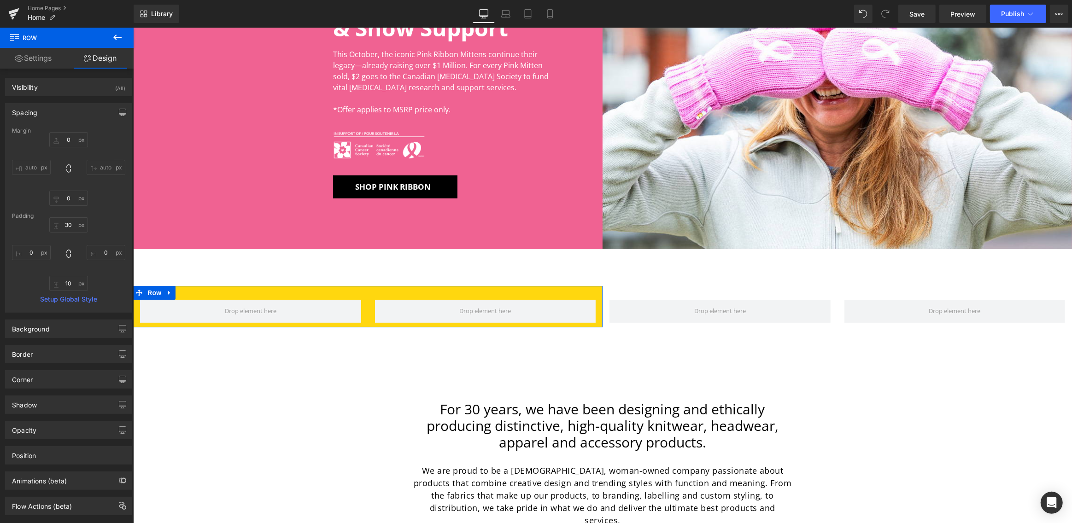
type input "0"
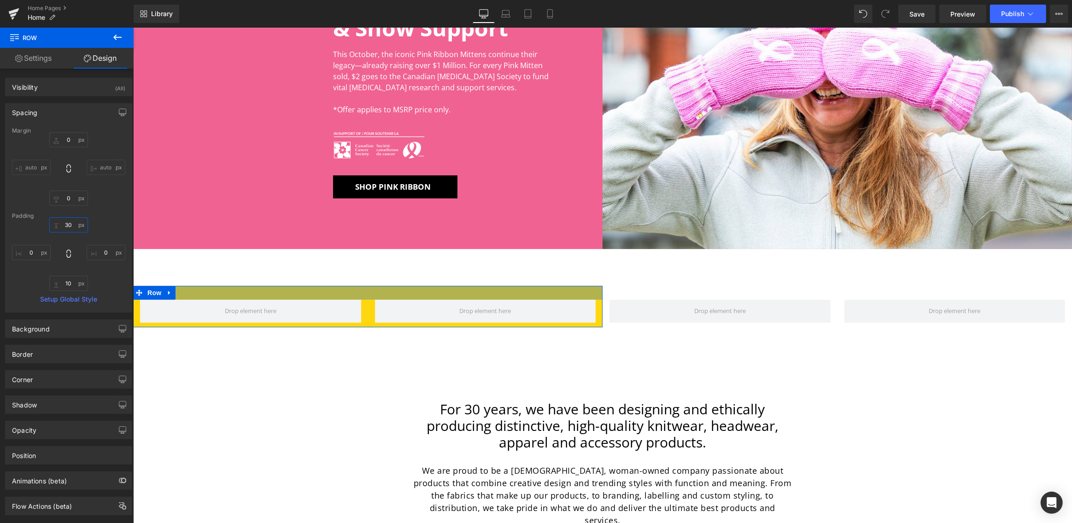
click at [69, 225] on input "30" at bounding box center [68, 224] width 39 height 15
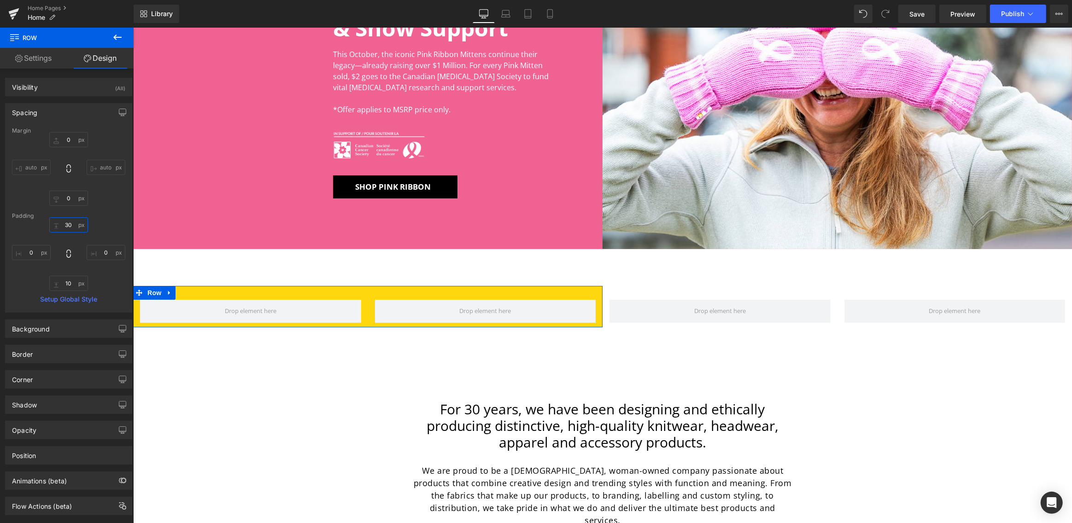
click at [69, 225] on input "30" at bounding box center [68, 224] width 39 height 15
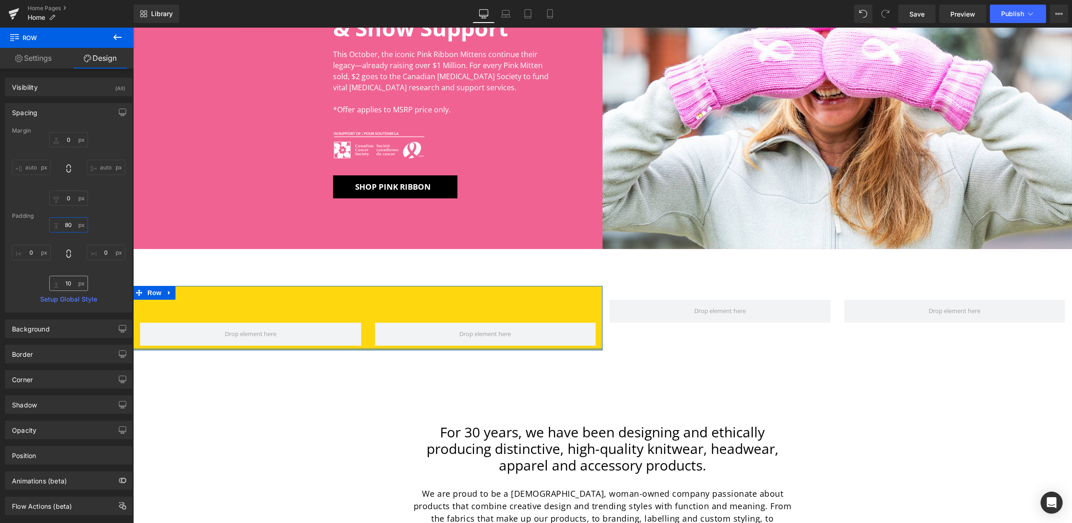
type input "80"
click at [73, 284] on input "10" at bounding box center [68, 283] width 39 height 15
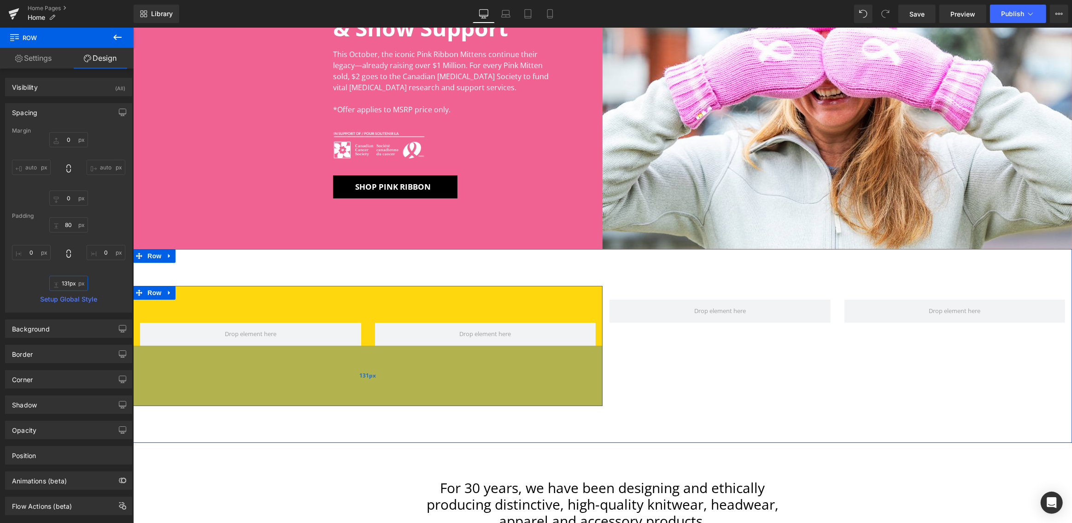
drag, startPoint x: 297, startPoint y: 379, endPoint x: 293, endPoint y: 403, distance: 23.9
click at [293, 403] on div "131px" at bounding box center [367, 376] width 469 height 60
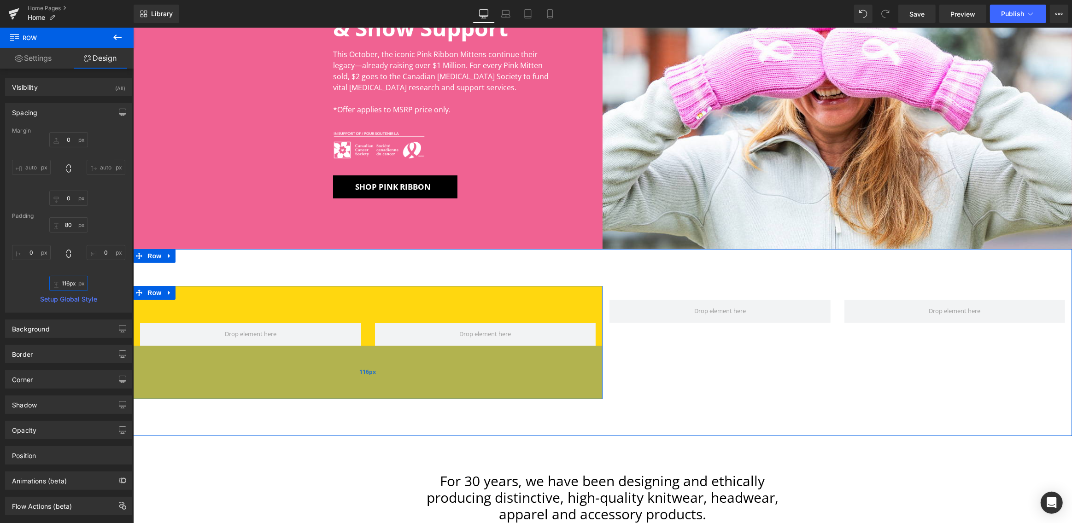
click at [294, 395] on div "116px" at bounding box center [367, 372] width 469 height 53
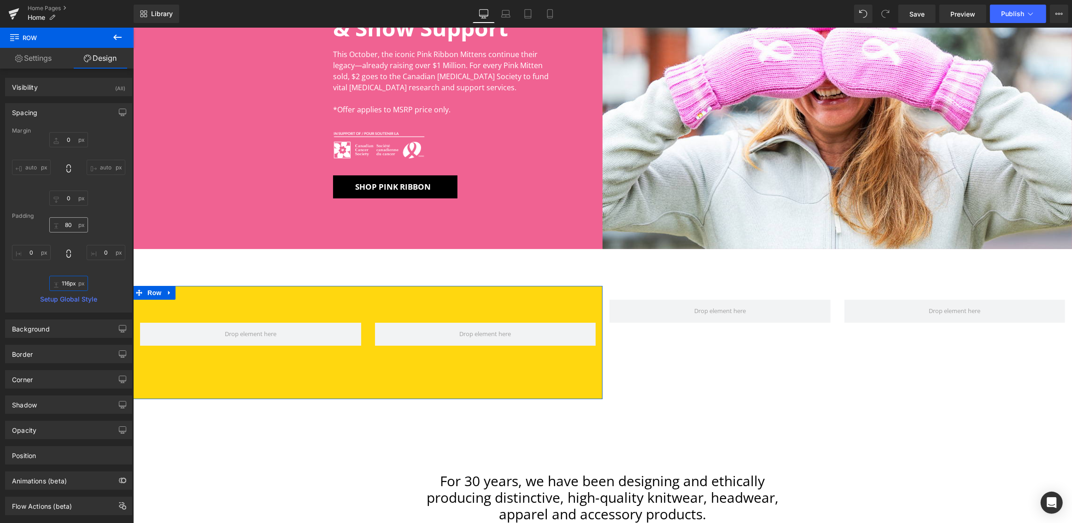
type input "116px"
click at [68, 223] on input "80" at bounding box center [68, 224] width 39 height 15
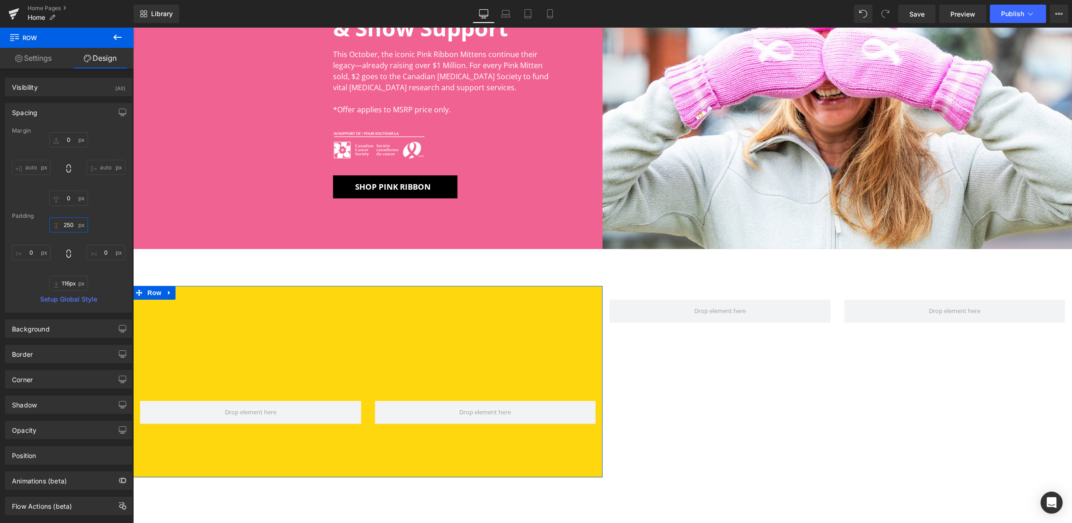
click at [71, 224] on input "250" at bounding box center [68, 224] width 39 height 15
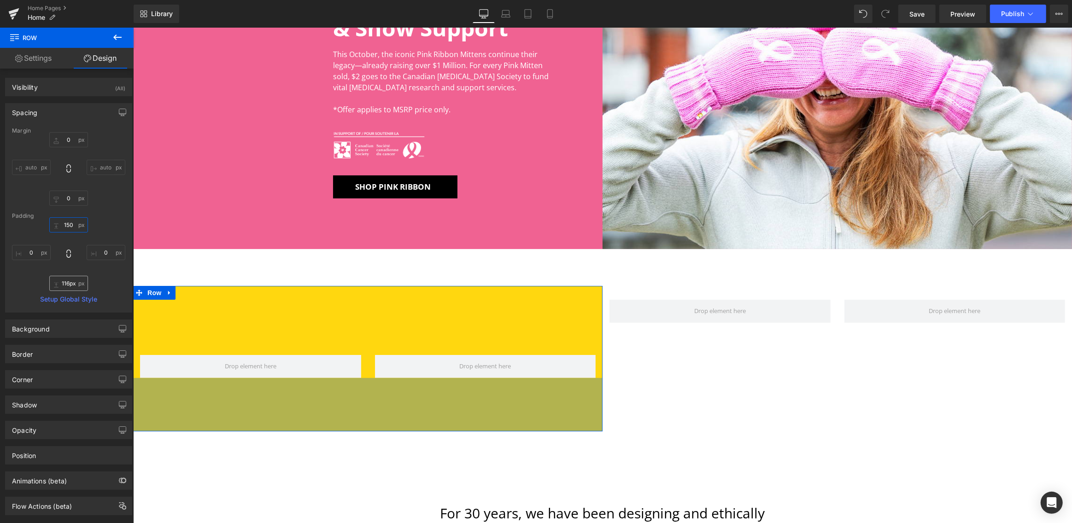
type input "150"
click at [67, 285] on input "116px" at bounding box center [68, 283] width 39 height 15
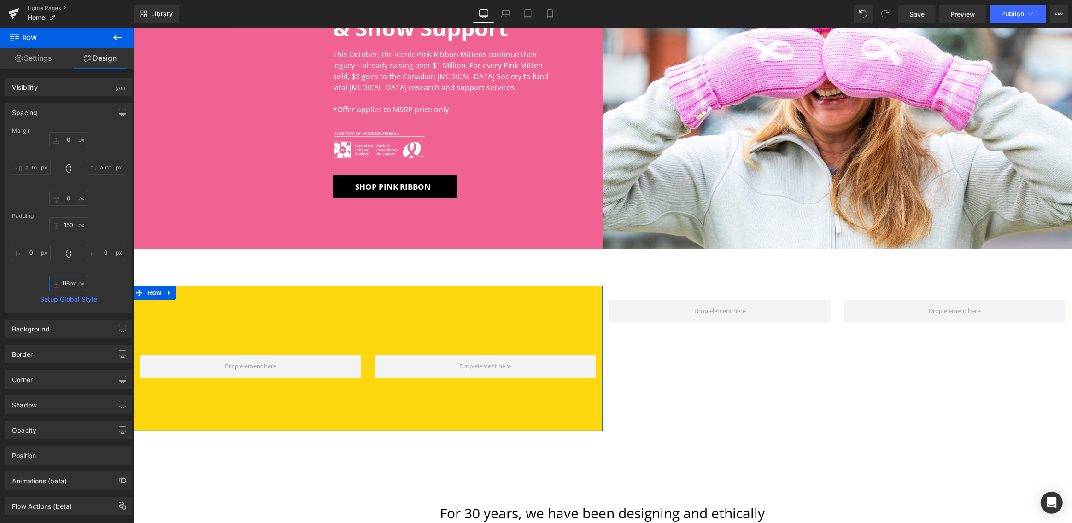
click at [67, 285] on input "116px" at bounding box center [68, 283] width 39 height 15
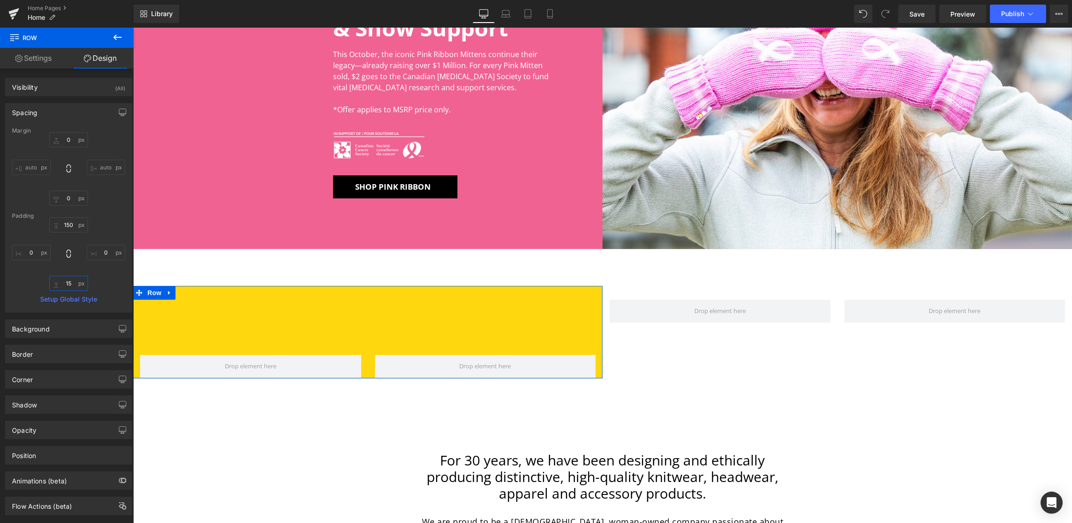
type input "150"
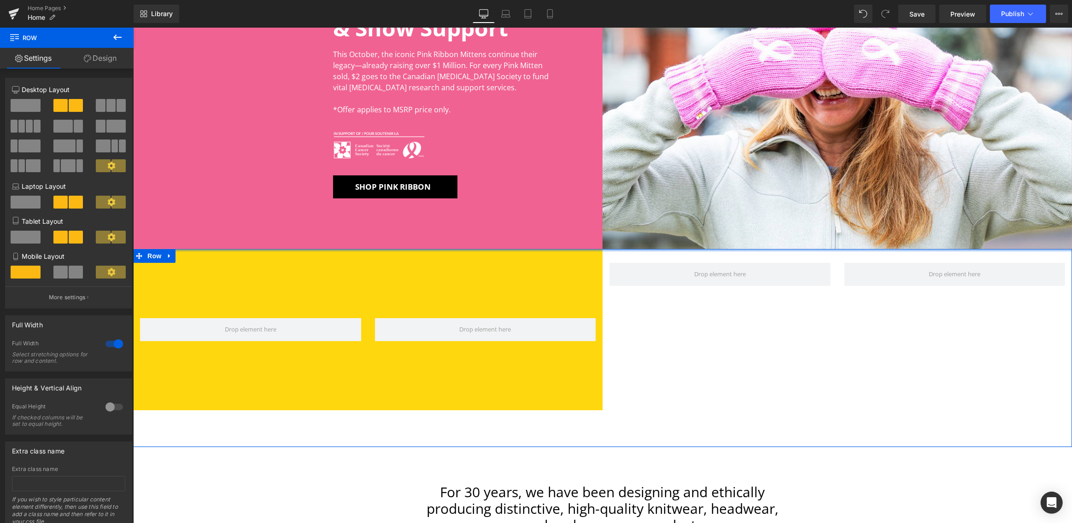
drag, startPoint x: 246, startPoint y: 252, endPoint x: 307, endPoint y: 305, distance: 81.3
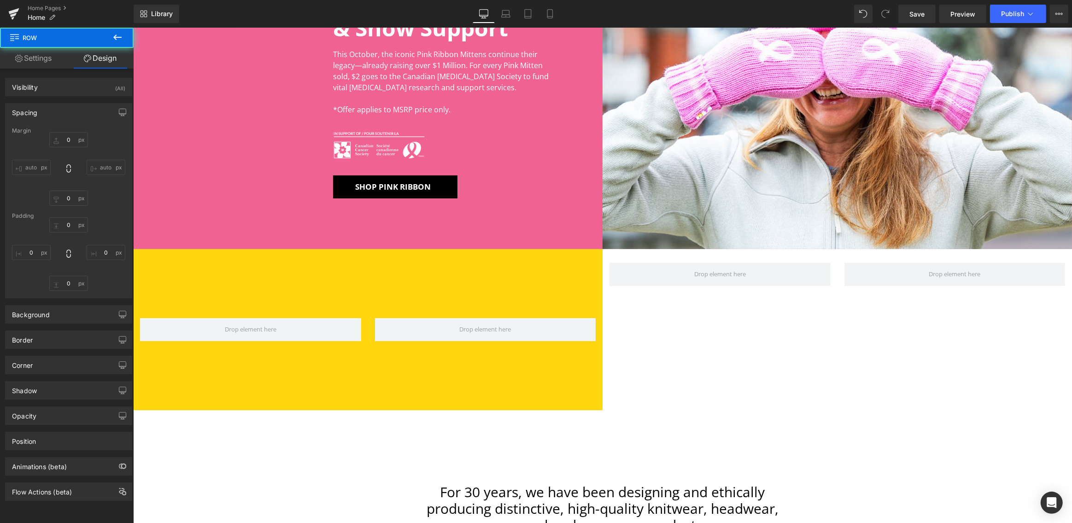
type input "0"
type input "80"
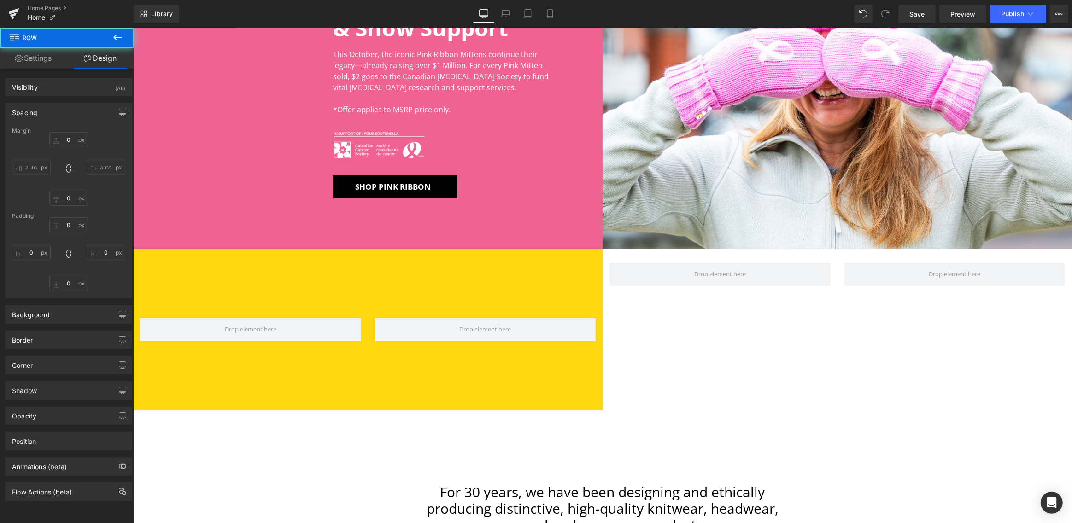
type input "0"
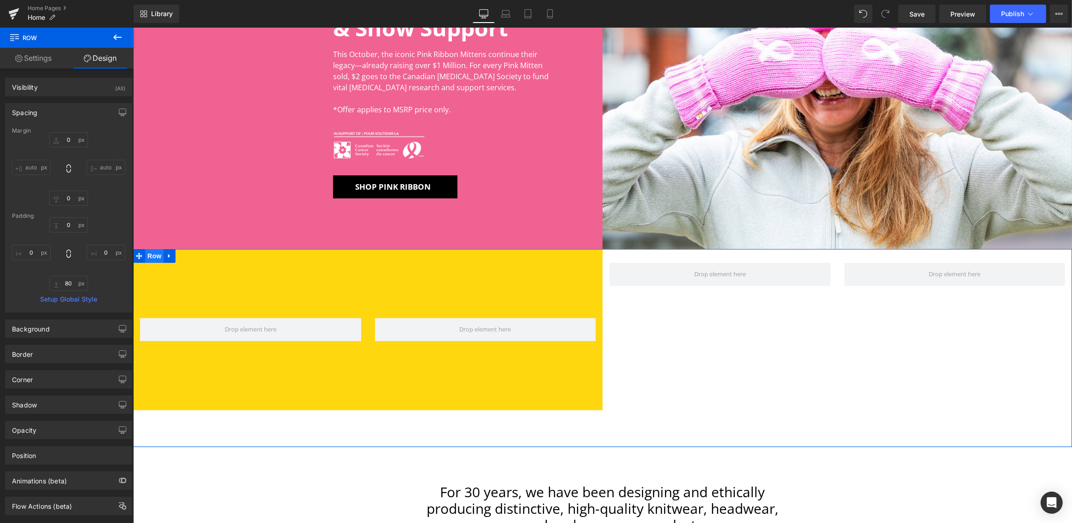
click at [154, 256] on span "Row" at bounding box center [154, 256] width 18 height 14
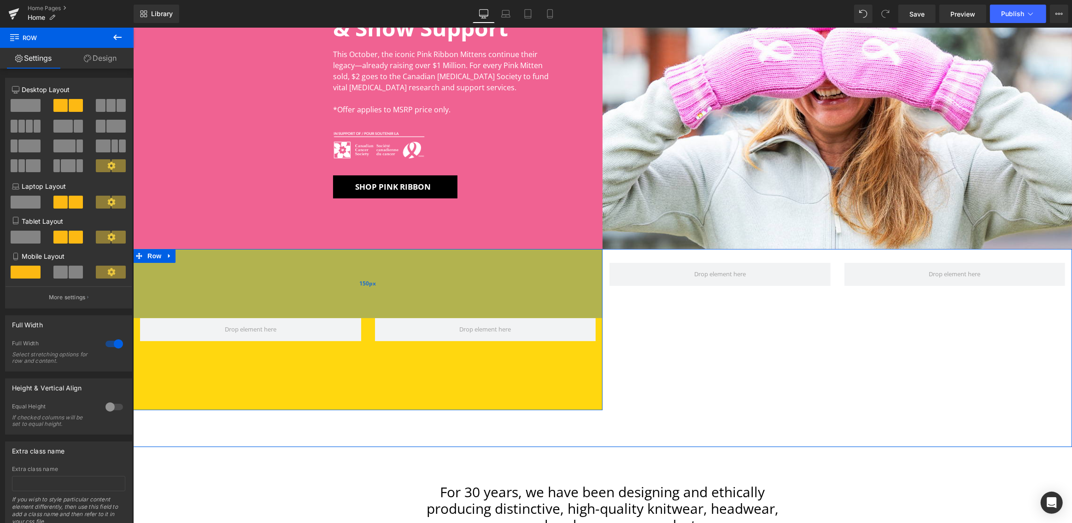
click at [260, 271] on div "150px" at bounding box center [367, 283] width 469 height 69
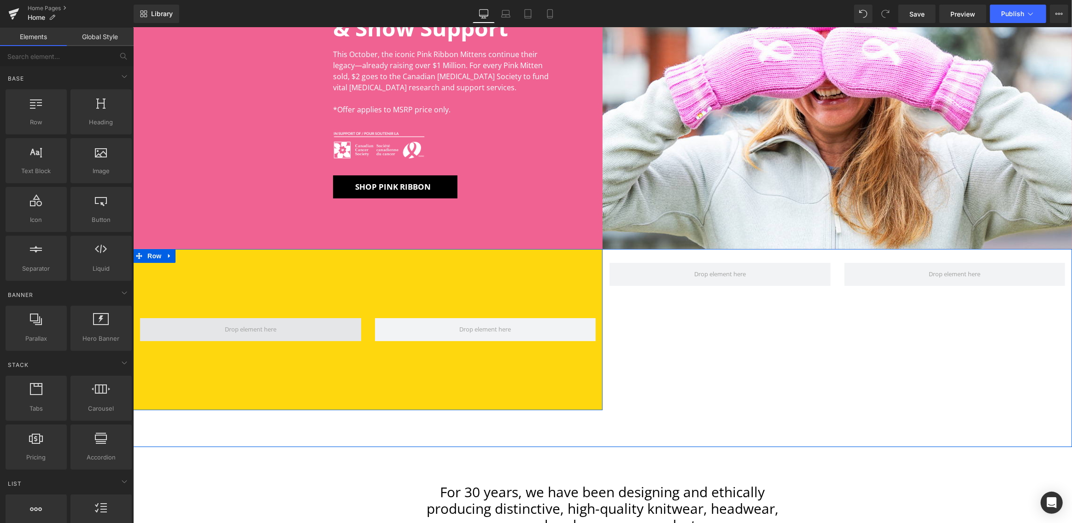
click at [260, 332] on span at bounding box center [250, 329] width 58 height 14
click at [155, 256] on span "Row" at bounding box center [154, 256] width 18 height 14
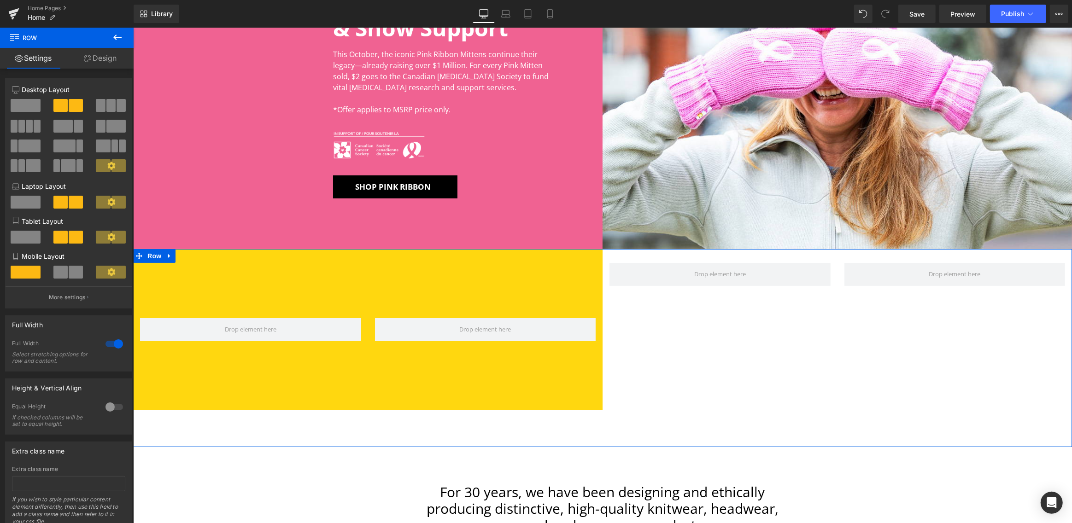
click at [110, 58] on link "Design" at bounding box center [100, 58] width 67 height 21
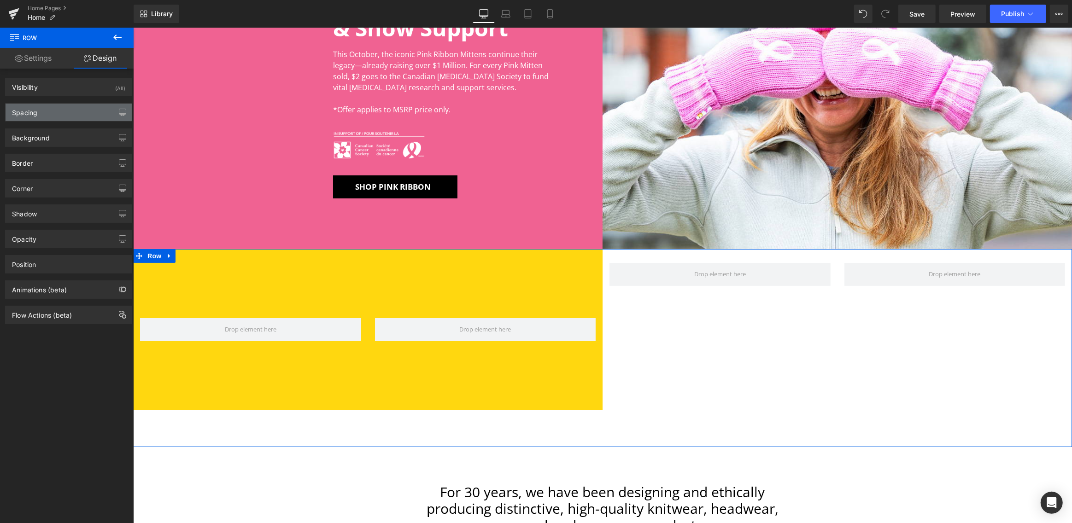
click at [50, 112] on div "Spacing" at bounding box center [69, 113] width 126 height 18
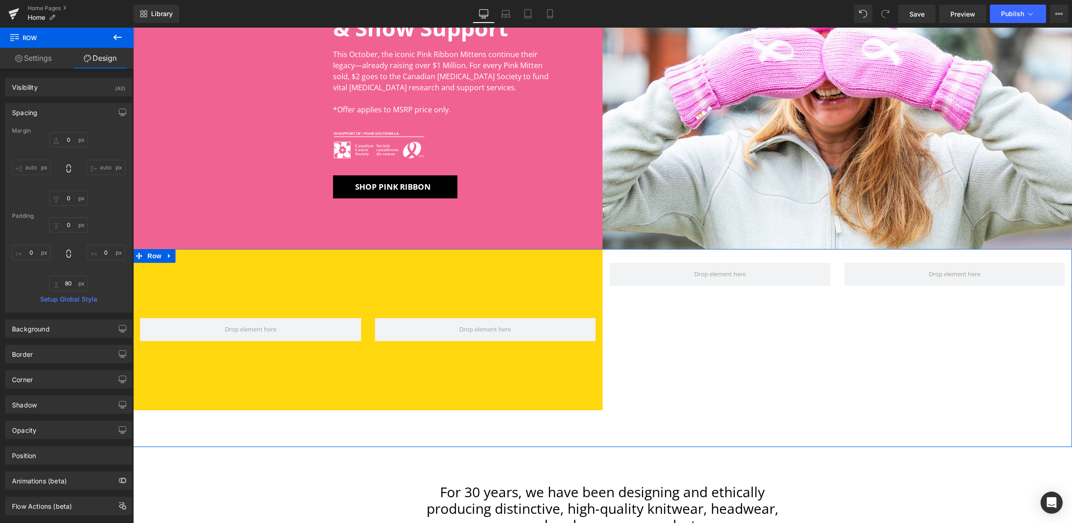
type input "0"
type input "80"
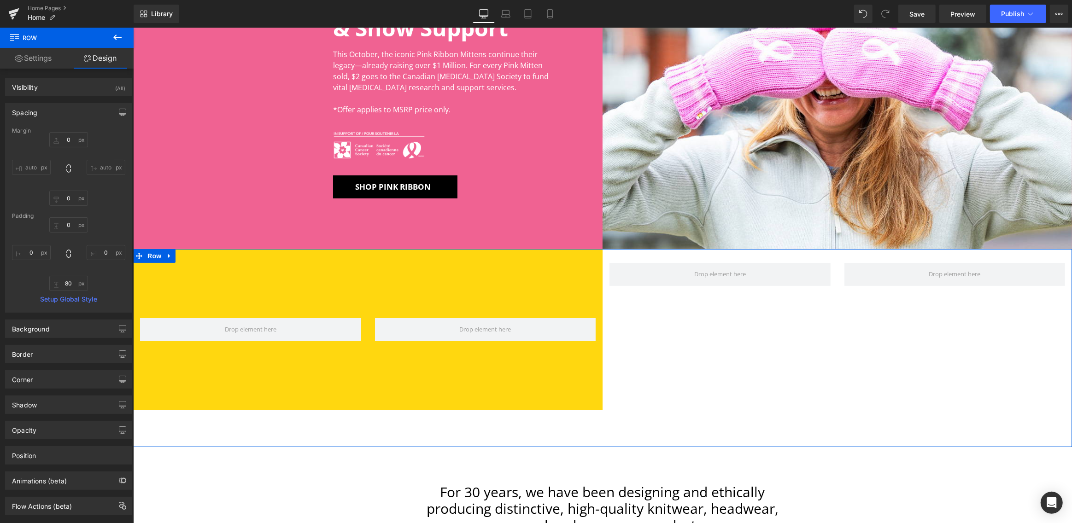
type input "0"
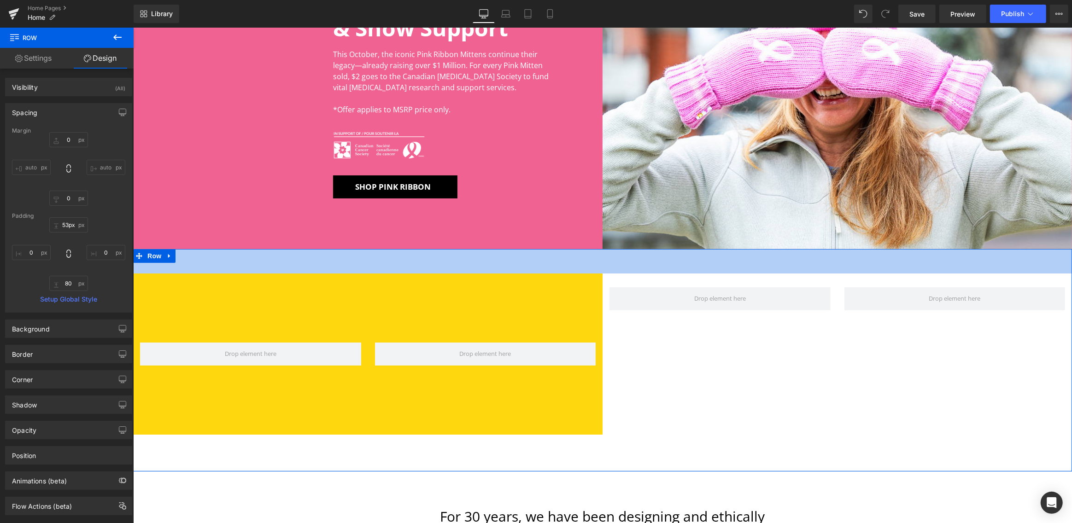
drag, startPoint x: 339, startPoint y: 250, endPoint x: 231, endPoint y: 298, distance: 118.6
click at [335, 274] on div "Row 150px 150px Row Row 53px 80px" at bounding box center [602, 360] width 939 height 222
type input "52px"
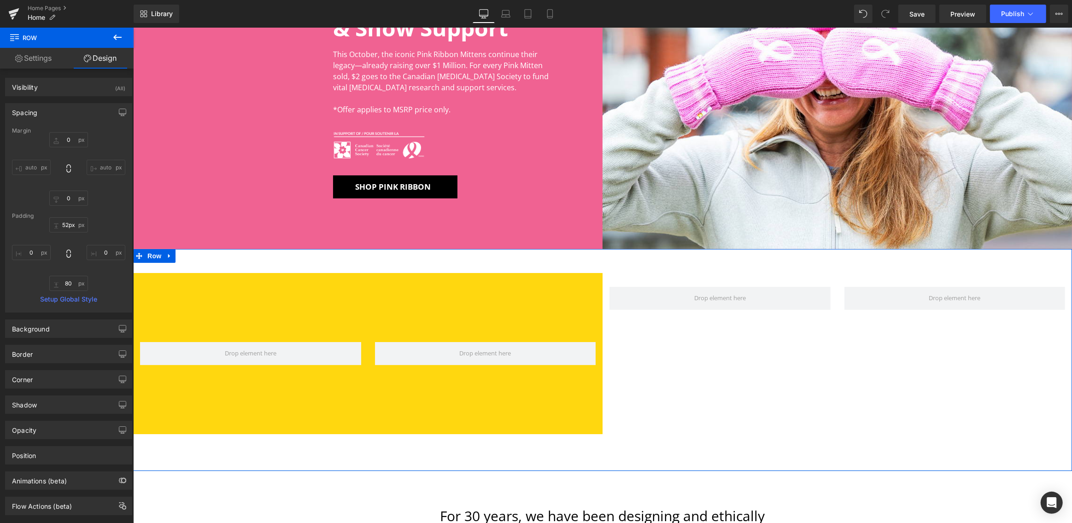
click at [218, 294] on div "Row 150px 150px" at bounding box center [367, 353] width 469 height 161
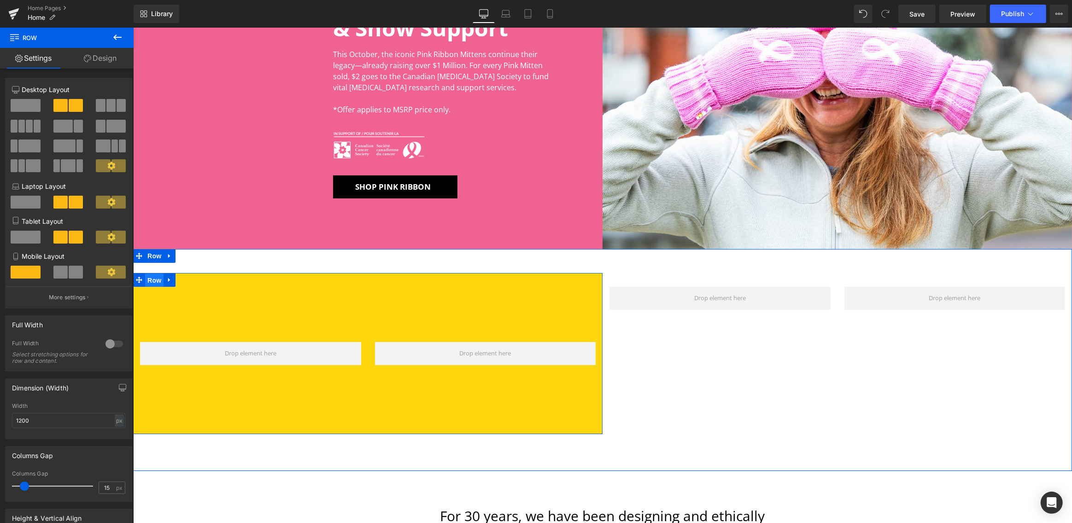
click at [155, 281] on span "Row" at bounding box center [154, 281] width 18 height 14
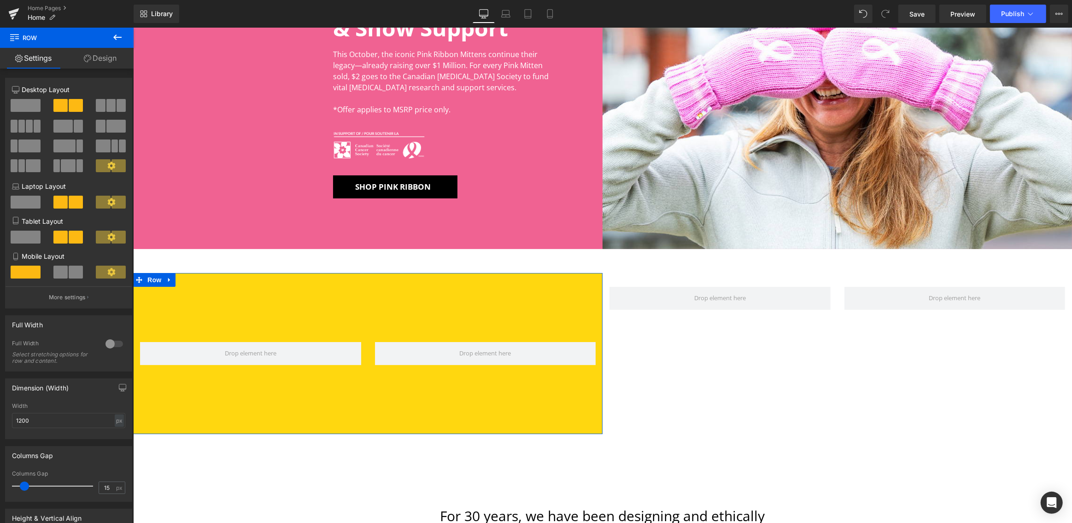
drag, startPoint x: 106, startPoint y: 58, endPoint x: 54, endPoint y: 109, distance: 72.6
click at [106, 58] on link "Design" at bounding box center [100, 58] width 67 height 21
click at [0, 0] on div "Spacing" at bounding box center [0, 0] width 0 height 0
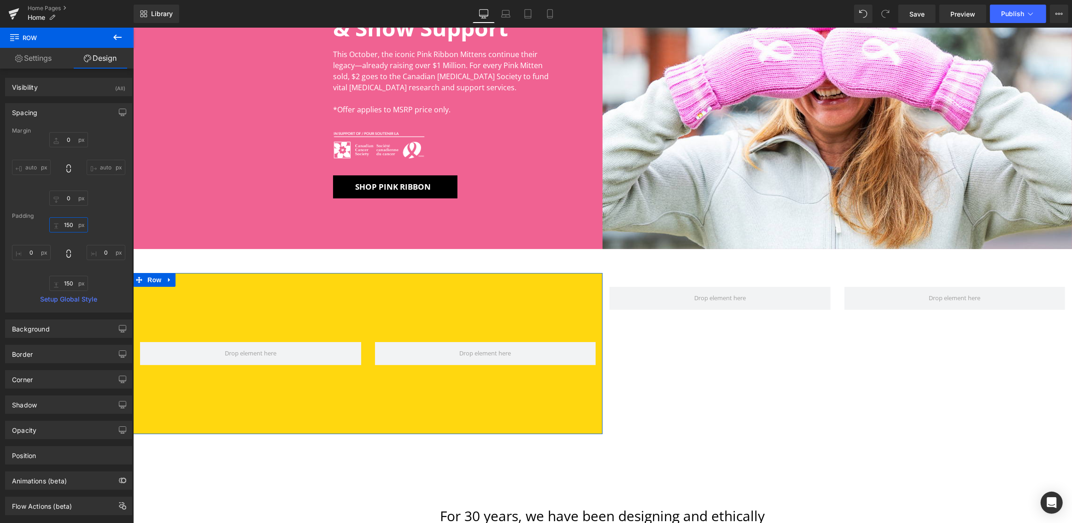
click at [70, 225] on input "150" at bounding box center [68, 224] width 39 height 15
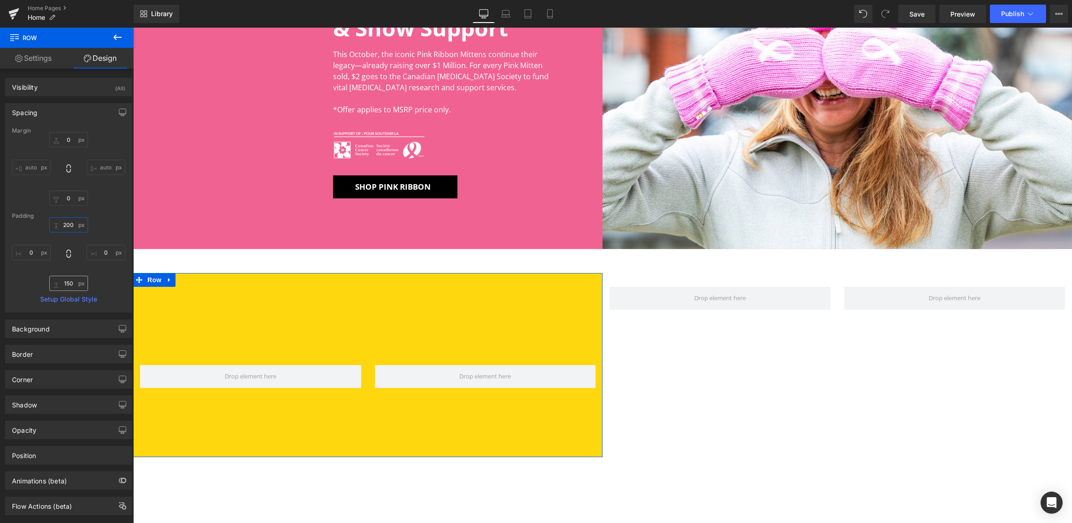
type input "200"
click at [69, 282] on input "150" at bounding box center [68, 283] width 39 height 15
click at [69, 283] on input "150" at bounding box center [68, 283] width 39 height 15
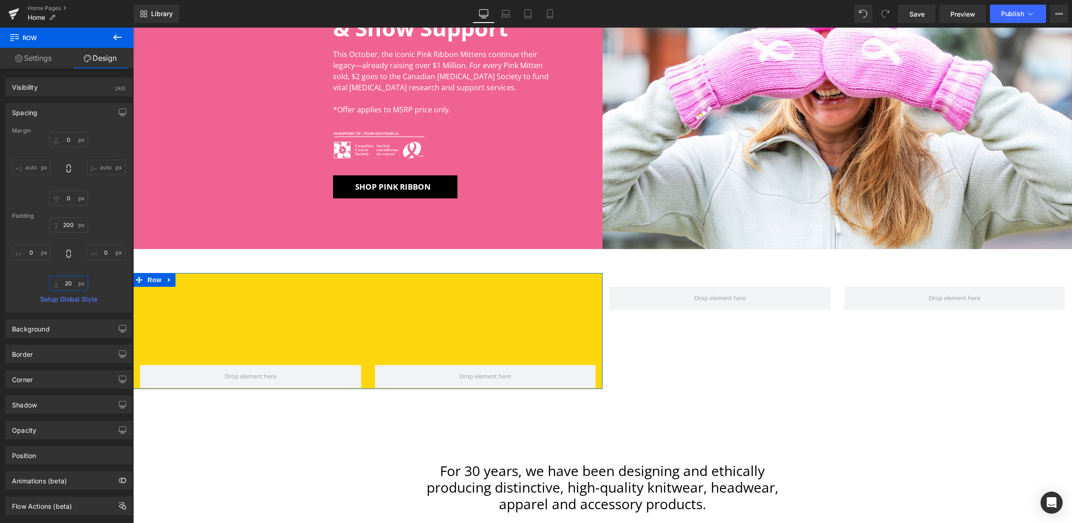
type input "200"
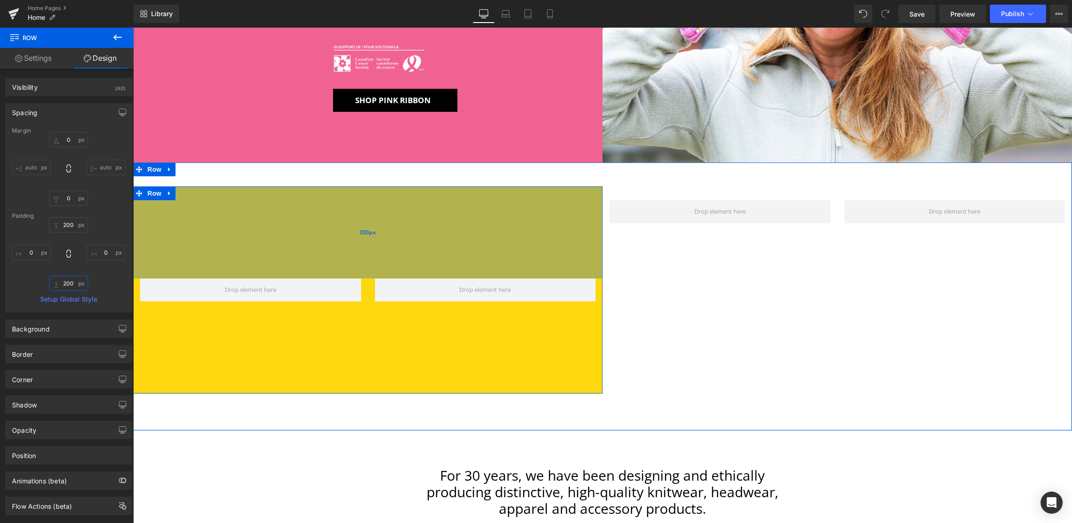
scroll to position [239, 0]
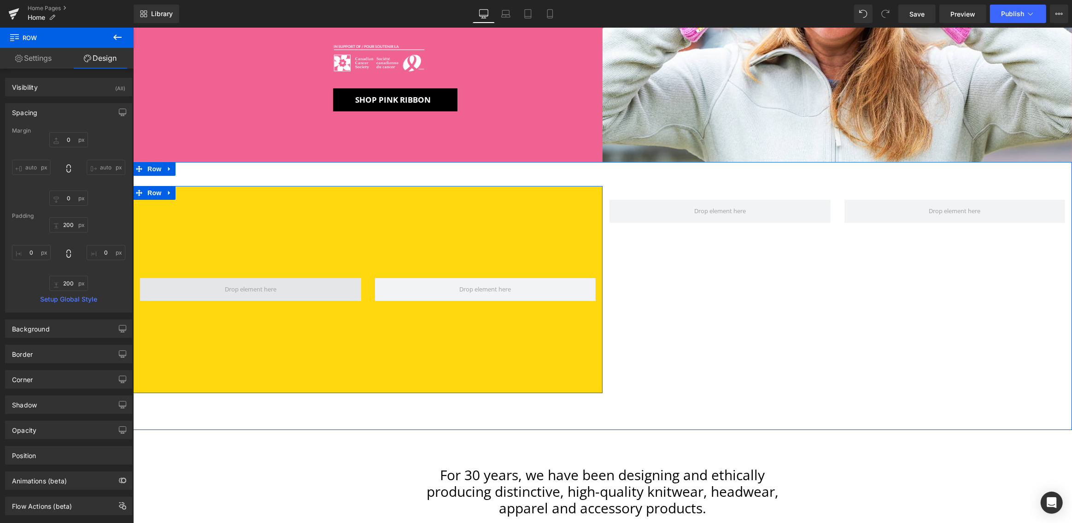
click at [257, 291] on span at bounding box center [250, 289] width 58 height 14
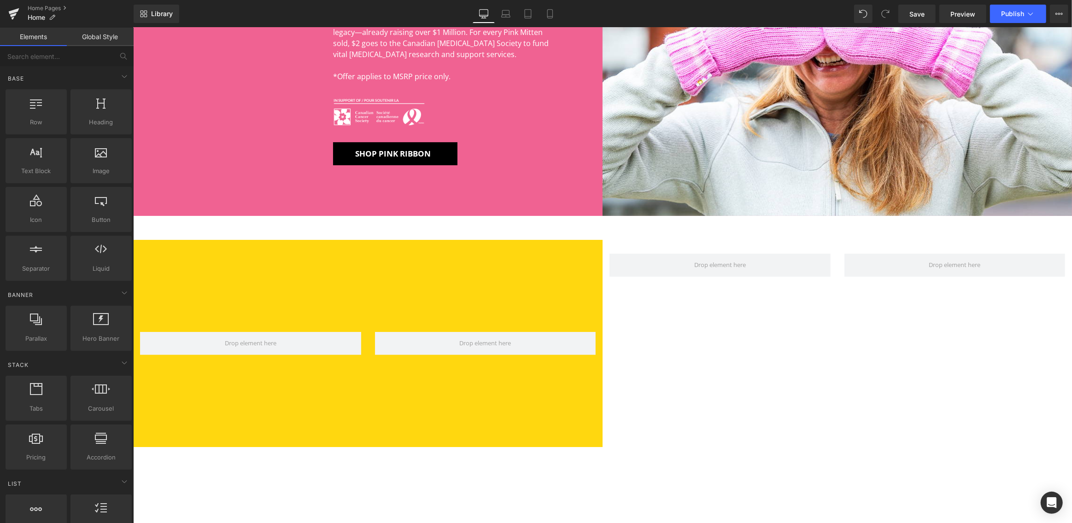
scroll to position [216, 0]
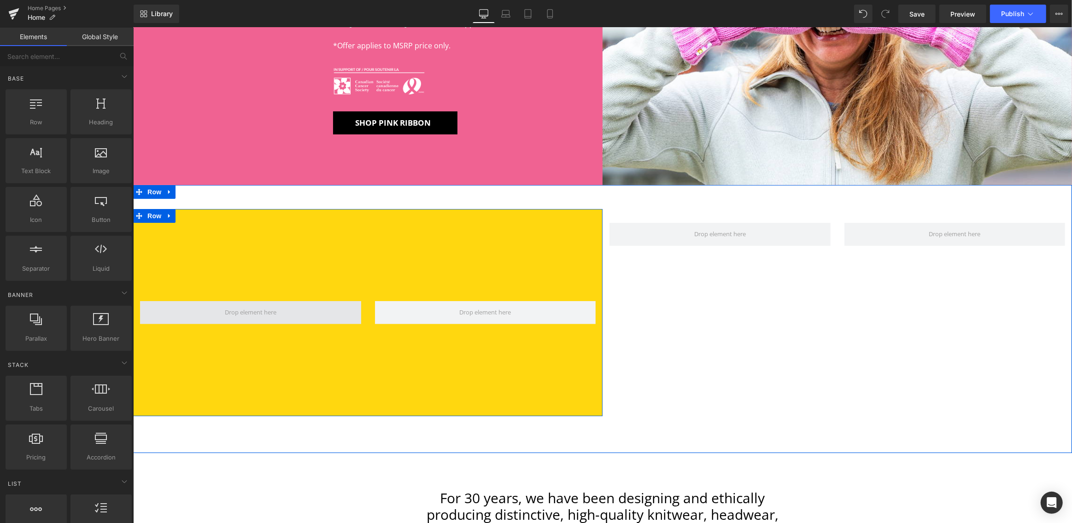
click at [250, 317] on span at bounding box center [250, 312] width 58 height 14
click at [154, 217] on span "Row" at bounding box center [154, 217] width 18 height 14
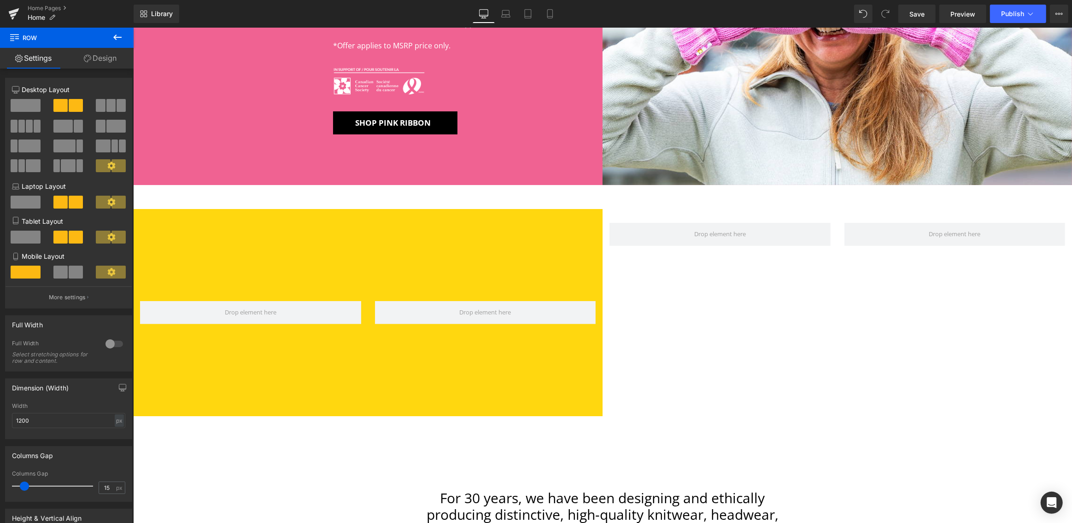
click at [113, 39] on icon at bounding box center [117, 37] width 11 height 11
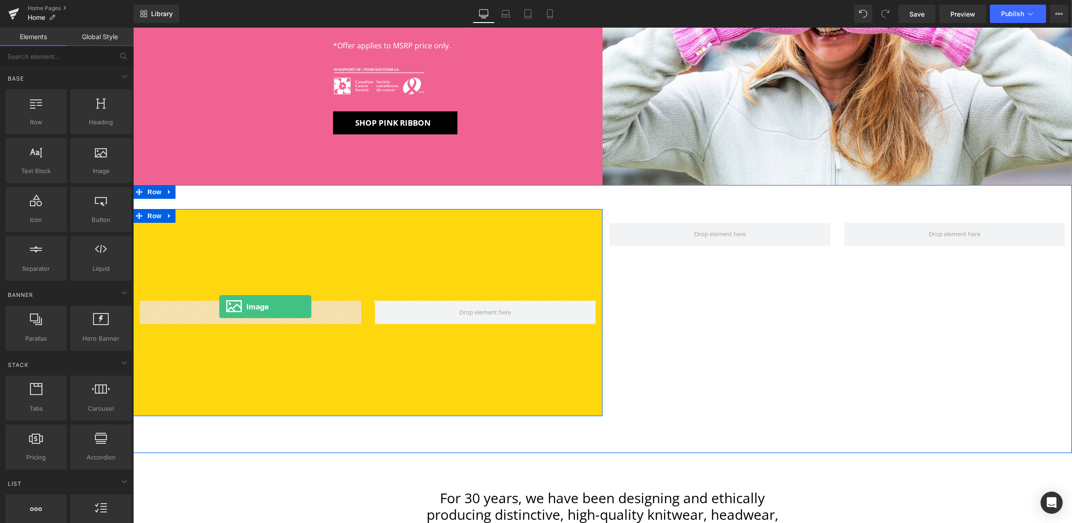
drag, startPoint x: 256, startPoint y: 191, endPoint x: 218, endPoint y: 307, distance: 121.6
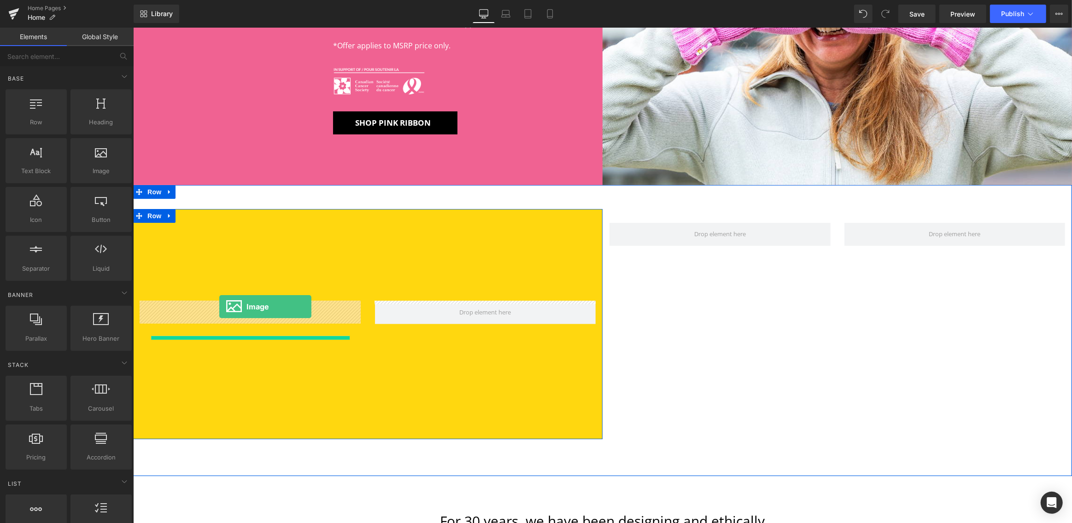
scroll to position [216, 0]
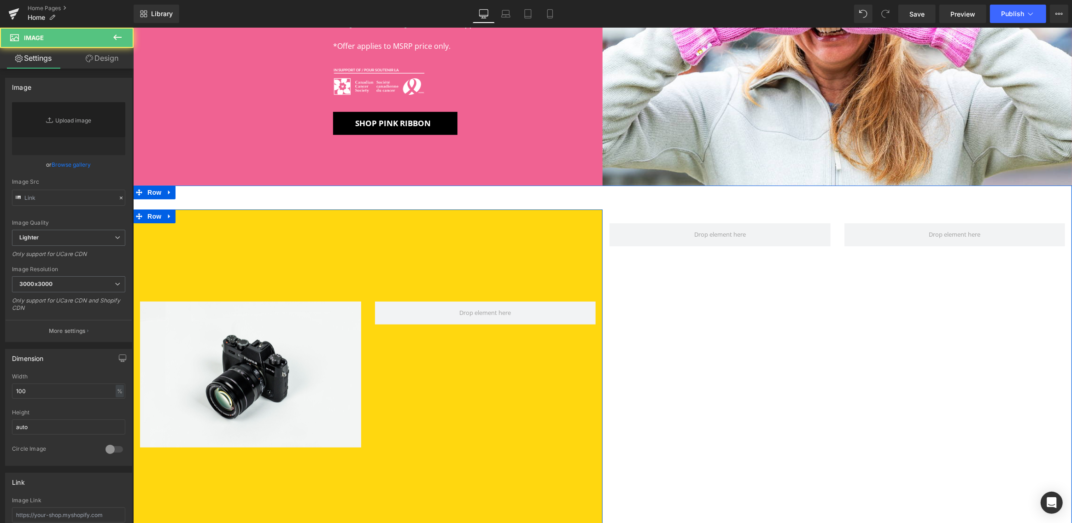
type input "//[DOMAIN_NAME][URL]"
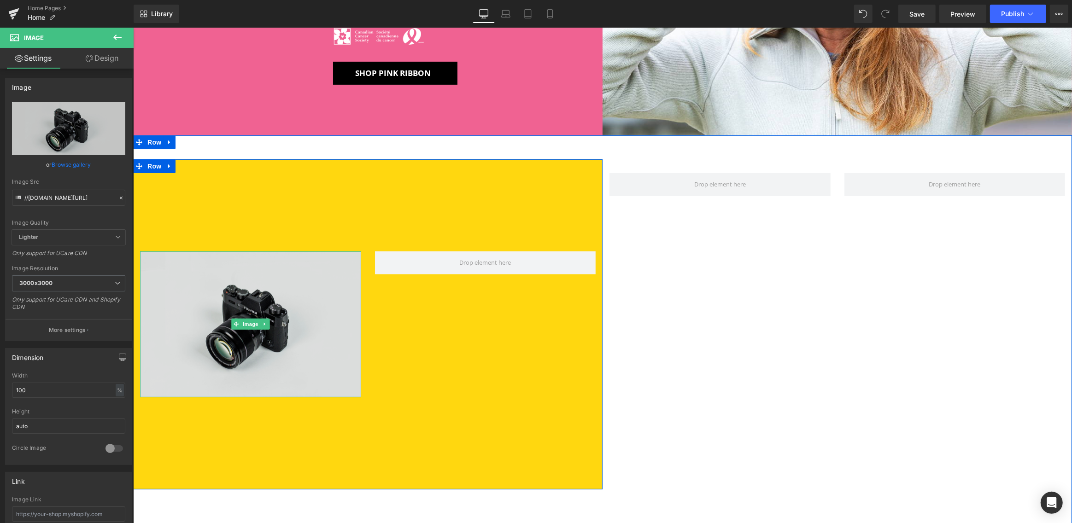
scroll to position [278, 0]
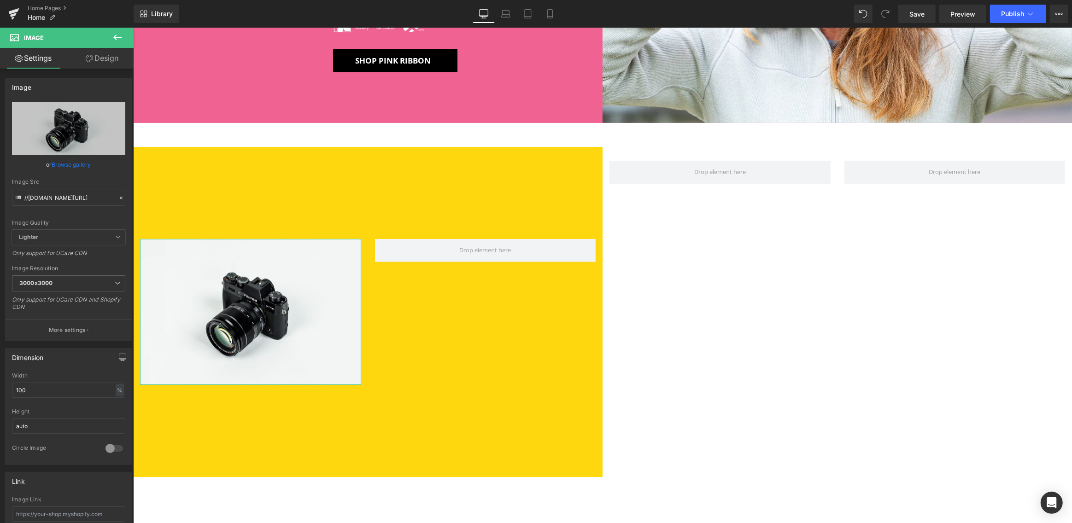
click at [105, 54] on link "Design" at bounding box center [102, 58] width 67 height 21
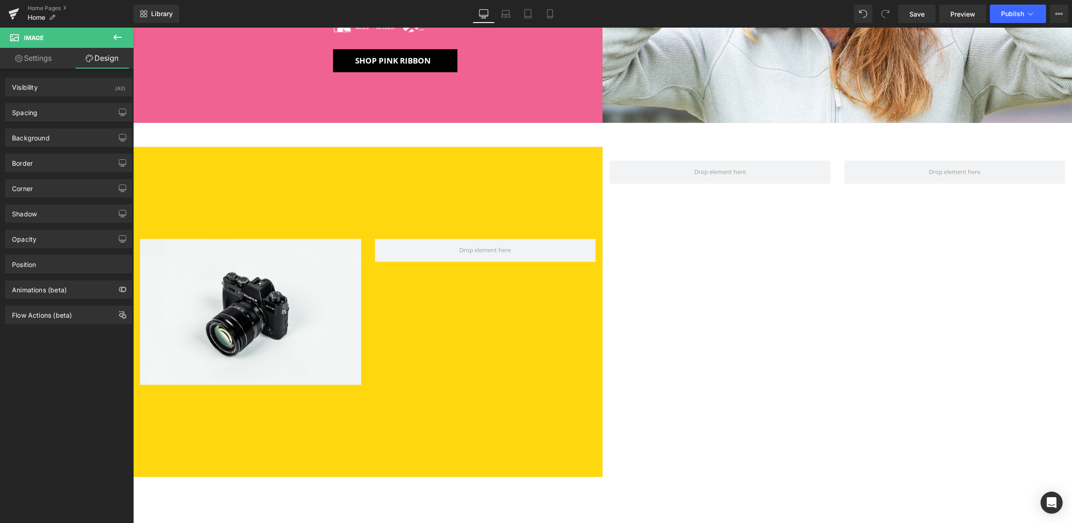
click at [114, 35] on icon at bounding box center [117, 37] width 11 height 11
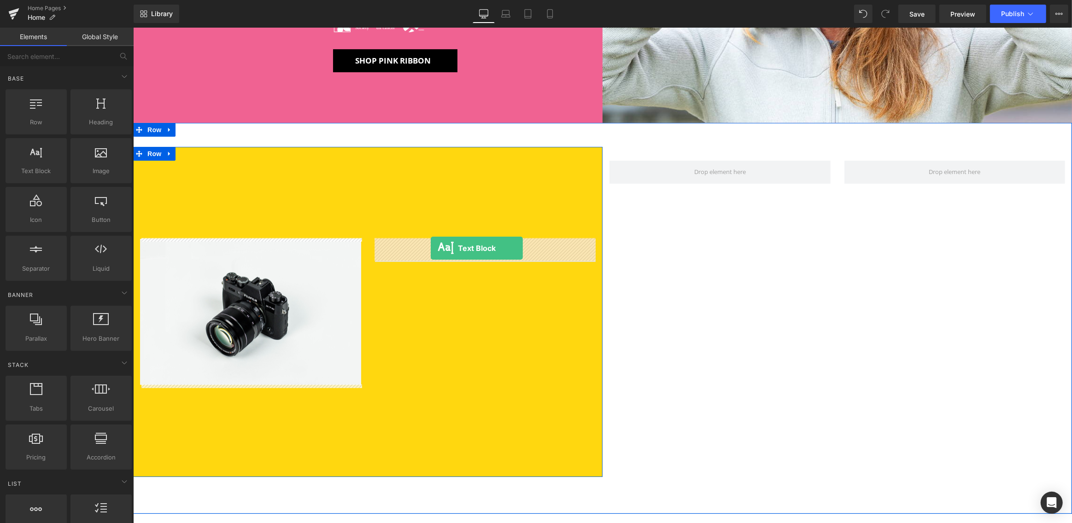
drag, startPoint x: 177, startPoint y: 189, endPoint x: 430, endPoint y: 248, distance: 260.1
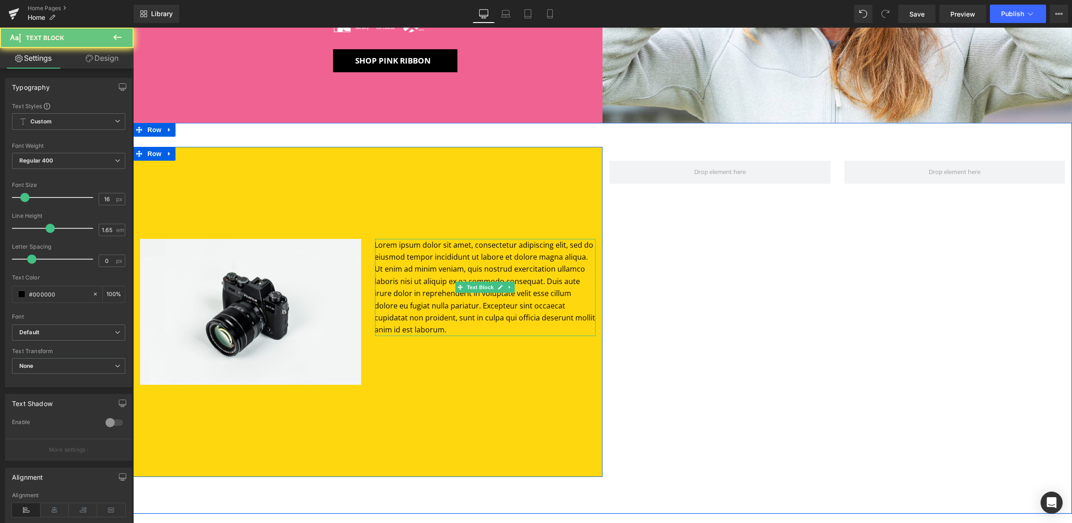
click at [407, 316] on p "Lorem ipsum dolor sit amet, consectetur adipiscing elit, sed do eiusmod tempor …" at bounding box center [484, 287] width 221 height 97
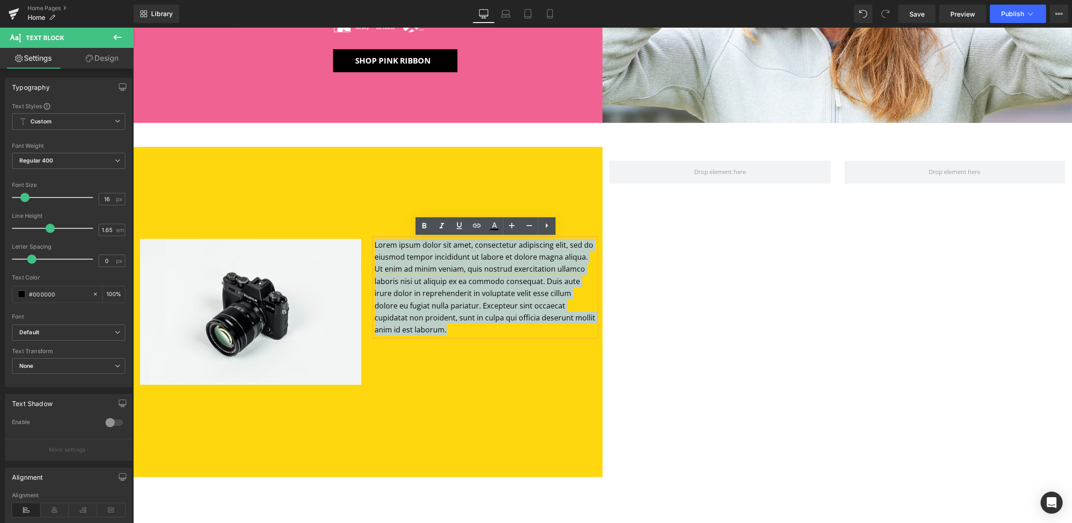
drag, startPoint x: 404, startPoint y: 331, endPoint x: 363, endPoint y: 237, distance: 102.1
click at [363, 237] on div "Image Lorem ipsum dolor sit amet, consectetur adipiscing elit, sed do eiusmod t…" at bounding box center [367, 312] width 469 height 331
click at [636, 248] on div "Image Lorem ipsum dolor sit amet, consectetur adipiscing elit, sed do eiusmod t…" at bounding box center [602, 319] width 939 height 392
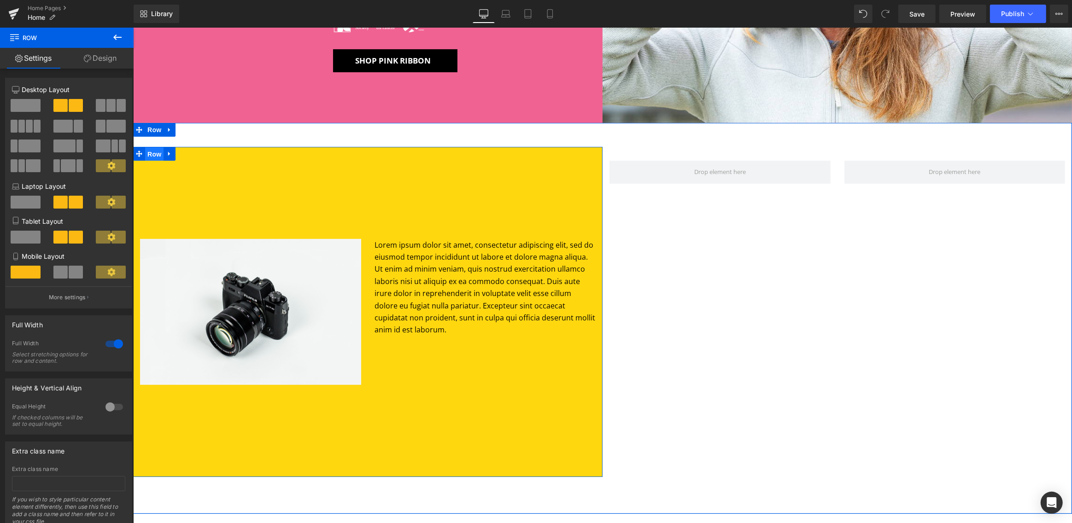
click at [154, 153] on span "Row" at bounding box center [154, 154] width 18 height 14
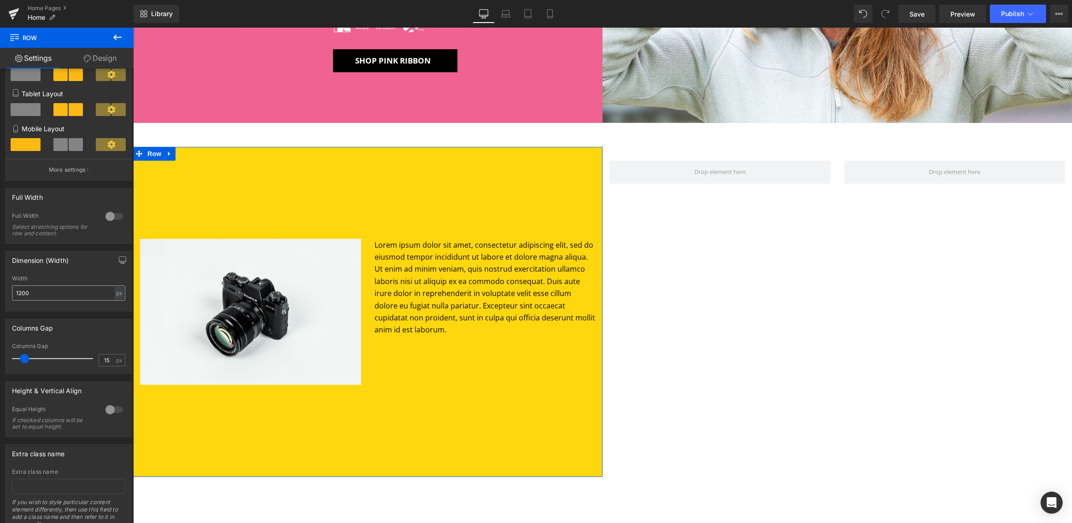
scroll to position [165, 0]
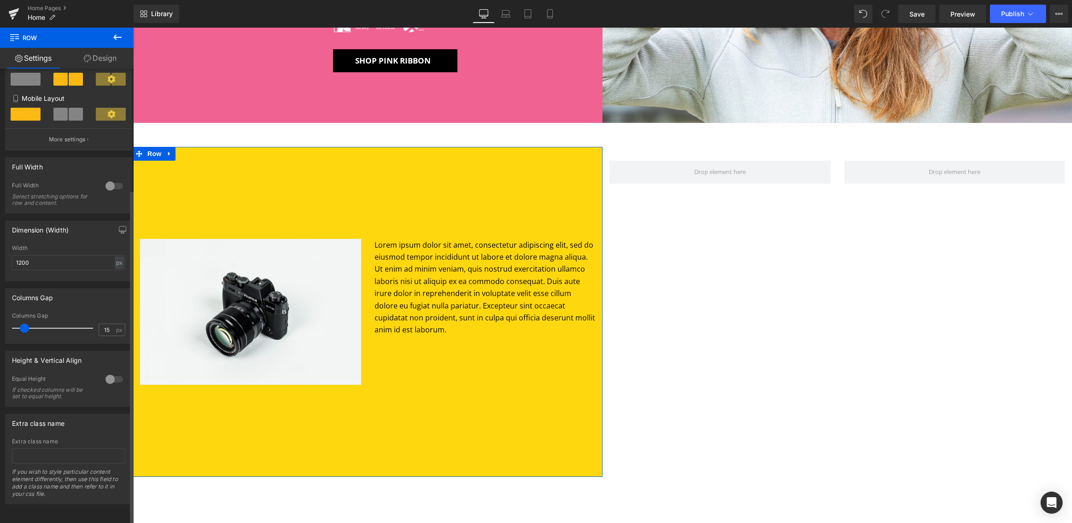
click at [115, 372] on div at bounding box center [114, 379] width 22 height 15
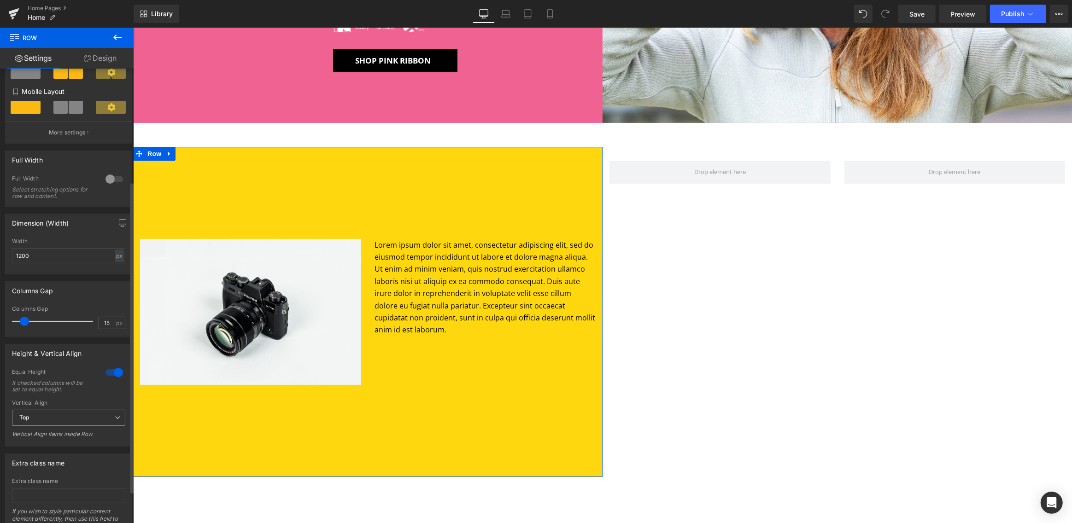
click at [40, 417] on span "Top" at bounding box center [68, 418] width 113 height 16
click at [36, 451] on div "Middle" at bounding box center [35, 448] width 18 height 6
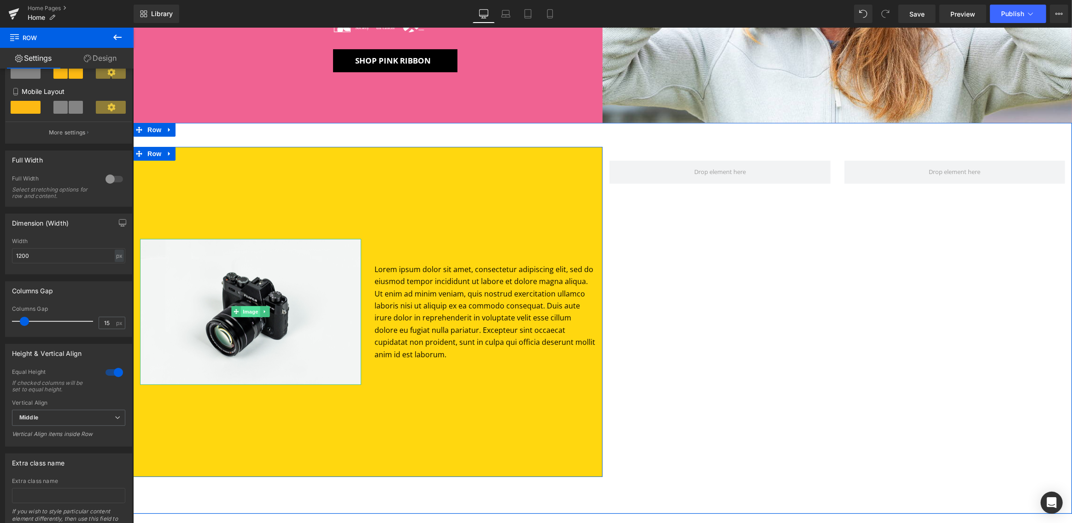
click at [248, 312] on span "Image" at bounding box center [249, 311] width 19 height 11
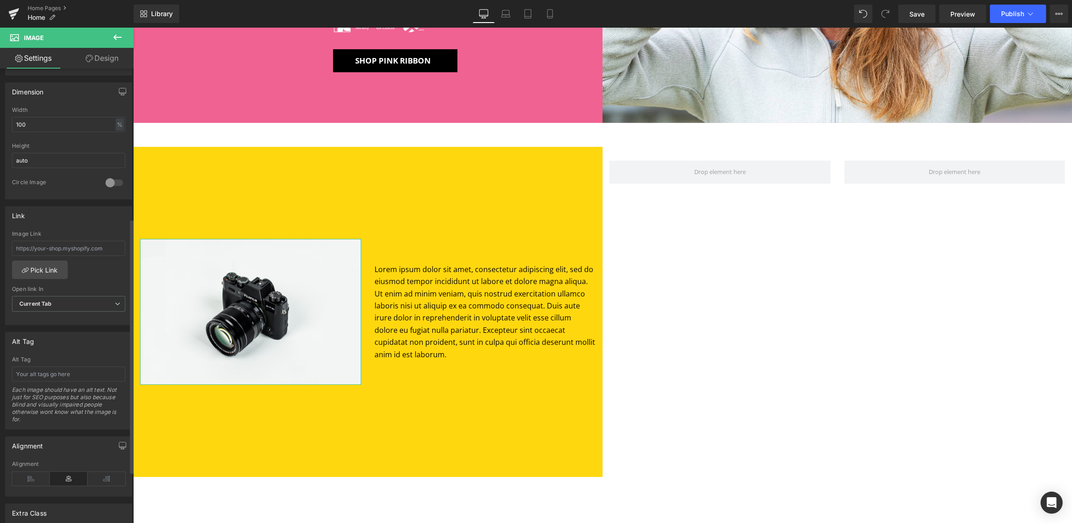
scroll to position [269, 0]
click at [155, 155] on span "Row" at bounding box center [154, 154] width 18 height 14
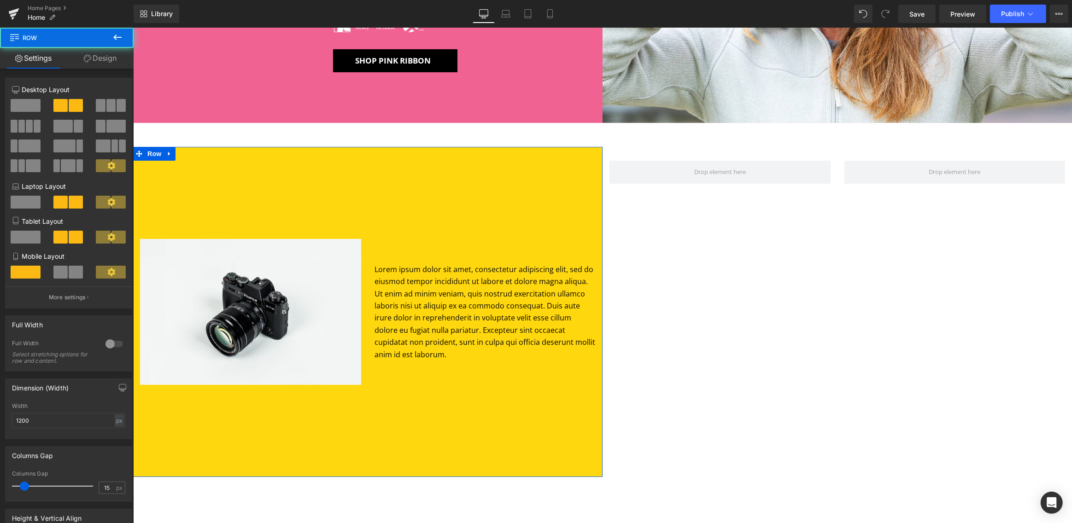
click at [111, 59] on link "Design" at bounding box center [100, 58] width 67 height 21
click at [0, 0] on div "Spacing" at bounding box center [0, 0] width 0 height 0
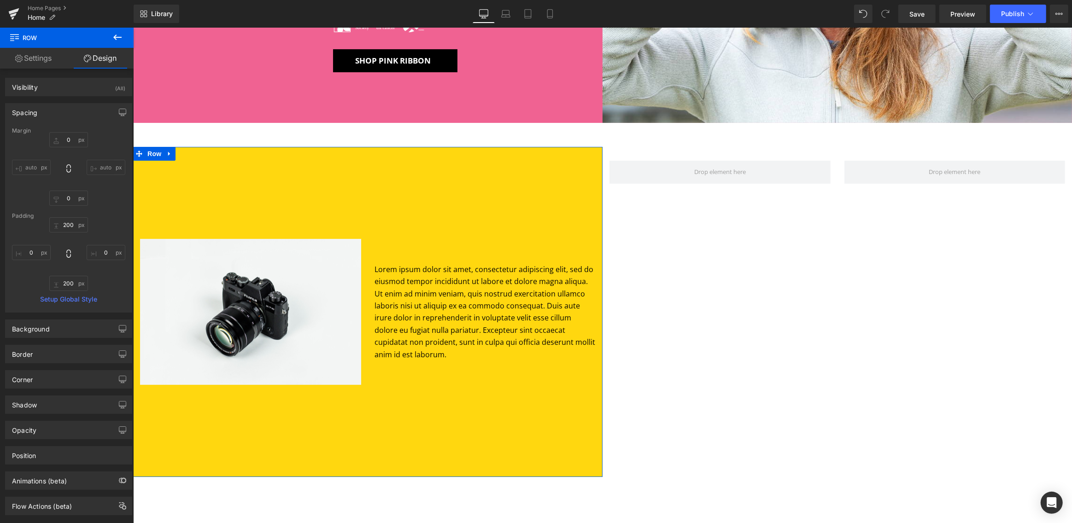
type input "0"
type input "200"
type input "0"
type input "200"
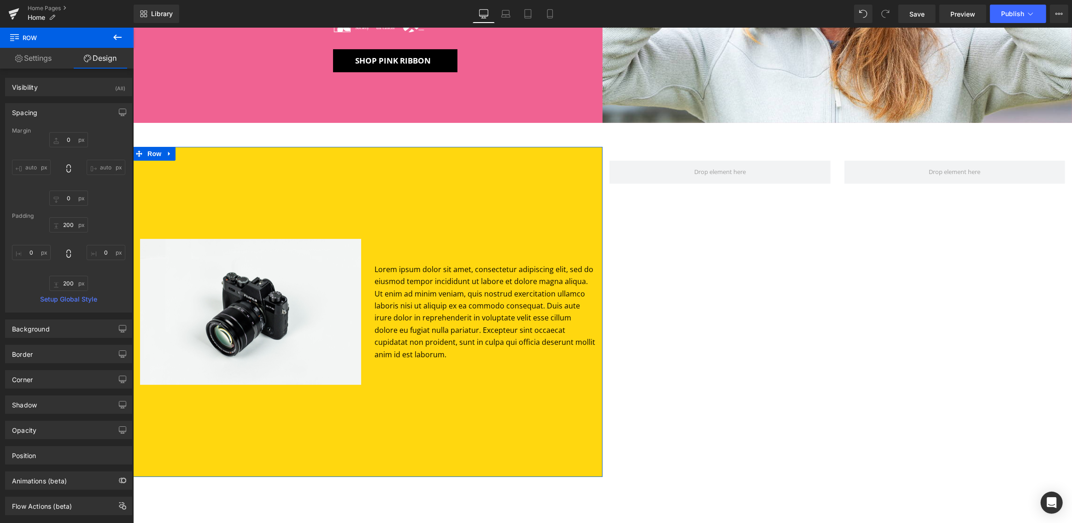
type input "0"
click at [248, 313] on span "Image" at bounding box center [249, 312] width 19 height 11
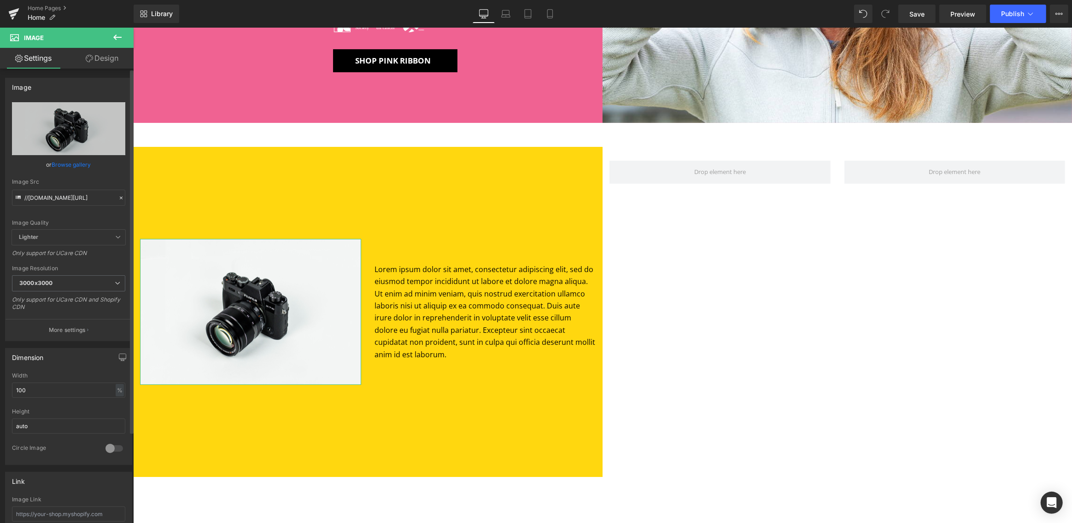
click at [73, 162] on link "Browse gallery" at bounding box center [71, 165] width 39 height 16
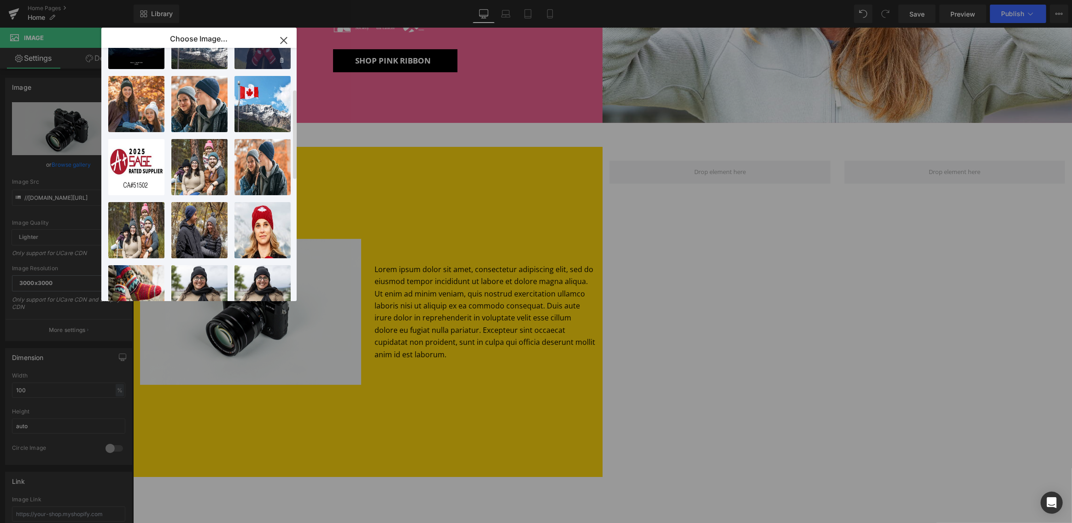
scroll to position [96, 0]
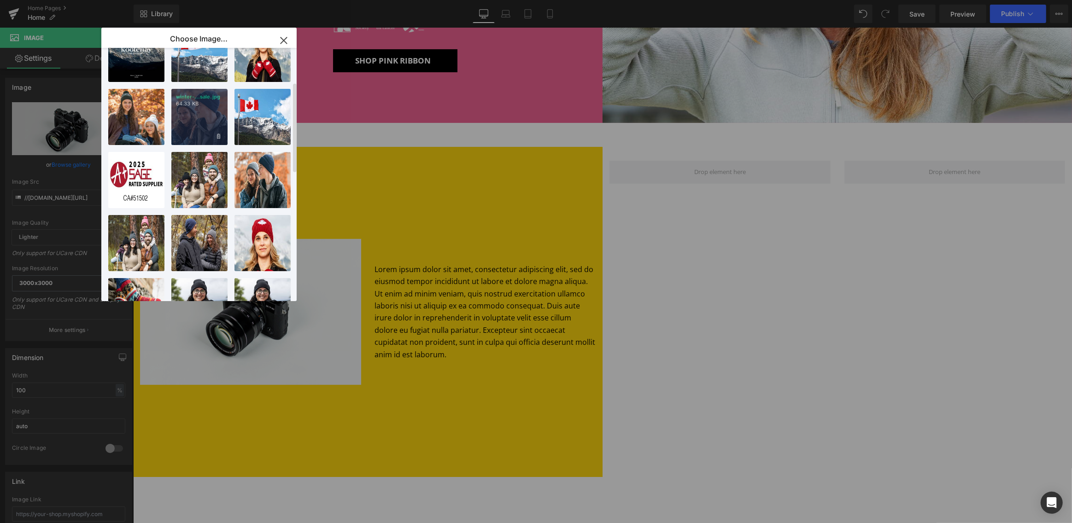
click at [204, 122] on div "winter-...sale.jpg 64.33 KB" at bounding box center [199, 117] width 56 height 56
type input "[URL][DOMAIN_NAME]"
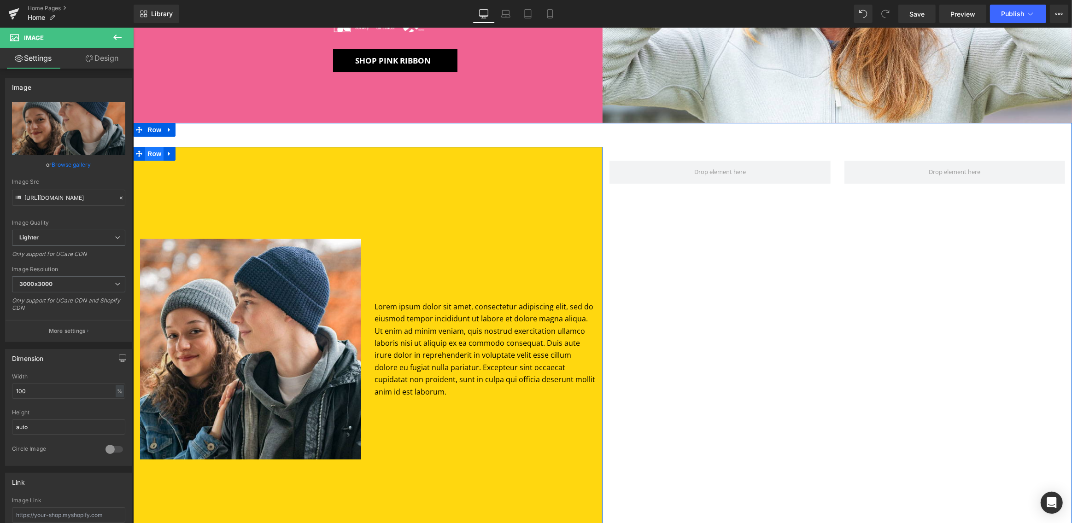
click at [151, 153] on span "Row" at bounding box center [154, 154] width 18 height 14
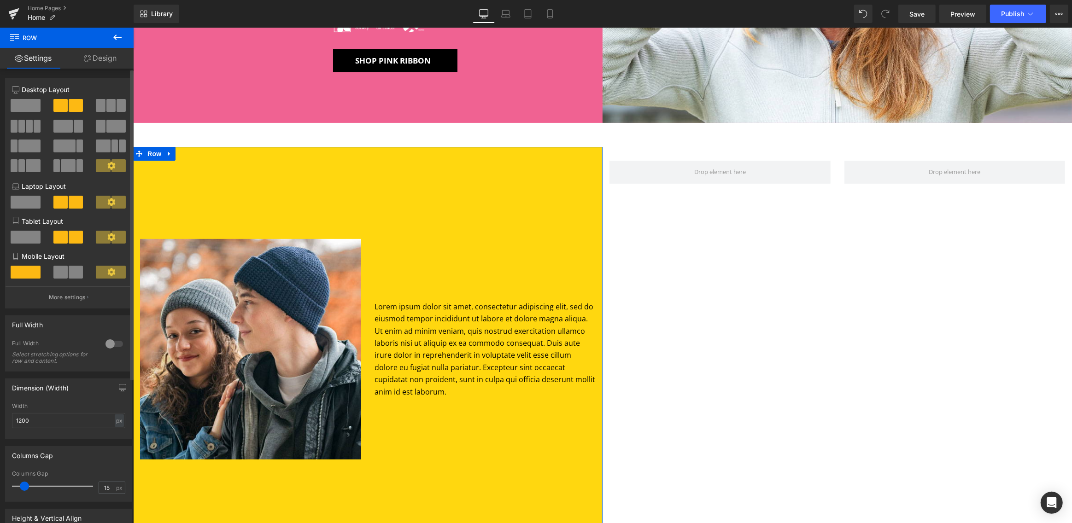
click at [109, 343] on div at bounding box center [114, 344] width 22 height 15
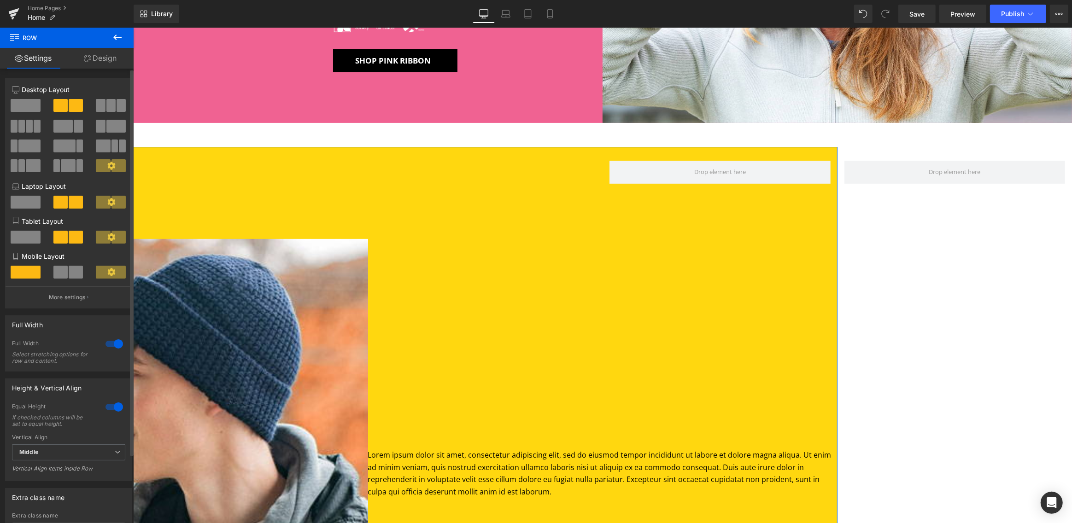
click at [108, 343] on div at bounding box center [114, 344] width 22 height 15
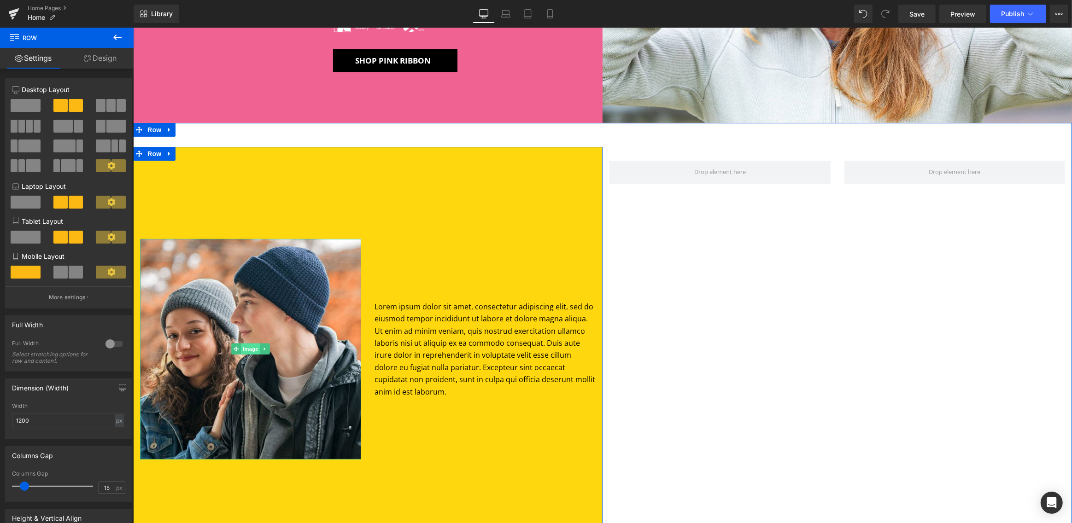
click at [249, 351] on span "Image" at bounding box center [249, 349] width 19 height 11
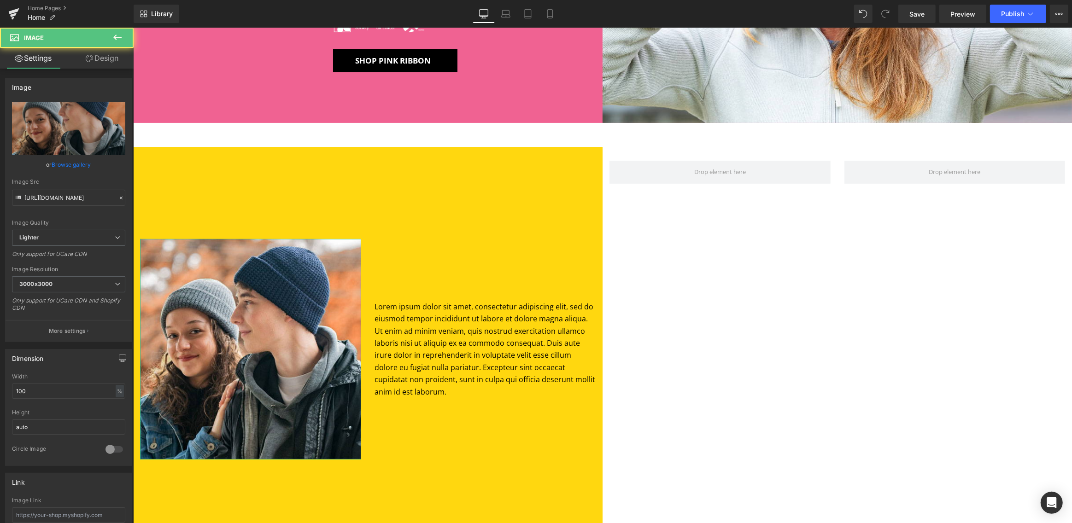
click at [102, 56] on link "Design" at bounding box center [102, 58] width 67 height 21
click at [0, 0] on div "Spacing" at bounding box center [0, 0] width 0 height 0
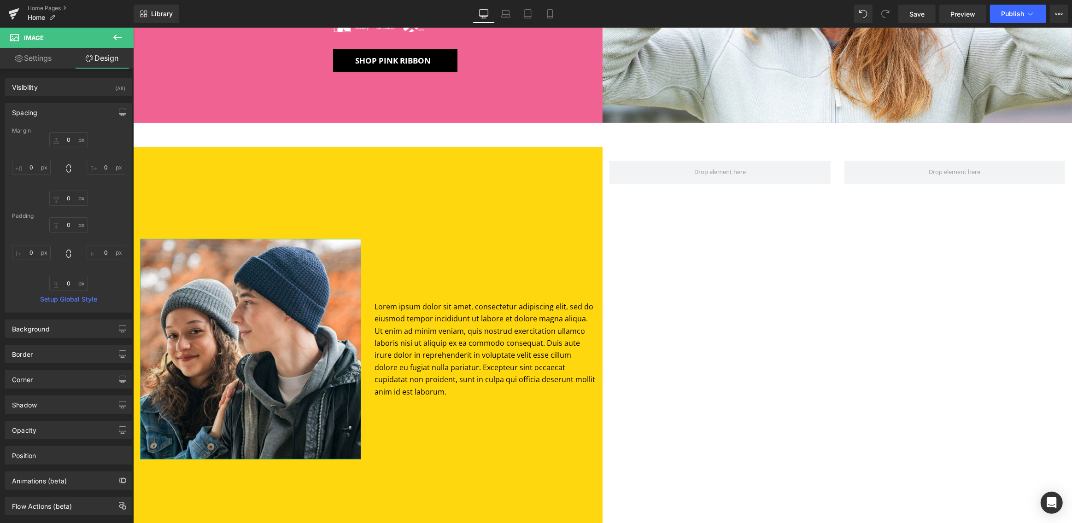
type input "0"
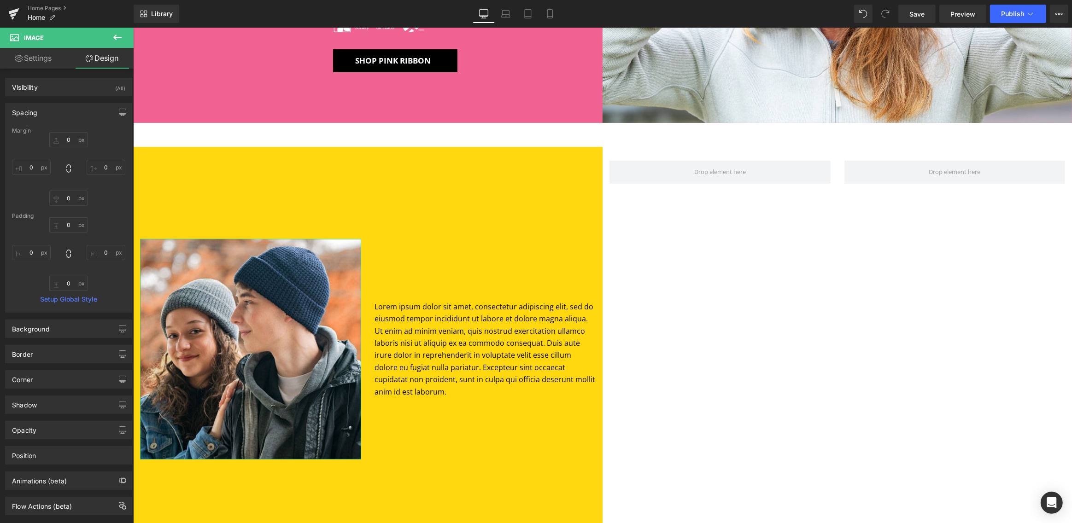
type input "0"
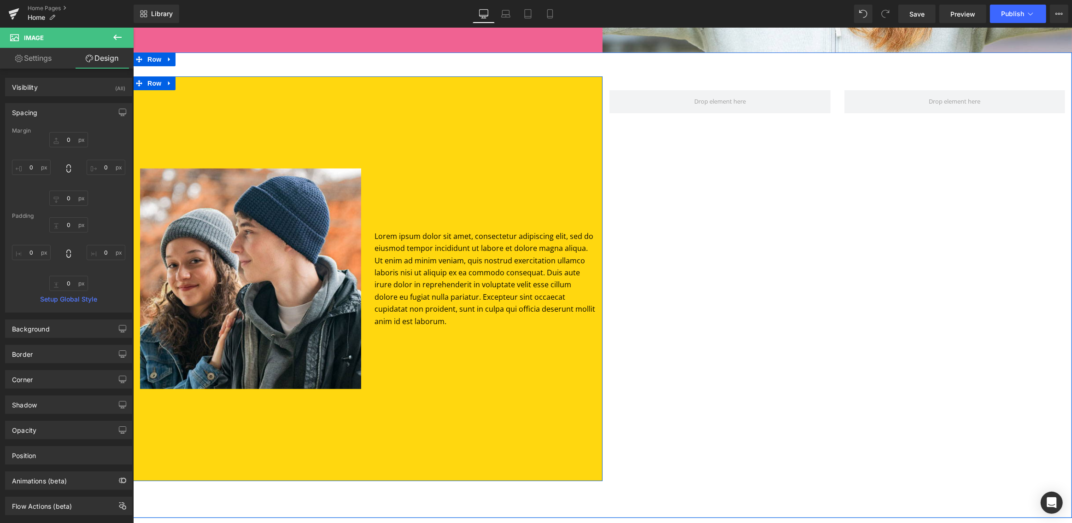
scroll to position [348, 0]
click at [151, 84] on span "Row" at bounding box center [154, 84] width 18 height 14
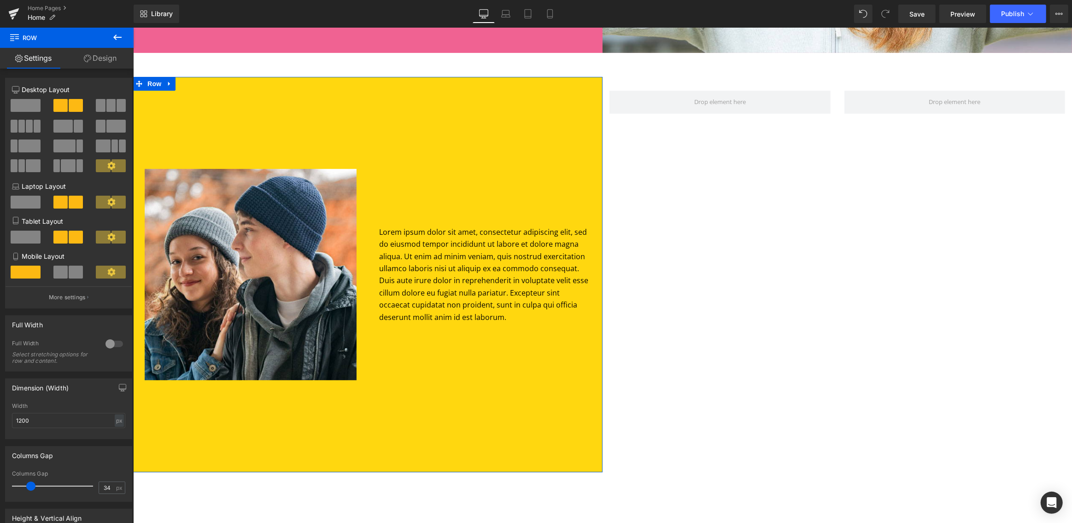
type input "35"
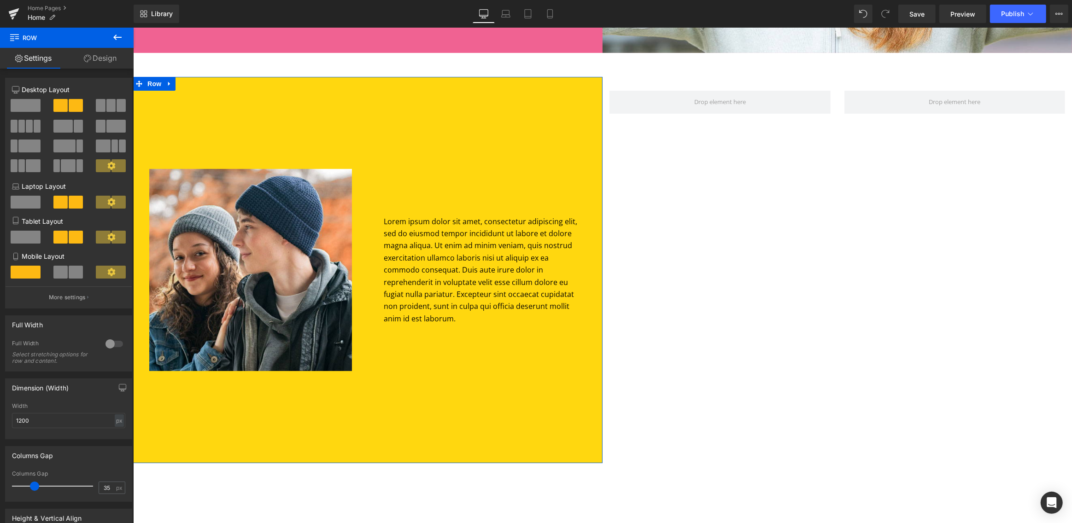
drag, startPoint x: 24, startPoint y: 488, endPoint x: 34, endPoint y: 485, distance: 10.1
click at [34, 485] on span at bounding box center [34, 486] width 9 height 9
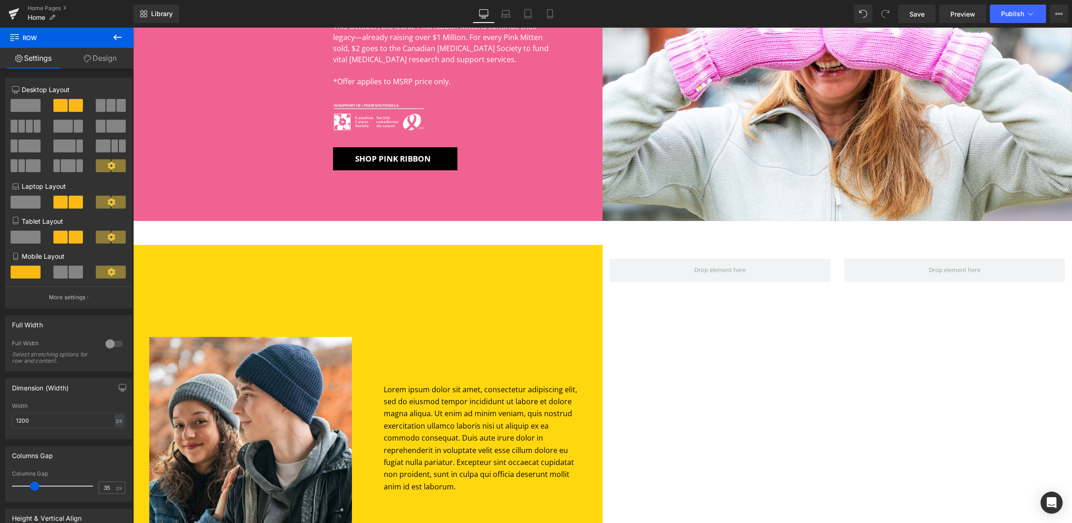
scroll to position [245, 0]
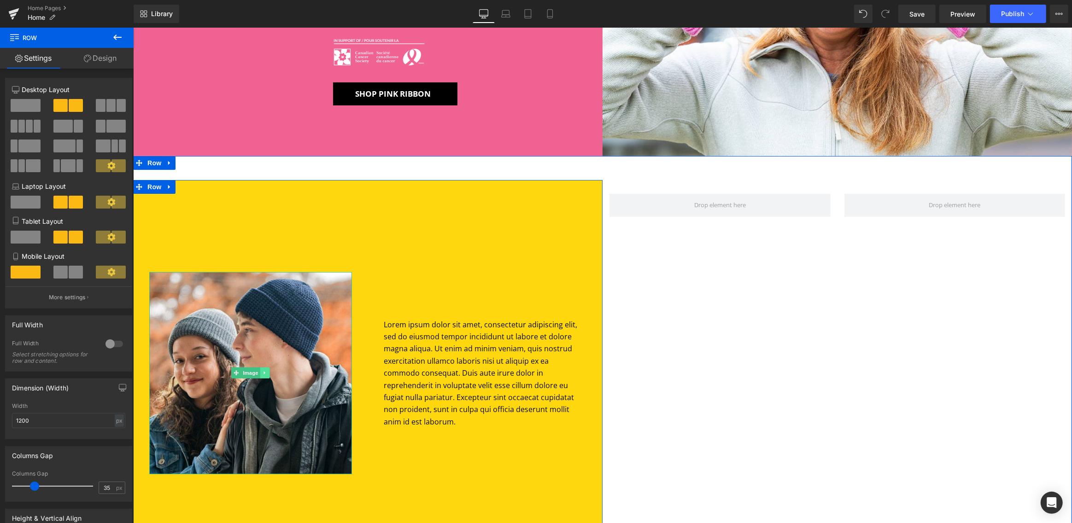
click at [263, 371] on icon at bounding box center [264, 373] width 5 height 6
click at [267, 372] on icon at bounding box center [269, 373] width 5 height 5
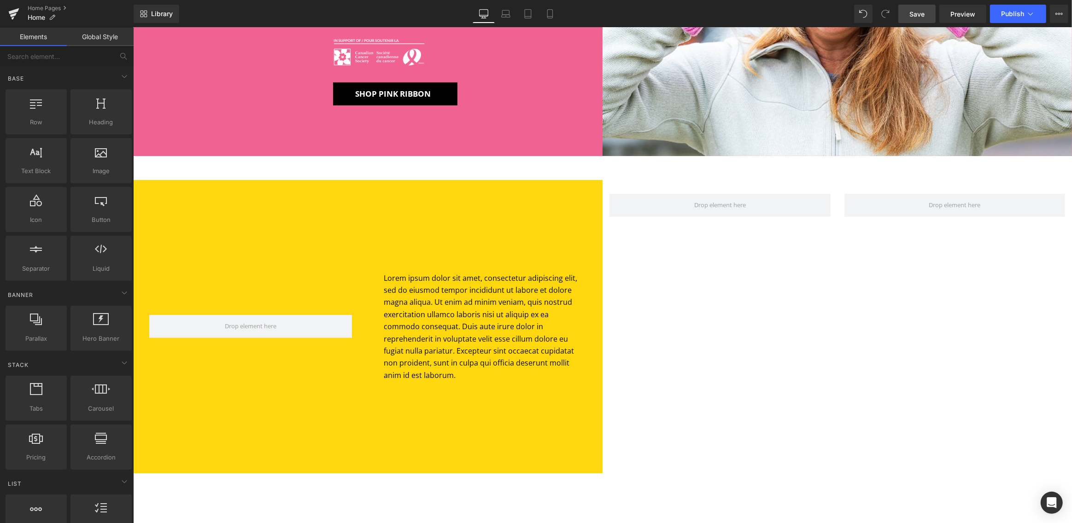
click at [920, 12] on span "Save" at bounding box center [916, 14] width 15 height 10
click at [960, 11] on span "Preview" at bounding box center [962, 14] width 25 height 10
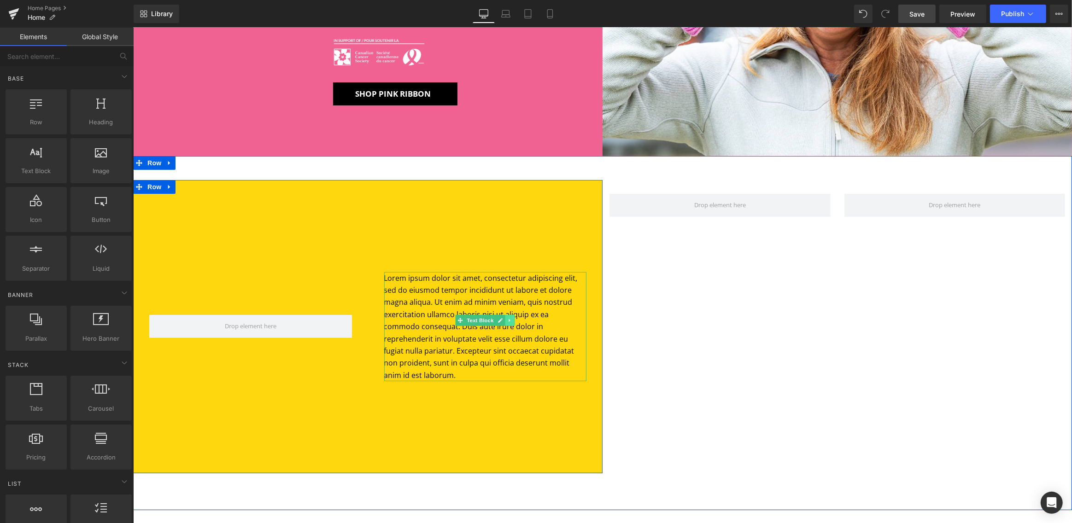
click at [509, 321] on icon at bounding box center [509, 320] width 1 height 3
click at [517, 321] on icon at bounding box center [514, 320] width 5 height 5
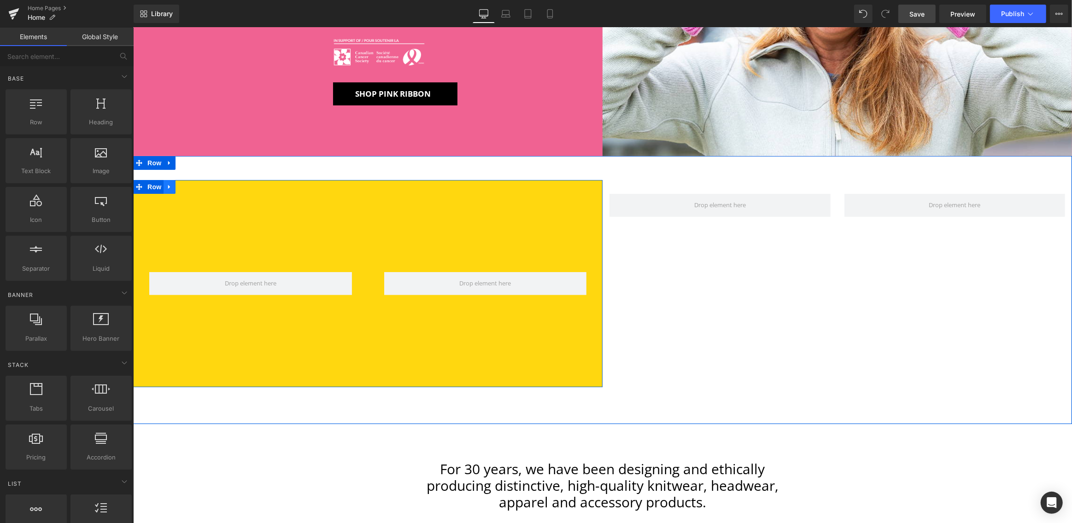
click at [167, 186] on icon at bounding box center [169, 186] width 6 height 7
click at [190, 187] on icon at bounding box center [193, 187] width 6 height 6
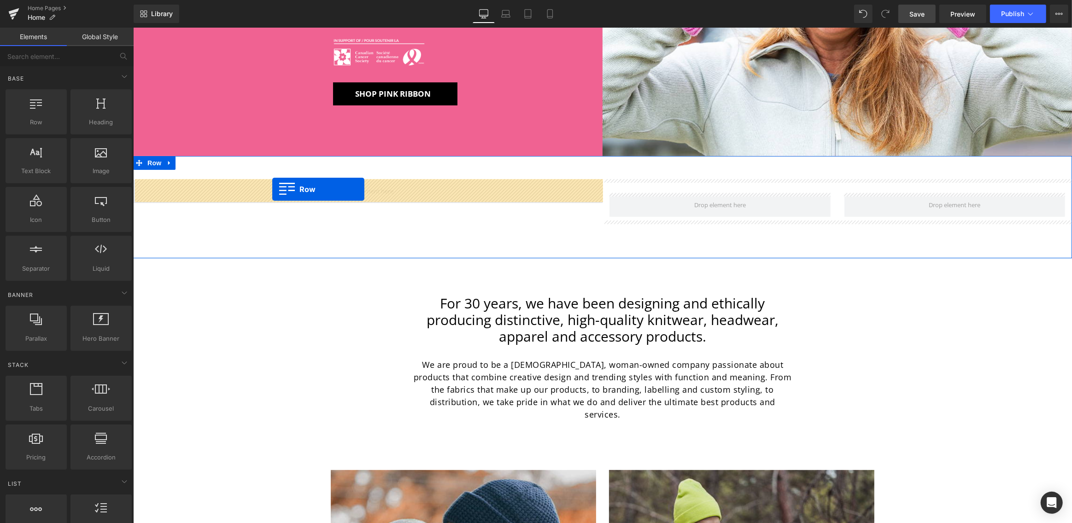
drag, startPoint x: 240, startPoint y: 163, endPoint x: 272, endPoint y: 189, distance: 41.2
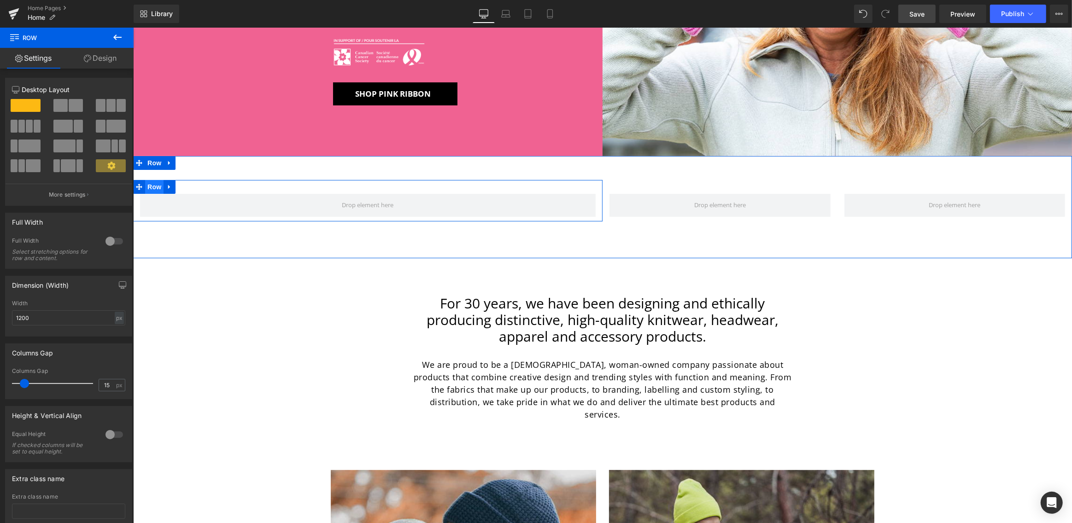
click at [153, 186] on span "Row" at bounding box center [154, 187] width 18 height 14
click at [72, 103] on span at bounding box center [76, 105] width 14 height 13
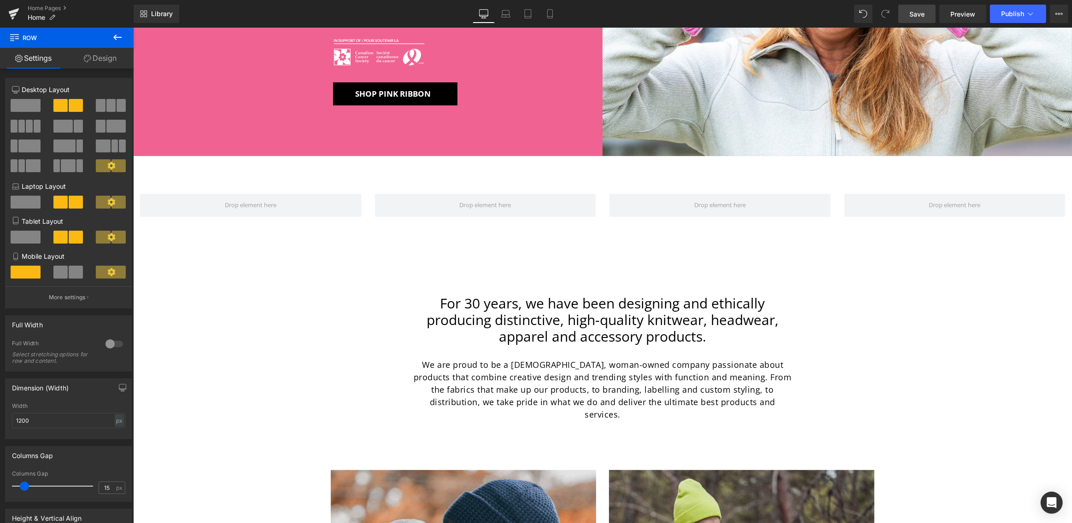
click at [921, 13] on span "Save" at bounding box center [916, 14] width 15 height 10
click at [157, 15] on span "Library" at bounding box center [162, 14] width 22 height 8
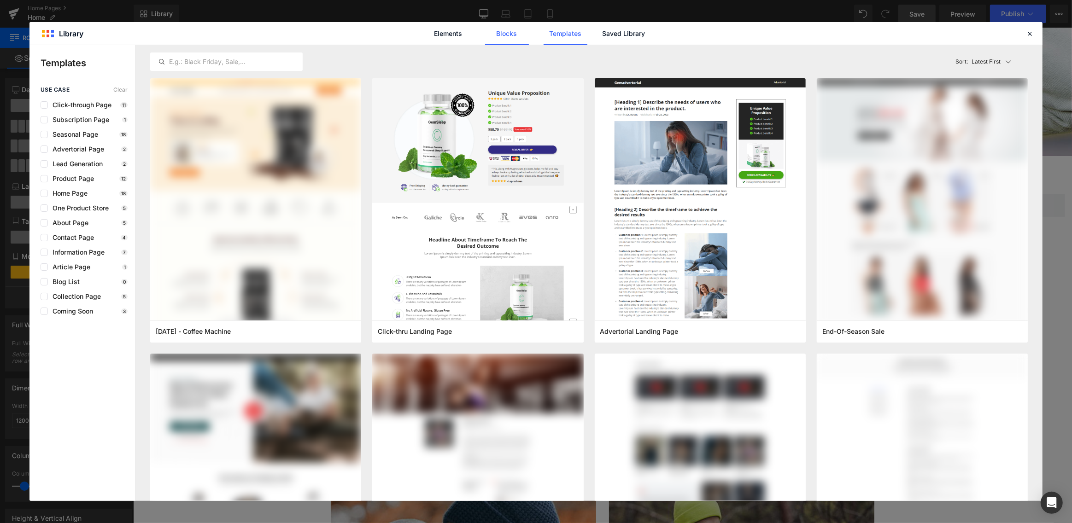
click at [505, 32] on link "Blocks" at bounding box center [507, 33] width 44 height 23
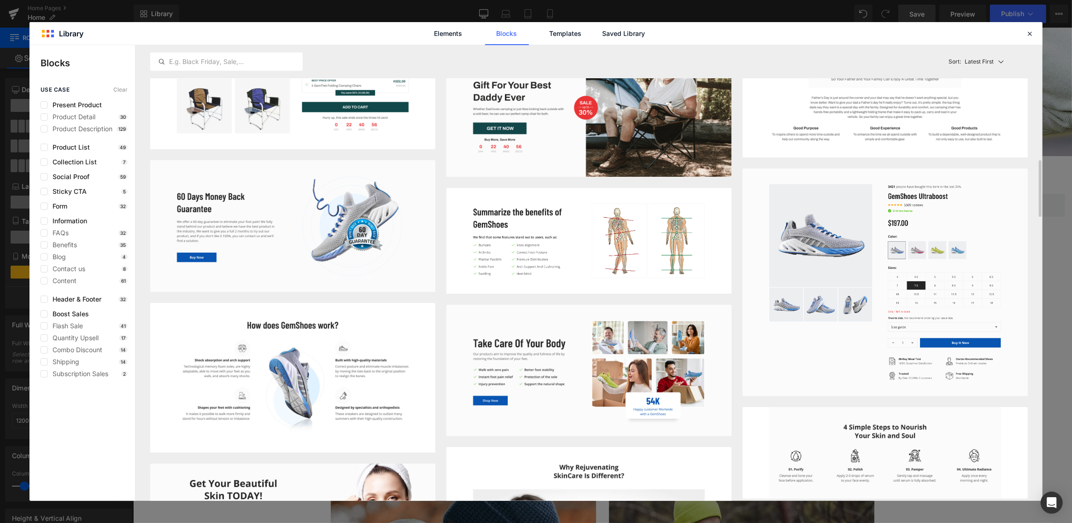
scroll to position [854, 0]
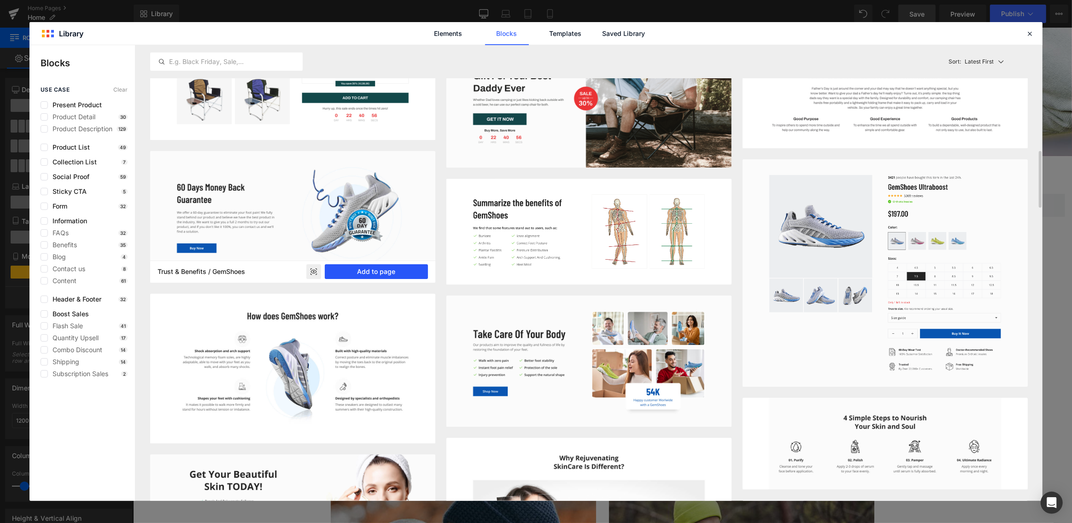
click at [386, 270] on button "Add to page" at bounding box center [376, 271] width 103 height 15
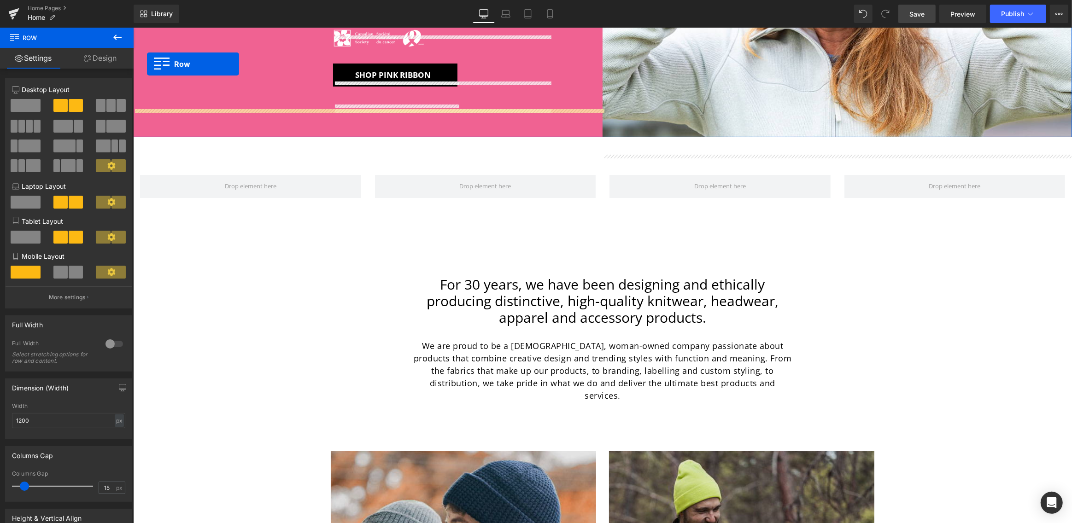
scroll to position [246, 0]
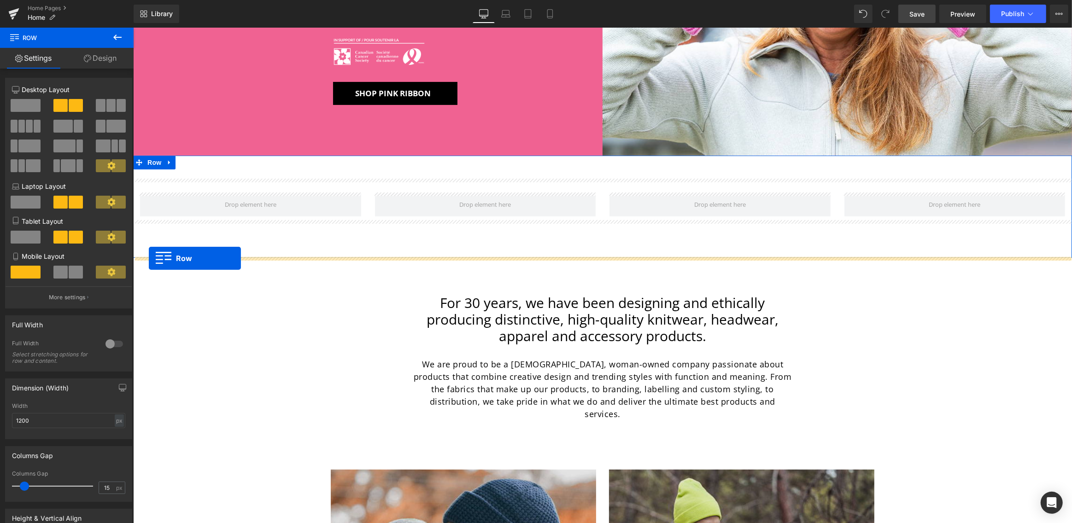
drag, startPoint x: 139, startPoint y: 184, endPoint x: 148, endPoint y: 259, distance: 75.7
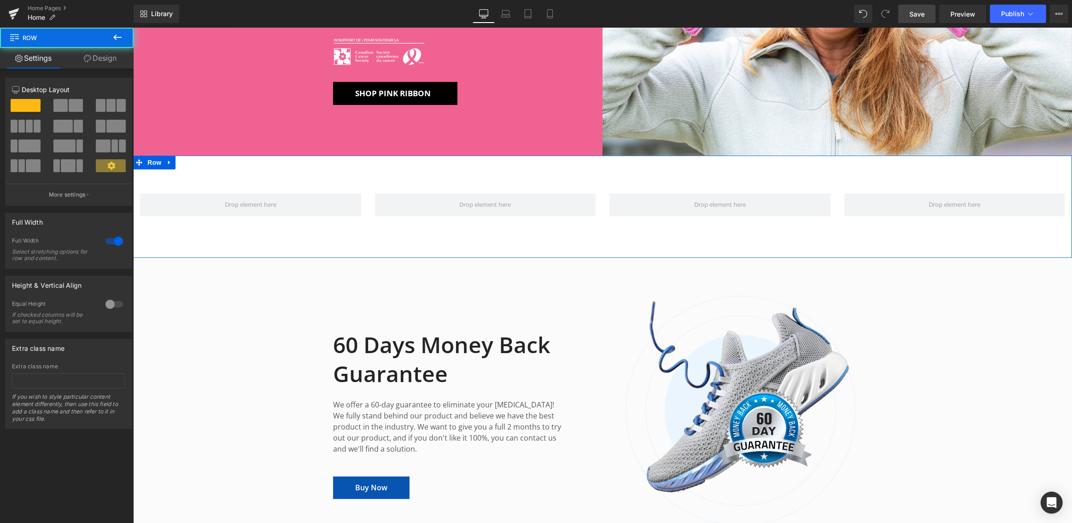
scroll to position [245, 0]
click at [170, 185] on icon at bounding box center [169, 186] width 6 height 7
click at [191, 185] on icon at bounding box center [193, 186] width 6 height 7
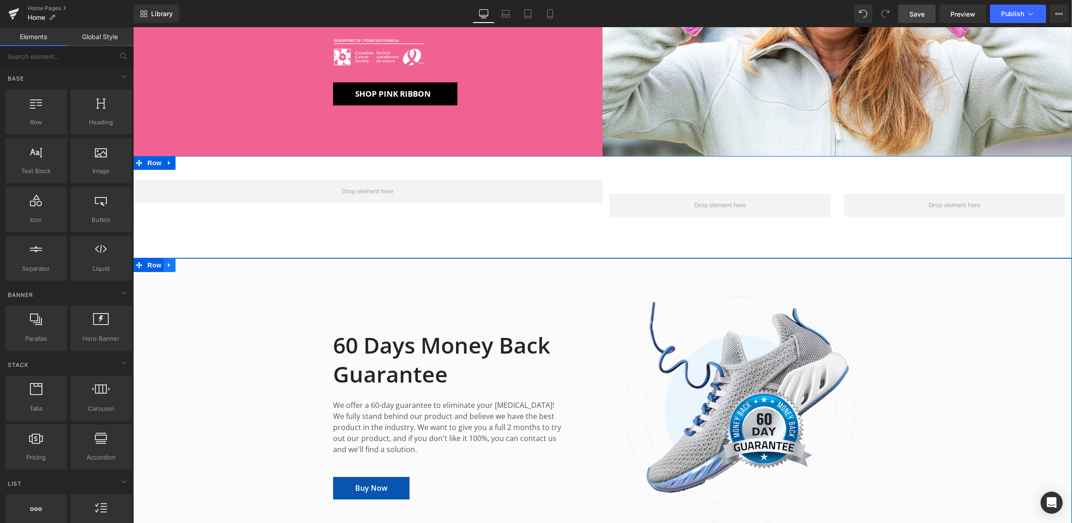
click at [168, 263] on icon at bounding box center [169, 265] width 2 height 4
click at [181, 264] on icon at bounding box center [181, 265] width 6 height 6
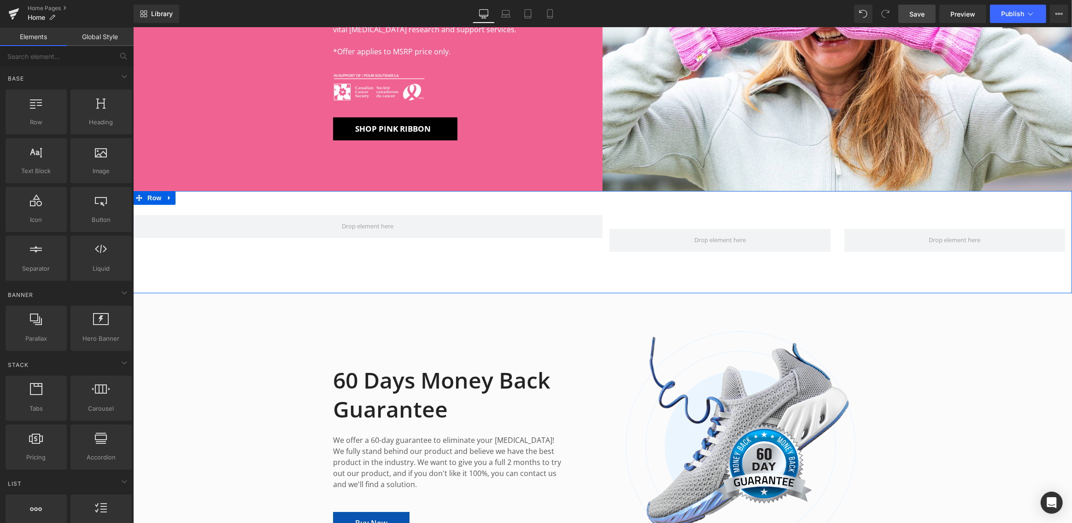
scroll to position [209, 0]
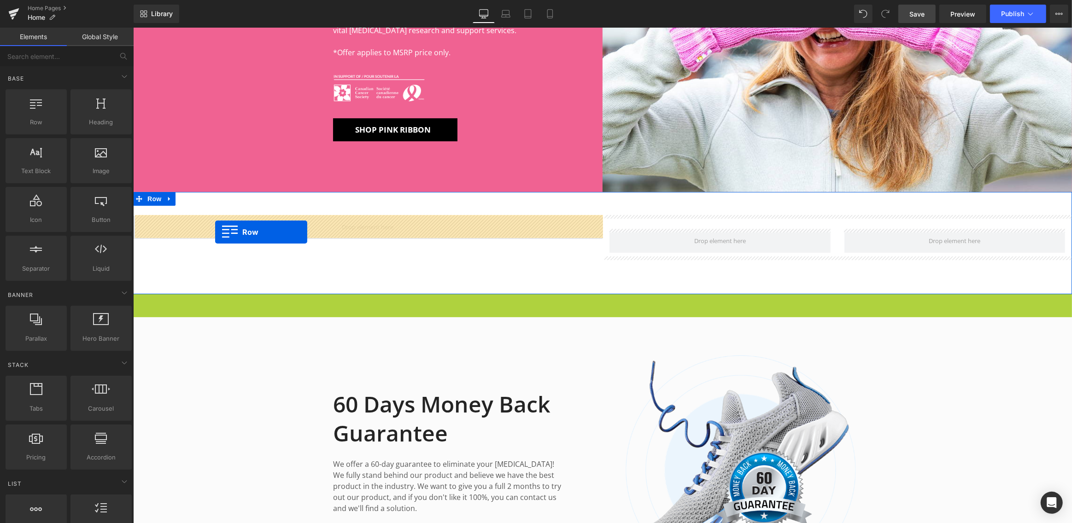
drag, startPoint x: 197, startPoint y: 253, endPoint x: 215, endPoint y: 233, distance: 27.1
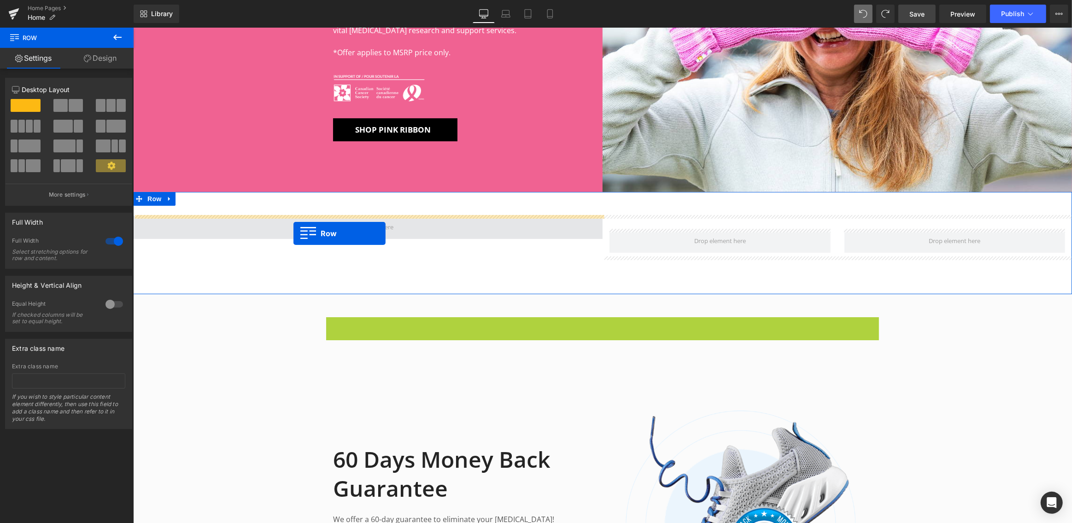
drag, startPoint x: 330, startPoint y: 323, endPoint x: 293, endPoint y: 234, distance: 97.3
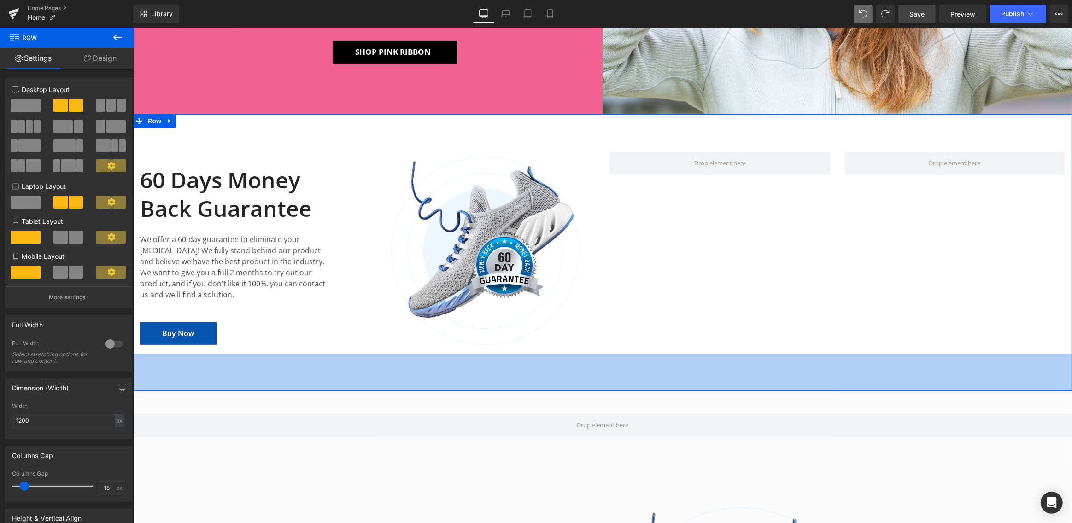
scroll to position [287, 0]
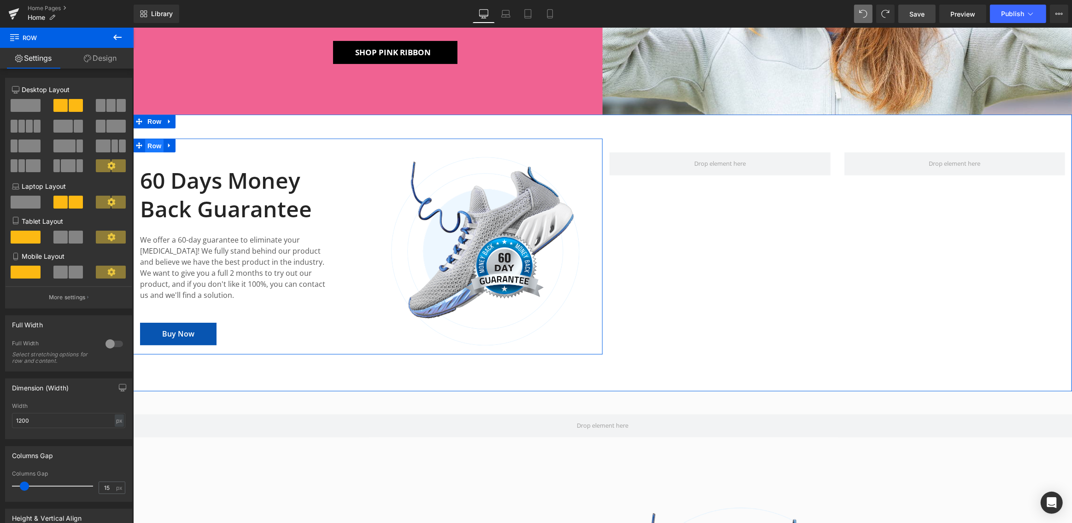
click at [155, 148] on span "Row" at bounding box center [154, 146] width 18 height 14
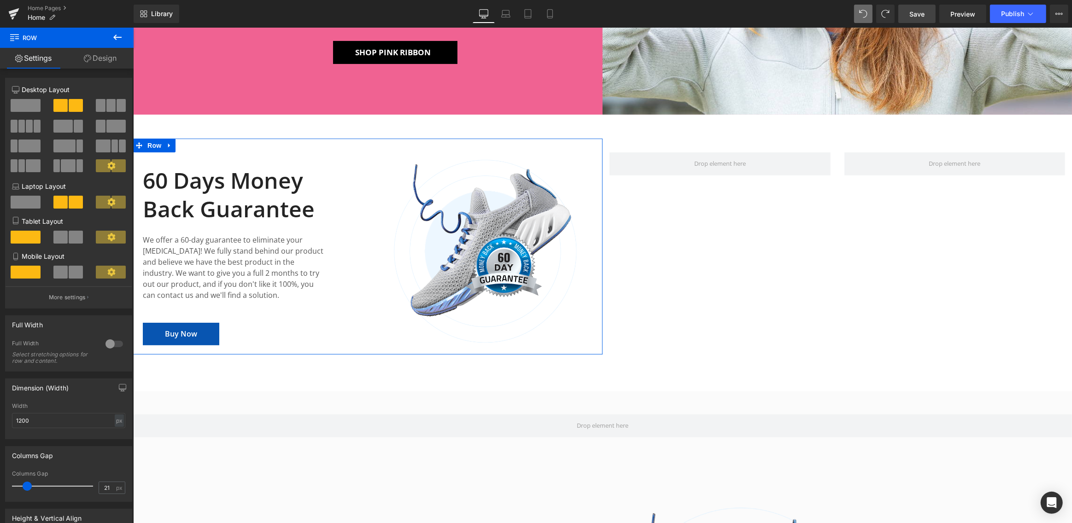
type input "20"
click at [29, 488] on span at bounding box center [26, 486] width 9 height 9
click at [153, 145] on span "Row" at bounding box center [154, 146] width 18 height 14
drag, startPoint x: 103, startPoint y: 56, endPoint x: 60, endPoint y: 111, distance: 69.2
click at [103, 56] on link "Design" at bounding box center [100, 58] width 67 height 21
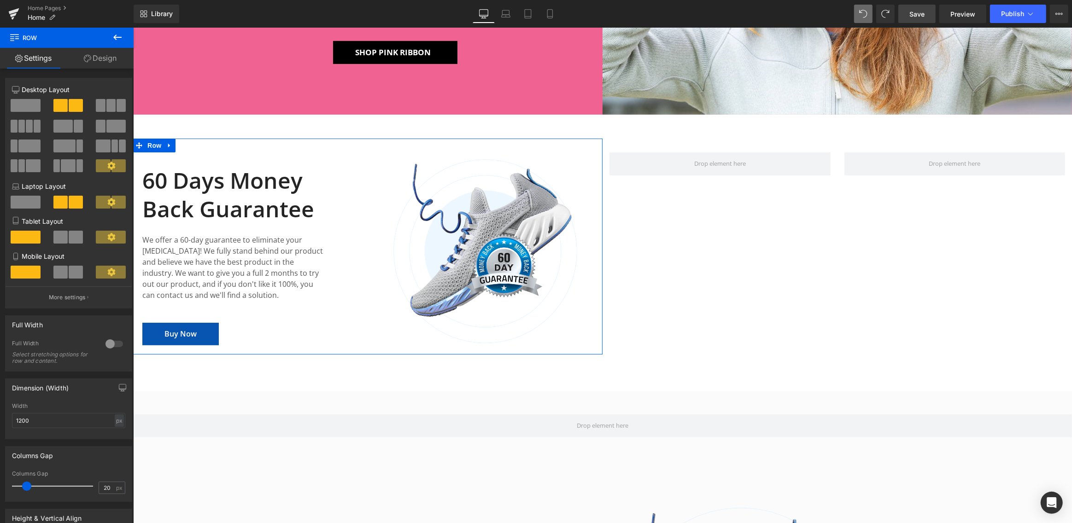
click at [0, 0] on div "Spacing" at bounding box center [0, 0] width 0 height 0
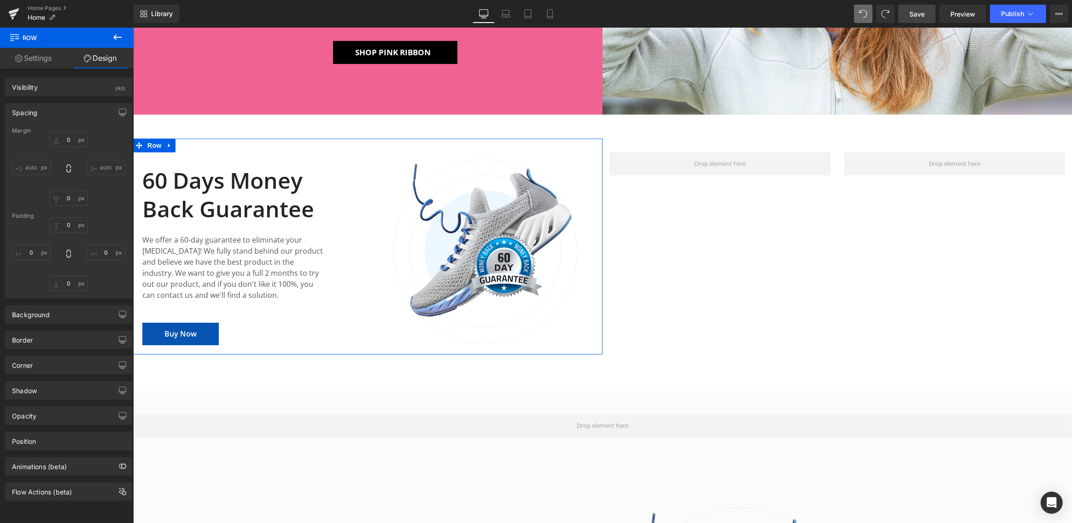
type input "0"
type input "30"
type input "0"
type input "10"
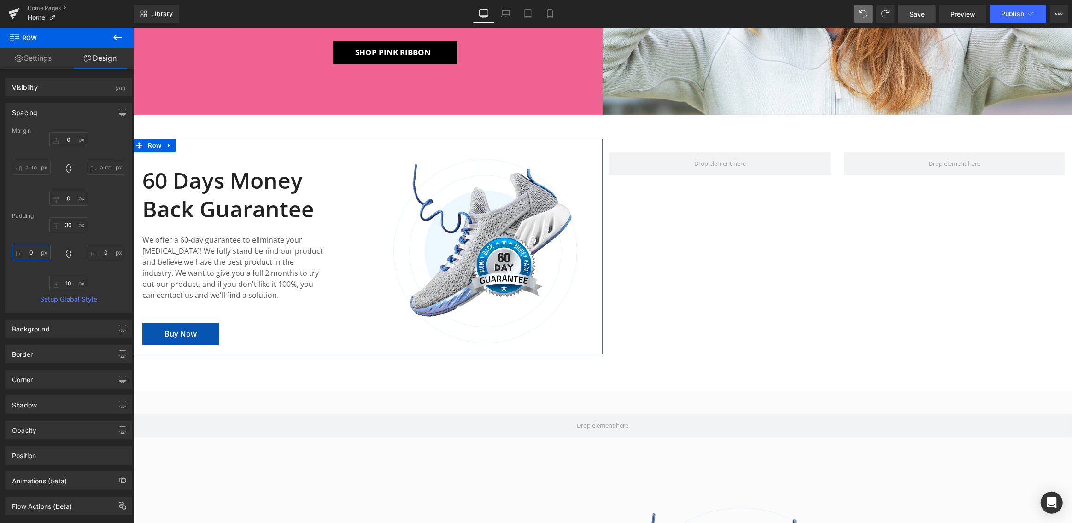
click at [35, 251] on input "0" at bounding box center [31, 252] width 39 height 15
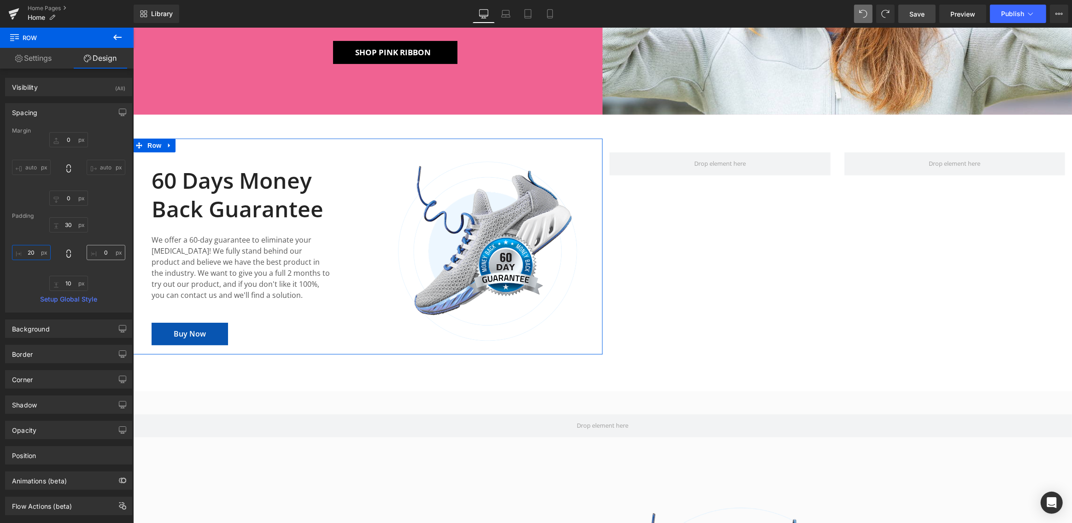
type input "20"
click at [102, 251] on input "0" at bounding box center [106, 252] width 39 height 15
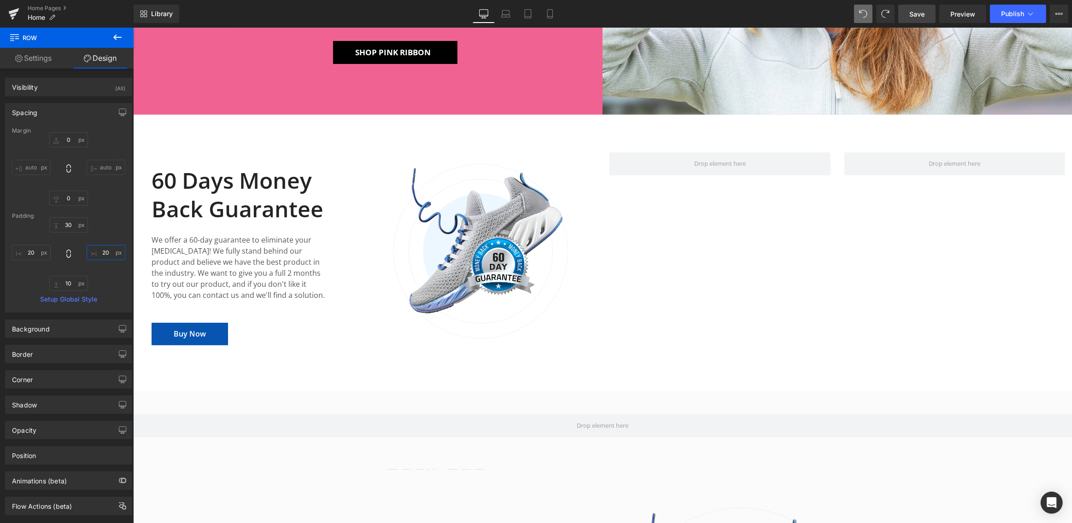
type input "20"
click at [924, 16] on span "Save" at bounding box center [916, 14] width 15 height 10
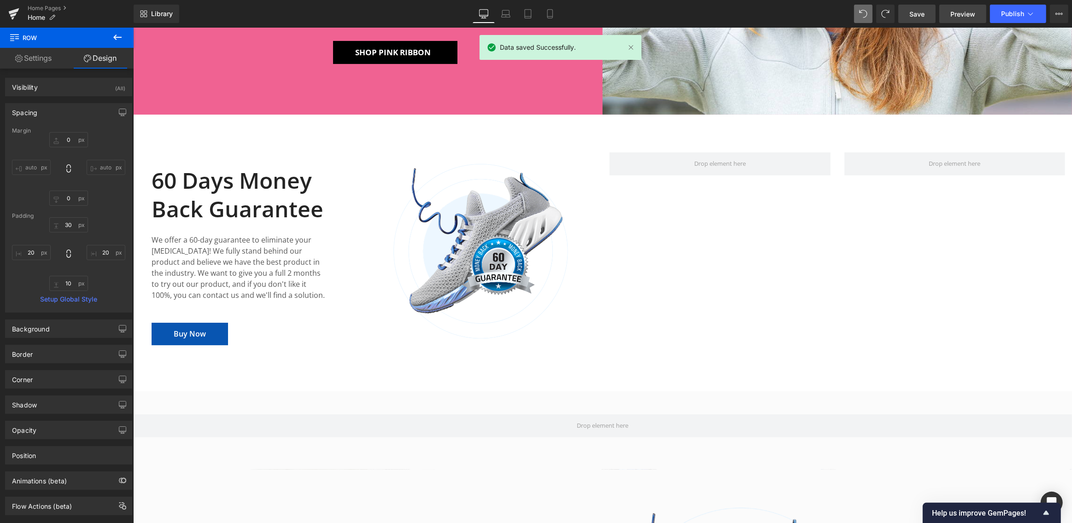
click at [958, 16] on span "Preview" at bounding box center [962, 14] width 25 height 10
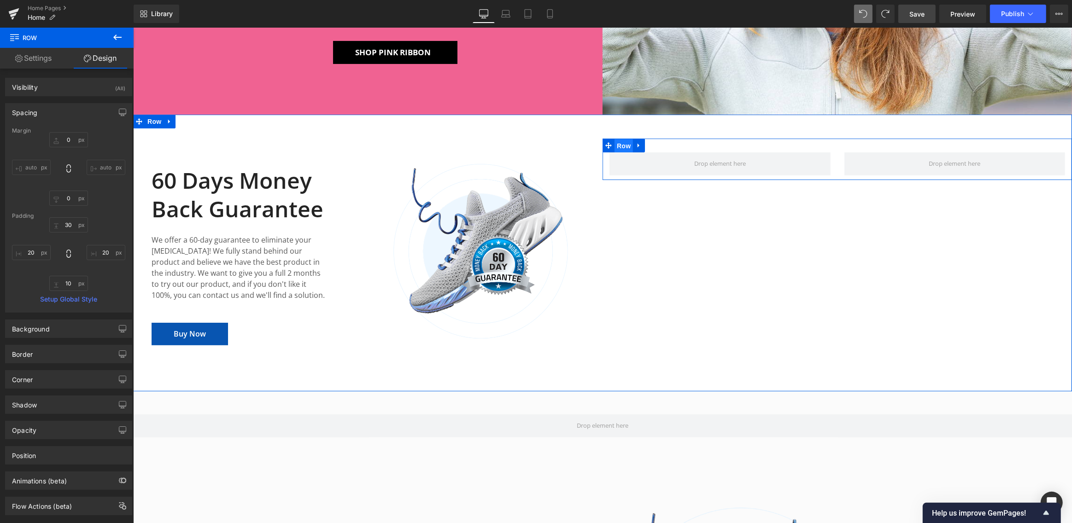
click at [622, 146] on span "Row" at bounding box center [623, 146] width 18 height 14
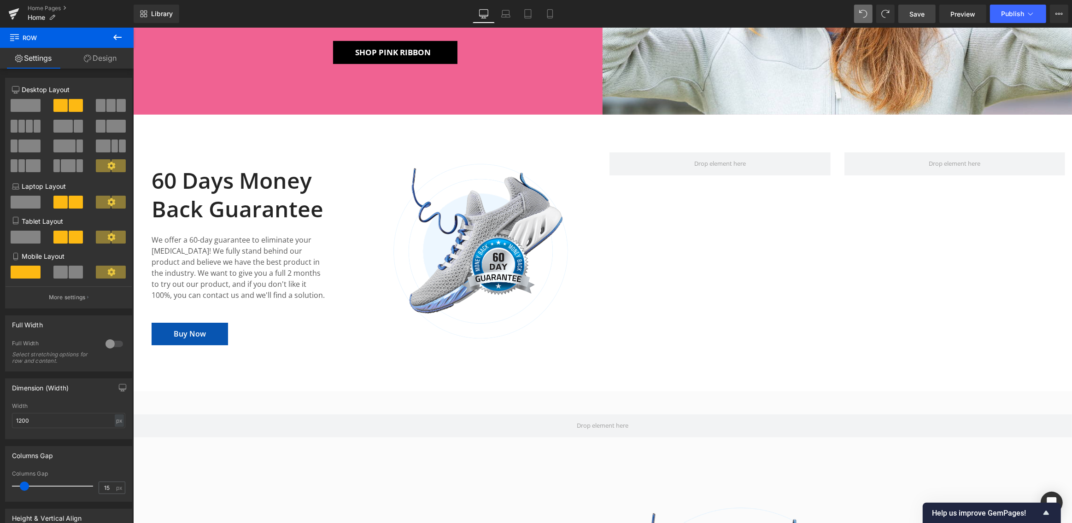
click at [123, 36] on button at bounding box center [117, 38] width 32 height 20
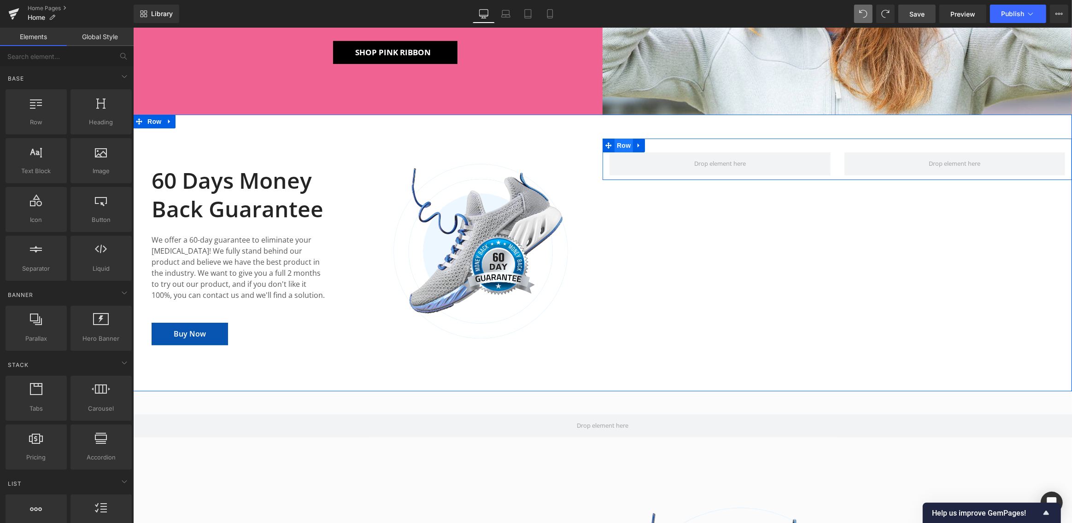
click at [620, 146] on span "Row" at bounding box center [623, 146] width 18 height 14
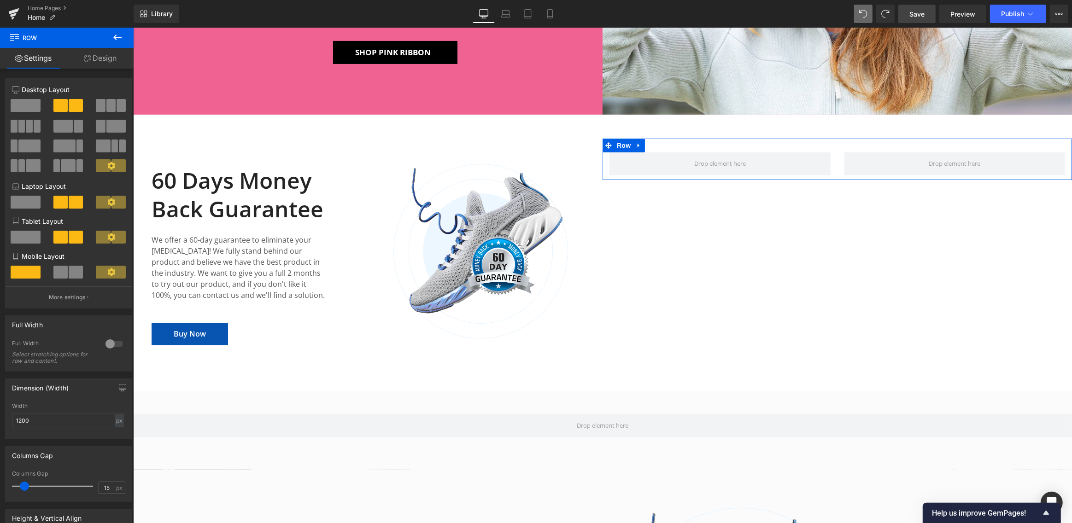
click at [27, 104] on span at bounding box center [26, 105] width 30 height 13
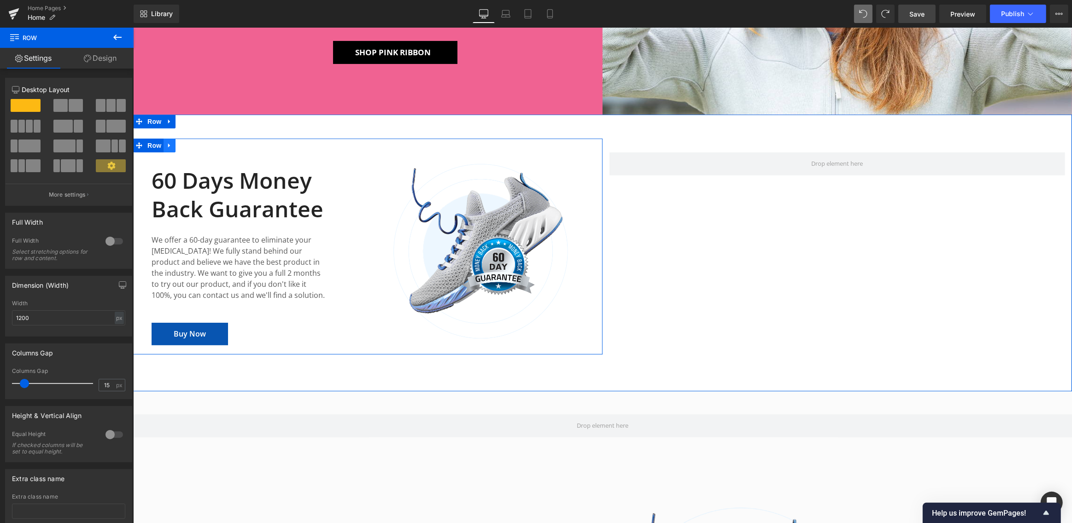
click at [168, 144] on icon at bounding box center [169, 145] width 2 height 4
click at [178, 144] on icon at bounding box center [181, 145] width 6 height 6
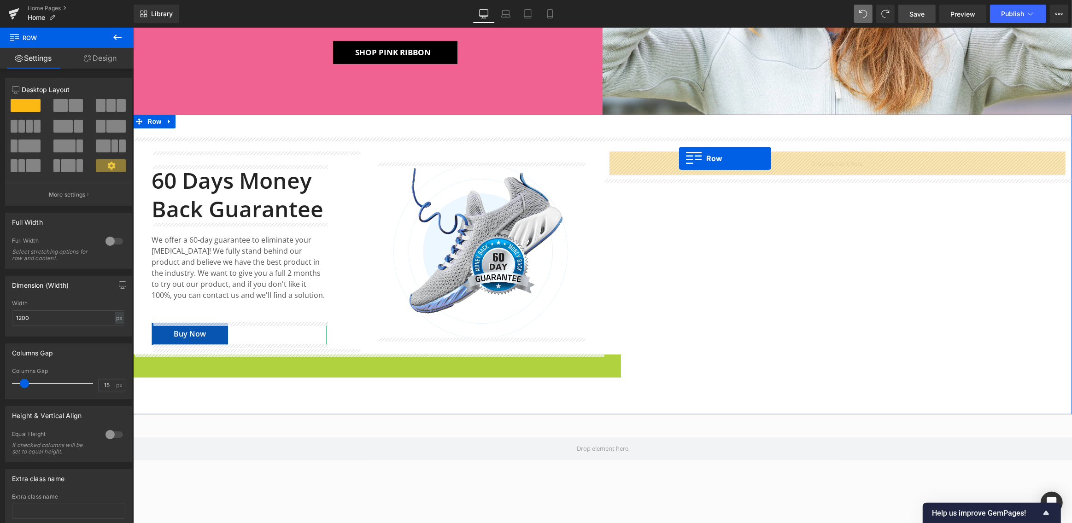
drag, startPoint x: 138, startPoint y: 362, endPoint x: 679, endPoint y: 158, distance: 577.2
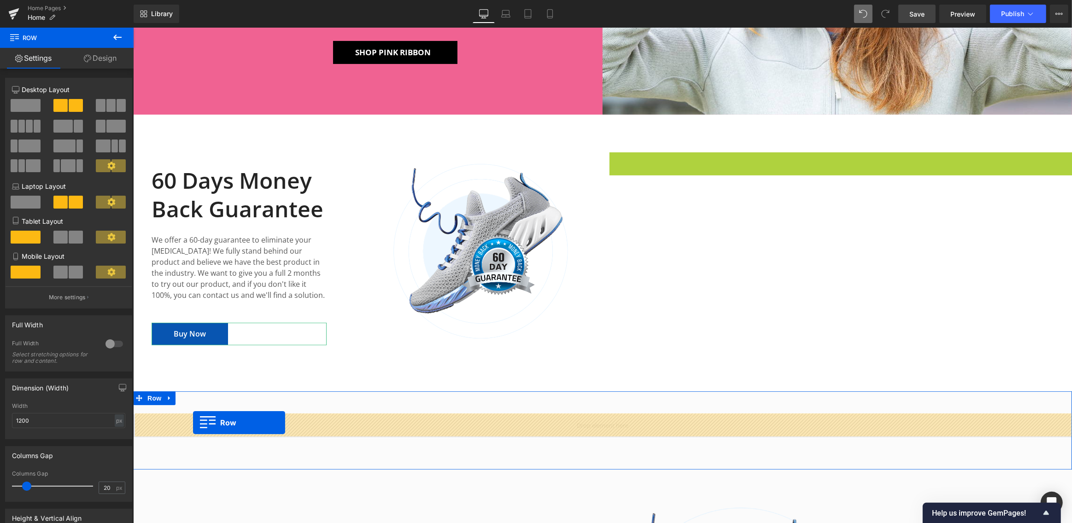
drag, startPoint x: 398, startPoint y: 289, endPoint x: 193, endPoint y: 423, distance: 244.7
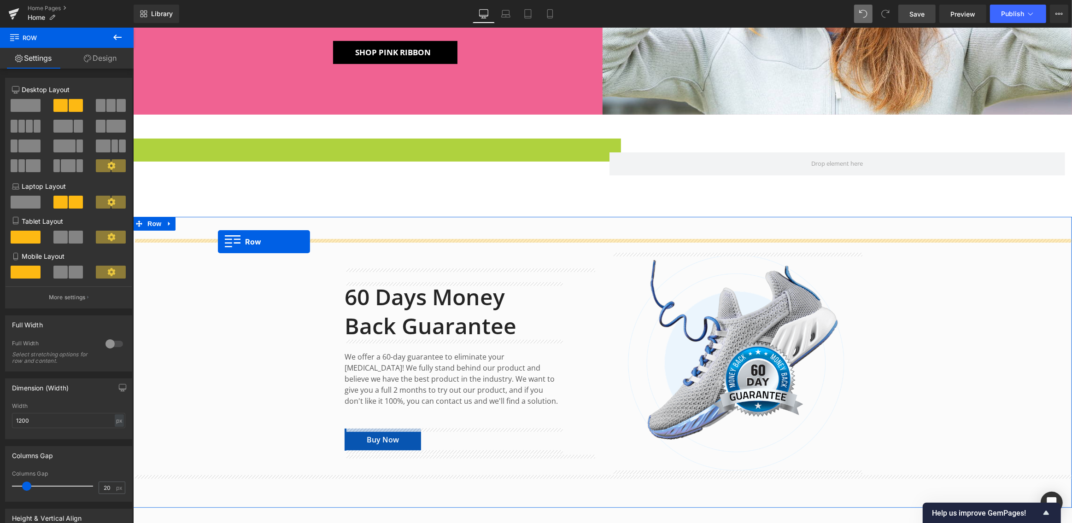
drag, startPoint x: 137, startPoint y: 142, endPoint x: 217, endPoint y: 242, distance: 127.8
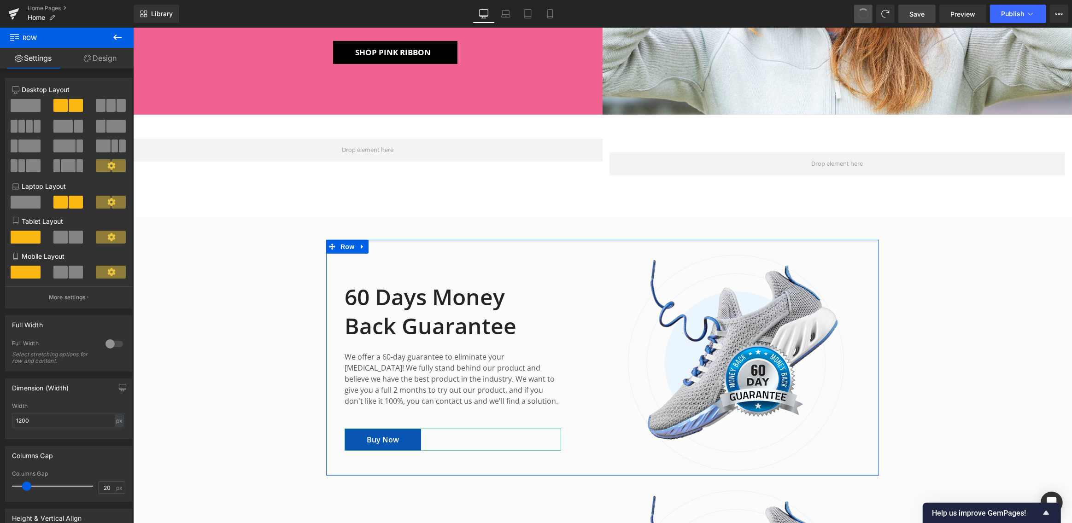
drag, startPoint x: 867, startPoint y: 12, endPoint x: 855, endPoint y: 15, distance: 13.0
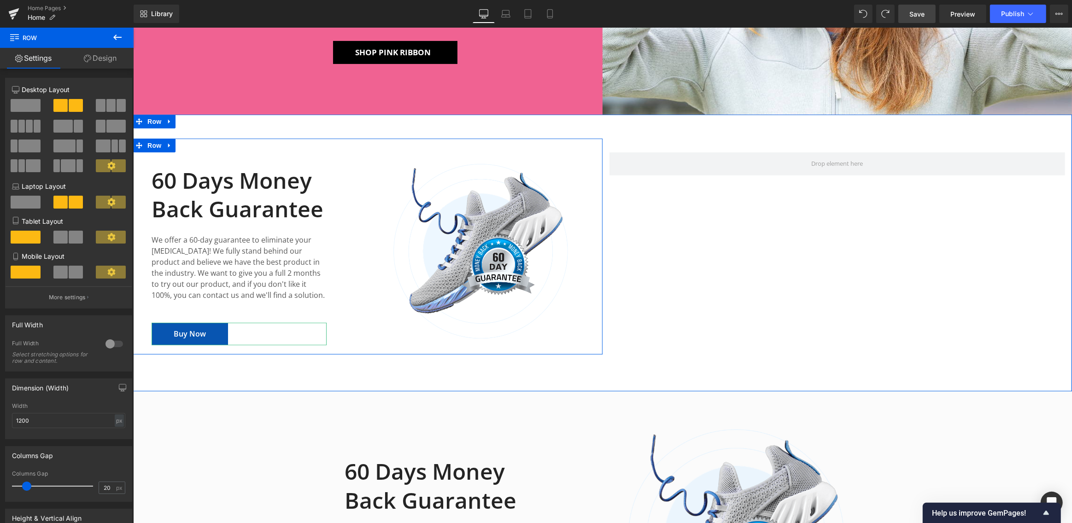
click at [164, 145] on link at bounding box center [169, 146] width 12 height 14
click at [191, 142] on icon at bounding box center [193, 145] width 6 height 6
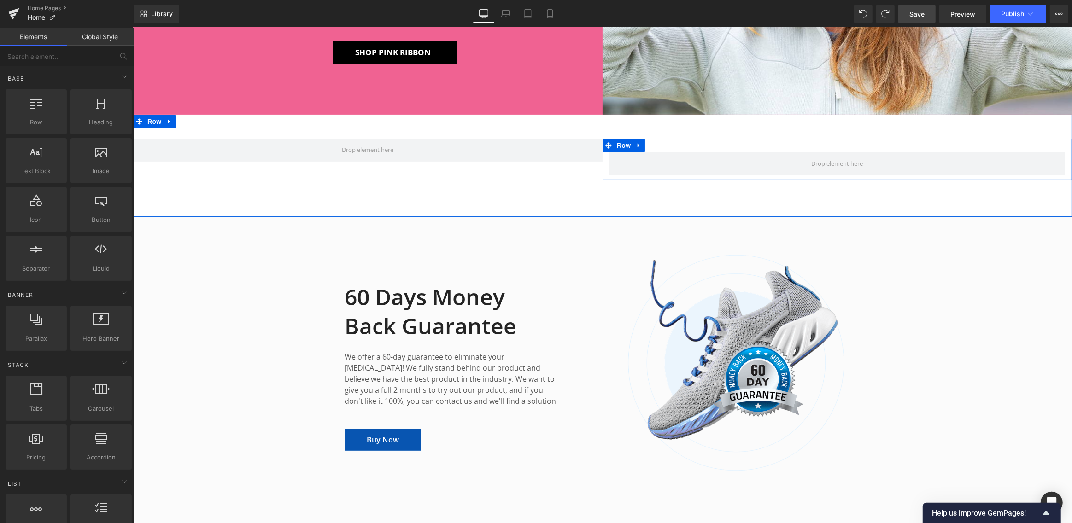
click at [638, 146] on icon at bounding box center [638, 145] width 2 height 4
click at [663, 143] on icon at bounding box center [662, 145] width 6 height 6
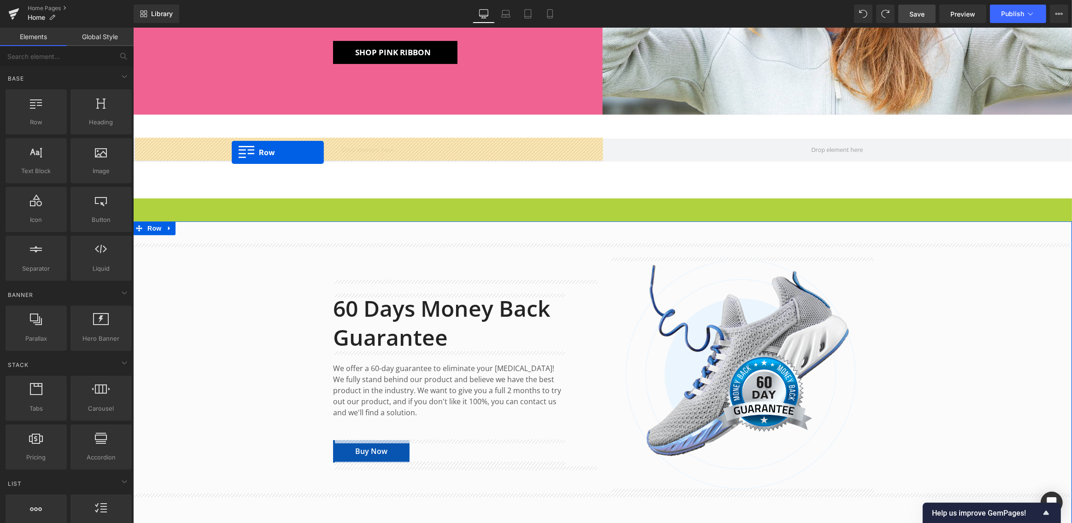
drag, startPoint x: 170, startPoint y: 163, endPoint x: 231, endPoint y: 152, distance: 62.1
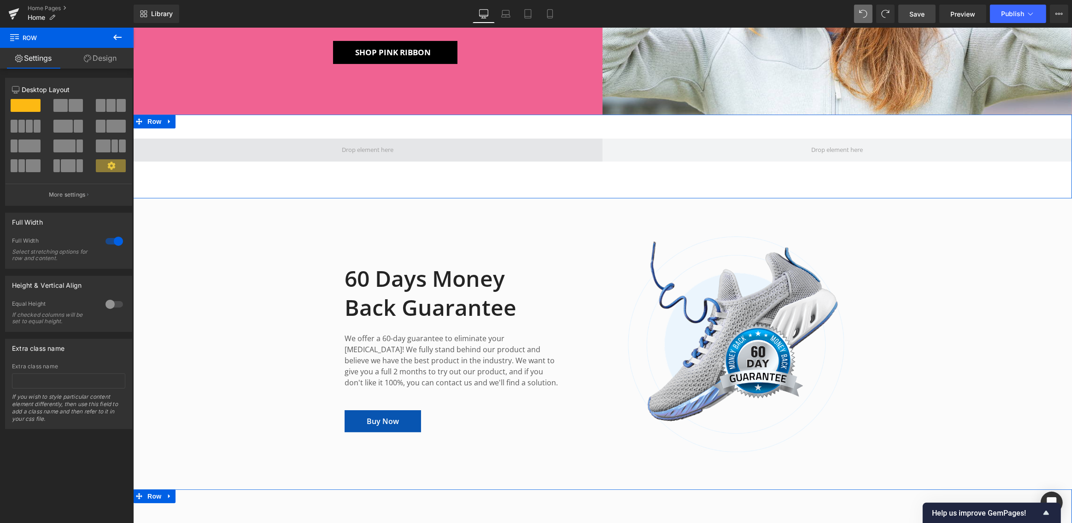
click at [193, 144] on span at bounding box center [367, 150] width 469 height 23
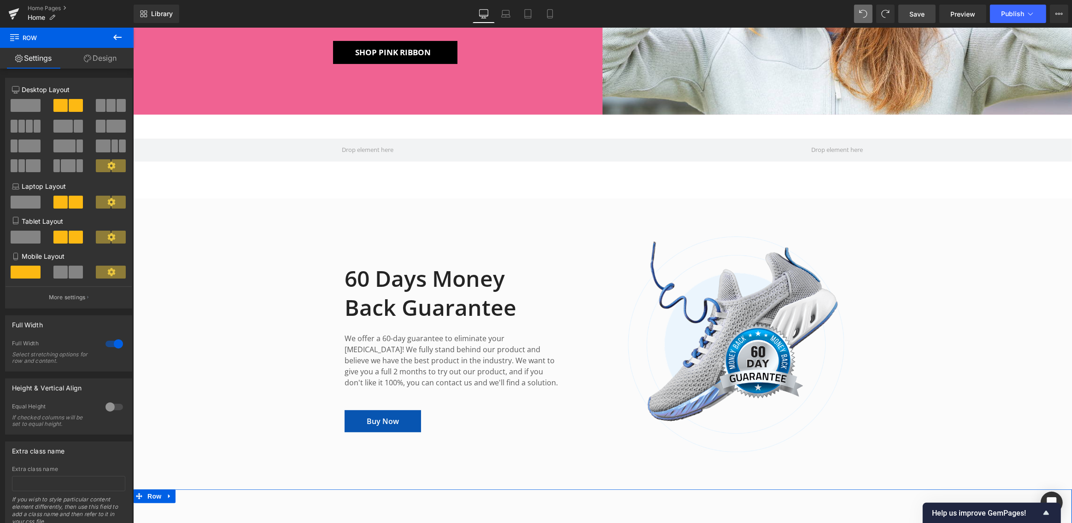
click at [118, 37] on icon at bounding box center [117, 38] width 8 height 6
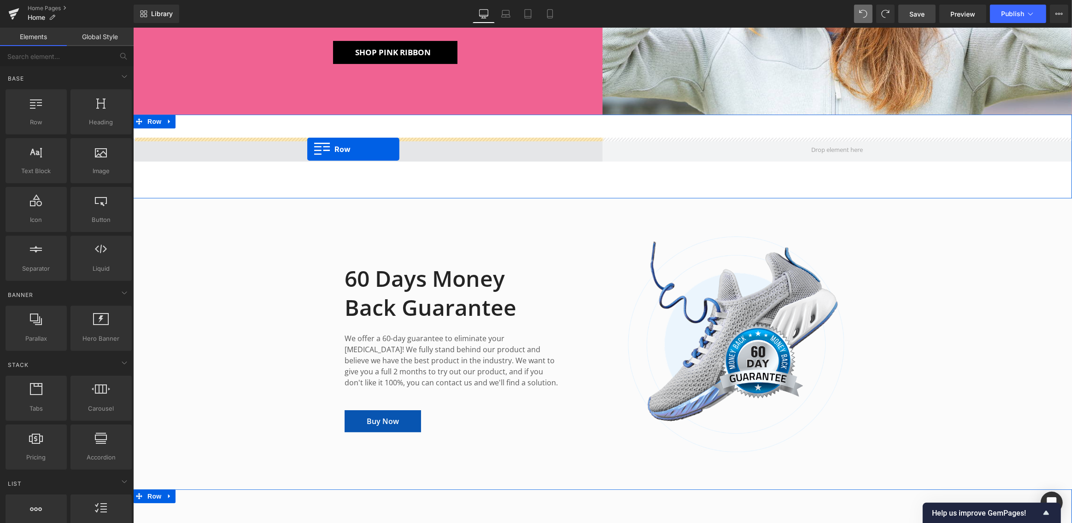
drag, startPoint x: 230, startPoint y: 142, endPoint x: 307, endPoint y: 149, distance: 77.2
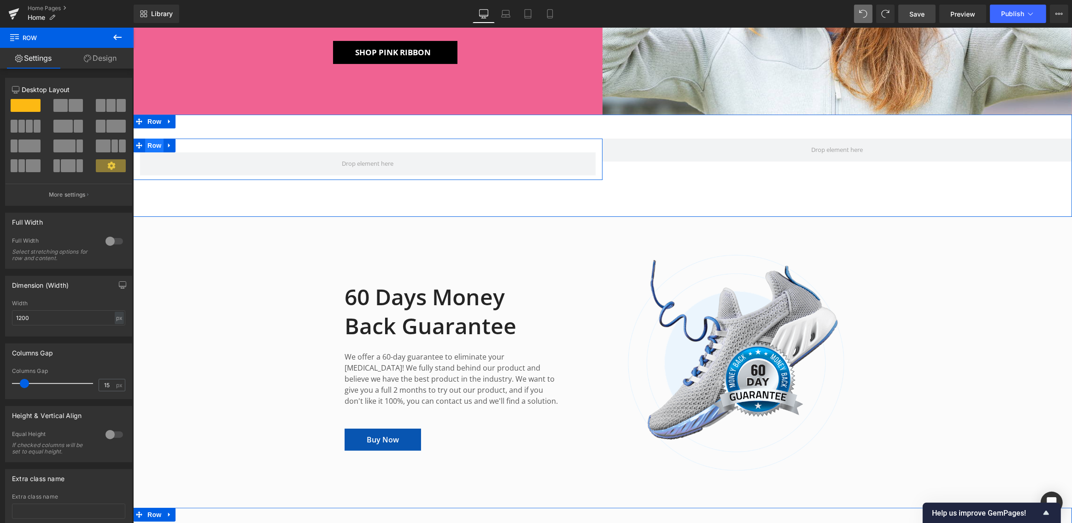
click at [152, 143] on span "Row" at bounding box center [154, 146] width 18 height 14
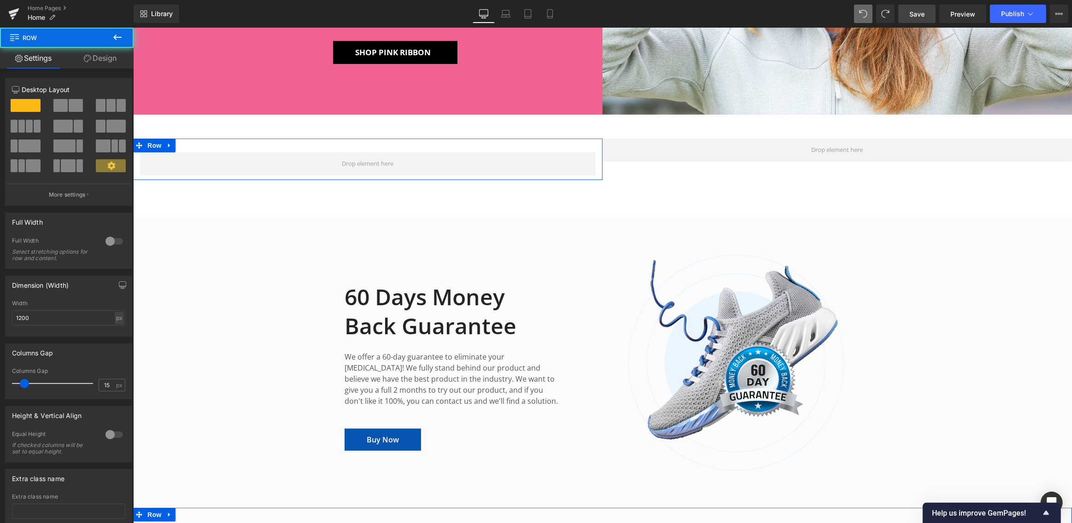
drag, startPoint x: 60, startPoint y: 102, endPoint x: 76, endPoint y: 108, distance: 16.8
click at [60, 102] on span at bounding box center [60, 105] width 14 height 13
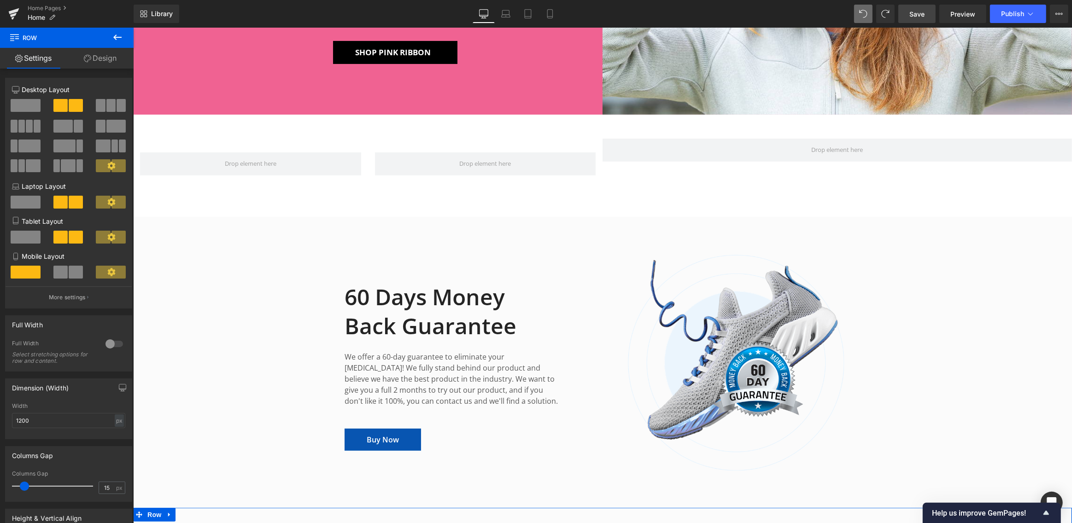
click at [117, 35] on icon at bounding box center [117, 37] width 11 height 11
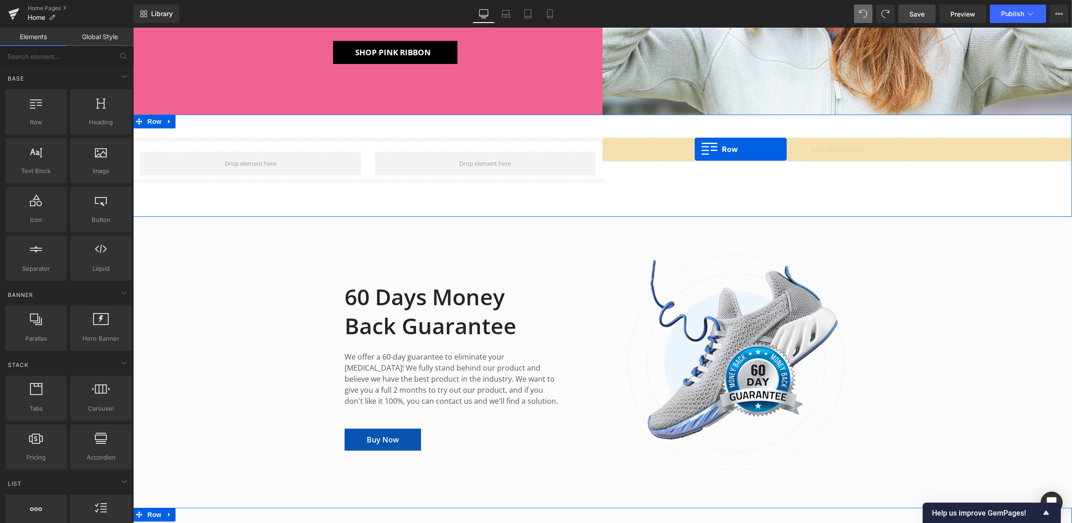
drag, startPoint x: 257, startPoint y: 144, endPoint x: 694, endPoint y: 149, distance: 437.6
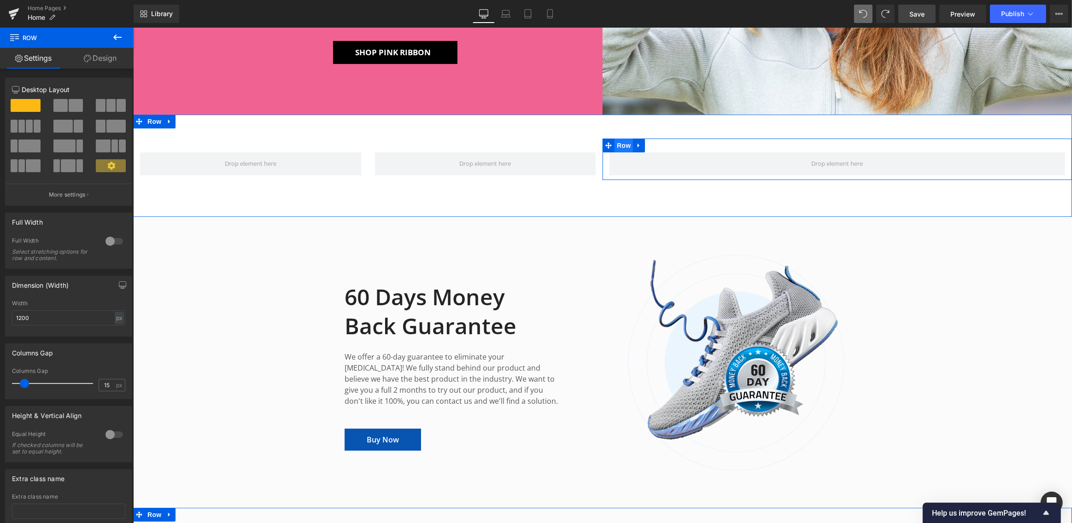
click at [623, 145] on span "Row" at bounding box center [623, 146] width 18 height 14
click at [74, 103] on span at bounding box center [76, 105] width 14 height 13
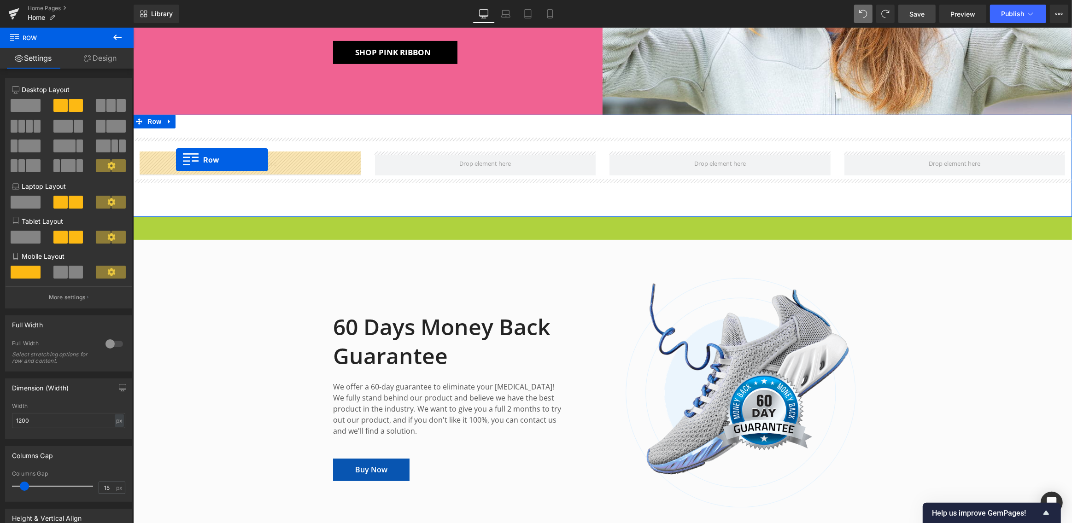
drag, startPoint x: 137, startPoint y: 224, endPoint x: 176, endPoint y: 160, distance: 74.4
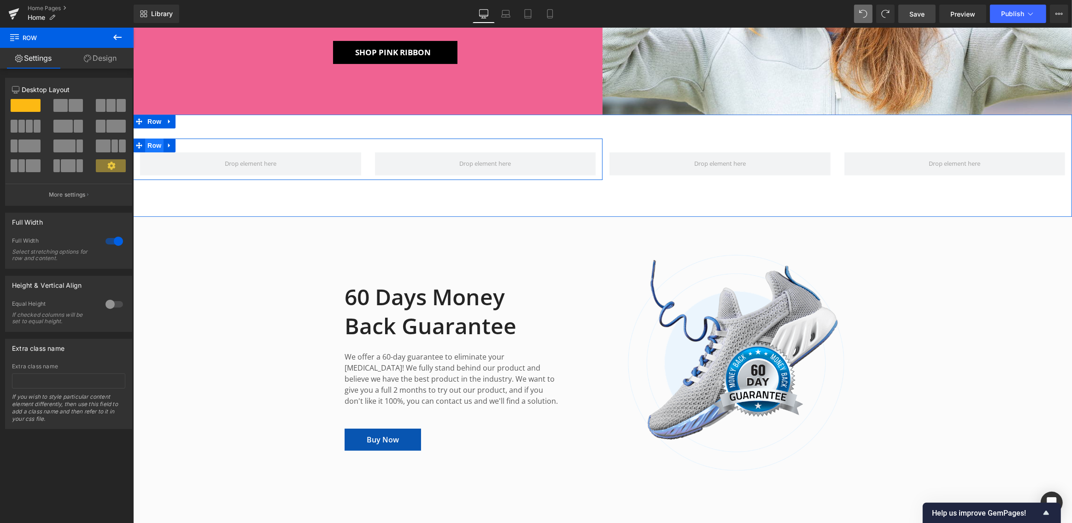
click at [152, 145] on span "Row" at bounding box center [154, 146] width 18 height 14
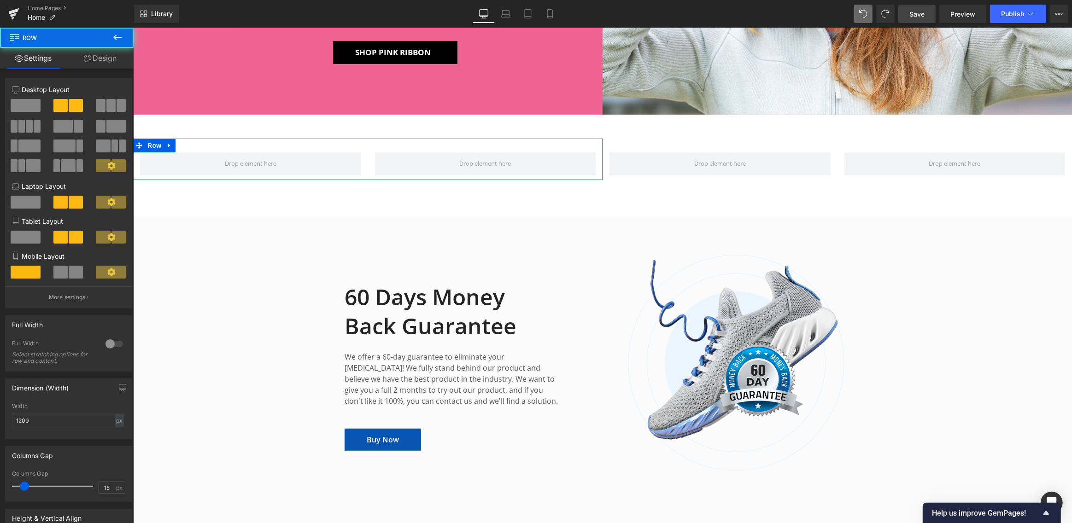
click at [33, 105] on span at bounding box center [26, 105] width 30 height 13
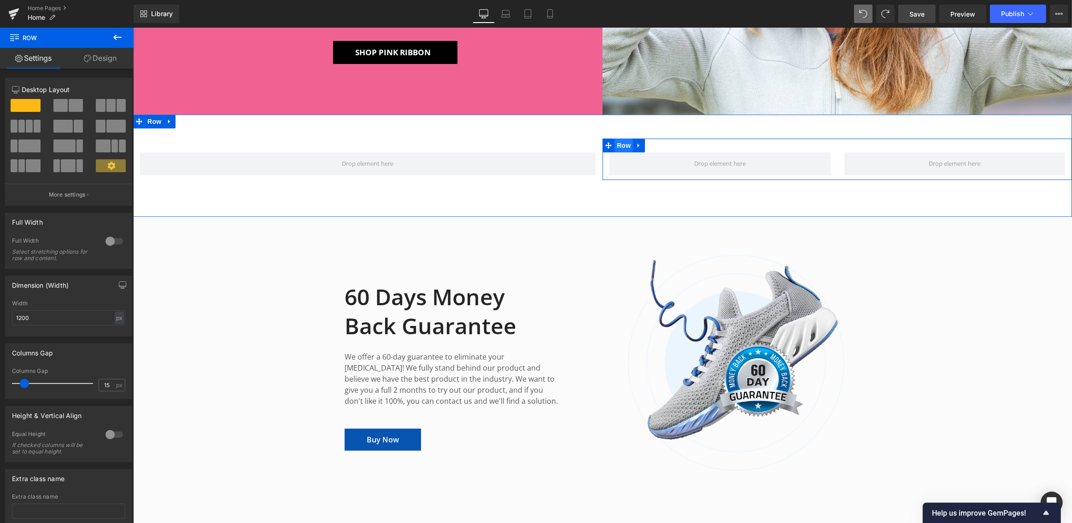
click at [625, 146] on span "Row" at bounding box center [623, 146] width 18 height 14
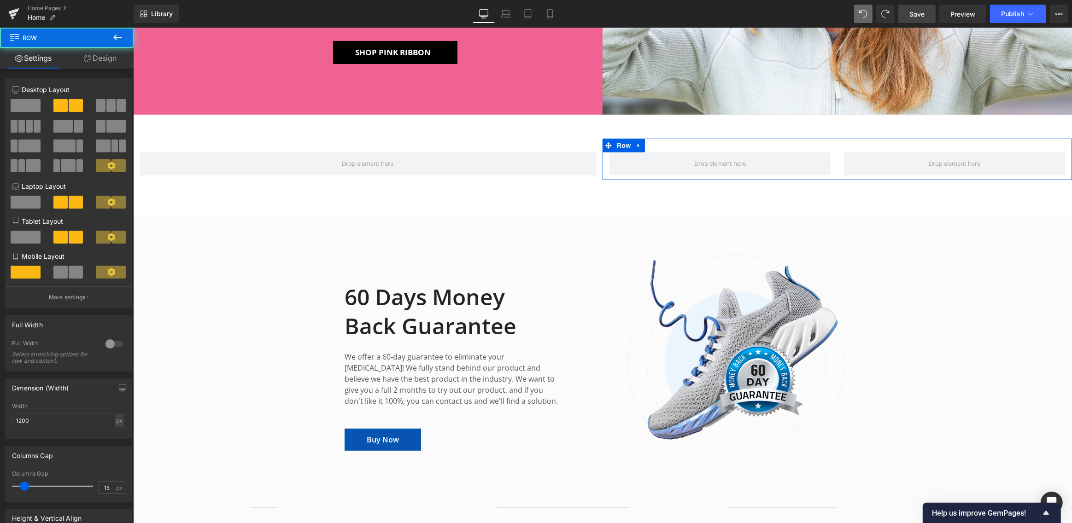
click at [26, 105] on span at bounding box center [26, 105] width 30 height 13
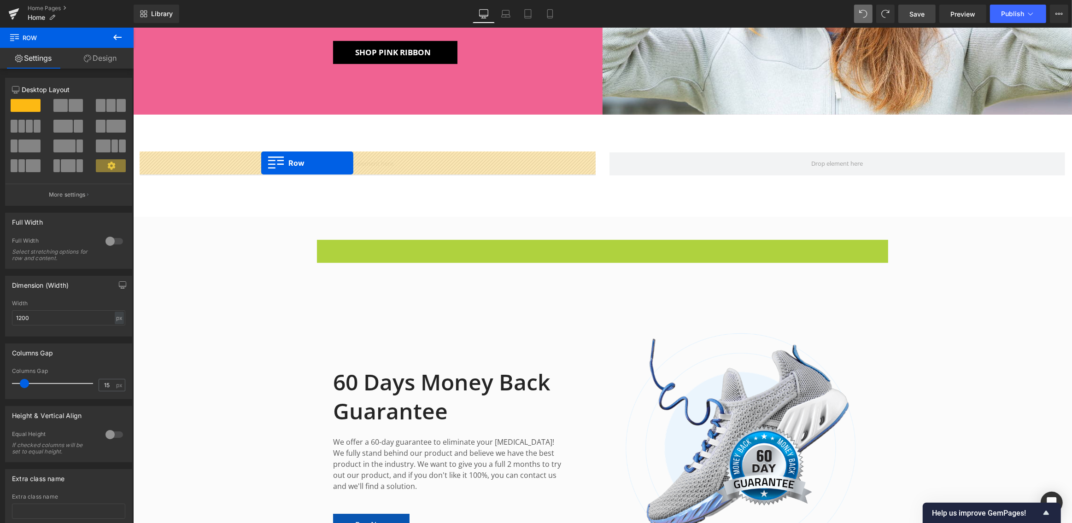
drag, startPoint x: 286, startPoint y: 177, endPoint x: 261, endPoint y: 163, distance: 29.1
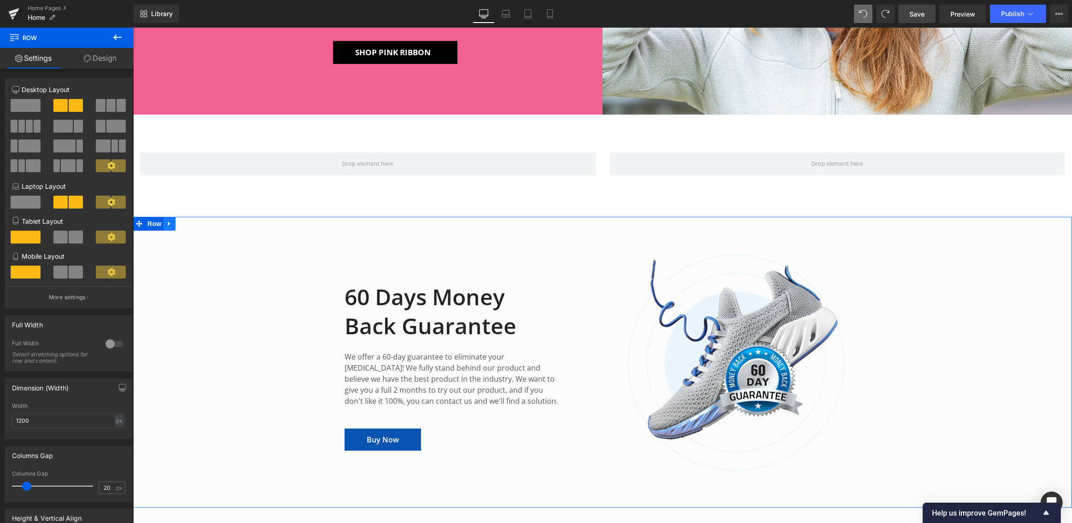
click at [169, 223] on icon at bounding box center [169, 224] width 2 height 4
click at [180, 223] on icon at bounding box center [181, 224] width 6 height 6
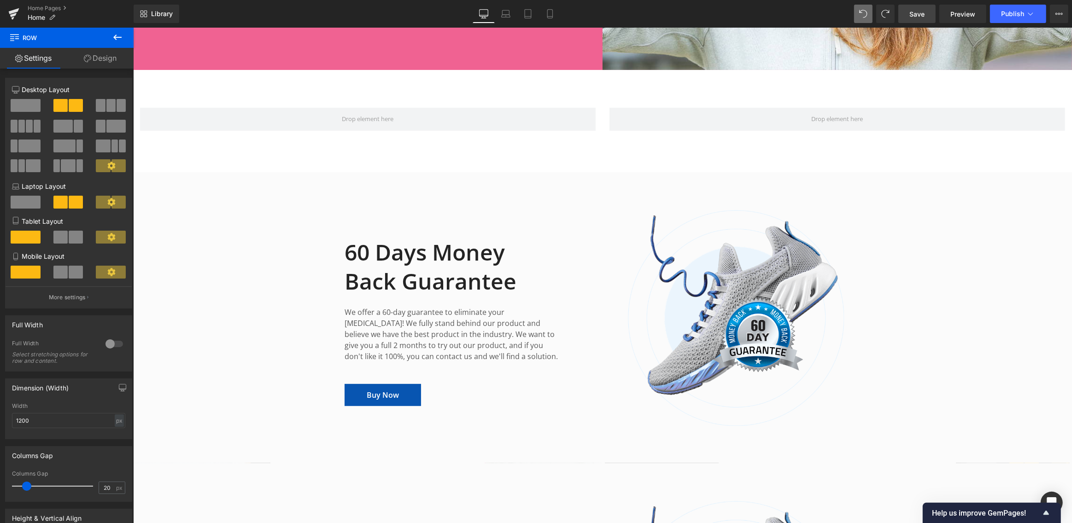
scroll to position [331, 0]
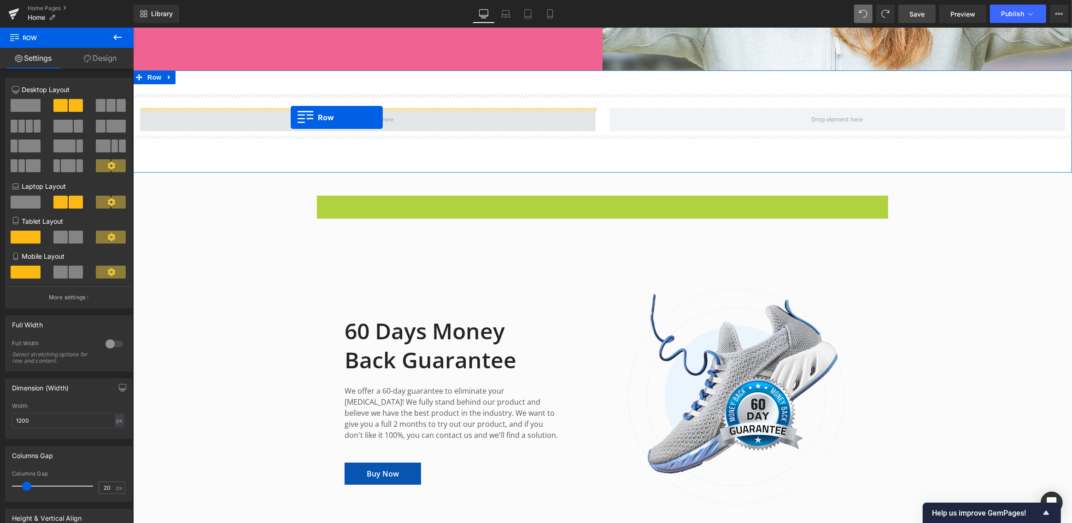
drag, startPoint x: 333, startPoint y: 202, endPoint x: 290, endPoint y: 117, distance: 94.3
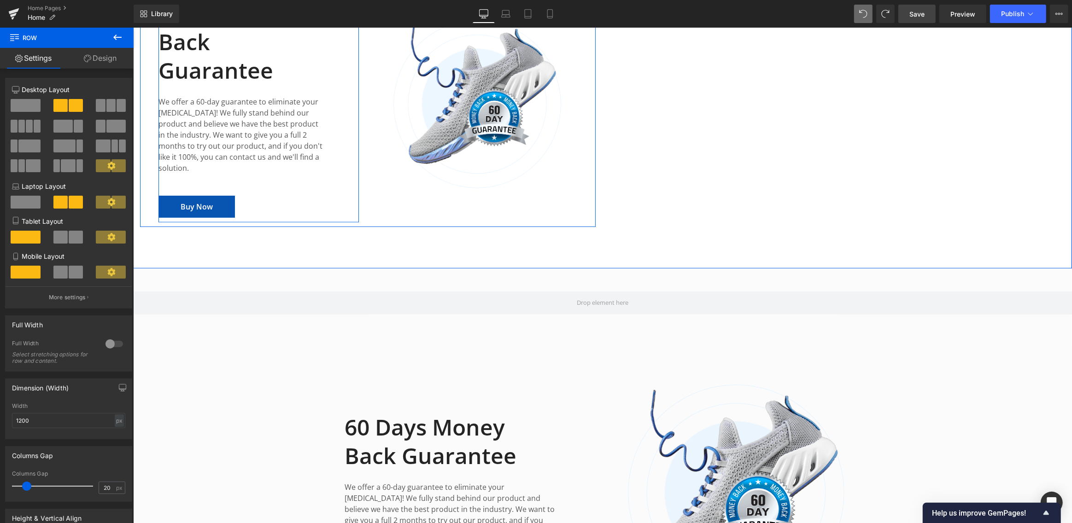
scroll to position [547, 0]
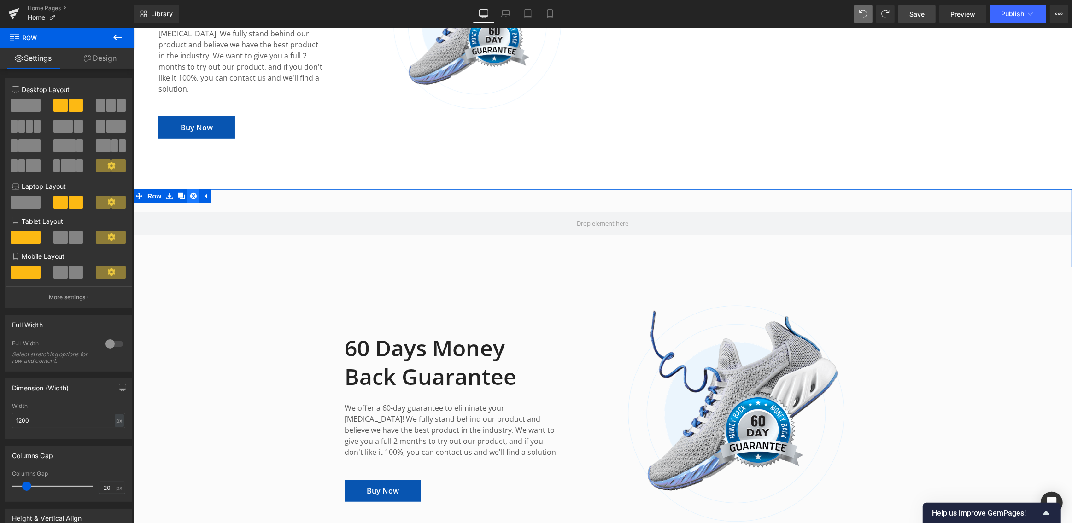
click at [190, 193] on icon at bounding box center [193, 196] width 6 height 6
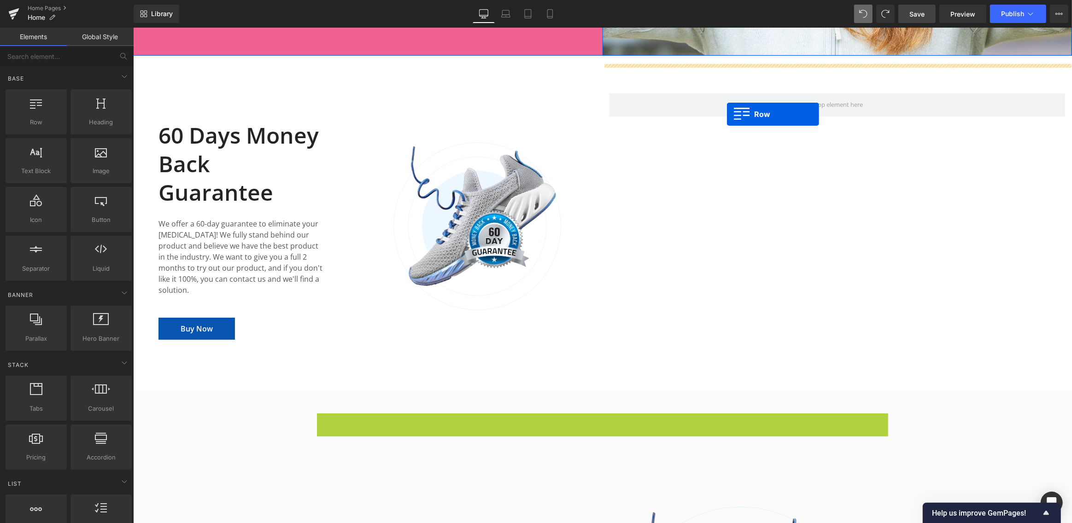
scroll to position [336, 0]
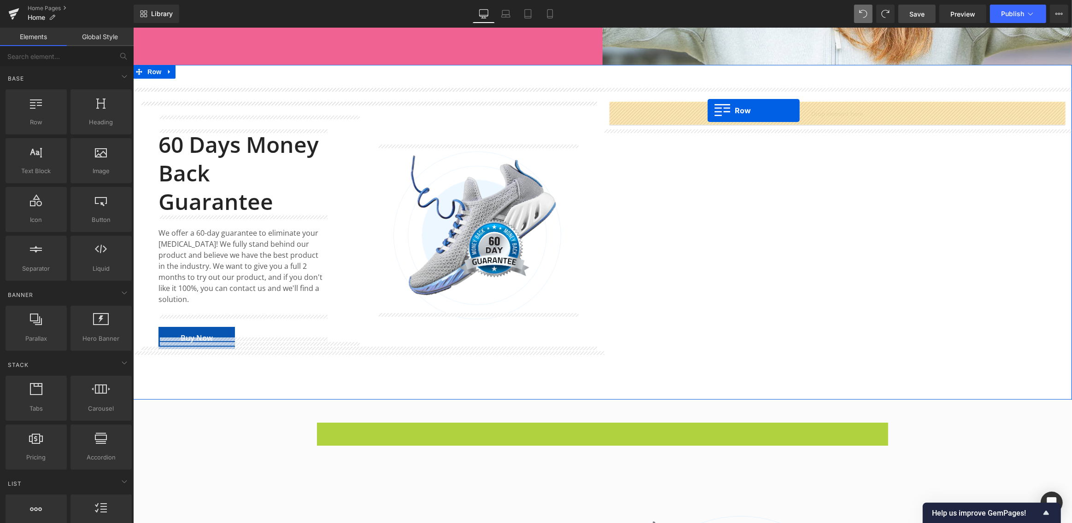
drag, startPoint x: 330, startPoint y: 327, endPoint x: 707, endPoint y: 111, distance: 434.6
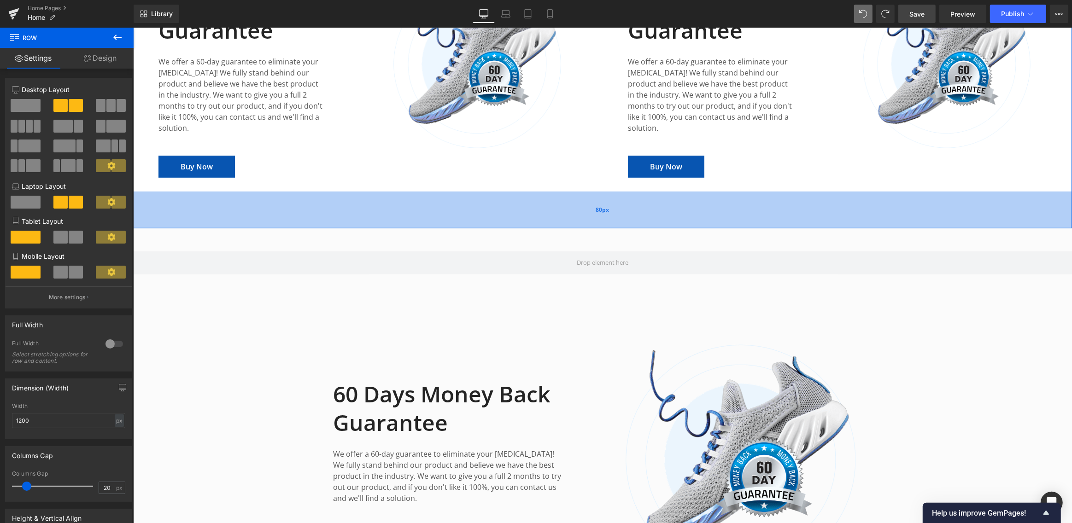
scroll to position [611, 0]
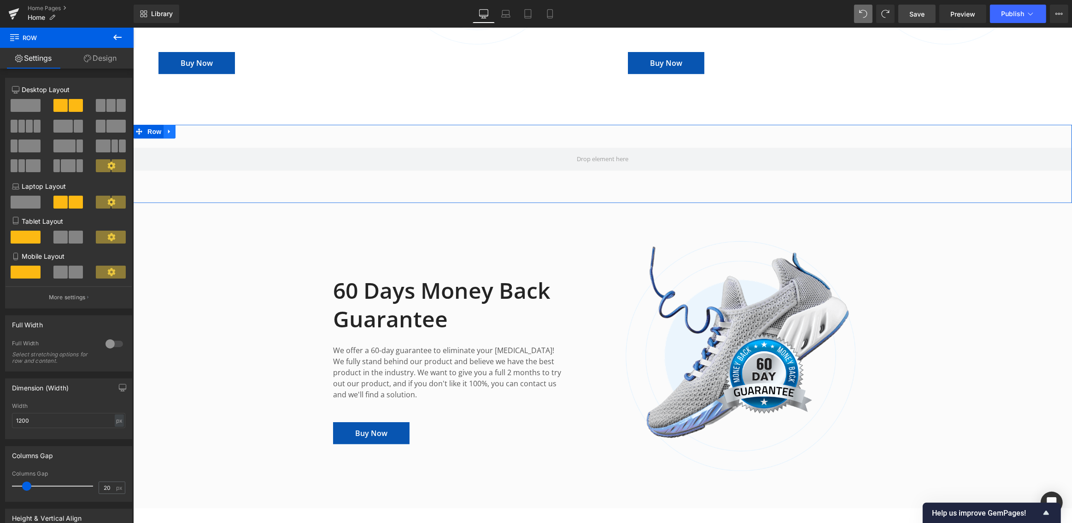
click at [168, 130] on icon at bounding box center [169, 132] width 2 height 4
click at [192, 129] on icon at bounding box center [193, 132] width 6 height 6
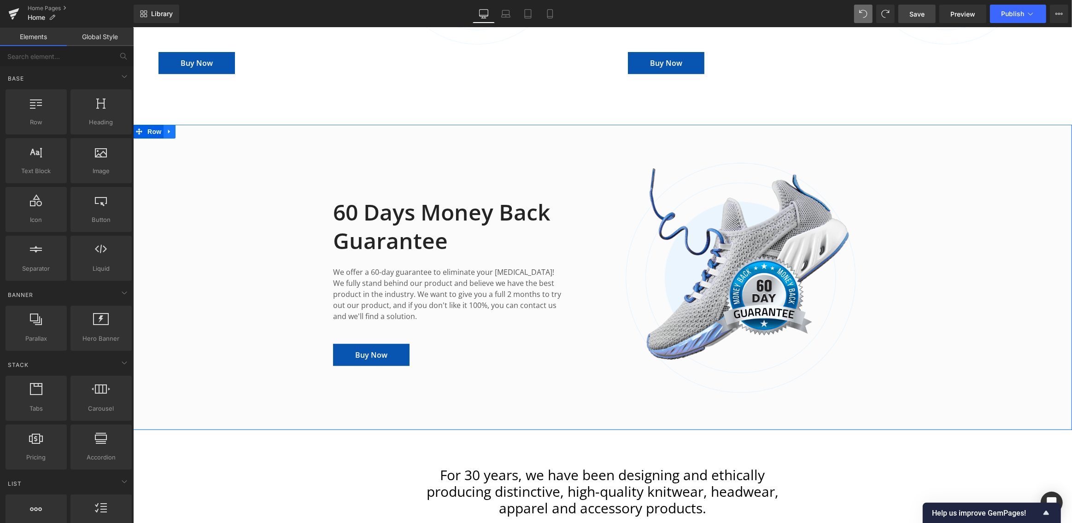
click at [170, 129] on icon at bounding box center [169, 132] width 6 height 7
click at [190, 129] on icon at bounding box center [193, 132] width 6 height 6
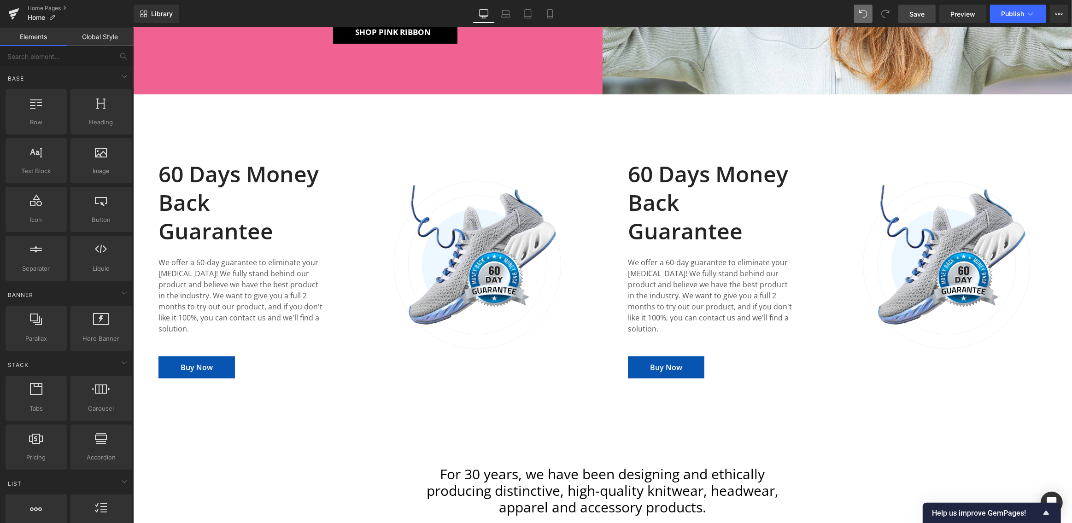
scroll to position [248, 0]
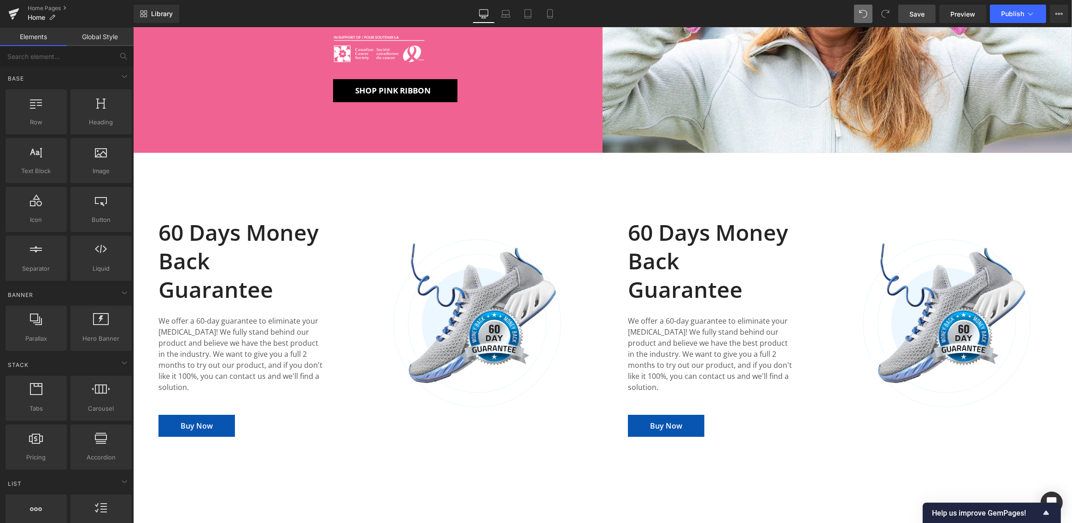
click at [923, 12] on span "Save" at bounding box center [916, 14] width 15 height 10
click at [963, 12] on span "Preview" at bounding box center [962, 14] width 25 height 10
click at [921, 14] on span "Save" at bounding box center [916, 14] width 15 height 10
